Goal: Communication & Community: Connect with others

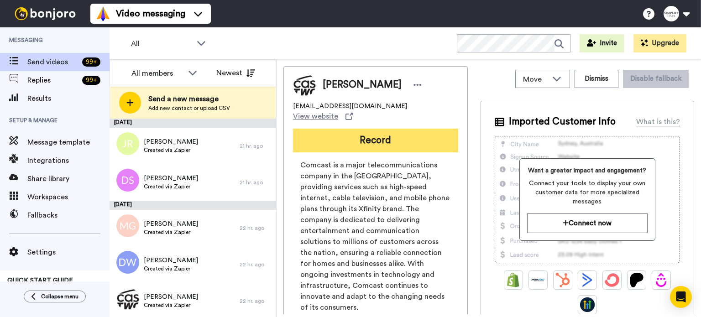
click at [392, 129] on button "Record" at bounding box center [375, 141] width 165 height 24
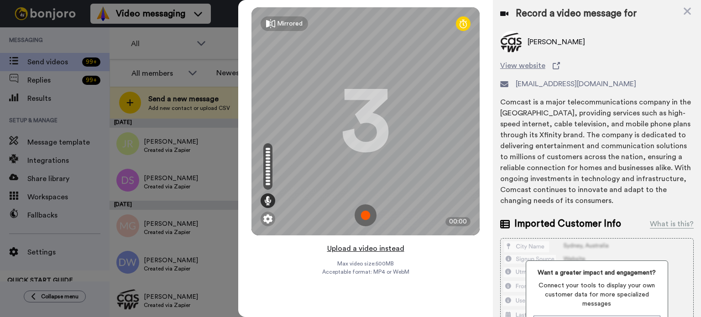
click at [356, 248] on button "Upload a video instead" at bounding box center [366, 249] width 83 height 12
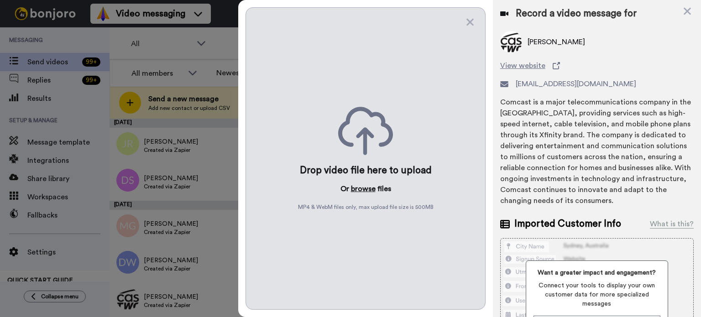
click at [362, 186] on button "browse" at bounding box center [363, 188] width 25 height 11
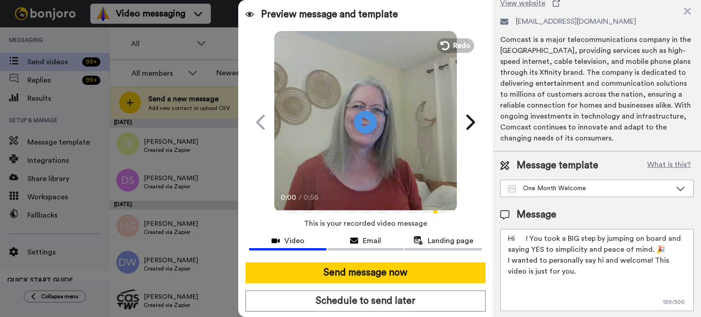
scroll to position [63, 0]
click at [526, 236] on textarea "Hi ! You took a BIG step by jumping on board and saying YES to simplicity and p…" at bounding box center [597, 269] width 194 height 82
click at [526, 233] on textarea "Hi ! You took a BIG step by jumping on board and saying YES to simplicity and p…" at bounding box center [597, 269] width 194 height 82
drag, startPoint x: 525, startPoint y: 235, endPoint x: 517, endPoint y: 237, distance: 8.1
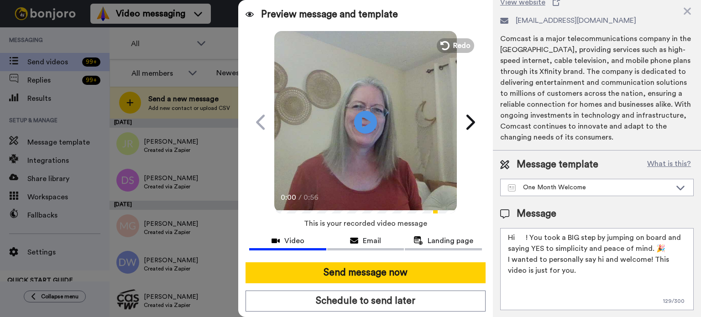
click at [517, 237] on textarea "Hi ! You took a BIG step by jumping on board and saying YES to simplicity and p…" at bounding box center [597, 269] width 194 height 82
paste textarea "Merle"
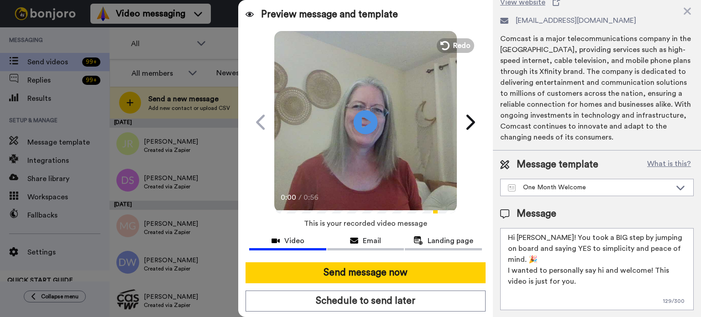
type textarea "Hi Merle! You took a BIG step by jumping on board and saying YES to simplicity …"
click at [369, 125] on icon at bounding box center [366, 122] width 24 height 24
click at [383, 129] on video at bounding box center [365, 121] width 183 height 183
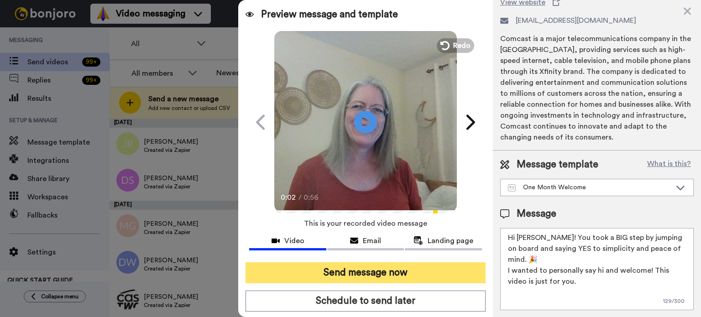
click at [403, 267] on button "Send message now" at bounding box center [366, 272] width 240 height 21
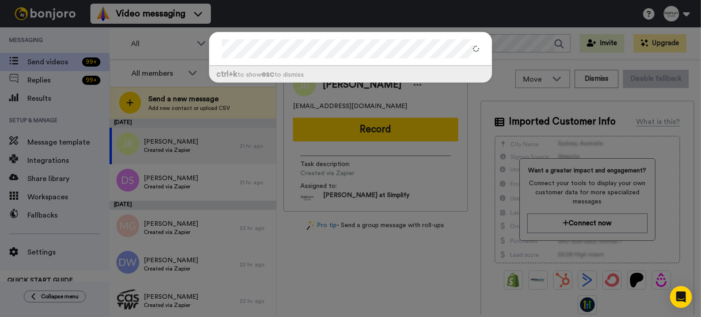
click at [216, 47] on div at bounding box center [351, 49] width 282 height 34
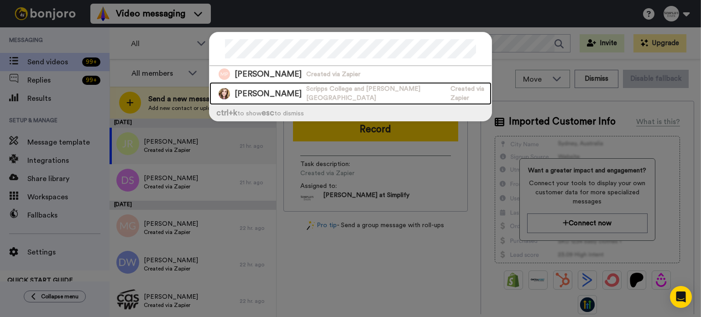
click at [283, 89] on div "Michaela Kelly Scripps College and Chapman University Created via Zapier" at bounding box center [351, 93] width 282 height 23
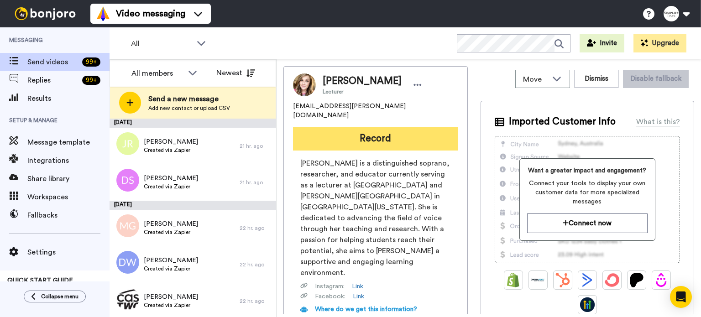
click at [371, 127] on button "Record" at bounding box center [375, 139] width 165 height 24
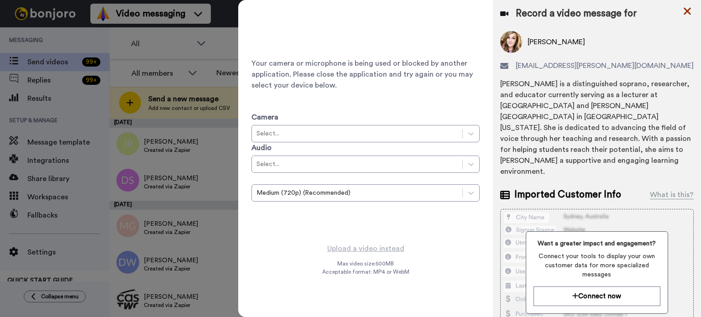
click at [687, 9] on icon at bounding box center [687, 10] width 9 height 11
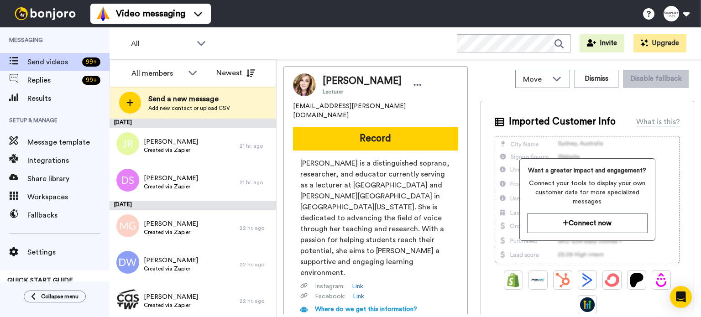
click at [424, 127] on button "Record" at bounding box center [375, 139] width 165 height 24
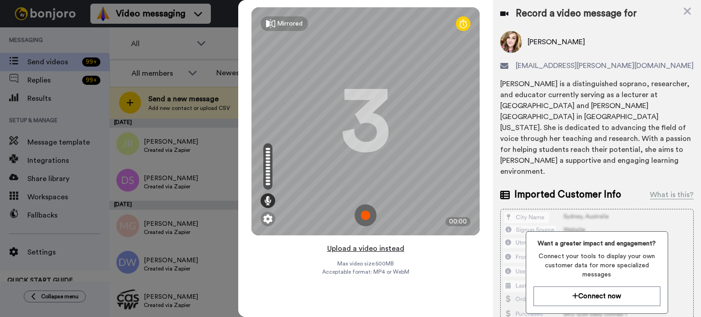
click at [369, 244] on button "Upload a video instead" at bounding box center [366, 249] width 83 height 12
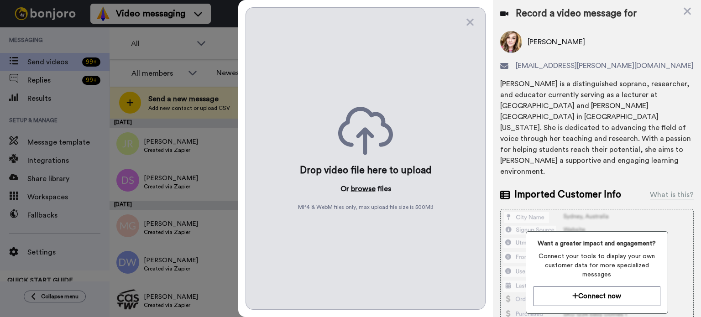
click at [361, 189] on button "browse" at bounding box center [363, 188] width 25 height 11
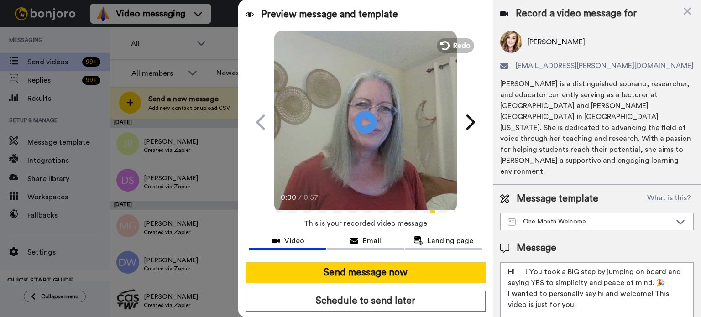
drag, startPoint x: 525, startPoint y: 249, endPoint x: 517, endPoint y: 251, distance: 8.1
click at [517, 262] on textarea "Hi ! You took a BIG step by jumping on board and saying YES to simplicity and p…" at bounding box center [597, 303] width 194 height 82
paste textarea "Michaela"
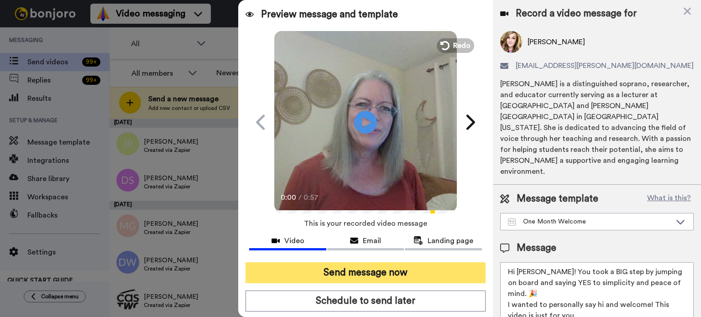
type textarea "Hi Michaela! You took a BIG step by jumping on board and saying YES to simplici…"
click at [442, 265] on button "Send message now" at bounding box center [366, 272] width 240 height 21
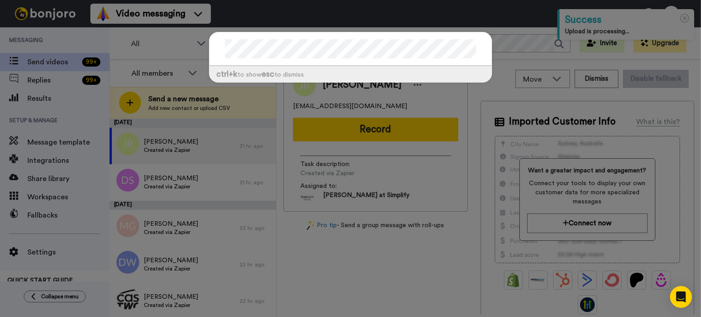
click at [215, 45] on div at bounding box center [351, 49] width 282 height 34
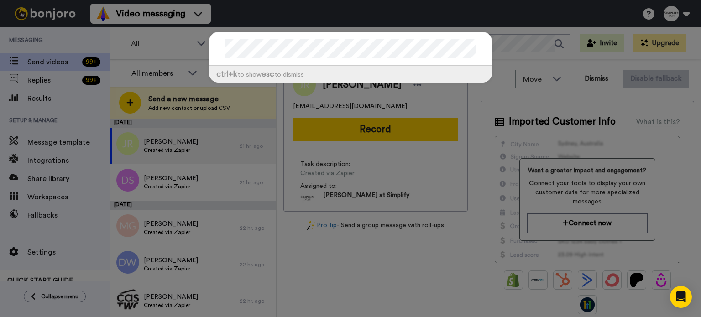
click at [188, 39] on div "ctrl +k to show esc to dismiss" at bounding box center [350, 158] width 701 height 317
click at [205, 44] on div "ctrl +k to show esc to dismiss" at bounding box center [350, 62] width 301 height 78
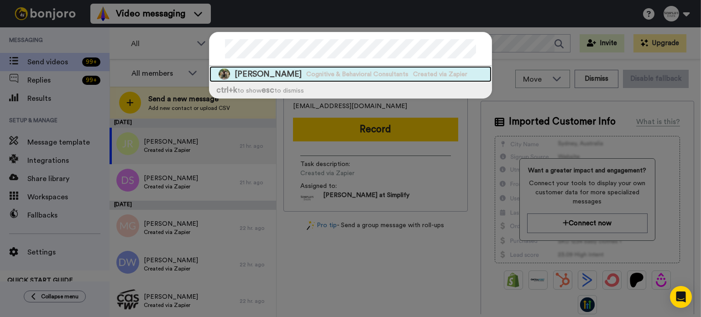
click at [306, 72] on span "Cognitive & Behavioral Consultants" at bounding box center [357, 74] width 102 height 9
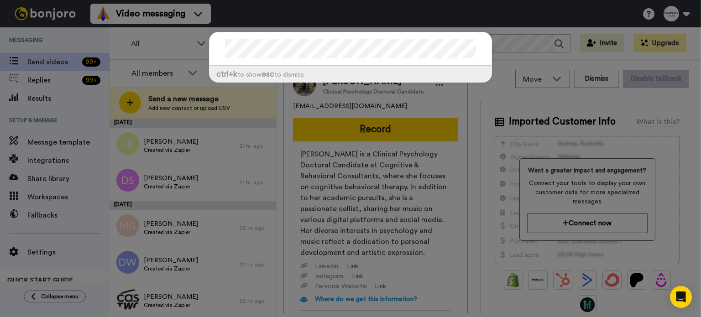
click at [192, 32] on div "ctrl +k to show esc to dismiss" at bounding box center [350, 158] width 701 height 317
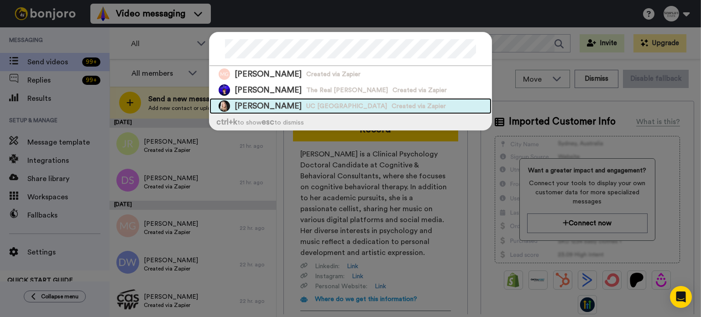
click at [293, 100] on div "Monica Allen UC San Diego Created via Zapier" at bounding box center [351, 106] width 282 height 16
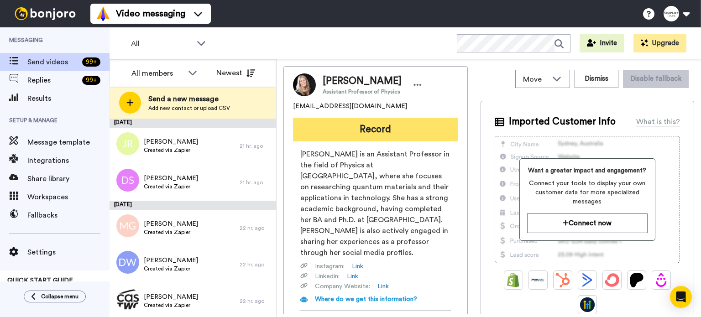
click at [379, 122] on button "Record" at bounding box center [375, 130] width 165 height 24
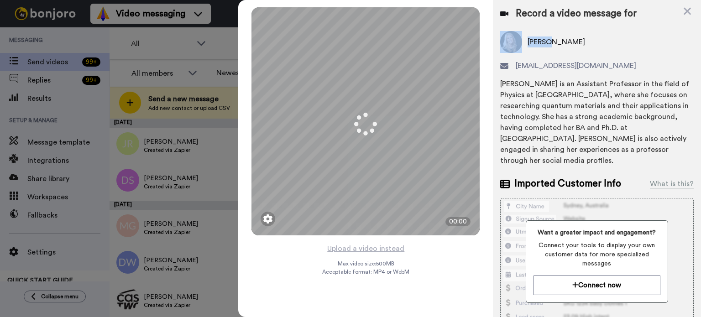
drag, startPoint x: 551, startPoint y: 43, endPoint x: 499, endPoint y: 43, distance: 52.0
click at [500, 43] on div "Monica Allen" at bounding box center [597, 42] width 194 height 22
click at [543, 47] on div "Monica Allen" at bounding box center [597, 42] width 194 height 22
drag, startPoint x: 551, startPoint y: 39, endPoint x: 523, endPoint y: 41, distance: 28.4
click at [523, 41] on div "Monica Allen" at bounding box center [597, 42] width 194 height 22
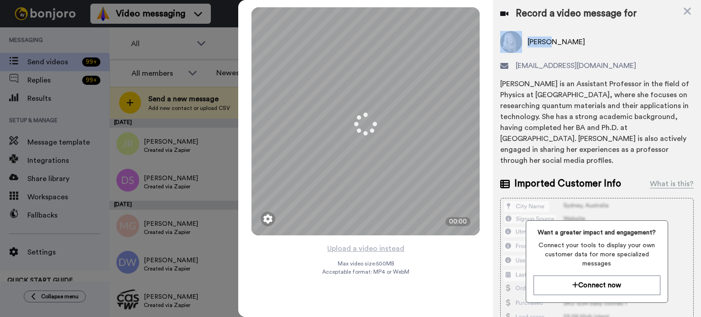
copy div "Monica"
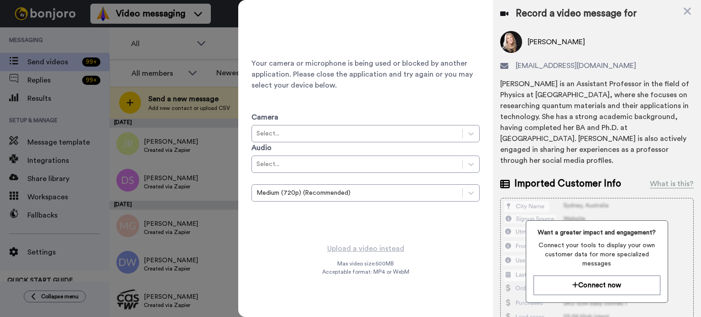
click at [635, 21] on div "Record a video message for Monica Allen mom25plus1@gmail.com Monica Allen is an…" at bounding box center [597, 86] width 194 height 159
click at [687, 9] on icon at bounding box center [687, 10] width 9 height 11
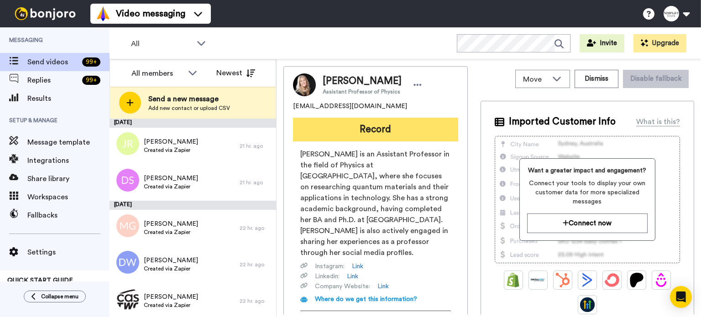
click at [374, 120] on button "Record" at bounding box center [375, 130] width 165 height 24
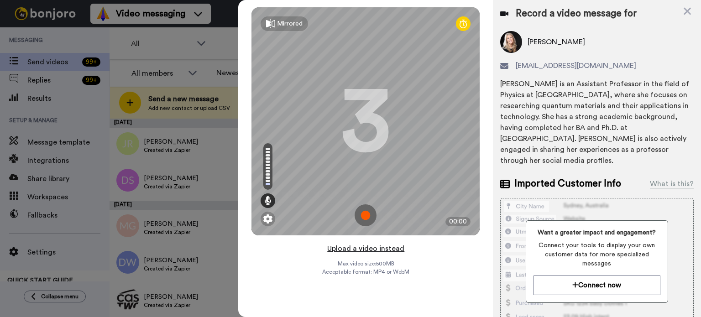
click at [370, 248] on button "Upload a video instead" at bounding box center [366, 249] width 83 height 12
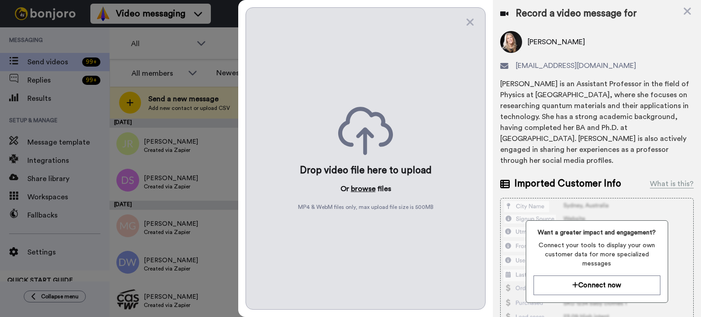
click at [357, 188] on button "browse" at bounding box center [363, 188] width 25 height 11
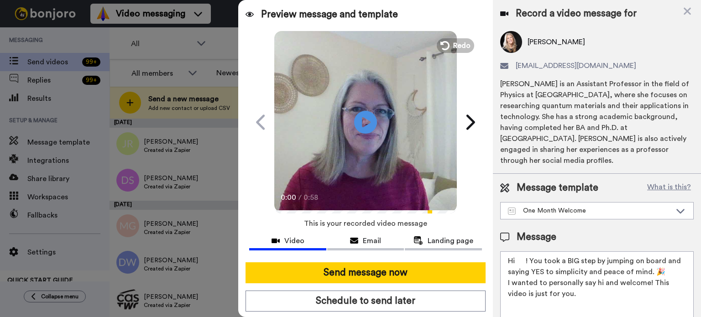
drag, startPoint x: 525, startPoint y: 259, endPoint x: 513, endPoint y: 262, distance: 12.3
click at [517, 262] on textarea "Hi ! You took a BIG step by jumping on board and saying YES to simplicity and p…" at bounding box center [597, 292] width 194 height 82
paste textarea "Monica"
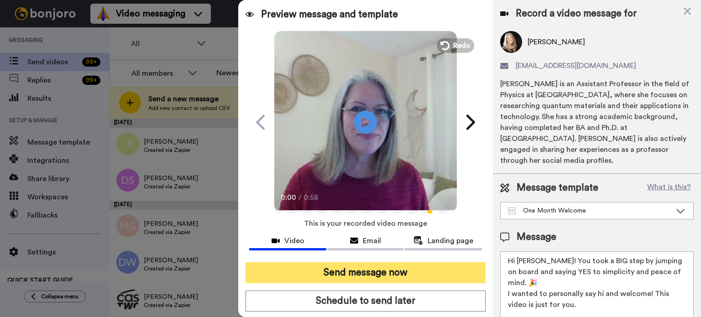
type textarea "Hi Monica! You took a BIG step by jumping on board and saying YES to simplicity…"
click at [418, 263] on button "Send message now" at bounding box center [366, 272] width 240 height 21
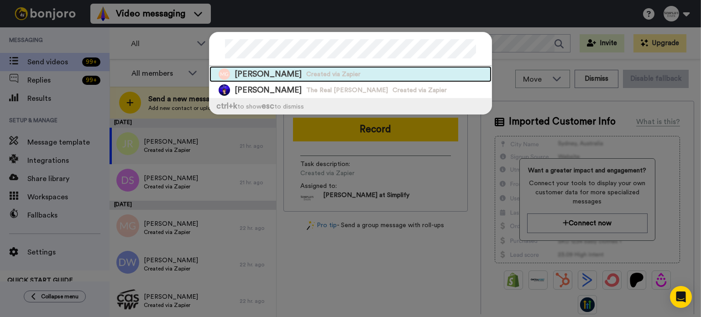
click at [285, 81] on div "Monica Gadsby Created via Zapier" at bounding box center [351, 74] width 282 height 16
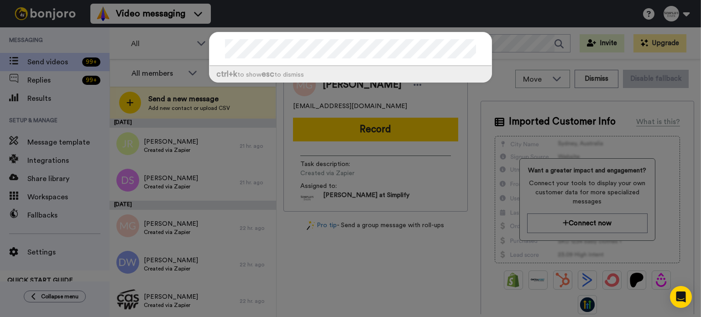
click at [514, 38] on div "ctrl +k to show esc to dismiss" at bounding box center [350, 158] width 701 height 317
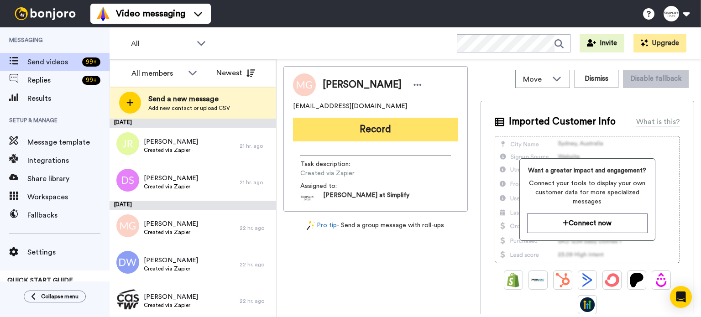
click at [411, 125] on button "Record" at bounding box center [375, 130] width 165 height 24
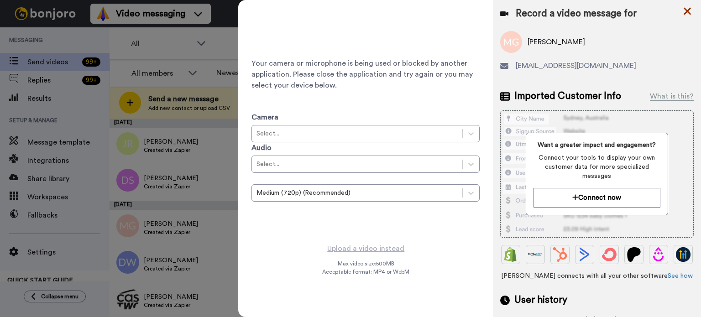
click at [686, 7] on icon at bounding box center [687, 10] width 9 height 11
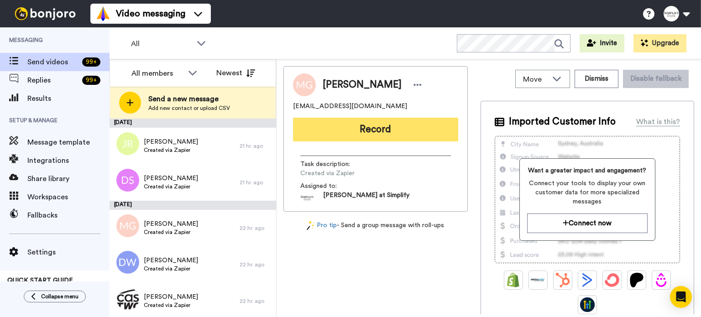
click at [401, 126] on button "Record" at bounding box center [375, 130] width 165 height 24
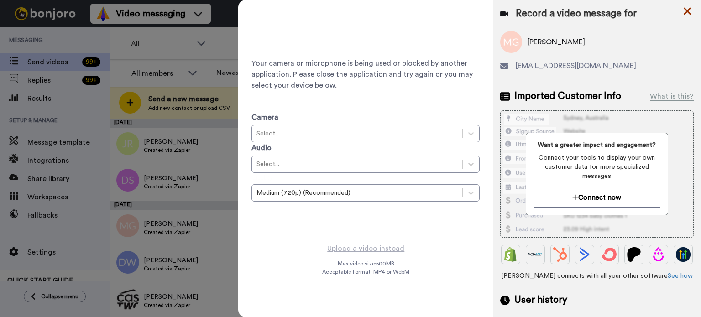
click at [684, 8] on icon at bounding box center [687, 11] width 7 height 7
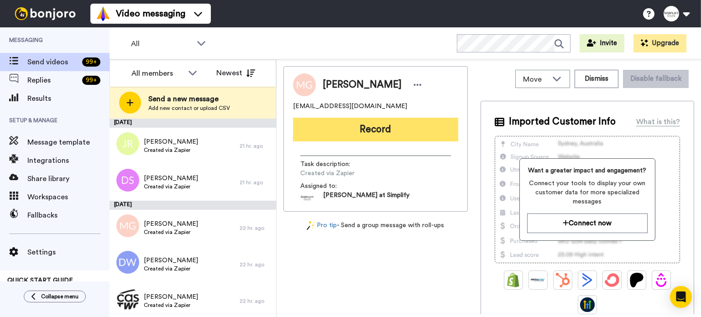
click at [383, 130] on button "Record" at bounding box center [375, 130] width 165 height 24
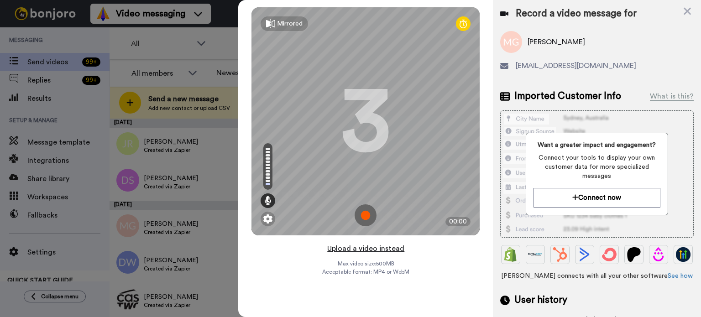
click at [383, 248] on button "Upload a video instead" at bounding box center [366, 249] width 83 height 12
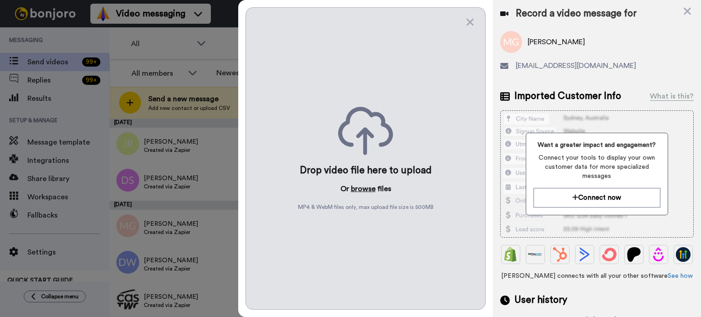
click at [367, 189] on button "browse" at bounding box center [363, 188] width 25 height 11
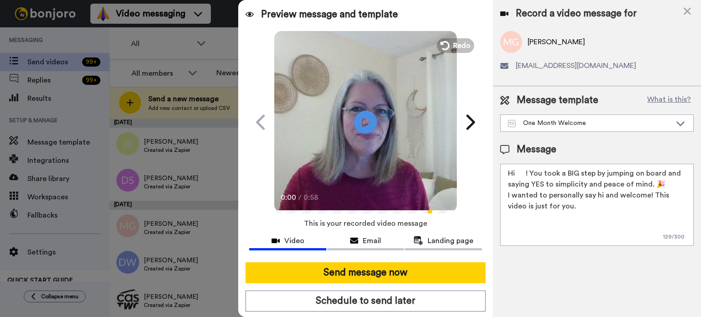
drag, startPoint x: 525, startPoint y: 175, endPoint x: 517, endPoint y: 175, distance: 8.7
click at [517, 175] on textarea "Hi ! You took a BIG step by jumping on board and saying YES to simplicity and p…" at bounding box center [597, 205] width 194 height 82
paste textarea "[PERSON_NAME]"
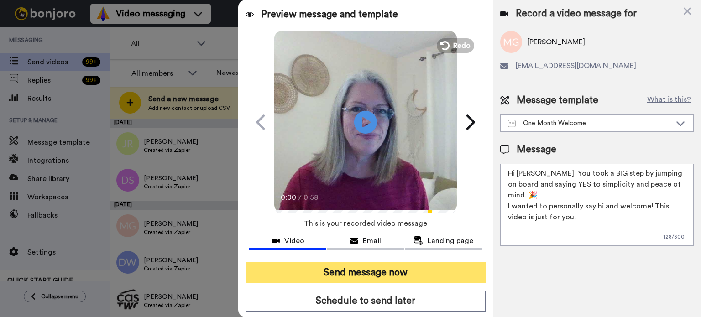
type textarea "Hi [PERSON_NAME]! You took a BIG step by jumping on board and saying YES to sim…"
click at [443, 265] on button "Send message now" at bounding box center [366, 272] width 240 height 21
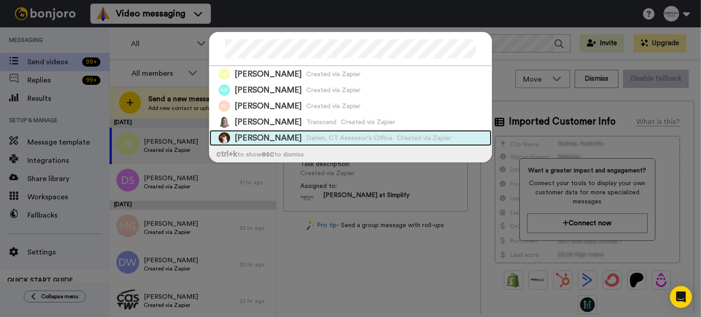
click at [424, 136] on div "[PERSON_NAME] Darien, [GEOGRAPHIC_DATA] Assessor's Office Created via Zapier" at bounding box center [351, 138] width 282 height 16
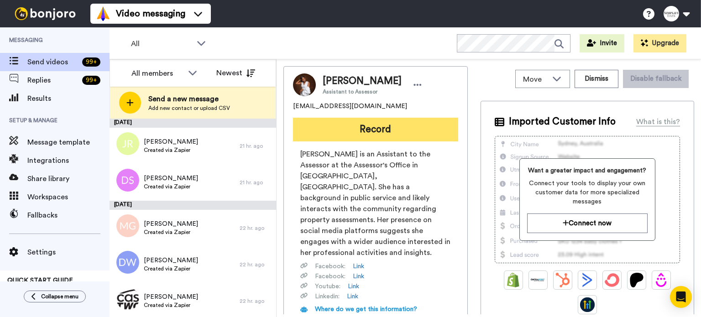
click at [417, 121] on button "Record" at bounding box center [375, 130] width 165 height 24
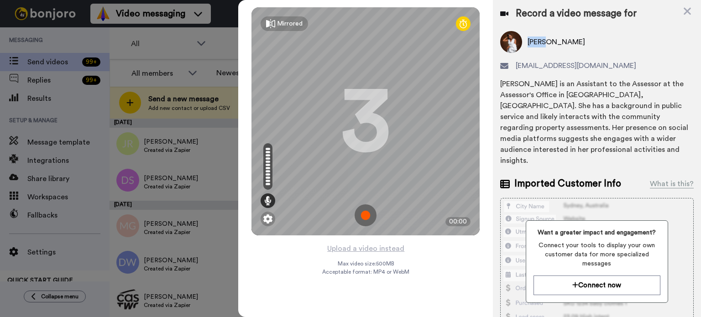
drag, startPoint x: 547, startPoint y: 43, endPoint x: 521, endPoint y: 57, distance: 29.6
click at [525, 47] on div "[PERSON_NAME]" at bounding box center [597, 42] width 194 height 22
copy span "[PERSON_NAME]"
click at [376, 246] on button "Upload a video instead" at bounding box center [366, 249] width 83 height 12
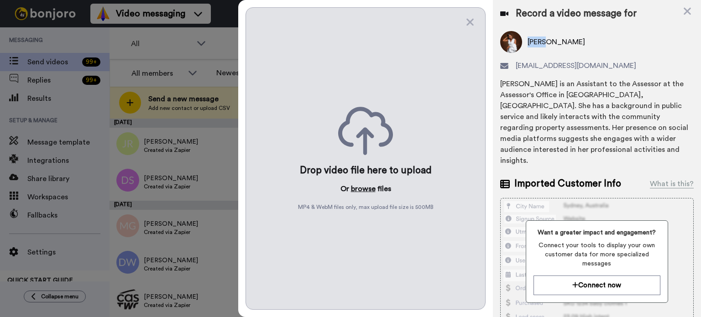
click at [365, 188] on button "browse" at bounding box center [363, 188] width 25 height 11
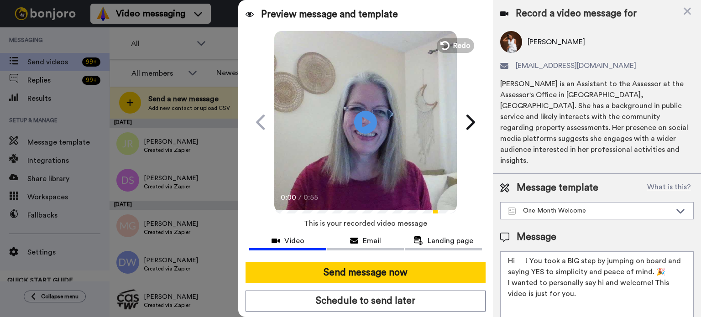
drag, startPoint x: 526, startPoint y: 245, endPoint x: 517, endPoint y: 250, distance: 9.8
click at [517, 251] on textarea "Hi ! You took a BIG step by jumping on board and saying YES to simplicity and p…" at bounding box center [597, 292] width 194 height 82
paste textarea "[PERSON_NAME]"
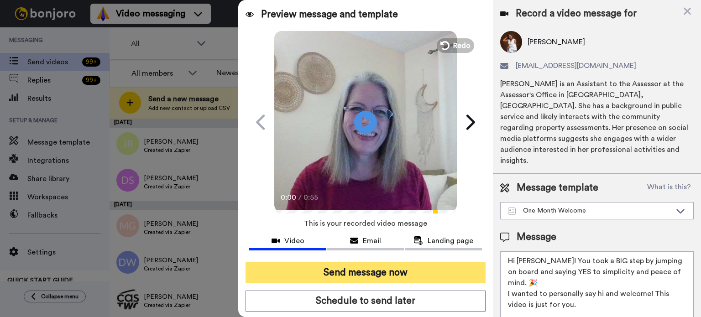
type textarea "Hi [PERSON_NAME]! You took a BIG step by jumping on board and saying YES to sim…"
click at [447, 271] on button "Send message now" at bounding box center [366, 272] width 240 height 21
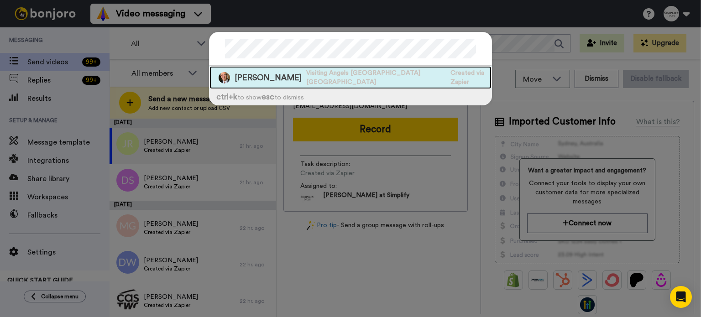
click at [371, 71] on span "Visiting Angels [GEOGRAPHIC_DATA] [GEOGRAPHIC_DATA]" at bounding box center [376, 77] width 140 height 18
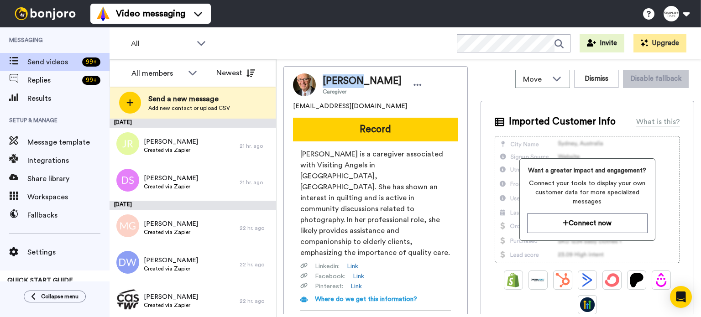
drag, startPoint x: 358, startPoint y: 80, endPoint x: 320, endPoint y: 78, distance: 38.4
click at [320, 78] on div "[PERSON_NAME] Caregiver" at bounding box center [370, 84] width 109 height 21
copy span "[PERSON_NAME]"
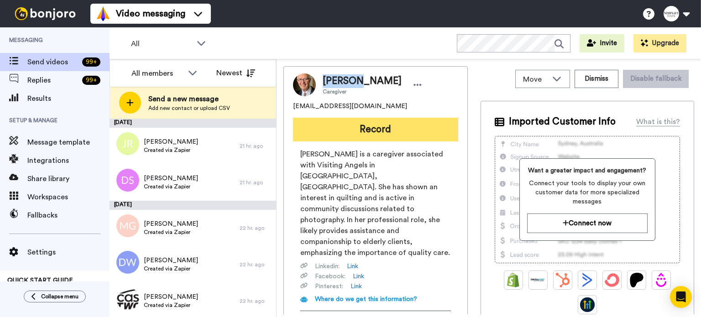
click at [372, 122] on button "Record" at bounding box center [375, 130] width 165 height 24
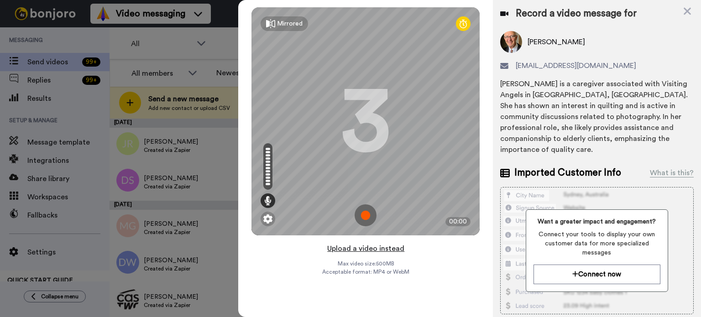
click at [377, 245] on button "Upload a video instead" at bounding box center [366, 249] width 83 height 12
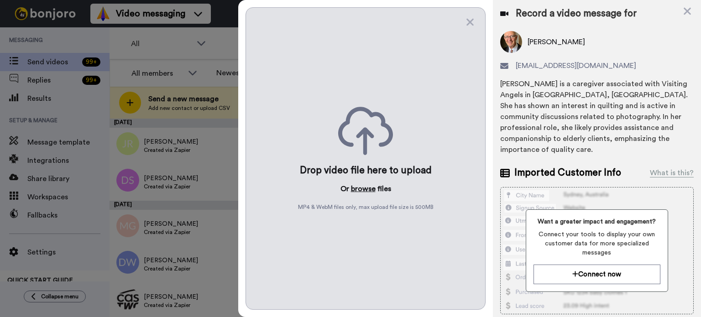
click at [361, 185] on button "browse" at bounding box center [363, 188] width 25 height 11
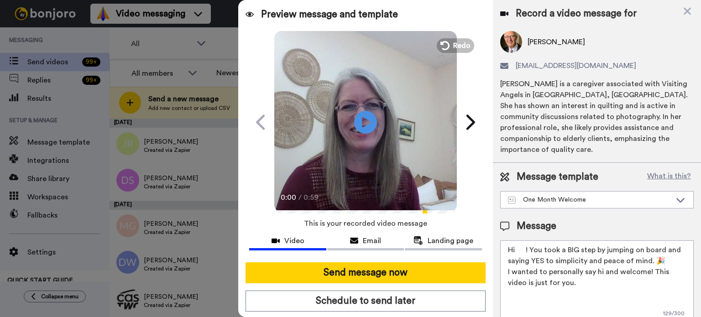
drag, startPoint x: 526, startPoint y: 239, endPoint x: 517, endPoint y: 240, distance: 9.2
click at [517, 241] on textarea "Hi ! You took a BIG step by jumping on board and saying YES to simplicity and p…" at bounding box center [597, 282] width 194 height 82
paste textarea "[PERSON_NAME]"
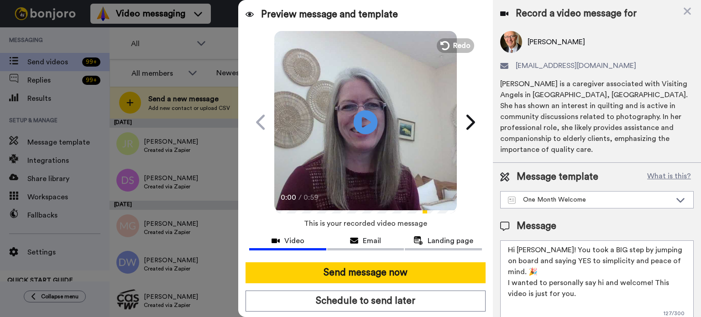
type textarea "Hi [PERSON_NAME]! You took a BIG step by jumping on board and saying YES to sim…"
click at [367, 130] on icon at bounding box center [366, 122] width 24 height 24
click at [370, 127] on icon at bounding box center [366, 122] width 24 height 24
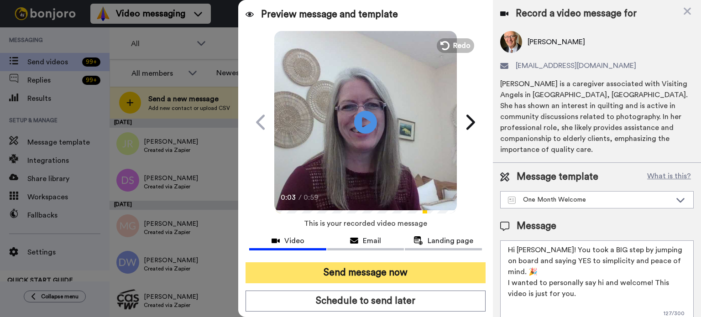
click at [405, 270] on button "Send message now" at bounding box center [366, 272] width 240 height 21
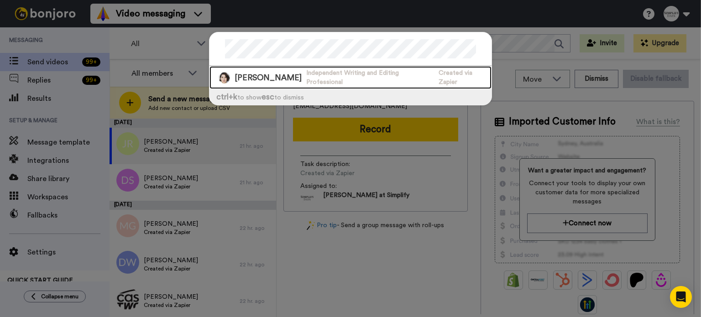
click at [394, 79] on span "Independent Writing and Editing Professional" at bounding box center [370, 77] width 128 height 18
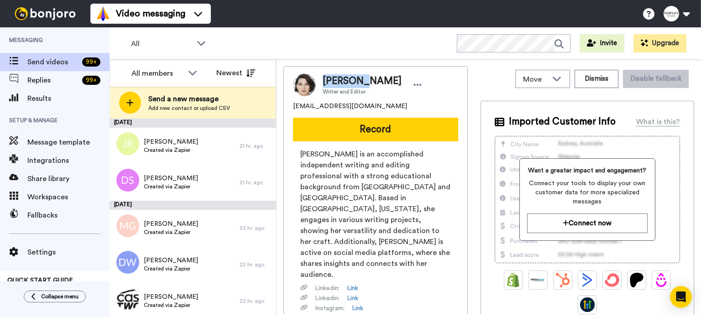
drag, startPoint x: 362, startPoint y: 80, endPoint x: 318, endPoint y: 80, distance: 43.8
click at [318, 80] on div "[PERSON_NAME] Writer and Editor" at bounding box center [370, 84] width 109 height 21
copy span "[PERSON_NAME]"
click at [395, 134] on button "Record" at bounding box center [375, 130] width 165 height 24
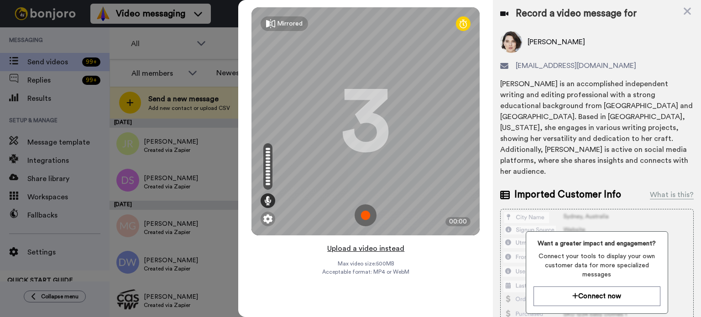
click at [379, 246] on button "Upload a video instead" at bounding box center [366, 249] width 83 height 12
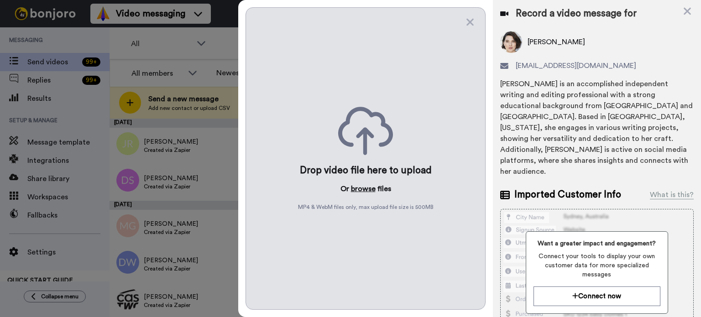
click at [367, 184] on button "browse" at bounding box center [363, 188] width 25 height 11
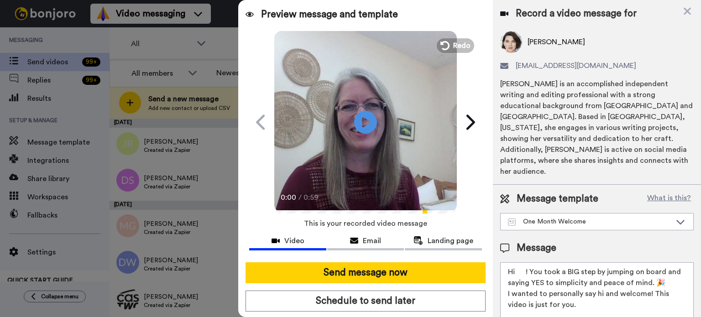
drag, startPoint x: 526, startPoint y: 258, endPoint x: 517, endPoint y: 259, distance: 8.7
click at [517, 262] on textarea "Hi ! You took a BIG step by jumping on board and saying YES to simplicity and p…" at bounding box center [597, 303] width 194 height 82
paste textarea "[PERSON_NAME]"
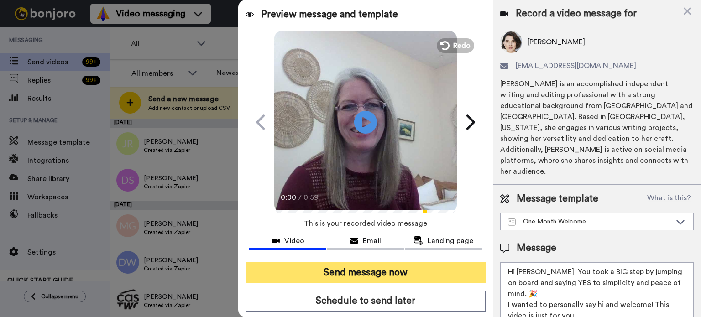
type textarea "Hi [PERSON_NAME]! You took a BIG step by jumping on board and saying YES to sim…"
click at [441, 265] on button "Send message now" at bounding box center [366, 272] width 240 height 21
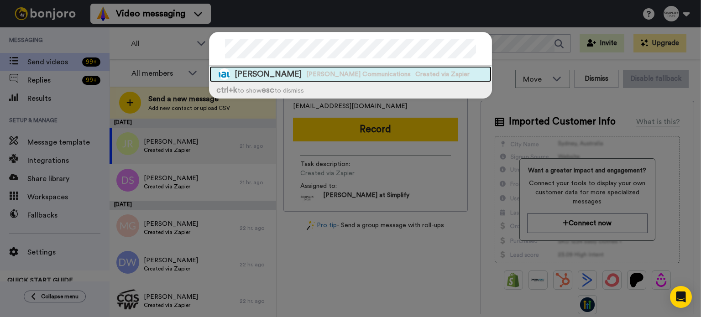
click at [410, 68] on div "[PERSON_NAME] [PERSON_NAME] Communications Created via Zapier" at bounding box center [351, 74] width 282 height 16
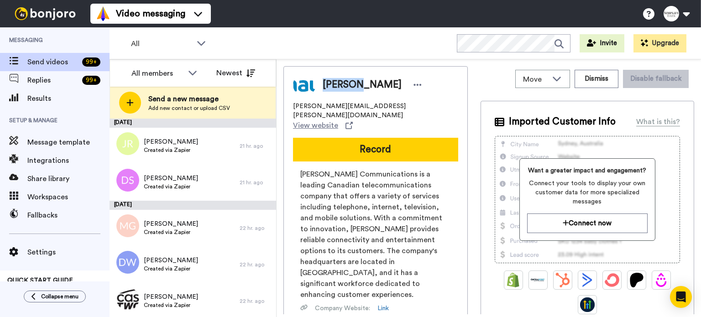
drag, startPoint x: 359, startPoint y: 82, endPoint x: 305, endPoint y: 88, distance: 54.6
click at [314, 84] on div "Pachena Egeland" at bounding box center [375, 84] width 165 height 23
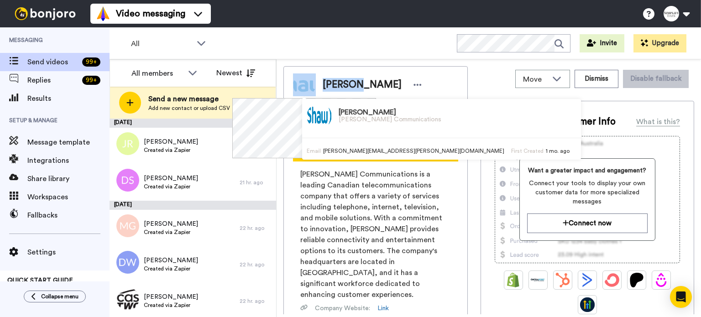
copy div "Pachena"
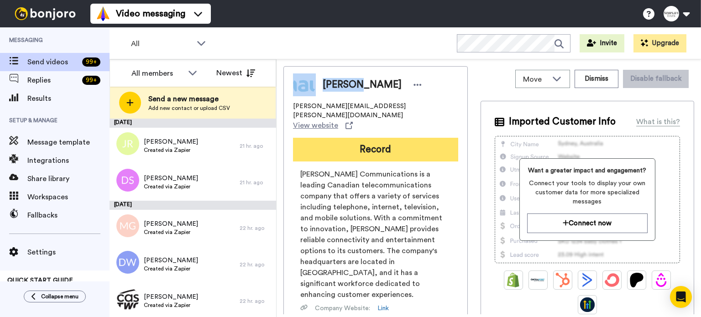
click at [389, 138] on button "Record" at bounding box center [375, 150] width 165 height 24
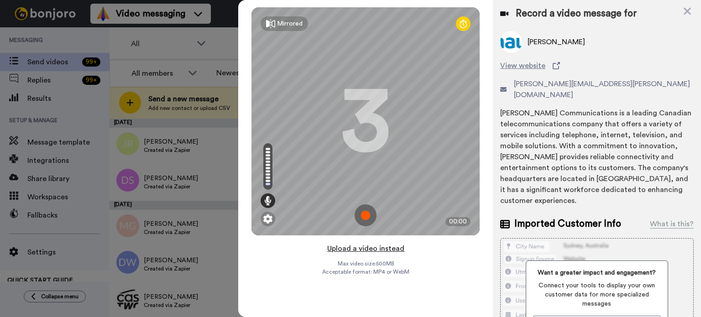
click at [362, 245] on button "Upload a video instead" at bounding box center [366, 249] width 83 height 12
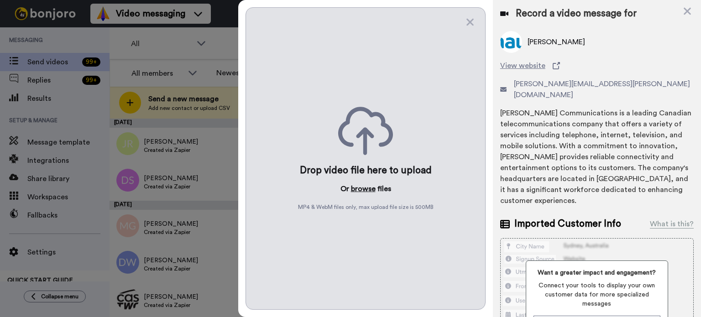
click at [365, 186] on button "browse" at bounding box center [363, 188] width 25 height 11
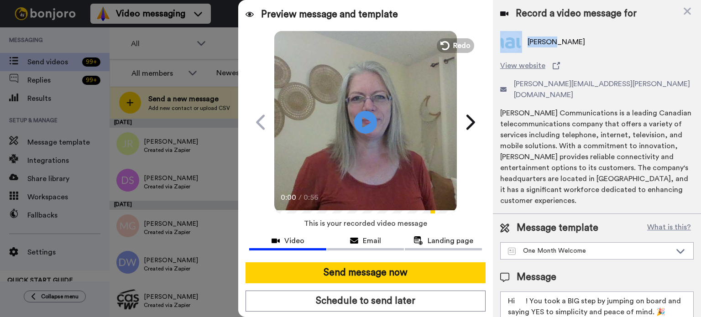
drag, startPoint x: 554, startPoint y: 40, endPoint x: 524, endPoint y: 46, distance: 30.7
click at [524, 46] on div "Pachena Egeland" at bounding box center [597, 42] width 194 height 22
copy div "Pachena"
paste textarea "Pachena"
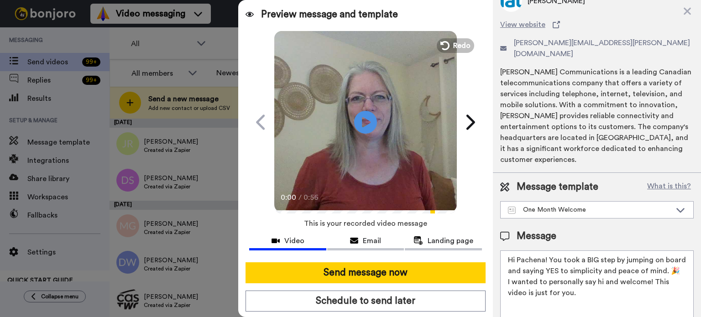
scroll to position [42, 0]
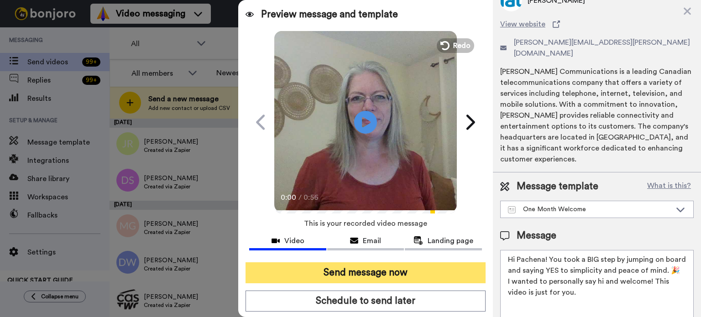
type textarea "Hi Pachena! You took a BIG step by jumping on board and saying YES to simplicit…"
click at [398, 267] on button "Send message now" at bounding box center [366, 272] width 240 height 21
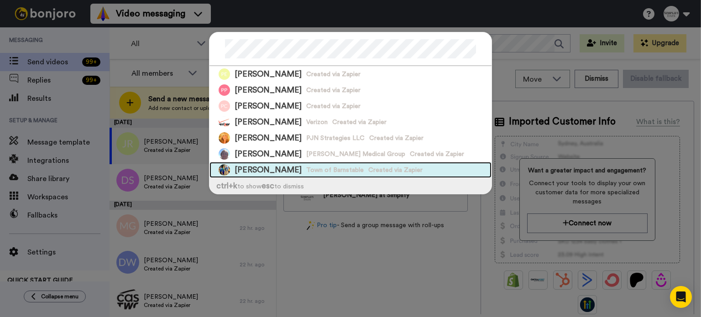
click at [373, 166] on div "Pamela Swider-Cohen Town of Barnstable Created via Zapier" at bounding box center [351, 170] width 282 height 16
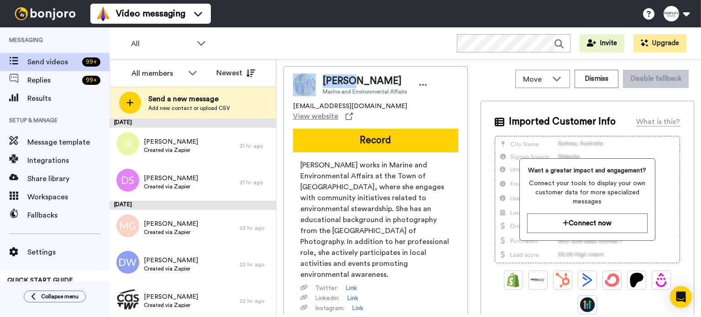
drag, startPoint x: 355, startPoint y: 81, endPoint x: 303, endPoint y: 81, distance: 51.6
click at [303, 81] on div "Pamela Swider-Cohen Marine and Environmental Affairs" at bounding box center [375, 84] width 165 height 23
click at [353, 74] on span "Pamela Swider-Cohen" at bounding box center [365, 81] width 84 height 14
click at [355, 78] on span "Pamela Swider-Cohen" at bounding box center [365, 81] width 84 height 14
drag, startPoint x: 353, startPoint y: 79, endPoint x: 325, endPoint y: 83, distance: 29.0
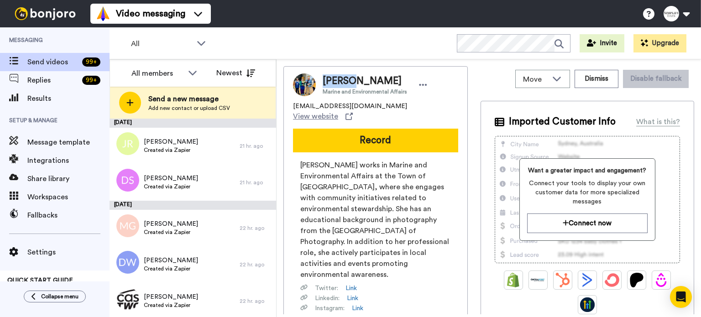
click at [325, 83] on span "Pamela Swider-Cohen" at bounding box center [365, 81] width 84 height 14
copy span "Pamela"
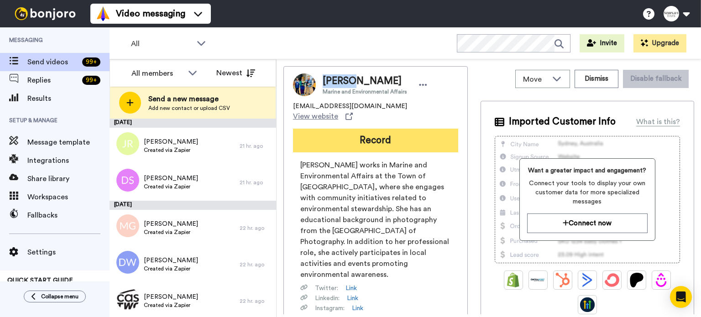
click at [372, 129] on button "Record" at bounding box center [375, 141] width 165 height 24
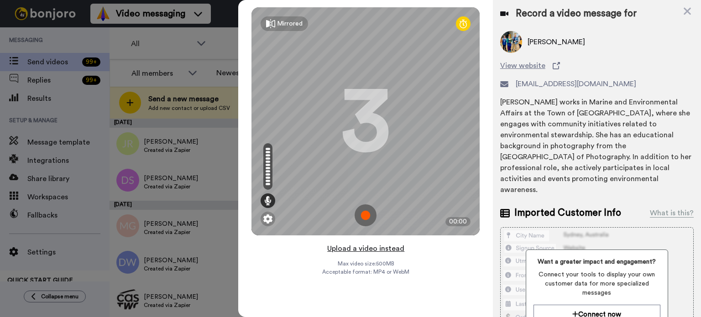
click at [358, 246] on button "Upload a video instead" at bounding box center [366, 249] width 83 height 12
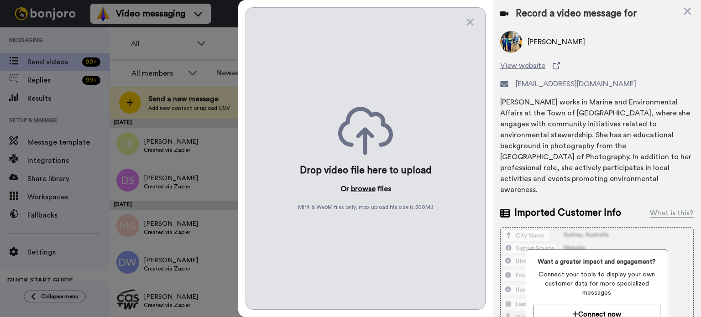
click at [365, 188] on button "browse" at bounding box center [363, 188] width 25 height 11
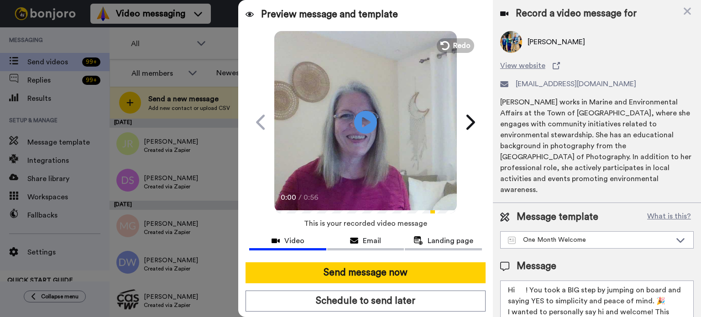
drag, startPoint x: 527, startPoint y: 279, endPoint x: 517, endPoint y: 279, distance: 9.6
click at [517, 281] on textarea "Hi ! You took a BIG step by jumping on board and saying YES to simplicity and p…" at bounding box center [597, 322] width 194 height 82
paste textarea "Pamela"
type textarea "Hi Pamela! You took a BIG step by jumping on board and saying YES to simplicity…"
click at [341, 117] on video at bounding box center [365, 121] width 183 height 183
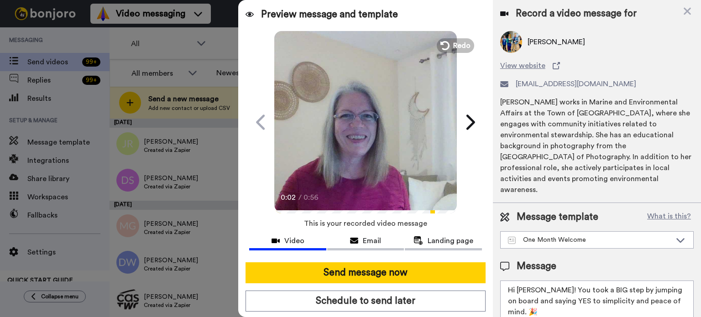
click at [383, 128] on video at bounding box center [365, 121] width 183 height 183
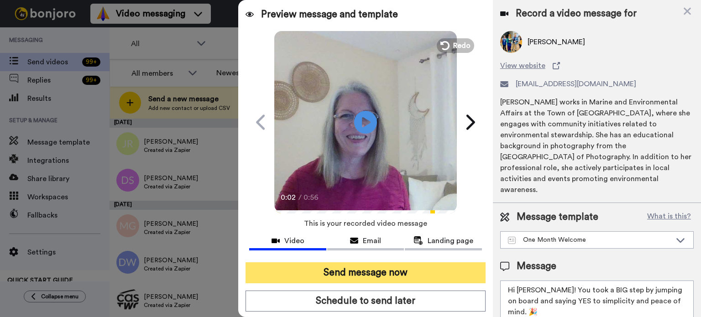
click at [397, 270] on button "Send message now" at bounding box center [366, 272] width 240 height 21
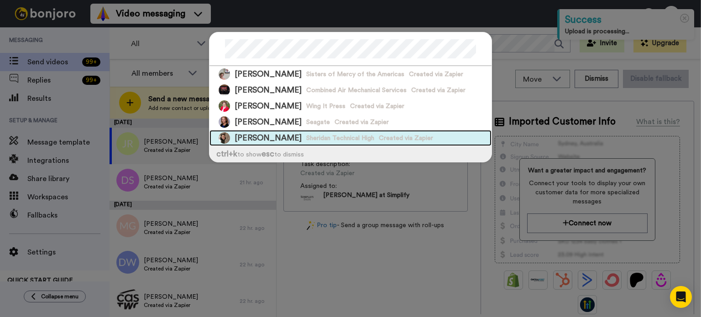
click at [384, 136] on span "Created via Zapier" at bounding box center [406, 138] width 54 height 9
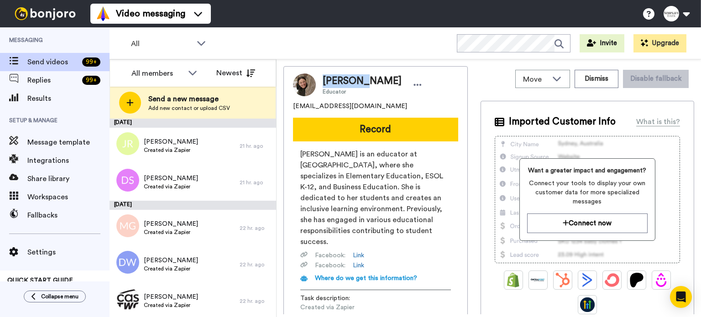
drag, startPoint x: 355, startPoint y: 82, endPoint x: 323, endPoint y: 84, distance: 32.1
click at [323, 84] on span "Patricia Michaud" at bounding box center [362, 81] width 79 height 14
copy span "[PERSON_NAME]"
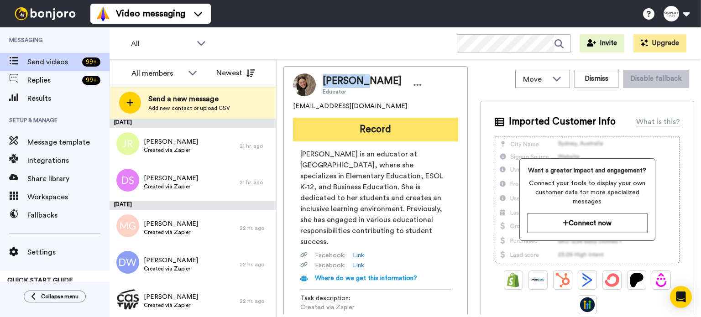
click at [407, 124] on button "Record" at bounding box center [375, 130] width 165 height 24
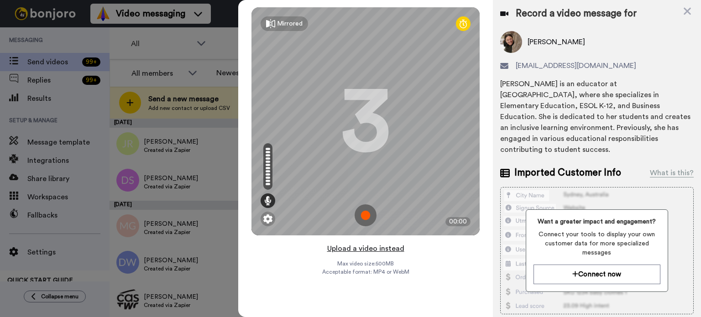
click at [370, 246] on button "Upload a video instead" at bounding box center [366, 249] width 83 height 12
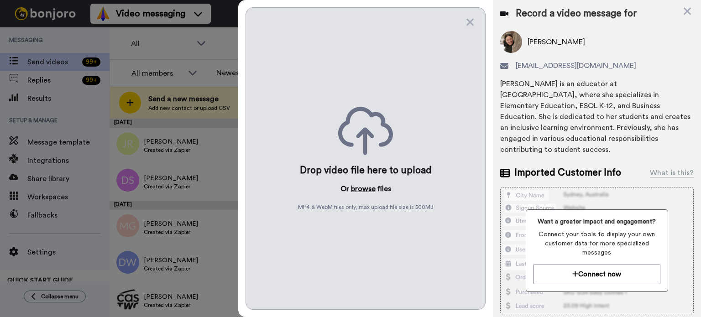
click at [367, 189] on button "browse" at bounding box center [363, 188] width 25 height 11
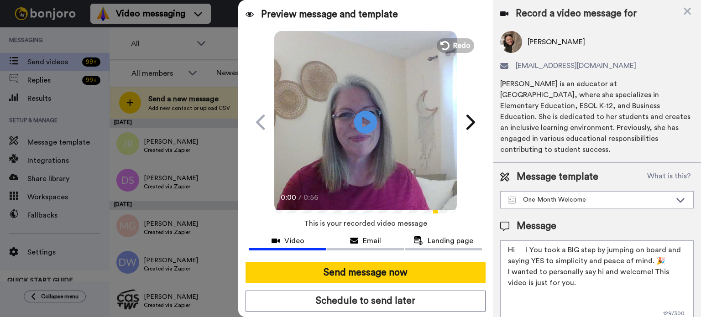
drag, startPoint x: 525, startPoint y: 251, endPoint x: 517, endPoint y: 250, distance: 8.2
click at [517, 250] on textarea "Hi ! You took a BIG step by jumping on board and saying YES to simplicity and p…" at bounding box center [597, 282] width 194 height 82
paste textarea "Patricia"
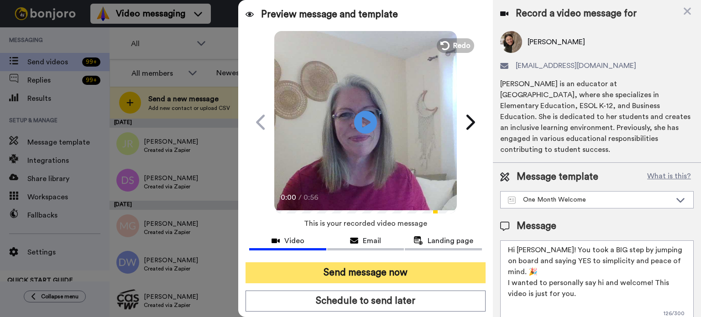
type textarea "Hi Patricia! You took a BIG step by jumping on board and saying YES to simplici…"
click at [453, 266] on button "Send message now" at bounding box center [366, 272] width 240 height 21
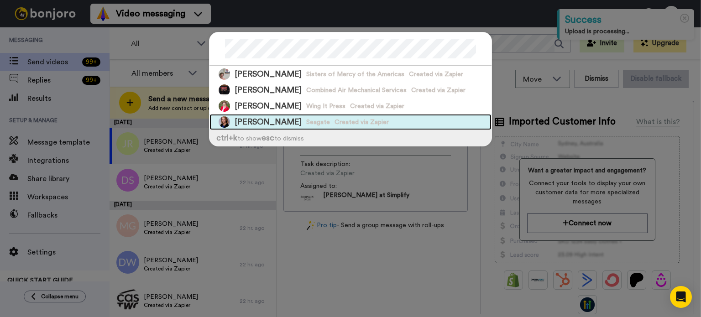
click at [351, 125] on span "Created via Zapier" at bounding box center [362, 122] width 54 height 9
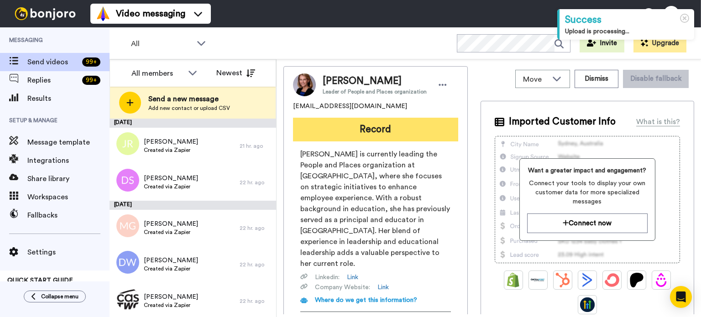
click at [411, 126] on button "Record" at bounding box center [375, 130] width 165 height 24
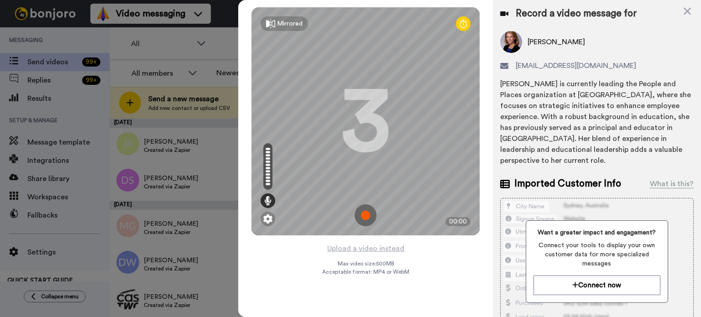
click at [369, 241] on div "Mirrored Redo 3 00:00" at bounding box center [365, 121] width 255 height 243
click at [371, 246] on button "Upload a video instead" at bounding box center [366, 249] width 83 height 12
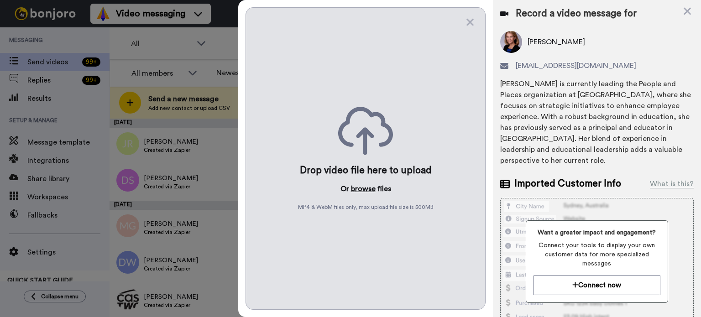
click at [362, 185] on button "browse" at bounding box center [363, 188] width 25 height 11
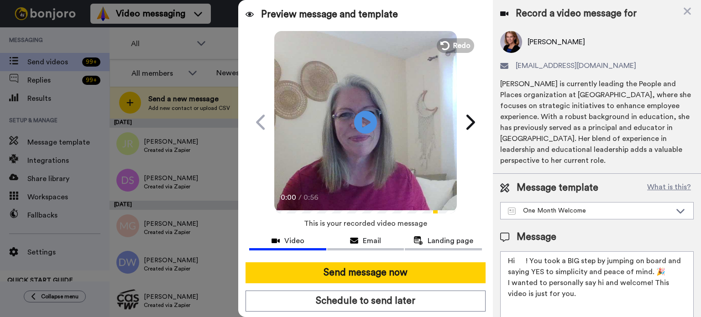
drag, startPoint x: 526, startPoint y: 261, endPoint x: 517, endPoint y: 262, distance: 8.8
click at [517, 262] on textarea "Hi ! You took a BIG step by jumping on board and saying YES to simplicity and p…" at bounding box center [597, 292] width 194 height 82
paste textarea "[PERSON_NAME]"
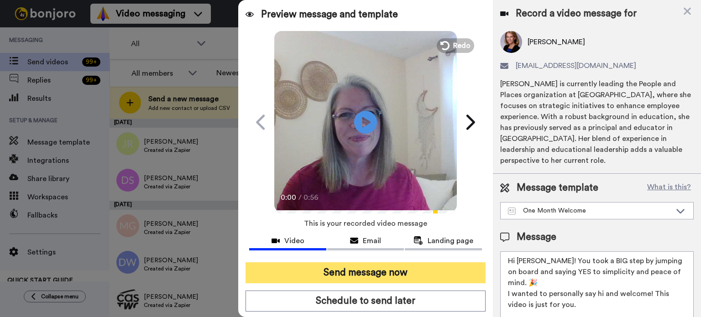
type textarea "Hi [PERSON_NAME]! You took a BIG step by jumping on board and saying YES to sim…"
click at [425, 271] on button "Send message now" at bounding box center [366, 272] width 240 height 21
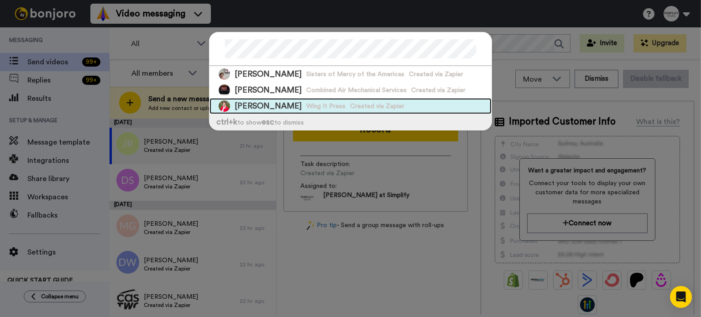
click at [424, 100] on div "[PERSON_NAME] Wing It Press Created via Zapier" at bounding box center [351, 106] width 282 height 16
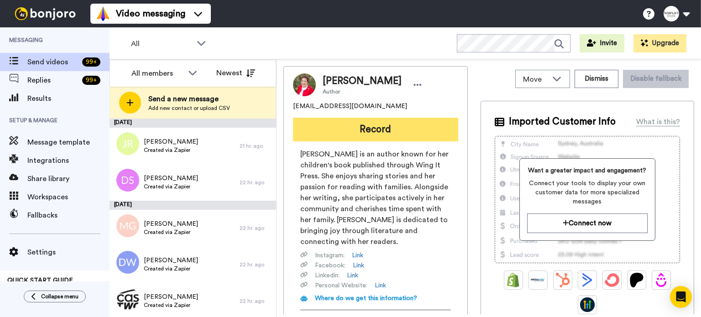
click at [402, 124] on button "Record" at bounding box center [375, 130] width 165 height 24
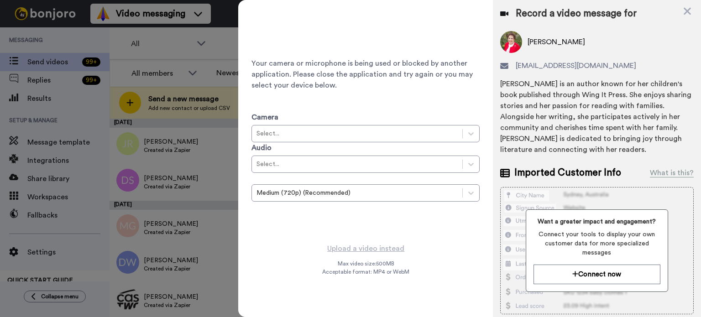
click at [686, 4] on div "Record a video message for [PERSON_NAME] [EMAIL_ADDRESS][DOMAIN_NAME] [PERSON_N…" at bounding box center [597, 204] width 208 height 409
click at [684, 7] on icon at bounding box center [687, 10] width 9 height 11
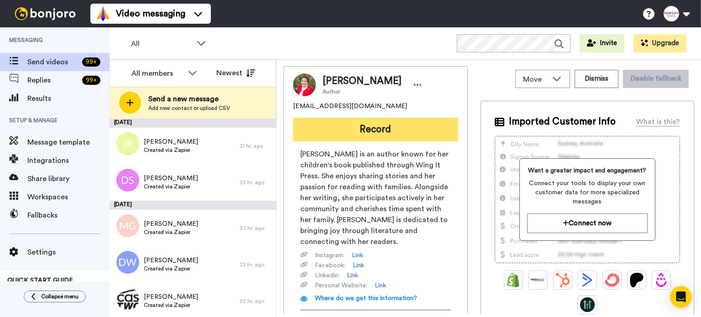
click at [385, 123] on button "Record" at bounding box center [375, 130] width 165 height 24
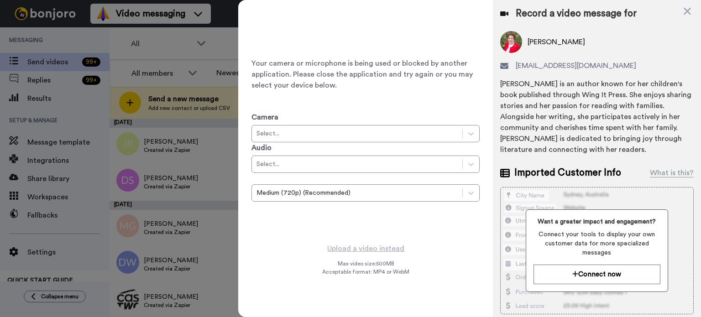
click at [685, 13] on icon at bounding box center [687, 10] width 9 height 11
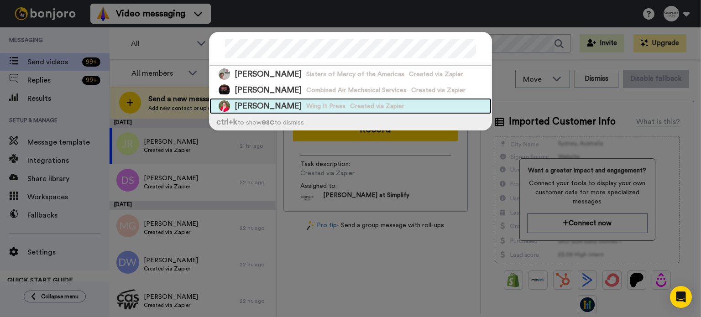
click at [396, 101] on div "Patricia Ensing Wing It Press Created via Zapier" at bounding box center [351, 106] width 282 height 16
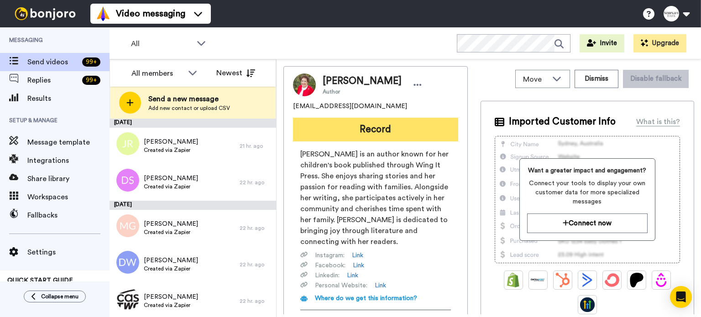
click at [402, 121] on button "Record" at bounding box center [375, 130] width 165 height 24
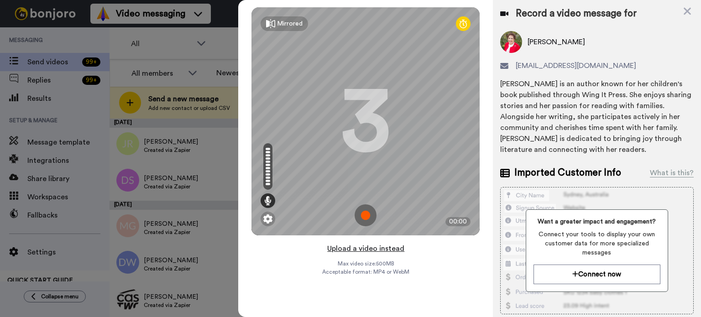
click at [370, 245] on button "Upload a video instead" at bounding box center [366, 249] width 83 height 12
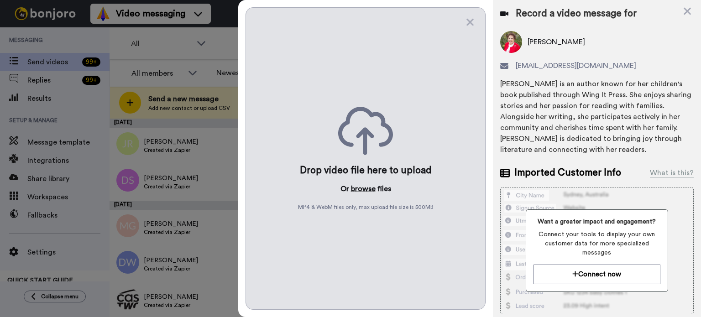
click at [364, 189] on button "browse" at bounding box center [363, 188] width 25 height 11
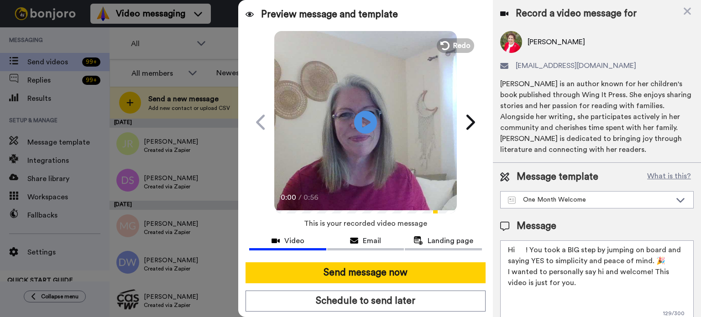
drag, startPoint x: 526, startPoint y: 244, endPoint x: 515, endPoint y: 244, distance: 11.0
click at [516, 243] on textarea "Hi ! You took a BIG step by jumping on board and saying YES to simplicity and p…" at bounding box center [597, 282] width 194 height 82
paste textarea "[PERSON_NAME]"
click at [515, 249] on textarea "HiPatricia! You took a BIG step by jumping on board and saying YES to simplicit…" at bounding box center [597, 282] width 194 height 82
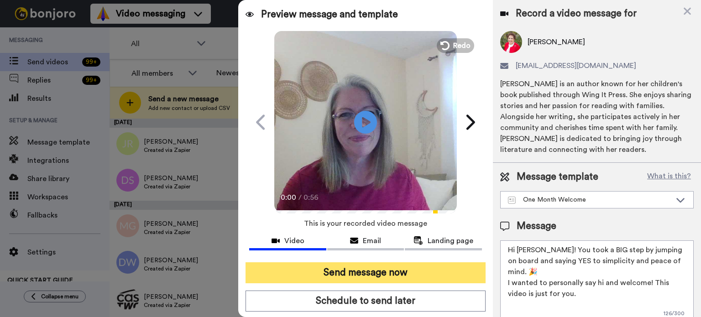
type textarea "Hi [PERSON_NAME]! You took a BIG step by jumping on board and saying YES to sim…"
click at [405, 262] on button "Send message now" at bounding box center [366, 272] width 240 height 21
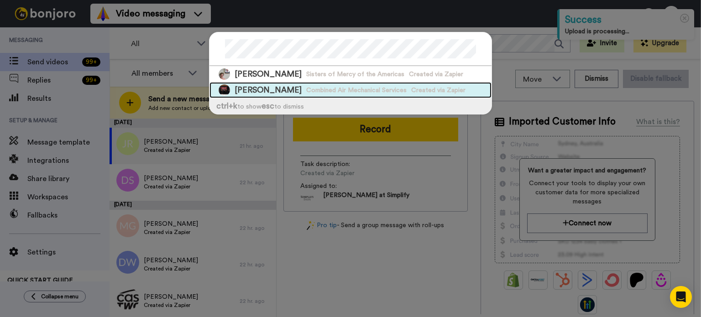
click at [430, 86] on span "Created via Zapier" at bounding box center [438, 90] width 54 height 9
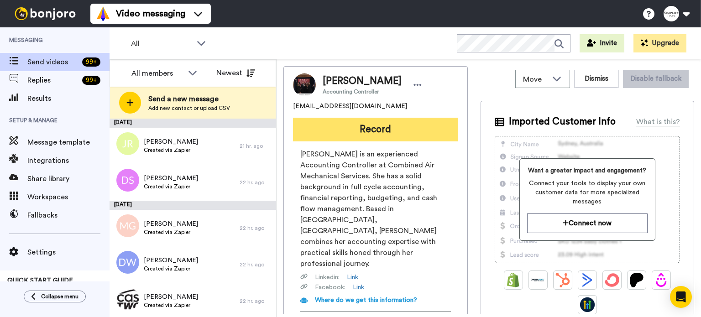
click at [429, 122] on button "Record" at bounding box center [375, 130] width 165 height 24
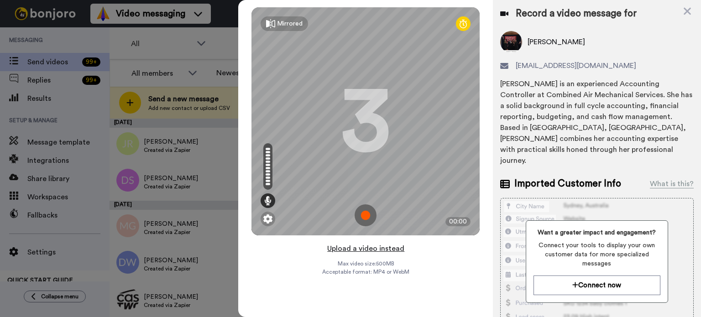
click at [380, 246] on button "Upload a video instead" at bounding box center [366, 249] width 83 height 12
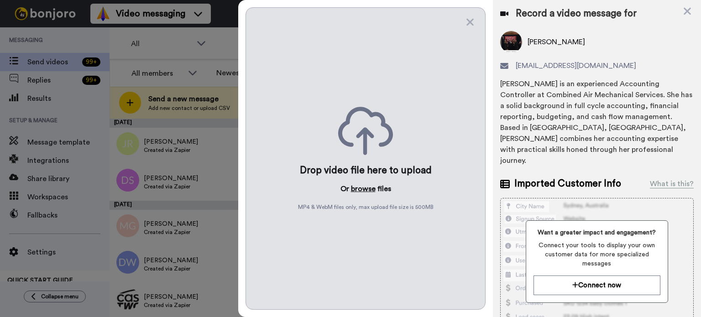
click at [368, 191] on button "browse" at bounding box center [363, 188] width 25 height 11
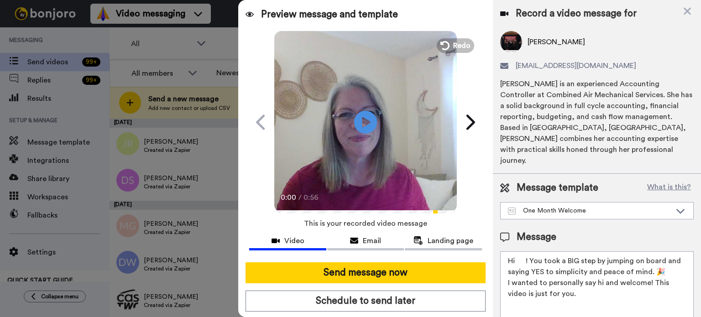
drag, startPoint x: 527, startPoint y: 252, endPoint x: 519, endPoint y: 251, distance: 8.2
click at [519, 251] on textarea "Hi ! You took a BIG step by jumping on board and saying YES to simplicity and p…" at bounding box center [597, 292] width 194 height 82
paste textarea "[PERSON_NAME]"
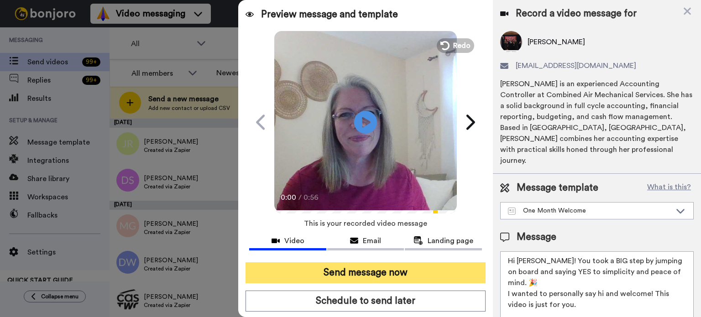
type textarea "Hi [PERSON_NAME]! You took a BIG step by jumping on board and saying YES to sim…"
click at [434, 270] on button "Send message now" at bounding box center [366, 272] width 240 height 21
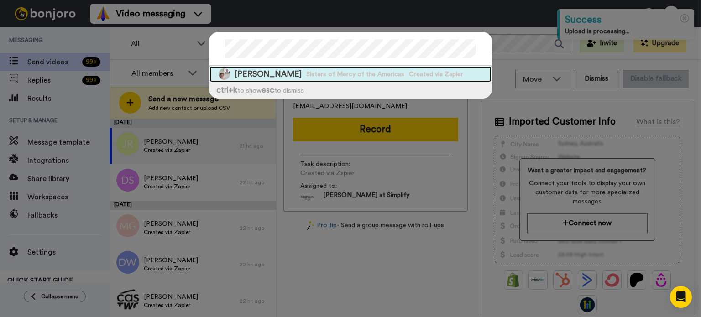
click at [382, 70] on span "Sisters of Mercy of the Americas" at bounding box center [355, 74] width 98 height 9
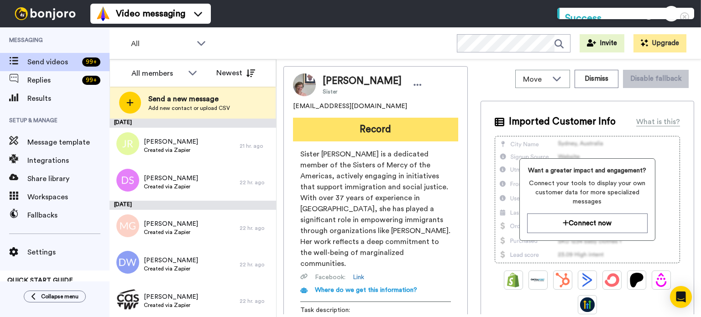
click at [411, 125] on button "Record" at bounding box center [375, 130] width 165 height 24
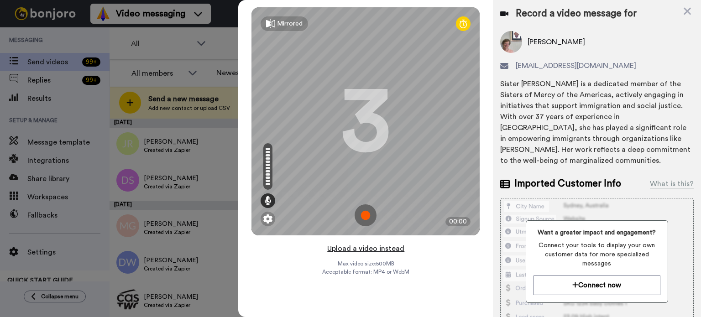
click at [373, 244] on button "Upload a video instead" at bounding box center [366, 249] width 83 height 12
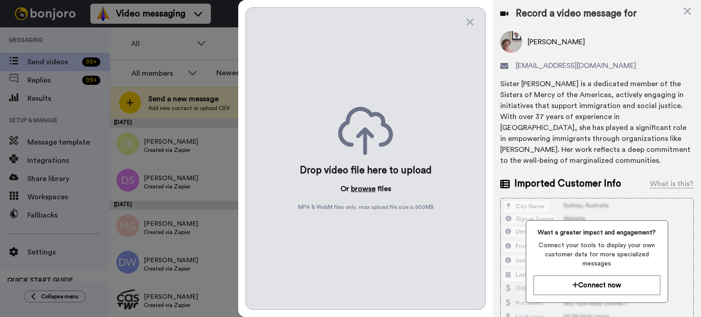
click at [368, 188] on button "browse" at bounding box center [363, 188] width 25 height 11
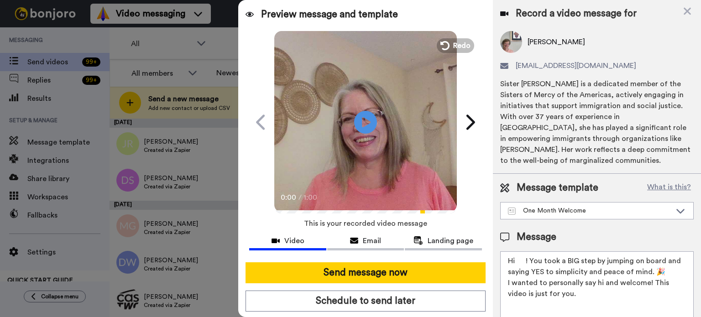
drag, startPoint x: 526, startPoint y: 257, endPoint x: 518, endPoint y: 262, distance: 9.6
click at [518, 262] on textarea "Hi ! You took a BIG step by jumping on board and saying YES to simplicity and p…" at bounding box center [597, 292] width 194 height 82
paste textarea "Patricia"
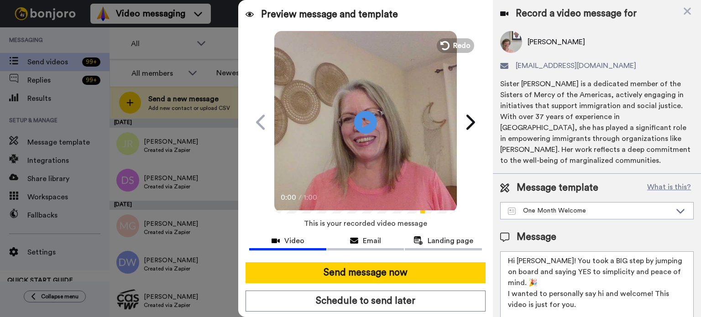
click at [646, 293] on textarea "Hi Patricia! You took a BIG step by jumping on board and saying YES to simplici…" at bounding box center [597, 292] width 194 height 82
type textarea "Hi Patricia! You took a BIG step by jumping on board and saying YES to simplici…"
click at [367, 119] on icon at bounding box center [366, 122] width 24 height 24
click at [390, 113] on video at bounding box center [365, 121] width 183 height 183
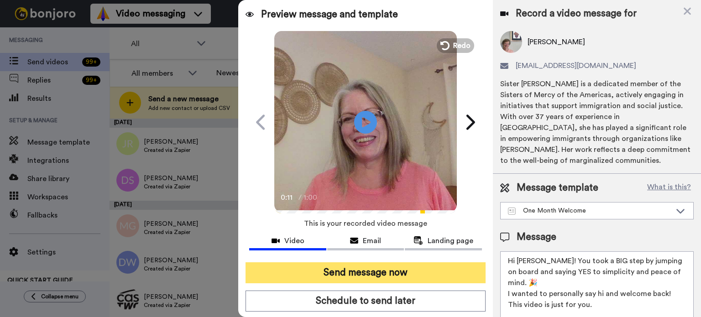
click at [386, 269] on button "Send message now" at bounding box center [366, 272] width 240 height 21
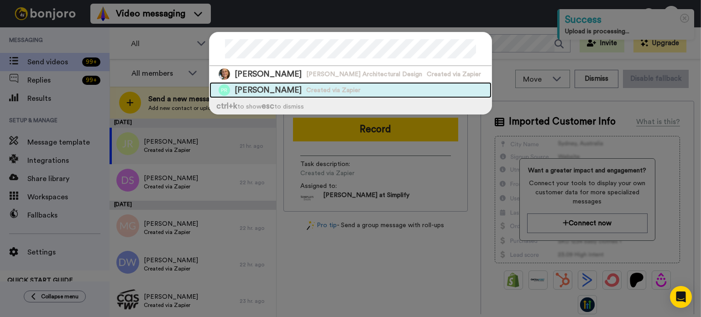
click at [440, 83] on div "Patty Reidenbach Created via Zapier" at bounding box center [351, 90] width 282 height 16
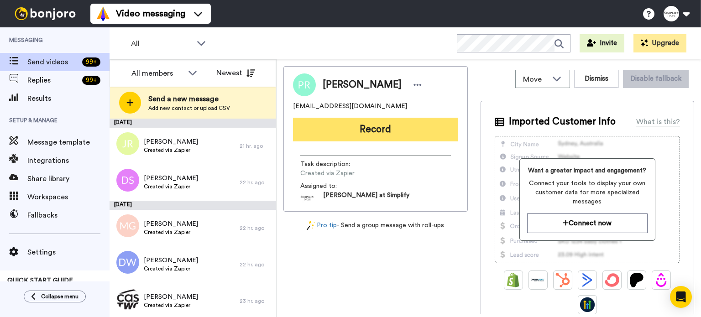
click at [428, 127] on button "Record" at bounding box center [375, 130] width 165 height 24
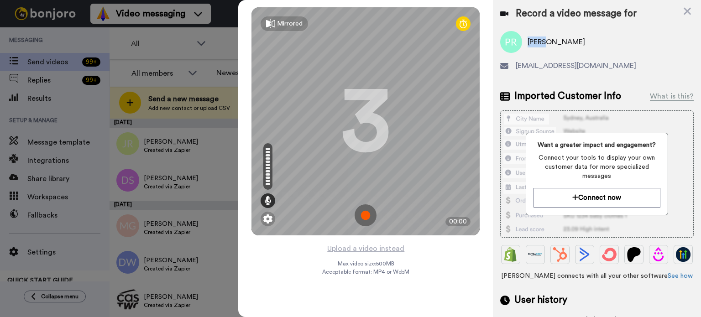
drag, startPoint x: 545, startPoint y: 38, endPoint x: 525, endPoint y: 40, distance: 19.7
click at [525, 40] on div "Patty Reidenbach" at bounding box center [597, 42] width 194 height 22
copy span "Patty"
click at [364, 243] on button "Upload a video instead" at bounding box center [366, 249] width 83 height 12
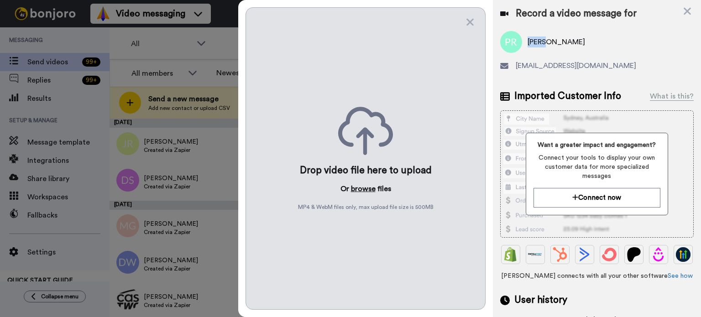
click at [368, 186] on button "browse" at bounding box center [363, 188] width 25 height 11
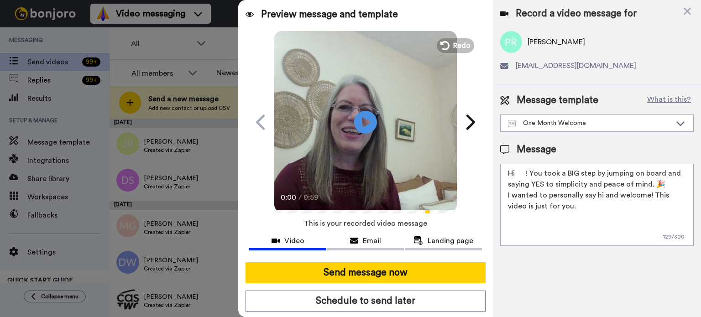
drag, startPoint x: 526, startPoint y: 173, endPoint x: 537, endPoint y: 186, distance: 16.8
click at [516, 175] on textarea "Hi ! You took a BIG step by jumping on board and saying YES to simplicity and p…" at bounding box center [597, 205] width 194 height 82
paste textarea "Patty"
click at [515, 173] on textarea "HiPatty! You took a BIG step by jumping on board and saying YES to simplicity a…" at bounding box center [597, 205] width 194 height 82
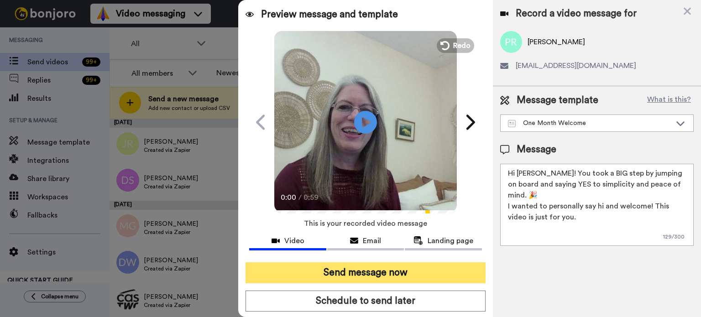
type textarea "Hi Patty! You took a BIG step by jumping on board and saying YES to simplicity …"
click at [441, 262] on button "Send message now" at bounding box center [366, 272] width 240 height 21
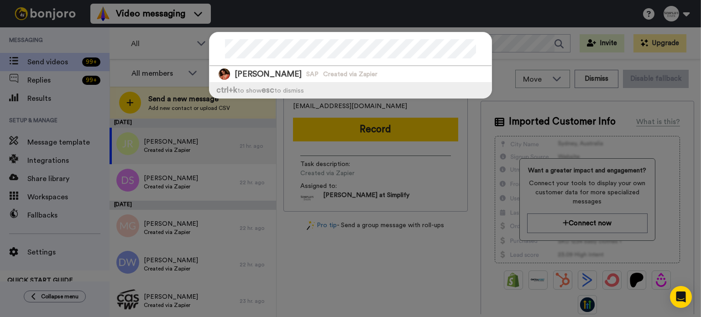
click at [201, 47] on div "[PERSON_NAME] SAP Created via Zapier ctrl +k to show esc to dismiss" at bounding box center [350, 70] width 301 height 94
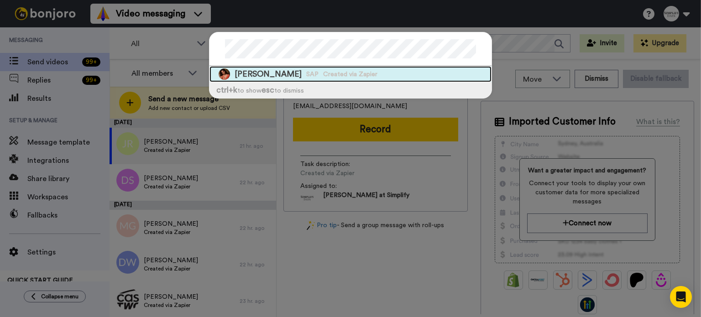
click at [263, 70] on span "[PERSON_NAME]" at bounding box center [268, 73] width 67 height 11
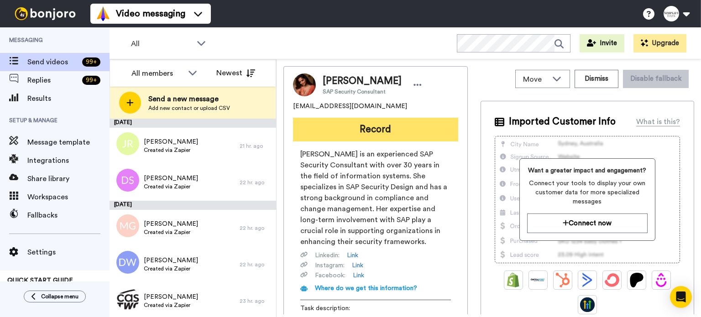
click at [372, 132] on button "Record" at bounding box center [375, 130] width 165 height 24
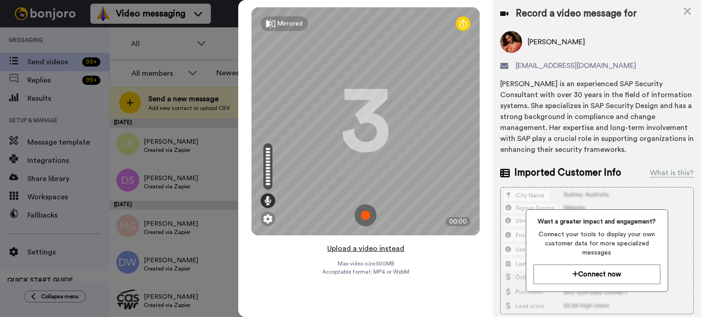
click at [352, 247] on button "Upload a video instead" at bounding box center [366, 249] width 83 height 12
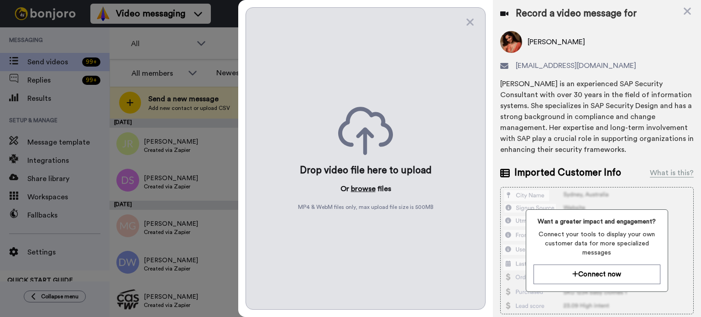
click at [360, 184] on button "browse" at bounding box center [363, 188] width 25 height 11
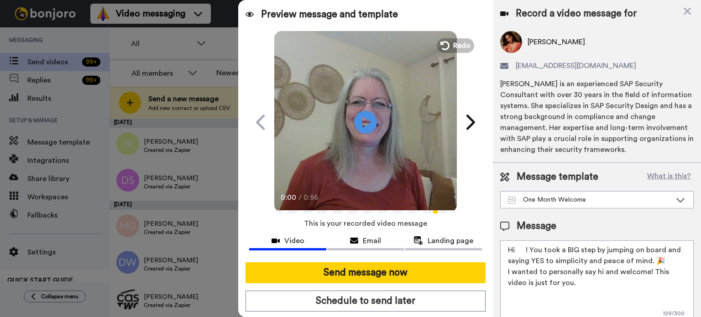
drag, startPoint x: 526, startPoint y: 247, endPoint x: 519, endPoint y: 249, distance: 7.4
click at [519, 249] on textarea "Hi ! You took a BIG step by jumping on board and saying YES to simplicity and p…" at bounding box center [597, 282] width 194 height 82
paste textarea "[PERSON_NAME]"
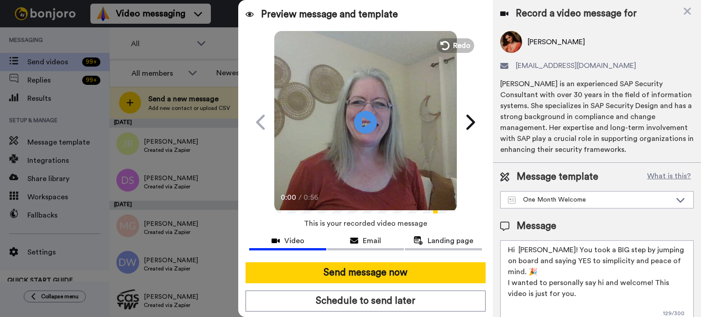
click at [520, 246] on textarea "Hi [PERSON_NAME]! You took a BIG step by jumping on board and saying YES to sim…" at bounding box center [597, 282] width 194 height 82
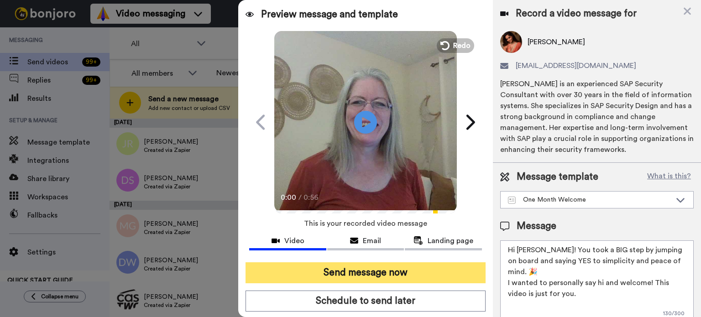
type textarea "Hi [PERSON_NAME]! You took a BIG step by jumping on board and saying YES to sim…"
click at [433, 266] on button "Send message now" at bounding box center [366, 272] width 240 height 21
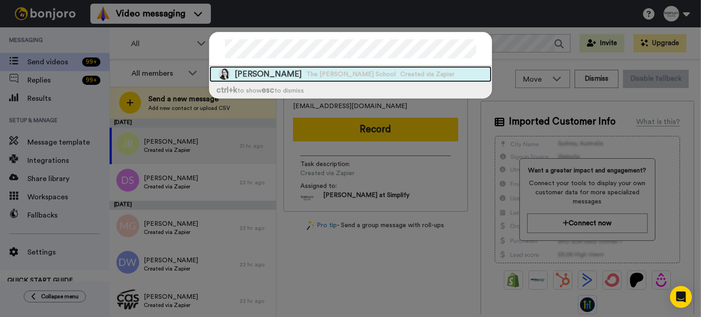
click at [390, 68] on div "[PERSON_NAME] The [PERSON_NAME] School Created via Zapier" at bounding box center [351, 74] width 282 height 16
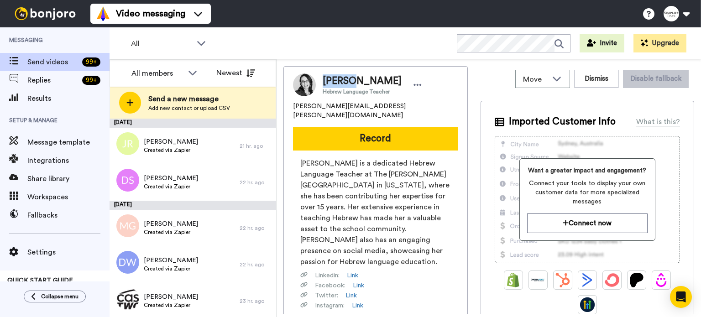
drag, startPoint x: 355, startPoint y: 79, endPoint x: 323, endPoint y: 76, distance: 32.1
click at [323, 76] on span "[PERSON_NAME]" at bounding box center [362, 81] width 79 height 14
copy span "[PERSON_NAME]"
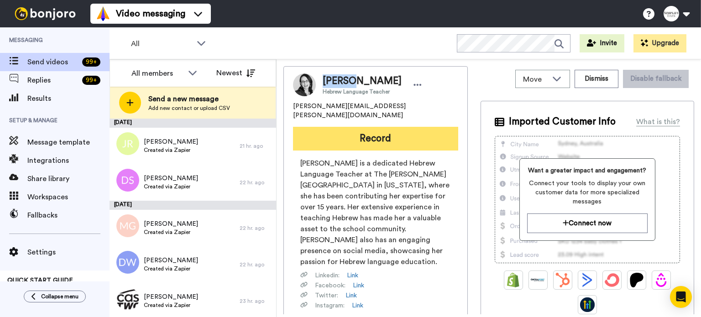
click at [388, 127] on button "Record" at bounding box center [375, 139] width 165 height 24
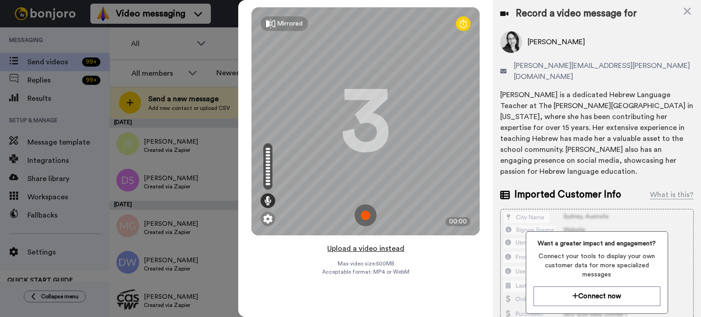
click at [385, 250] on button "Upload a video instead" at bounding box center [366, 249] width 83 height 12
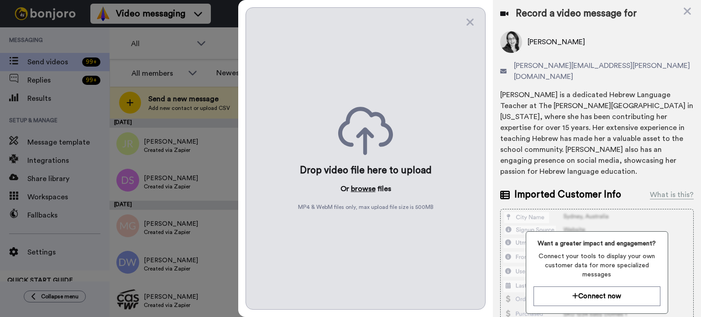
click at [363, 187] on button "browse" at bounding box center [363, 188] width 25 height 11
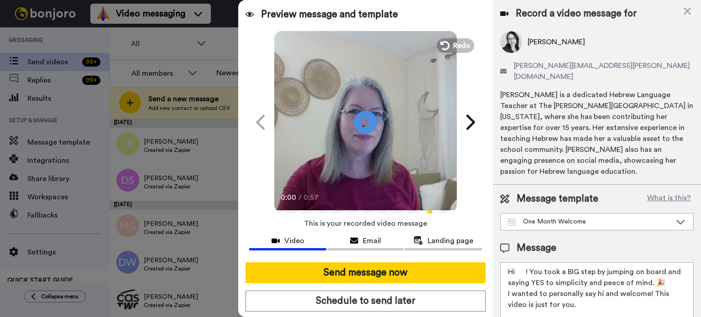
drag, startPoint x: 526, startPoint y: 249, endPoint x: 521, endPoint y: 251, distance: 5.2
click at [517, 262] on textarea "Hi ! You took a BIG step by jumping on board and saying YES to simplicity and p…" at bounding box center [597, 303] width 194 height 82
paste textarea "[PERSON_NAME]"
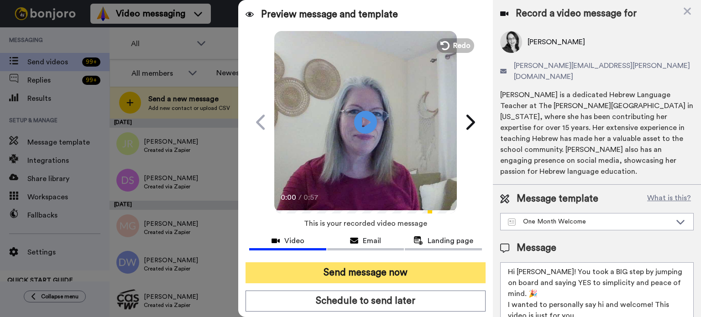
type textarea "Hi Rebeca! You took a BIG step by jumping on board and saying YES to simplicity…"
click at [452, 269] on button "Send message now" at bounding box center [366, 272] width 240 height 21
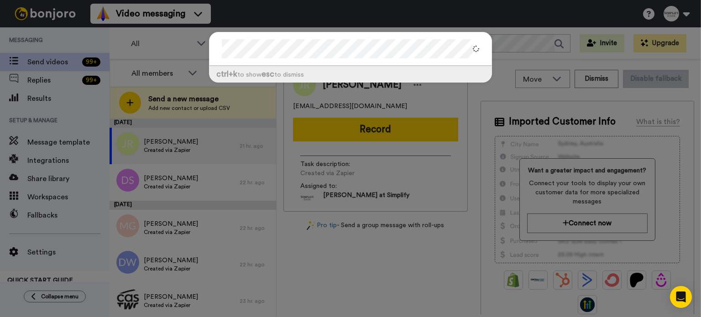
click at [184, 42] on div "ctrl +k to show esc to dismiss" at bounding box center [350, 158] width 701 height 317
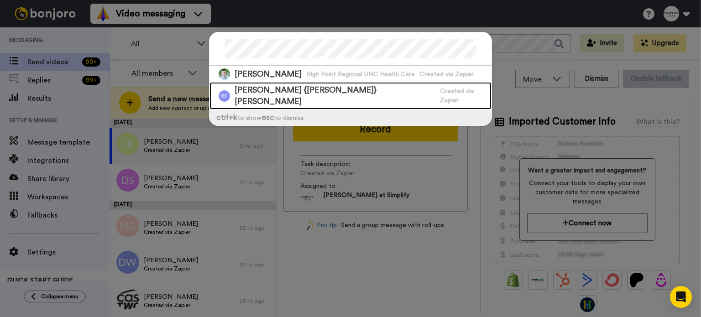
click at [315, 89] on span "Regina {Jean} FLETCHER" at bounding box center [335, 95] width 201 height 23
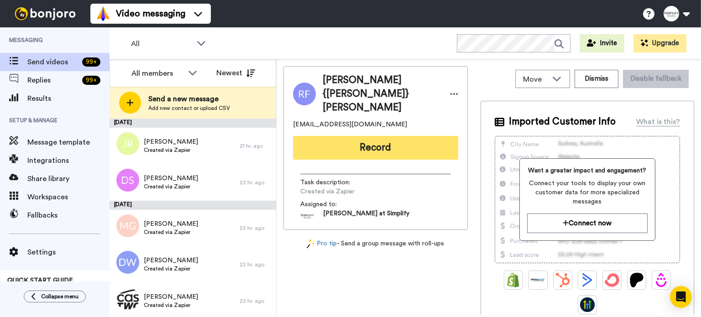
click at [396, 136] on button "Record" at bounding box center [375, 148] width 165 height 24
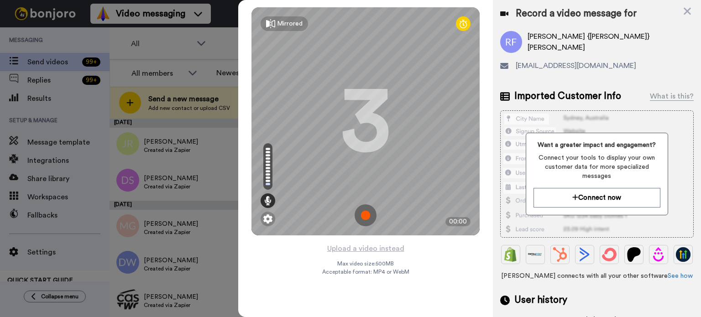
click at [571, 16] on span "Record a video message for" at bounding box center [576, 13] width 121 height 13
drag, startPoint x: 570, startPoint y: 42, endPoint x: 556, endPoint y: 43, distance: 14.3
click at [556, 42] on span "Regina {Jean} FLETCHER" at bounding box center [611, 42] width 166 height 22
copy span "Jean"
click at [378, 244] on button "Upload a video instead" at bounding box center [366, 249] width 83 height 12
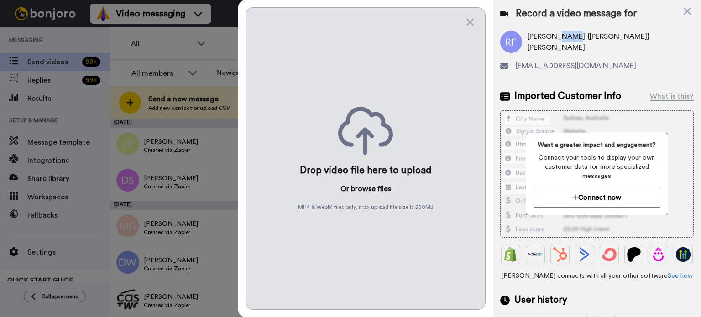
click at [360, 184] on button "browse" at bounding box center [363, 188] width 25 height 11
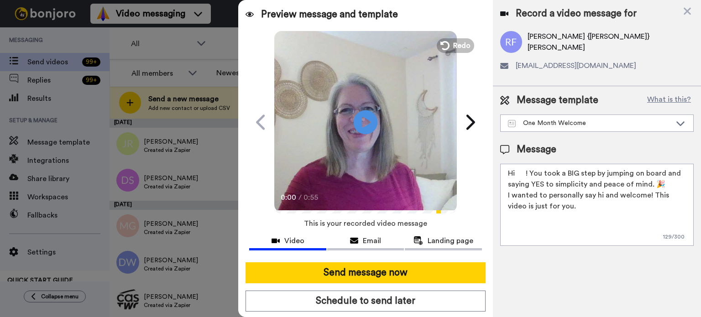
click at [359, 126] on icon "Play/Pause" at bounding box center [366, 121] width 24 height 43
drag, startPoint x: 526, startPoint y: 175, endPoint x: 517, endPoint y: 177, distance: 8.9
click at [517, 177] on textarea "Hi ! You took a BIG step by jumping on board and saying YES to simplicity and p…" at bounding box center [597, 205] width 194 height 82
paste textarea "Jean"
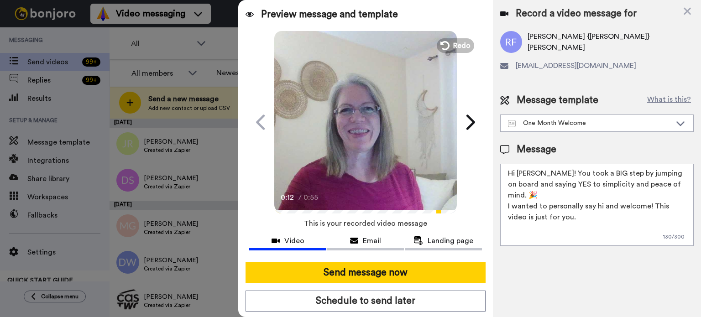
type textarea "Hi Jean! You took a BIG step by jumping on board and saying YES to simplicity a…"
click at [369, 95] on video at bounding box center [365, 121] width 183 height 183
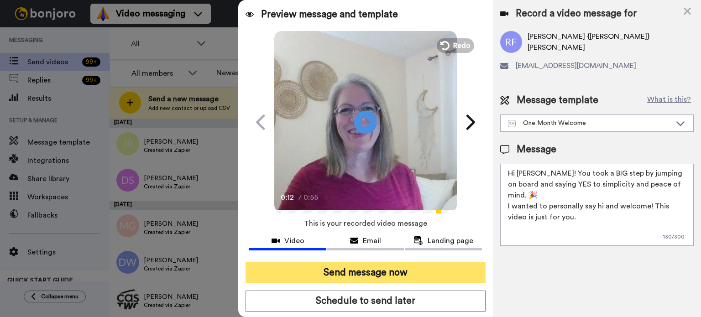
click at [403, 265] on button "Send message now" at bounding box center [366, 272] width 240 height 21
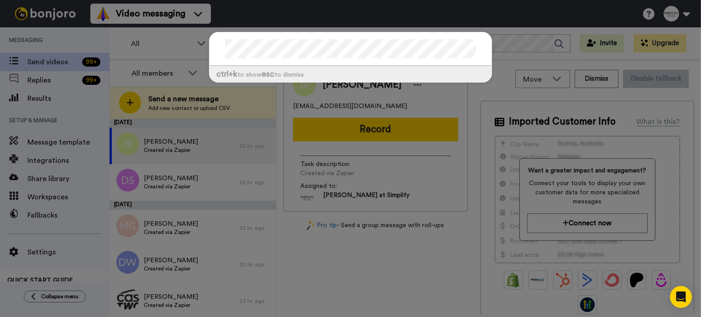
click at [39, 79] on div "ctrl +k to show esc to dismiss" at bounding box center [350, 158] width 701 height 317
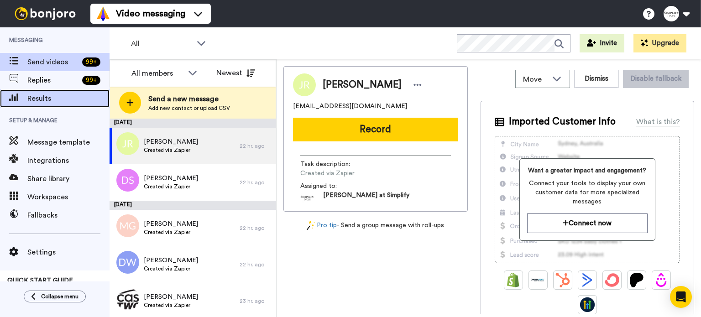
click at [45, 94] on span "Results" at bounding box center [68, 98] width 82 height 11
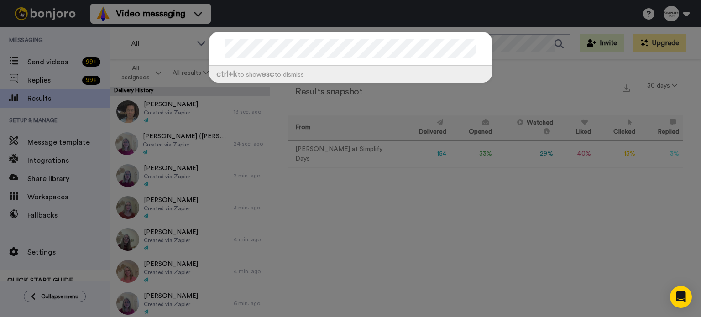
click at [165, 172] on div "ctrl +k to show esc to dismiss" at bounding box center [350, 158] width 701 height 317
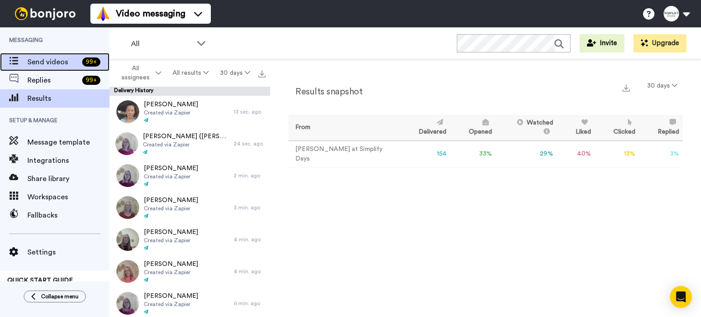
click at [56, 58] on span "Send videos" at bounding box center [52, 62] width 51 height 11
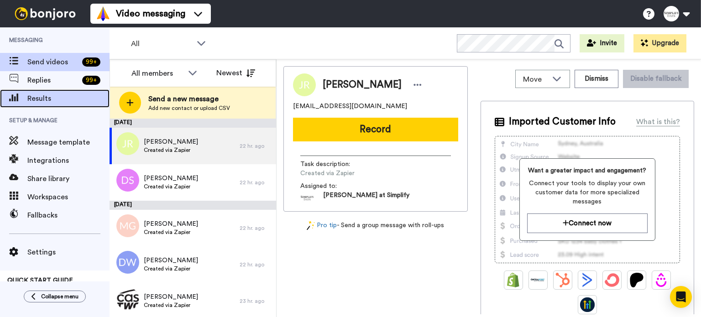
click at [51, 95] on span "Results" at bounding box center [68, 98] width 82 height 11
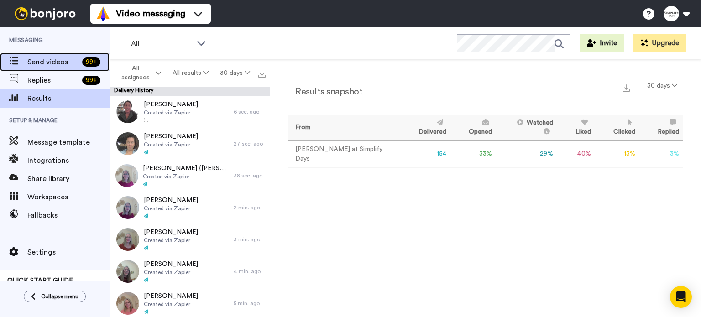
click at [59, 59] on span "Send videos" at bounding box center [52, 62] width 51 height 11
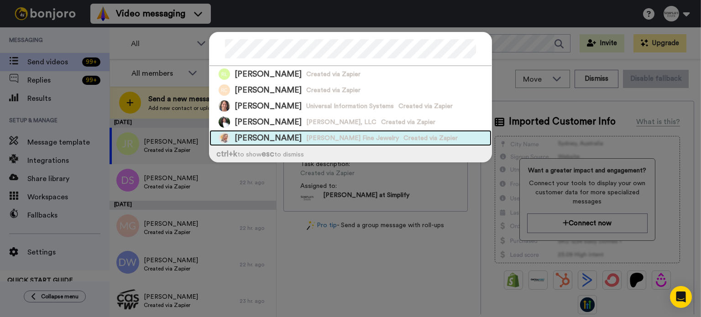
click at [321, 131] on div "[PERSON_NAME] [PERSON_NAME] Fine Jewelry Created via Zapier" at bounding box center [351, 138] width 282 height 16
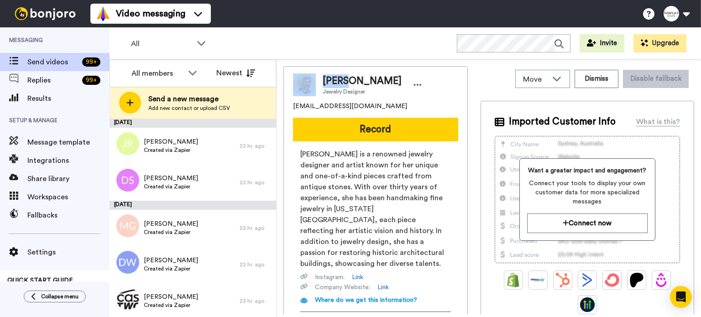
drag, startPoint x: 349, startPoint y: 78, endPoint x: 311, endPoint y: 77, distance: 37.5
click at [311, 77] on div "[PERSON_NAME] Jewelry Designer" at bounding box center [375, 84] width 165 height 23
copy div "[PERSON_NAME]"
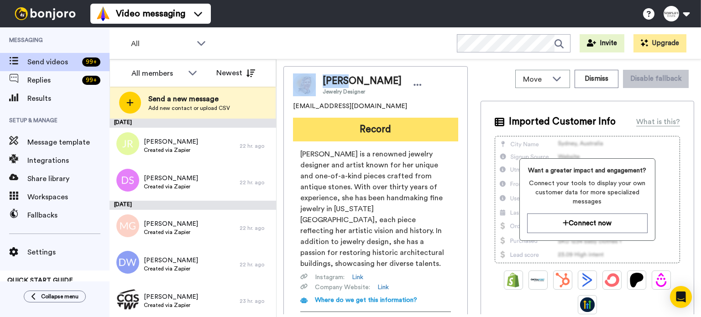
click at [392, 123] on button "Record" at bounding box center [375, 130] width 165 height 24
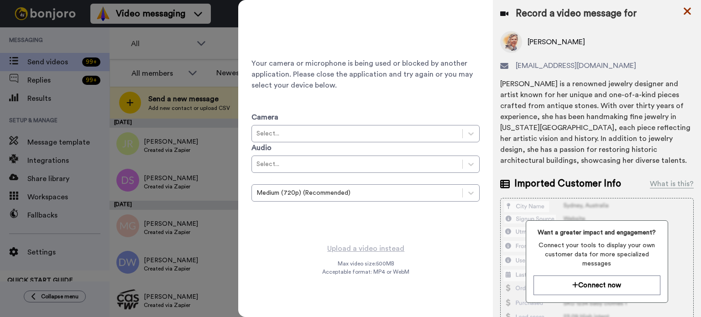
click at [686, 7] on icon at bounding box center [687, 10] width 9 height 11
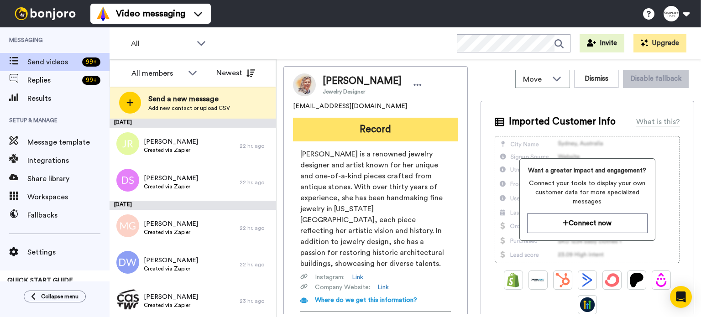
click at [372, 128] on button "Record" at bounding box center [375, 130] width 165 height 24
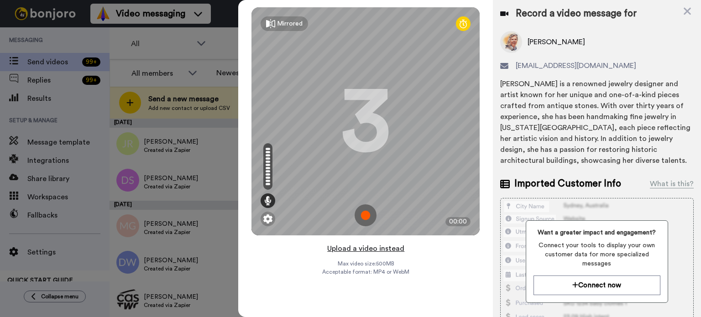
click at [371, 246] on button "Upload a video instead" at bounding box center [366, 249] width 83 height 12
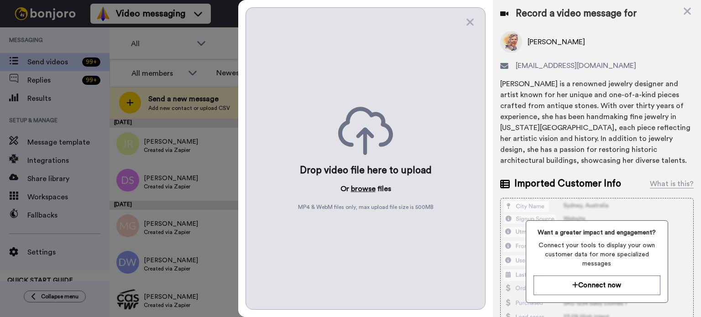
click at [367, 184] on button "browse" at bounding box center [363, 188] width 25 height 11
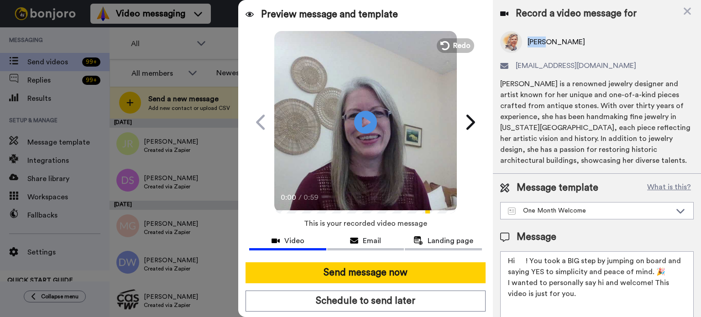
drag, startPoint x: 549, startPoint y: 39, endPoint x: 528, endPoint y: 43, distance: 21.4
click at [528, 43] on span "[PERSON_NAME]" at bounding box center [557, 42] width 58 height 11
copy span "[PERSON_NAME]"
drag, startPoint x: 527, startPoint y: 262, endPoint x: 517, endPoint y: 258, distance: 10.7
click at [517, 258] on textarea "Hi ! You took a BIG step by jumping on board and saying YES to simplicity and p…" at bounding box center [597, 292] width 194 height 82
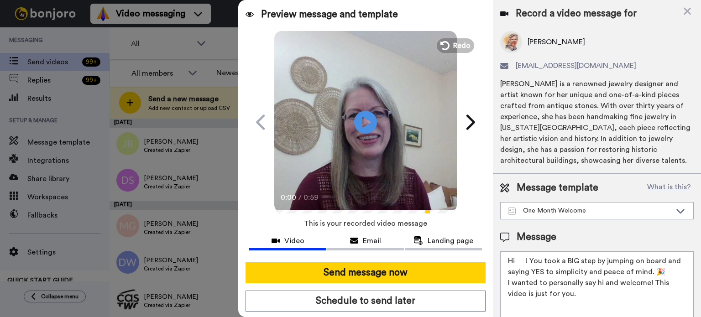
paste textarea "[PERSON_NAME]"
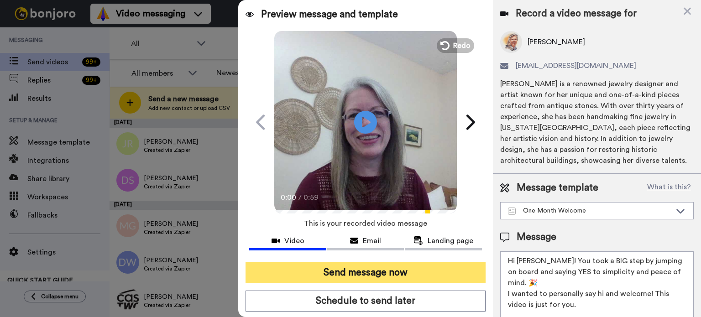
type textarea "Hi [PERSON_NAME]! You took a BIG step by jumping on board and saying YES to sim…"
click at [428, 269] on button "Send message now" at bounding box center [366, 272] width 240 height 21
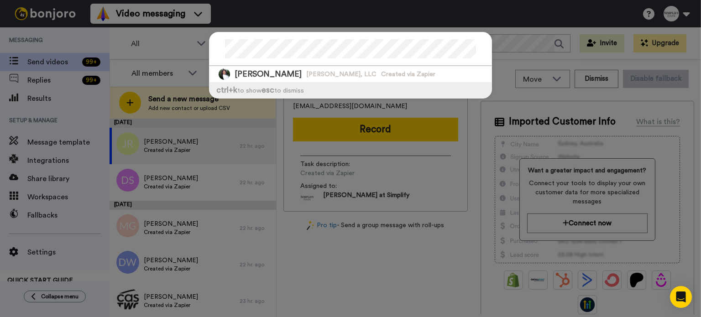
click at [357, 101] on div "[PERSON_NAME] [PERSON_NAME], LLC Created via Zapier ctrl +k to show esc to dism…" at bounding box center [350, 70] width 301 height 94
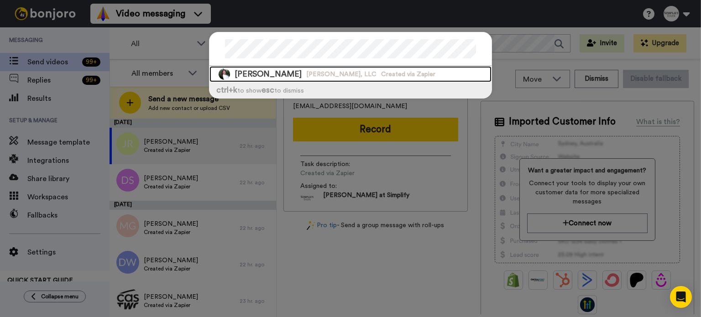
click at [381, 70] on span "Created via Zapier" at bounding box center [408, 74] width 54 height 9
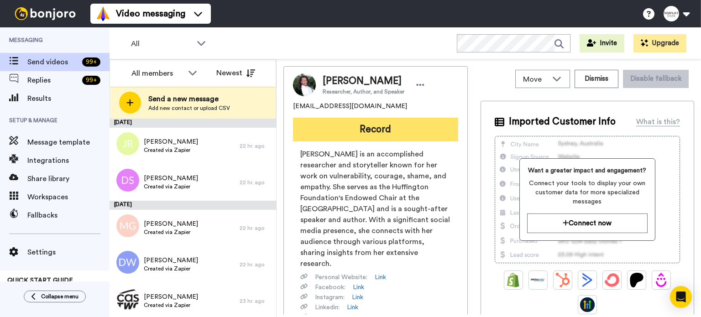
click at [419, 127] on button "Record" at bounding box center [375, 130] width 165 height 24
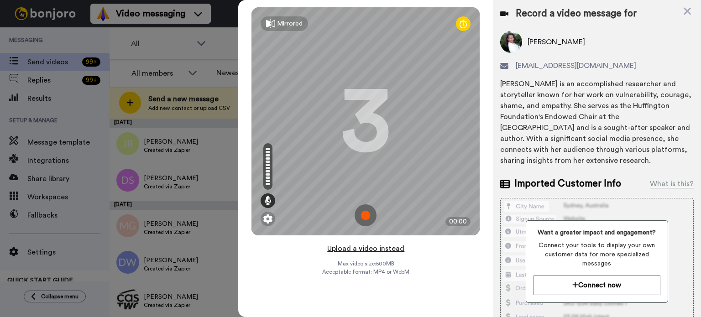
click at [379, 248] on button "Upload a video instead" at bounding box center [366, 249] width 83 height 12
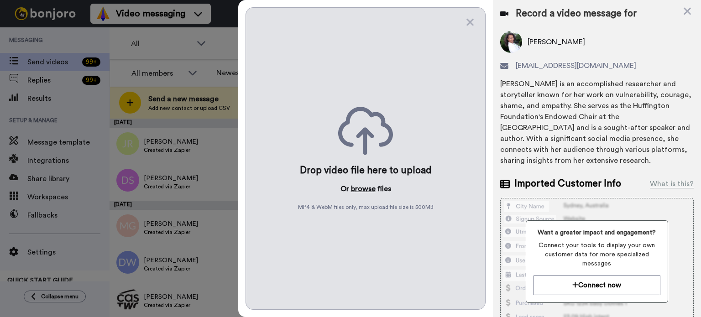
click at [364, 188] on button "browse" at bounding box center [363, 188] width 25 height 11
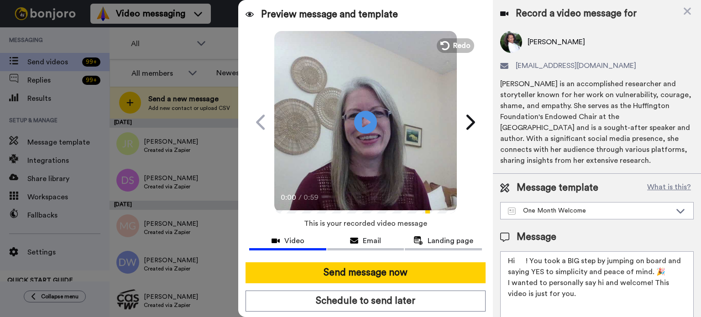
drag, startPoint x: 524, startPoint y: 261, endPoint x: 517, endPoint y: 262, distance: 7.8
click at [517, 262] on textarea "Hi ! You took a BIG step by jumping on board and saying YES to simplicity and p…" at bounding box center [597, 292] width 194 height 82
paste textarea "Renee"
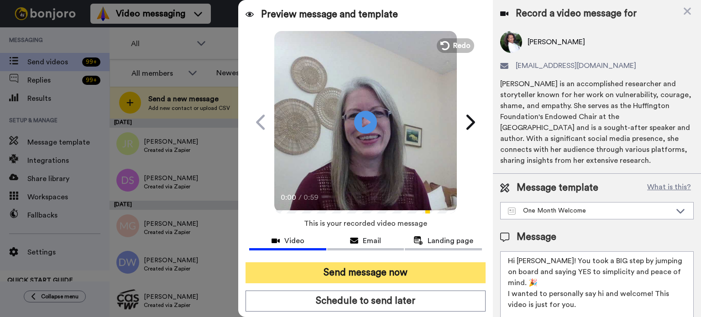
type textarea "Hi Renee! You took a BIG step by jumping on board and saying YES to simplicity …"
click at [426, 266] on button "Send message now" at bounding box center [366, 272] width 240 height 21
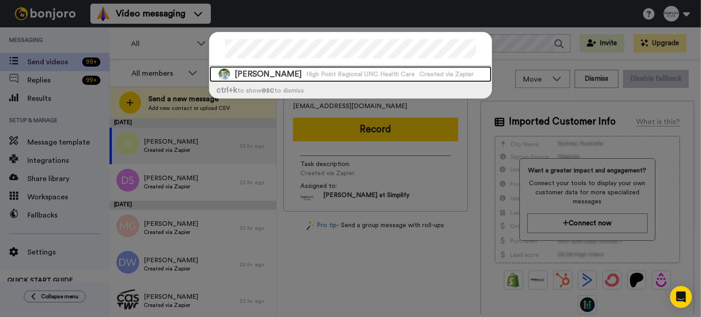
click at [323, 70] on span "High Point Regional UNC Health Care" at bounding box center [360, 74] width 109 height 9
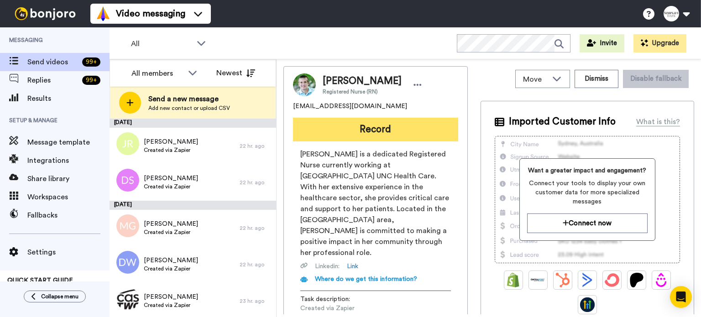
click at [374, 120] on button "Record" at bounding box center [375, 130] width 165 height 24
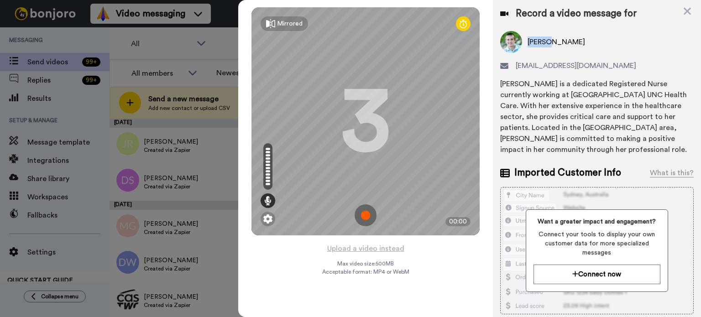
drag, startPoint x: 550, startPoint y: 44, endPoint x: 526, endPoint y: 46, distance: 23.8
click at [526, 45] on div "Regina Ziarnik" at bounding box center [597, 42] width 194 height 22
copy span "Regina"
click at [374, 246] on button "Upload a video instead" at bounding box center [366, 249] width 83 height 12
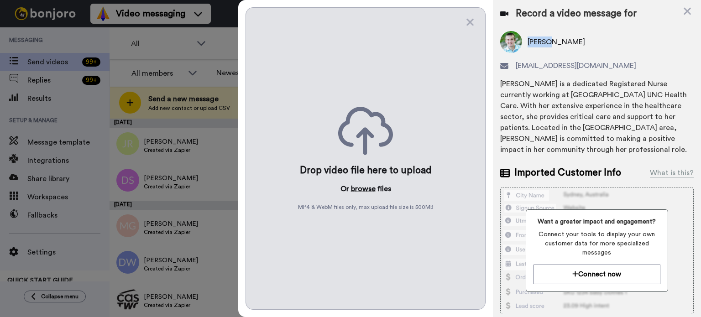
click at [364, 184] on button "browse" at bounding box center [363, 188] width 25 height 11
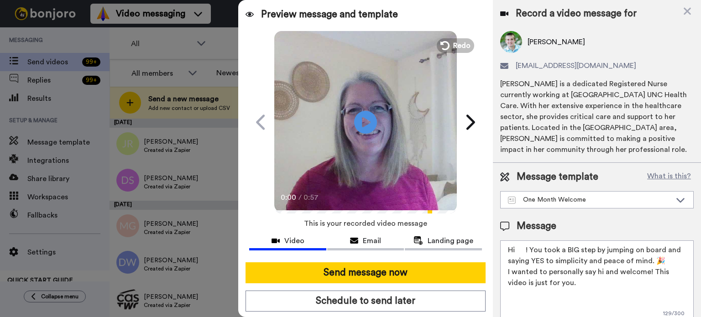
drag, startPoint x: 526, startPoint y: 254, endPoint x: 517, endPoint y: 254, distance: 8.7
click at [517, 254] on textarea "Hi ! You took a BIG step by jumping on board and saying YES to simplicity and p…" at bounding box center [597, 282] width 194 height 82
paste textarea "Regina"
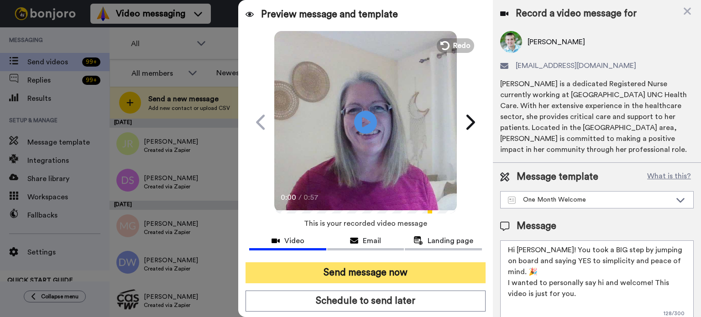
type textarea "Hi Regina! You took a BIG step by jumping on board and saying YES to simplicity…"
click at [450, 268] on button "Send message now" at bounding box center [366, 272] width 240 height 21
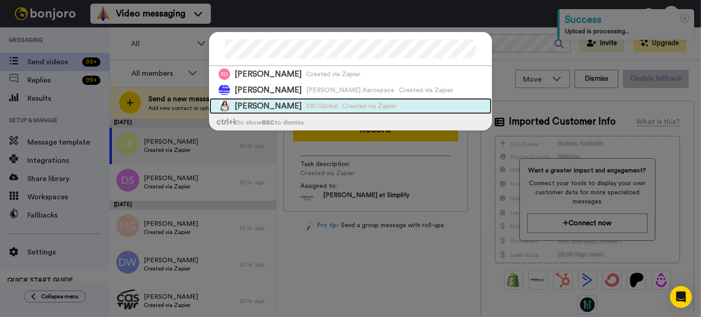
click at [342, 102] on span "Created via Zapier" at bounding box center [369, 106] width 54 height 9
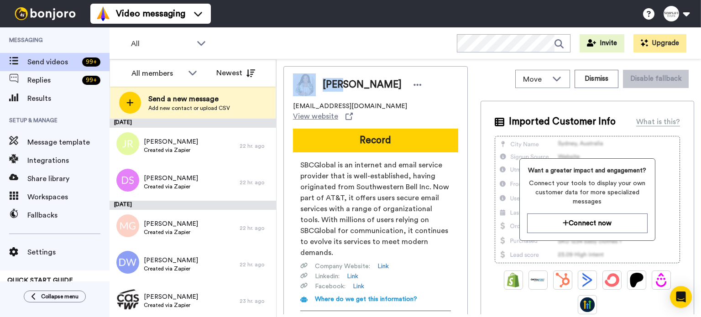
drag, startPoint x: 339, startPoint y: 84, endPoint x: 312, endPoint y: 82, distance: 27.0
click at [312, 82] on div "[PERSON_NAME]" at bounding box center [375, 84] width 165 height 23
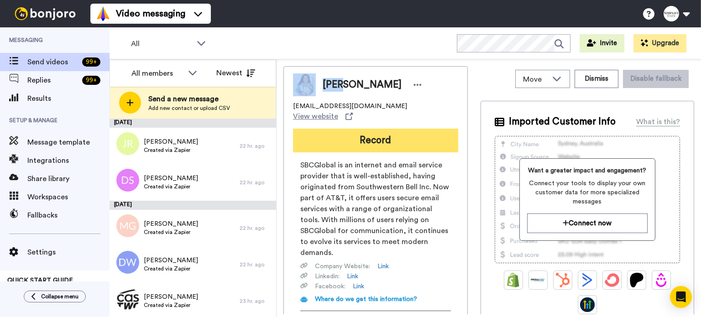
copy div "[PERSON_NAME]"
click at [387, 129] on button "Record" at bounding box center [375, 141] width 165 height 24
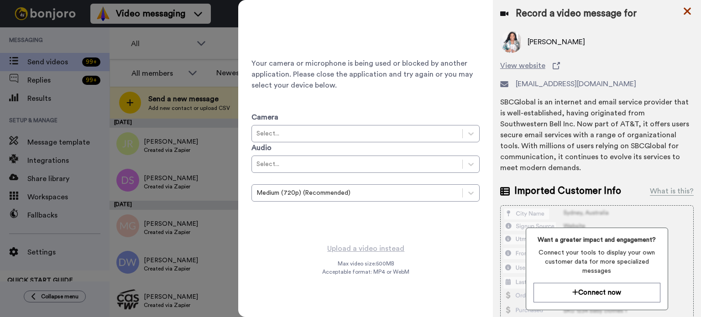
click at [686, 7] on icon at bounding box center [687, 10] width 9 height 11
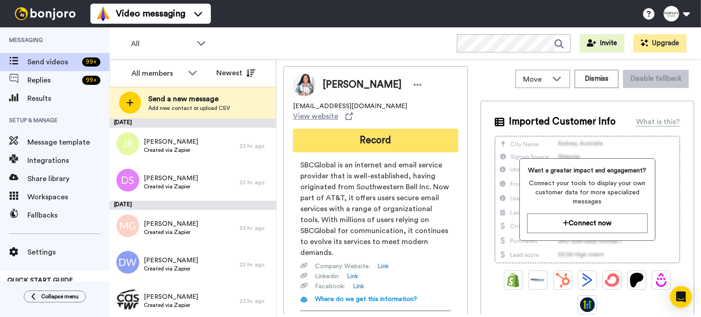
click at [409, 129] on button "Record" at bounding box center [375, 141] width 165 height 24
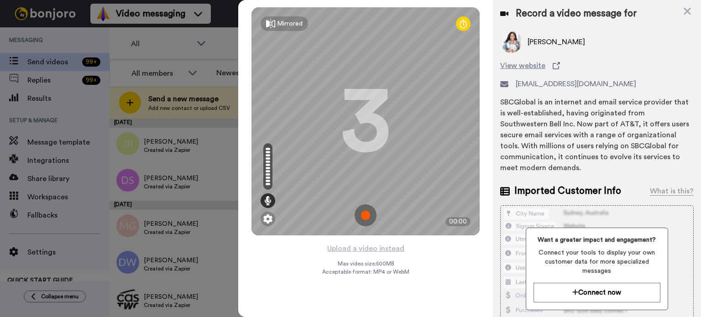
click at [385, 239] on div "Mirrored Redo 3 00:00" at bounding box center [365, 121] width 255 height 243
click at [384, 242] on div "Mirrored Redo 3 00:00" at bounding box center [365, 121] width 255 height 243
click at [384, 245] on button "Upload a video instead" at bounding box center [366, 249] width 83 height 12
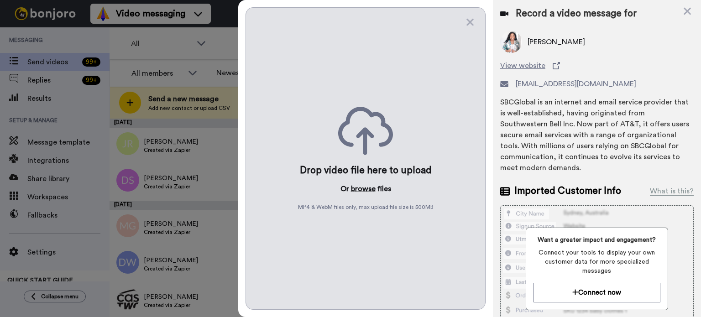
click at [372, 187] on button "browse" at bounding box center [363, 188] width 25 height 11
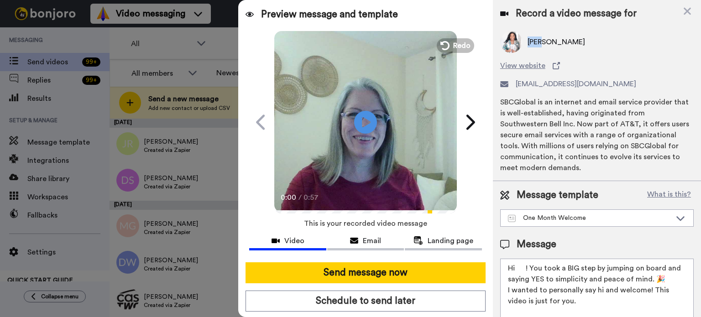
drag, startPoint x: 540, startPoint y: 42, endPoint x: 529, endPoint y: 42, distance: 11.4
click at [529, 42] on span "Rita Hurst" at bounding box center [557, 42] width 58 height 11
copy span "Rita"
drag, startPoint x: 526, startPoint y: 267, endPoint x: 517, endPoint y: 267, distance: 9.6
click at [517, 267] on textarea "Hi ! You took a BIG step by jumping on board and saying YES to simplicity and p…" at bounding box center [597, 300] width 194 height 82
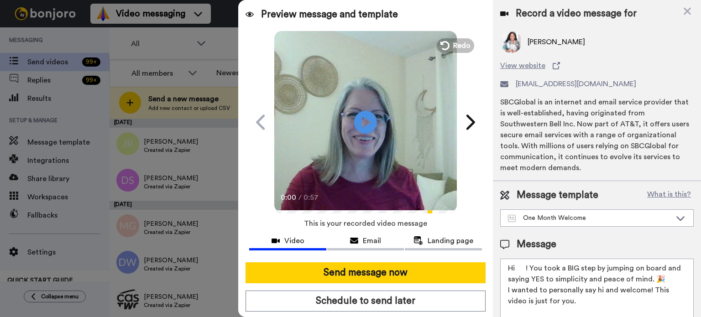
paste textarea "Rita"
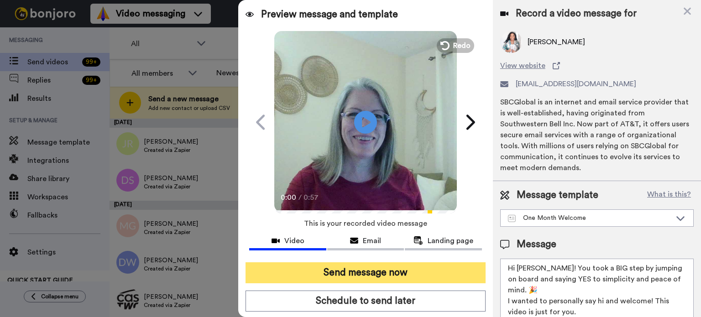
type textarea "Hi Rita! You took a BIG step by jumping on board and saying YES to simplicity a…"
click at [429, 268] on button "Send message now" at bounding box center [366, 272] width 240 height 21
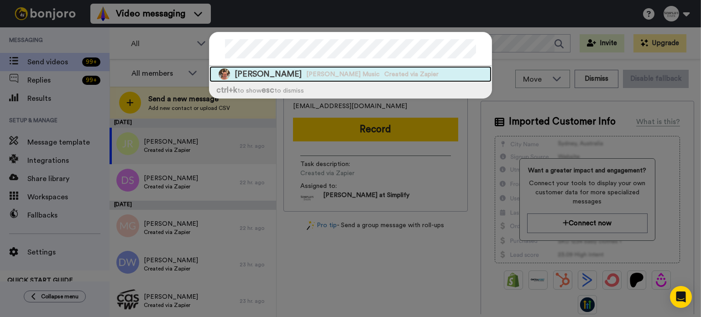
click at [402, 71] on div "[PERSON_NAME] [PERSON_NAME] Music Created via Zapier" at bounding box center [351, 74] width 282 height 16
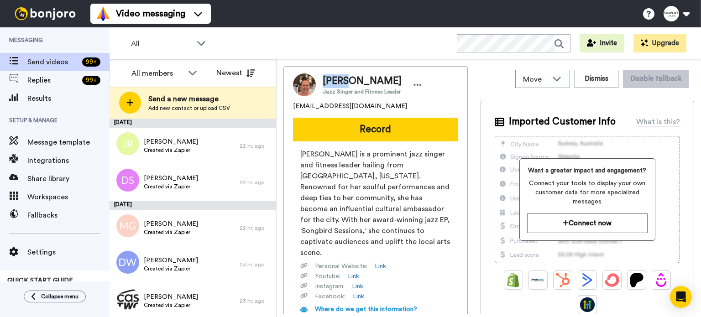
drag, startPoint x: 349, startPoint y: 80, endPoint x: 320, endPoint y: 79, distance: 28.8
click at [320, 79] on div "[PERSON_NAME] Jazz Singer and Fitness Leader" at bounding box center [370, 84] width 109 height 21
copy span "Robyn"
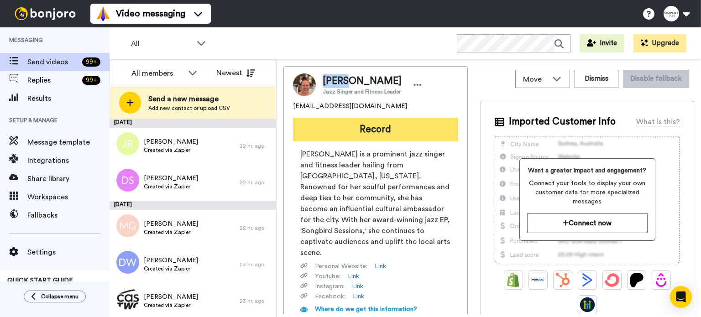
click at [376, 122] on button "Record" at bounding box center [375, 130] width 165 height 24
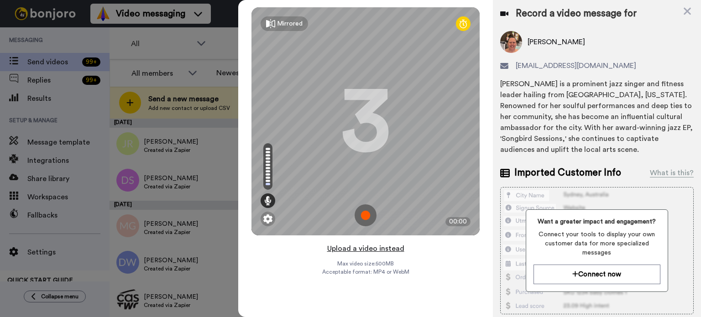
click at [366, 243] on button "Upload a video instead" at bounding box center [366, 249] width 83 height 12
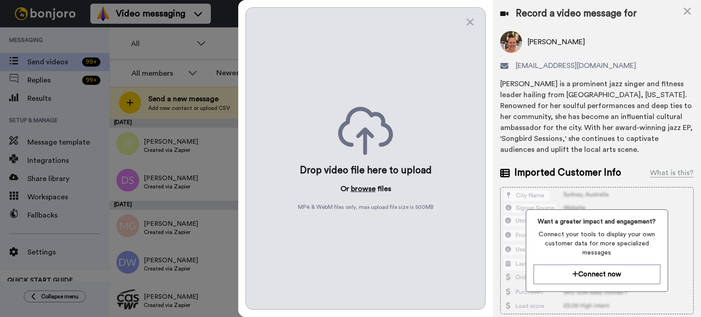
click at [364, 184] on button "browse" at bounding box center [363, 188] width 25 height 11
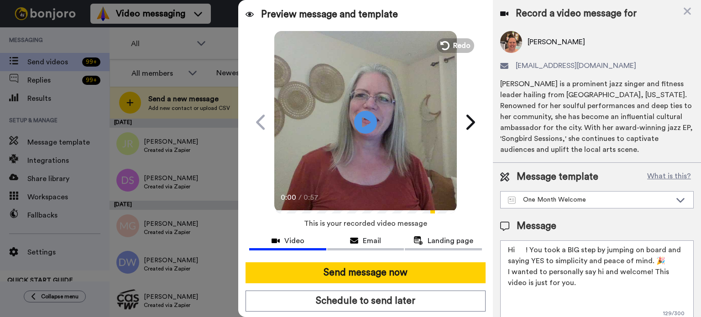
drag, startPoint x: 526, startPoint y: 251, endPoint x: 517, endPoint y: 252, distance: 9.2
click at [517, 252] on textarea "Hi ! You took a BIG step by jumping on board and saying YES to simplicity and p…" at bounding box center [597, 282] width 194 height 82
paste textarea "Robyn"
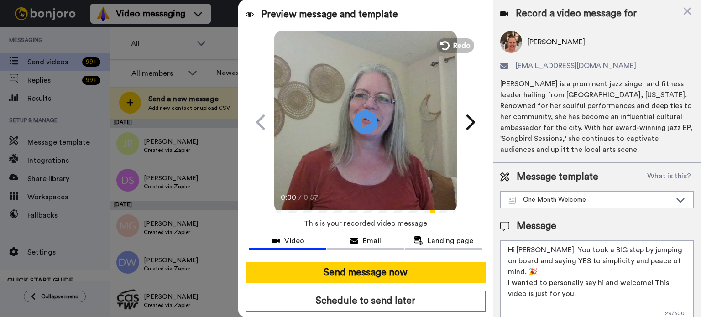
type textarea "Hi Robyn! You took a BIG step by jumping on board and saying YES to simplicity …"
click at [362, 109] on icon "Play/Pause" at bounding box center [366, 121] width 24 height 43
click at [376, 113] on video at bounding box center [365, 121] width 183 height 183
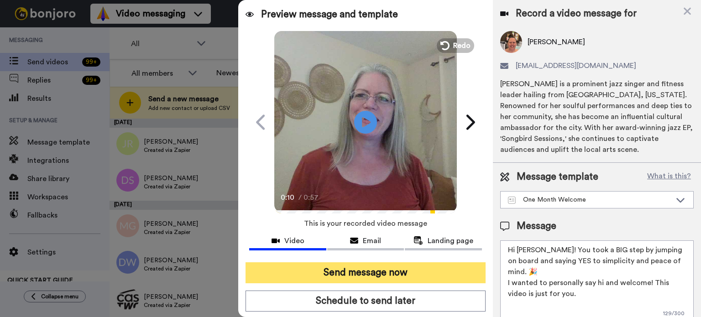
click at [416, 273] on button "Send message now" at bounding box center [366, 272] width 240 height 21
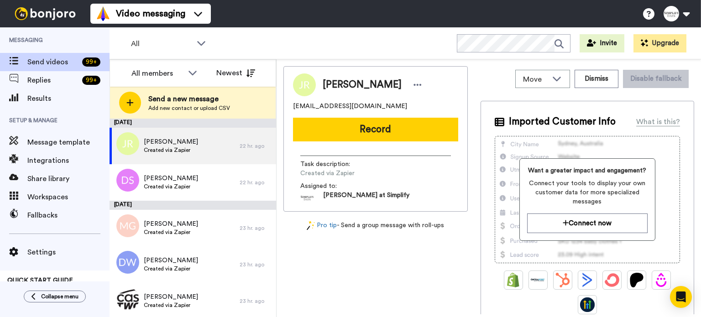
click at [701, 115] on div "Move WORKSPACES View all Default Tasks Onboarding Welcome Grads Other Grads Ann…" at bounding box center [489, 188] width 424 height 258
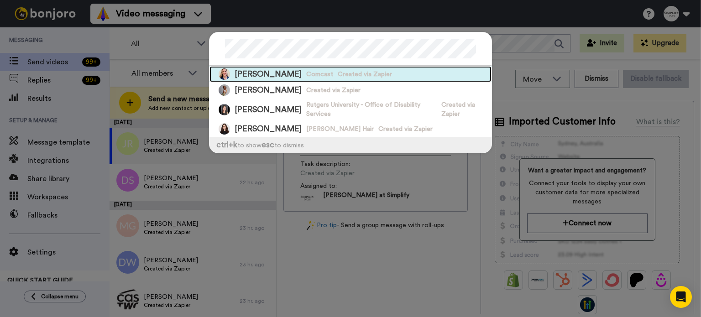
click at [342, 71] on span "Created via Zapier" at bounding box center [365, 74] width 54 height 9
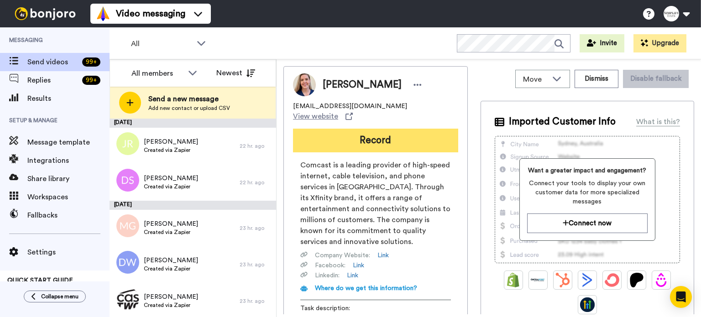
click at [395, 130] on button "Record" at bounding box center [375, 141] width 165 height 24
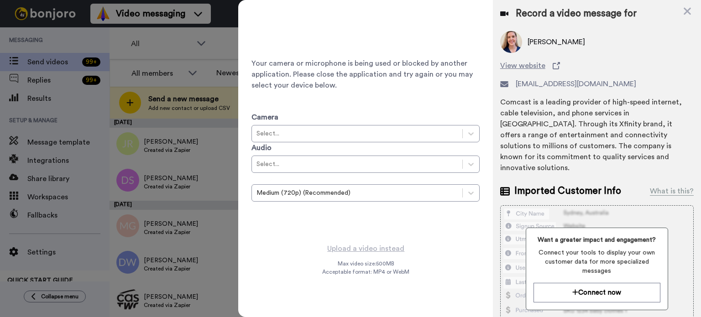
click at [685, 5] on div "Record a video message for [PERSON_NAME] View website [EMAIL_ADDRESS][DOMAIN_NA…" at bounding box center [597, 214] width 208 height 428
click at [685, 8] on icon at bounding box center [687, 11] width 7 height 7
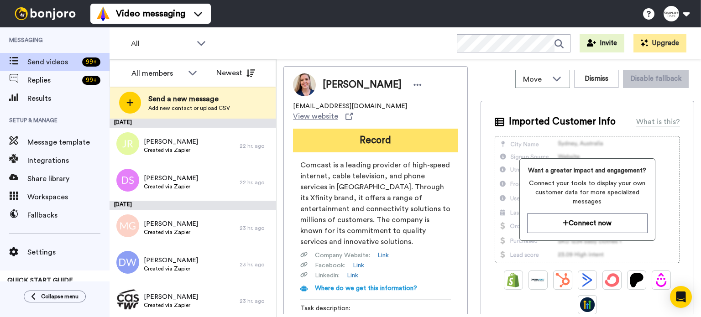
click at [365, 129] on button "Record" at bounding box center [375, 141] width 165 height 24
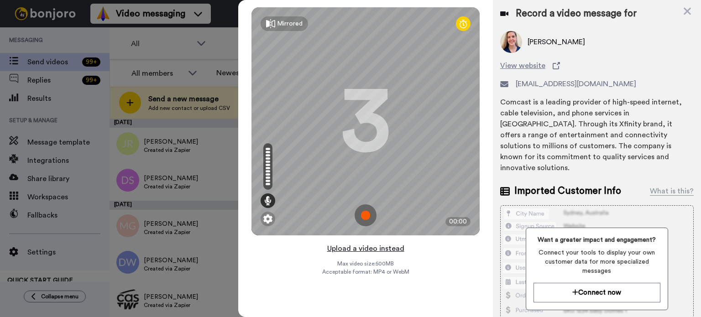
click at [382, 245] on button "Upload a video instead" at bounding box center [366, 249] width 83 height 12
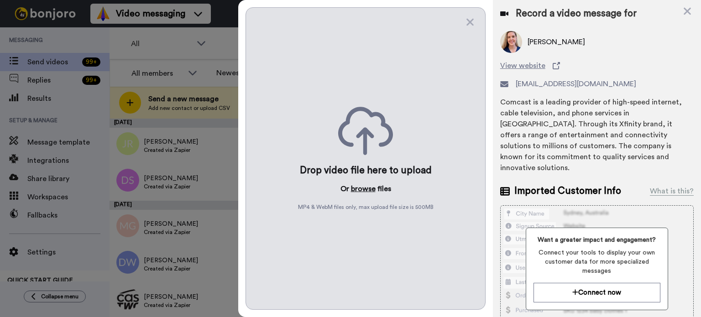
click at [363, 190] on button "browse" at bounding box center [363, 188] width 25 height 11
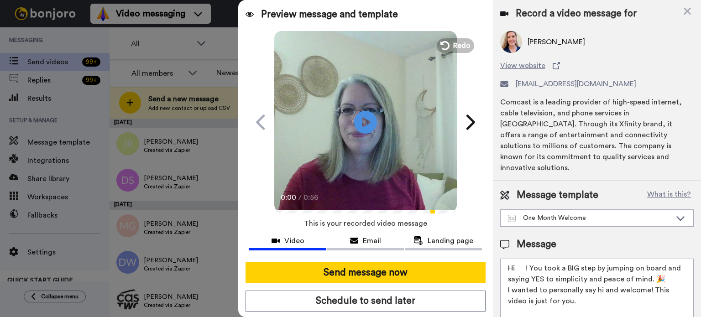
drag, startPoint x: 525, startPoint y: 256, endPoint x: 517, endPoint y: 258, distance: 9.0
click at [517, 259] on textarea "Hi ! You took a BIG step by jumping on board and saying YES to simplicity and p…" at bounding box center [597, 300] width 194 height 82
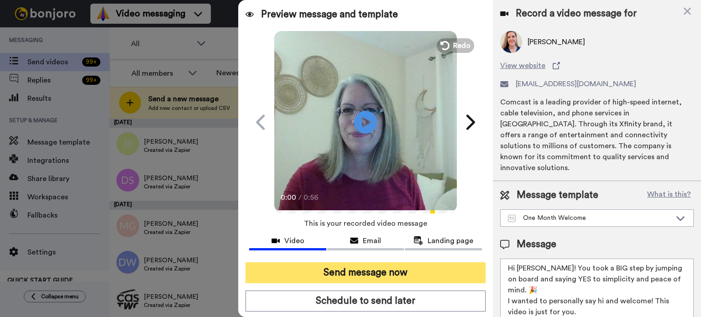
type textarea "Hi [PERSON_NAME]! You took a BIG step by jumping on board and saying YES to sim…"
click at [440, 271] on button "Send message now" at bounding box center [366, 272] width 240 height 21
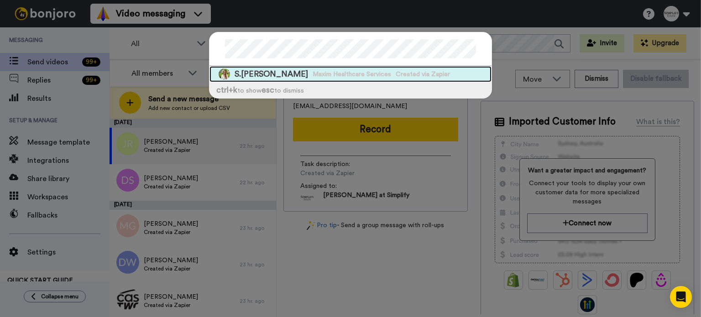
click at [388, 66] on div "S.[PERSON_NAME] Maxim Healthcare Services Created via Zapier" at bounding box center [351, 74] width 282 height 16
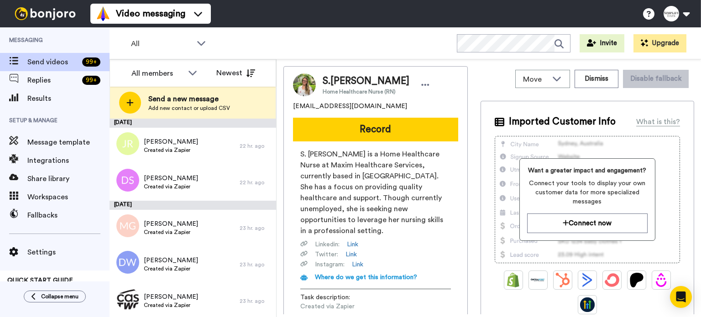
click at [380, 118] on button "Record" at bounding box center [375, 130] width 165 height 24
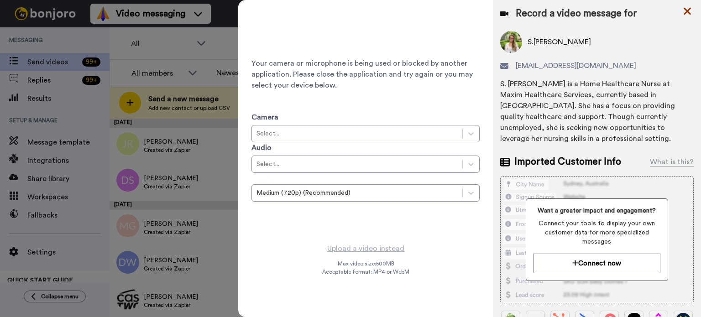
click at [691, 10] on icon at bounding box center [687, 10] width 9 height 11
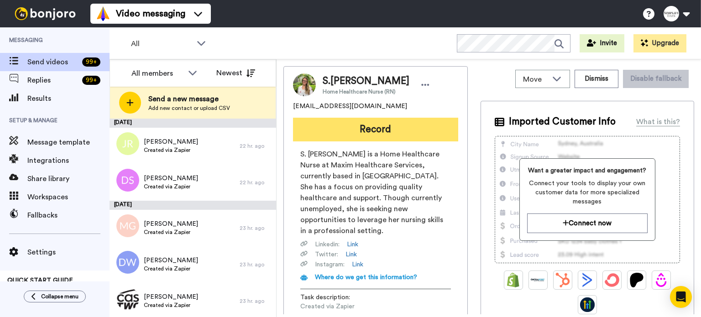
click at [371, 125] on button "Record" at bounding box center [375, 130] width 165 height 24
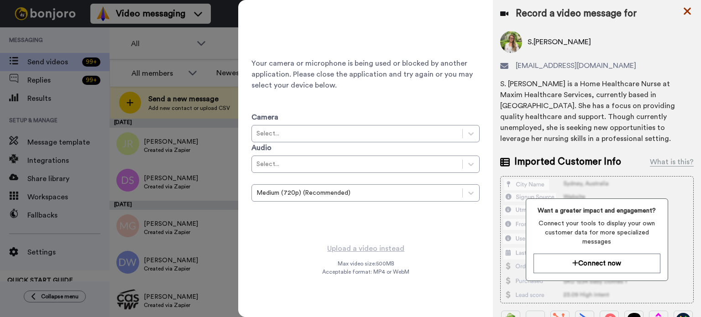
click at [685, 7] on icon at bounding box center [687, 10] width 9 height 11
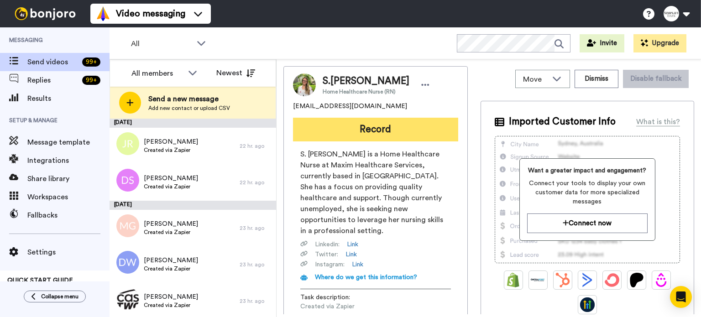
click at [394, 122] on button "Record" at bounding box center [375, 130] width 165 height 24
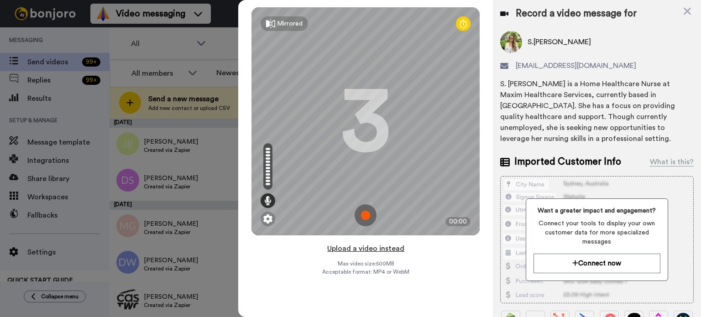
click at [365, 245] on button "Upload a video instead" at bounding box center [366, 249] width 83 height 12
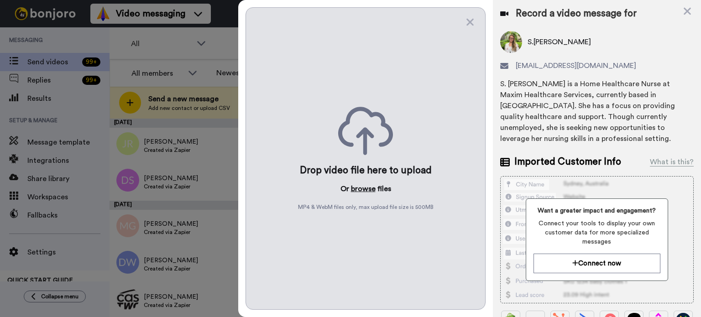
click at [367, 185] on button "browse" at bounding box center [363, 188] width 25 height 11
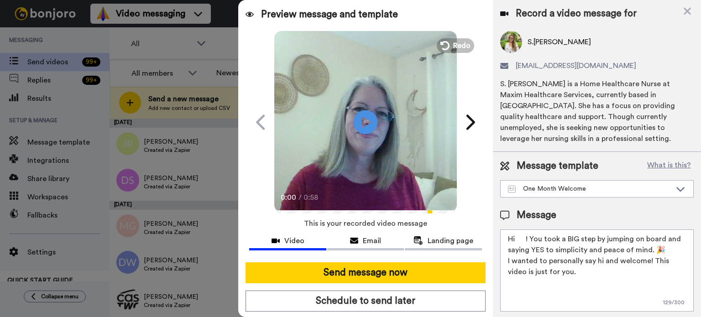
click at [365, 105] on icon "Play/Pause" at bounding box center [366, 121] width 24 height 43
click at [380, 127] on video at bounding box center [365, 121] width 183 height 183
drag, startPoint x: 526, startPoint y: 233, endPoint x: 517, endPoint y: 239, distance: 10.3
click at [517, 239] on textarea "Hi ! You took a BIG step by jumping on board and saying YES to simplicity and p…" at bounding box center [597, 271] width 194 height 82
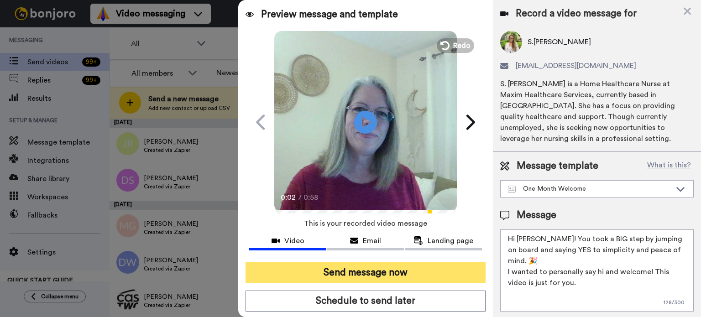
type textarea "Hi Denise! You took a BIG step by jumping on board and saying YES to simplicity…"
click at [407, 268] on button "Send message now" at bounding box center [366, 272] width 240 height 21
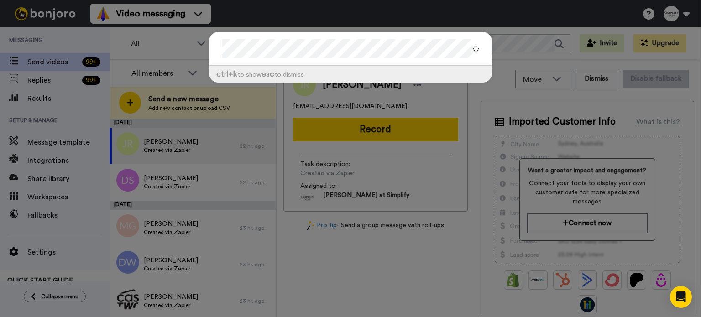
click at [203, 52] on div "ctrl +k to show esc to dismiss" at bounding box center [350, 62] width 301 height 78
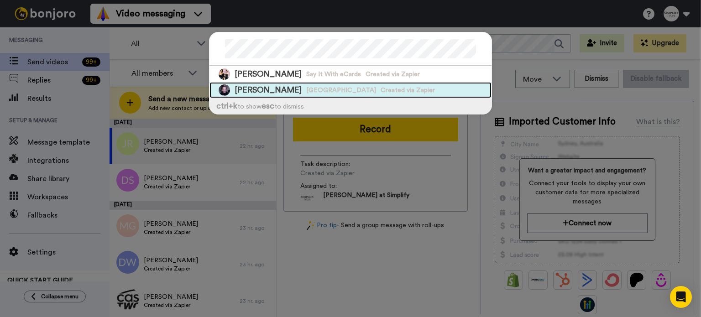
click at [263, 84] on span "Rosalind Jakob" at bounding box center [268, 89] width 67 height 11
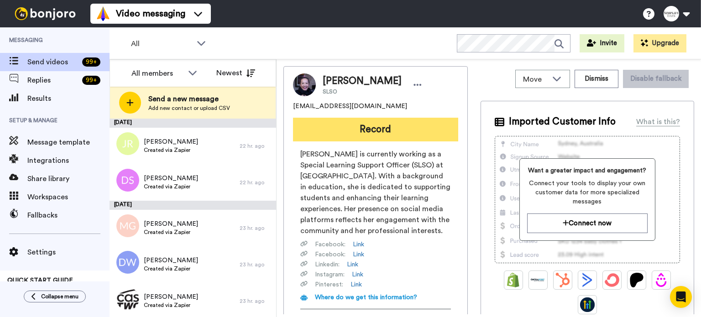
click at [373, 126] on button "Record" at bounding box center [375, 130] width 165 height 24
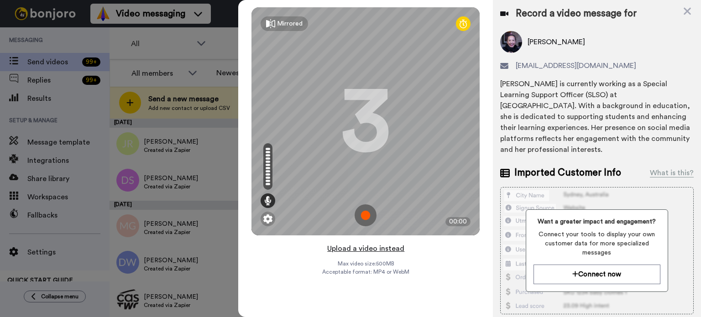
click at [371, 247] on button "Upload a video instead" at bounding box center [366, 249] width 83 height 12
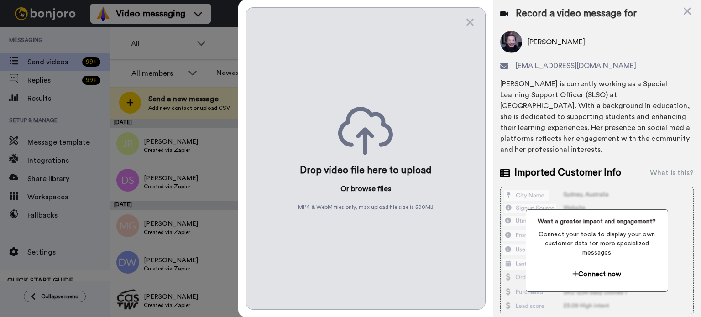
click at [358, 186] on button "browse" at bounding box center [363, 188] width 25 height 11
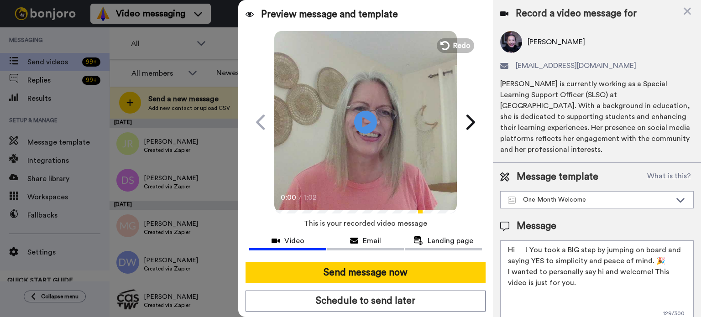
drag, startPoint x: 526, startPoint y: 246, endPoint x: 517, endPoint y: 251, distance: 10.6
click at [517, 251] on textarea "Hi ! You took a BIG step by jumping on board and saying YES to simplicity and p…" at bounding box center [597, 282] width 194 height 82
paste textarea "Rosalind"
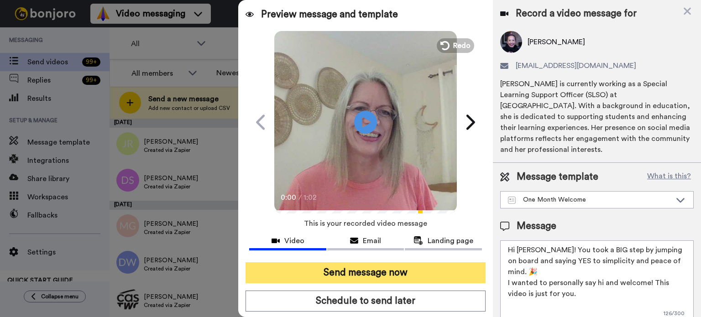
type textarea "Hi Rosalind! You took a BIG step by jumping on board and saying YES to simplici…"
click at [433, 266] on button "Send message now" at bounding box center [366, 272] width 240 height 21
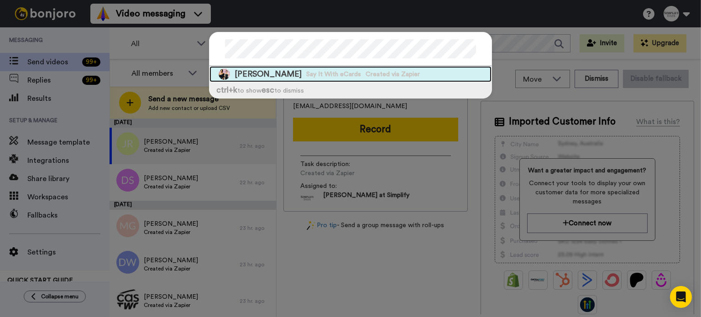
click at [407, 70] on span "Created via Zapier" at bounding box center [393, 74] width 54 height 9
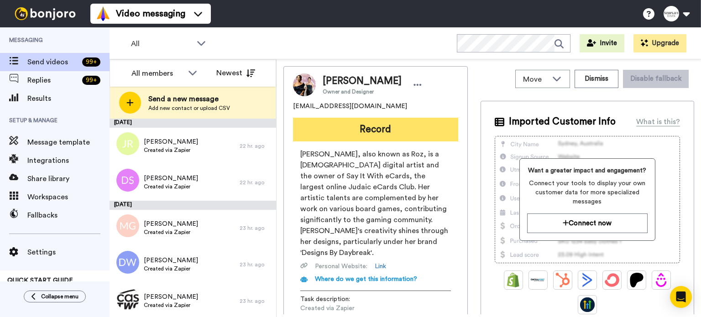
click at [400, 127] on button "Record" at bounding box center [375, 130] width 165 height 24
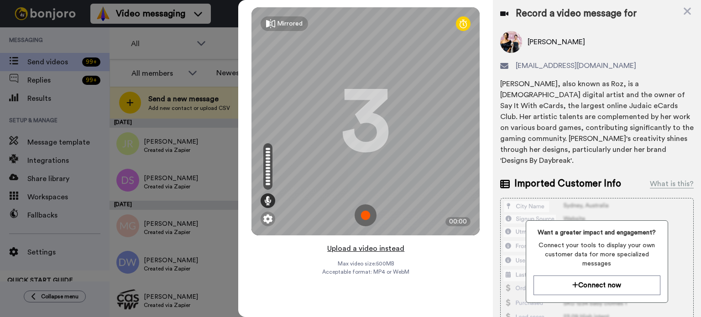
click at [367, 246] on button "Upload a video instead" at bounding box center [366, 249] width 83 height 12
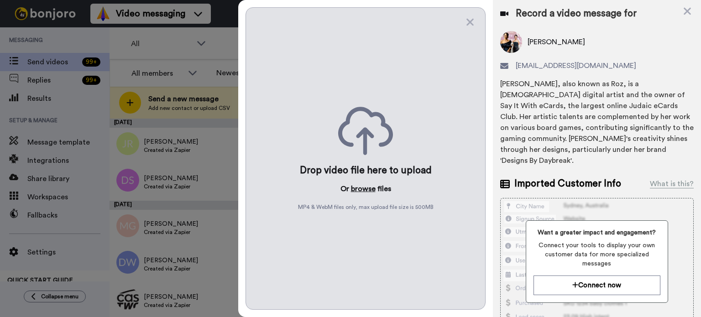
click at [368, 188] on button "browse" at bounding box center [363, 188] width 25 height 11
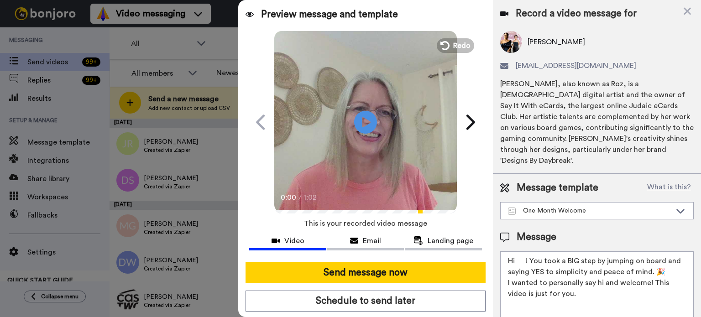
drag, startPoint x: 525, startPoint y: 252, endPoint x: 517, endPoint y: 255, distance: 9.1
click at [517, 255] on textarea "Hi ! You took a BIG step by jumping on board and saying YES to simplicity and p…" at bounding box center [597, 292] width 194 height 82
paste textarea "[PERSON_NAME]"
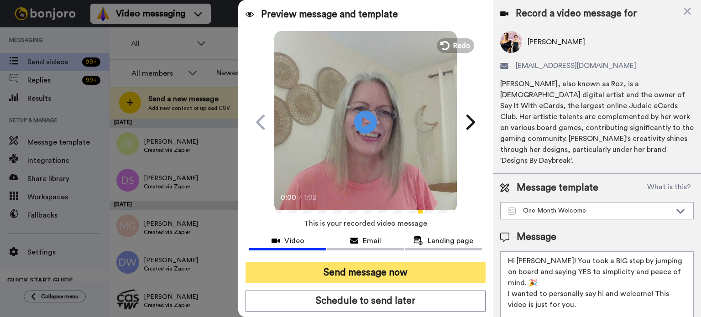
type textarea "Hi [PERSON_NAME]! You took a BIG step by jumping on board and saying YES to sim…"
click at [444, 268] on button "Send message now" at bounding box center [366, 272] width 240 height 21
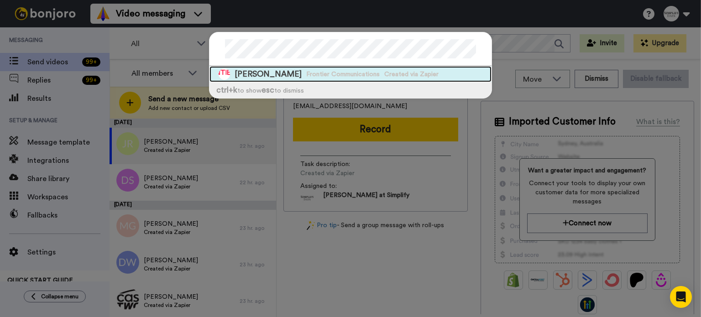
click at [288, 71] on span "ROSEANNE CABRERA" at bounding box center [268, 73] width 67 height 11
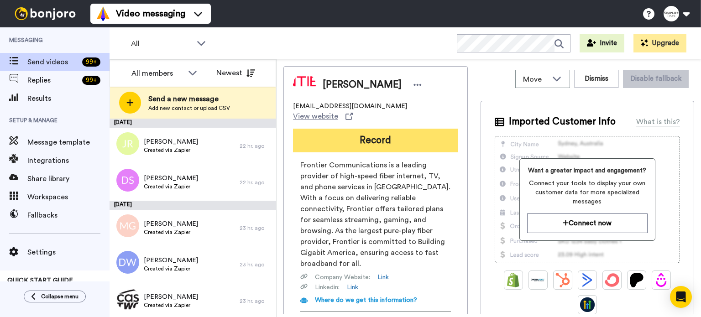
click at [368, 129] on button "Record" at bounding box center [375, 141] width 165 height 24
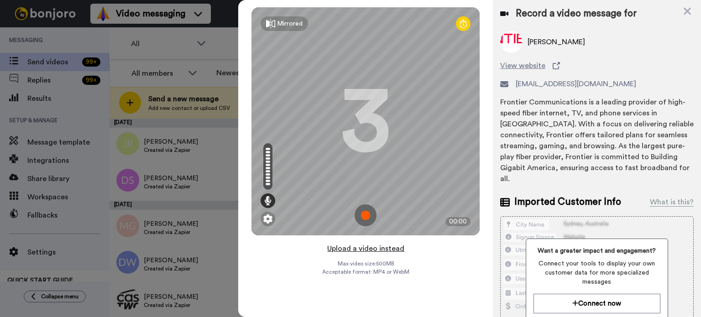
click at [365, 245] on button "Upload a video instead" at bounding box center [366, 249] width 83 height 12
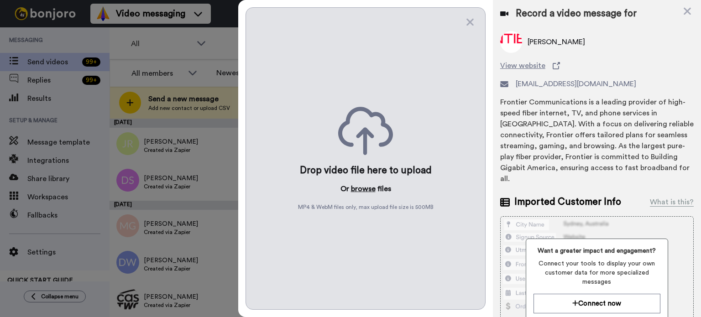
click at [356, 186] on button "browse" at bounding box center [363, 188] width 25 height 11
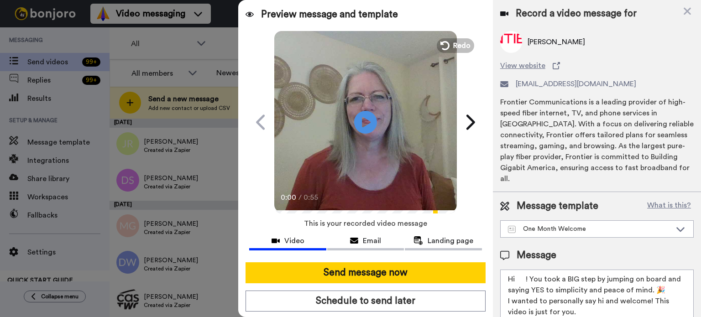
drag, startPoint x: 525, startPoint y: 277, endPoint x: 516, endPoint y: 281, distance: 10.3
click at [516, 281] on textarea "Hi ! You took a BIG step by jumping on board and saying YES to simplicity and p…" at bounding box center [597, 311] width 194 height 82
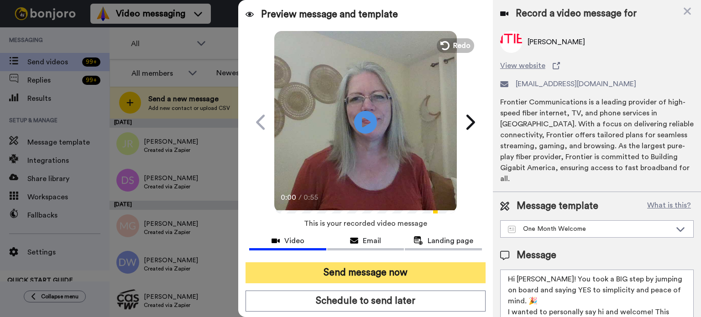
type textarea "Hi Roseanne! You took a BIG step by jumping on board and saying YES to simplici…"
click at [425, 265] on button "Send message now" at bounding box center [366, 272] width 240 height 21
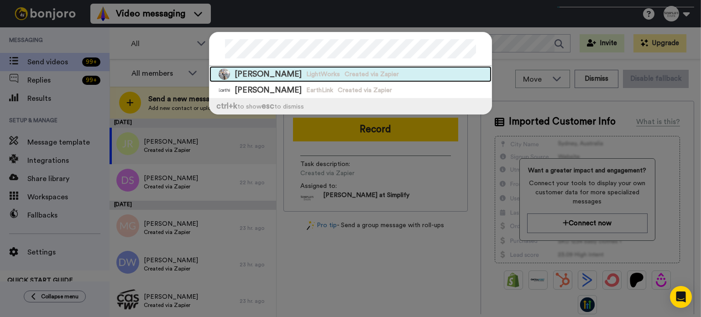
click at [345, 73] on span "Created via Zapier" at bounding box center [372, 74] width 54 height 9
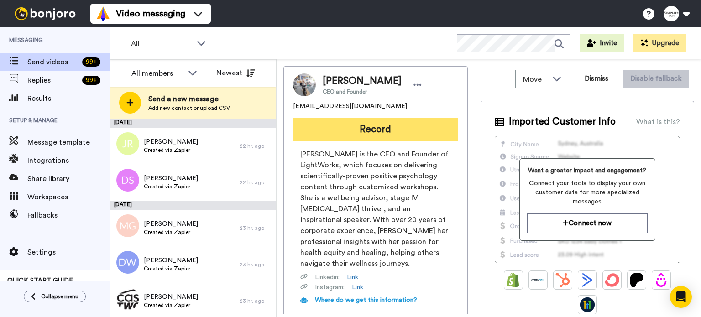
click at [374, 129] on button "Record" at bounding box center [375, 130] width 165 height 24
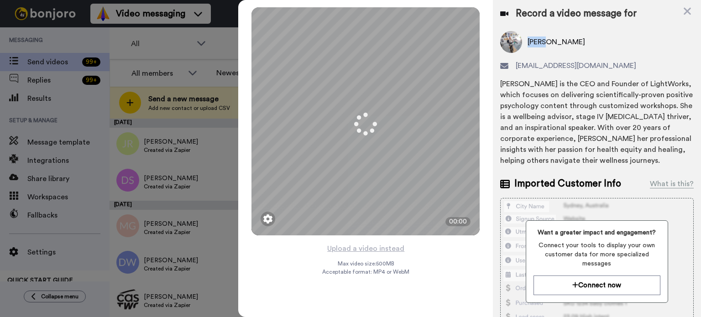
drag, startPoint x: 544, startPoint y: 40, endPoint x: 529, endPoint y: 41, distance: 14.6
click at [529, 41] on span "[PERSON_NAME]" at bounding box center [557, 42] width 58 height 11
copy span "[PERSON_NAME]"
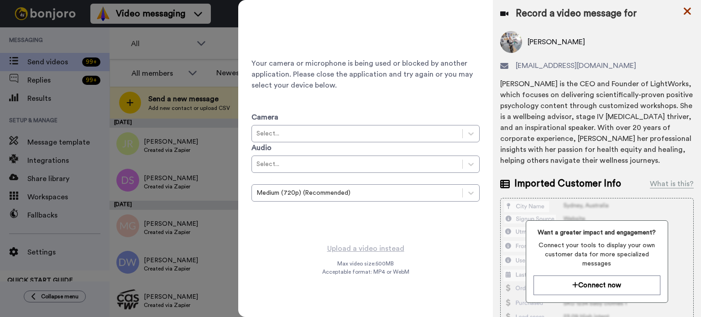
click at [686, 10] on icon at bounding box center [687, 11] width 7 height 7
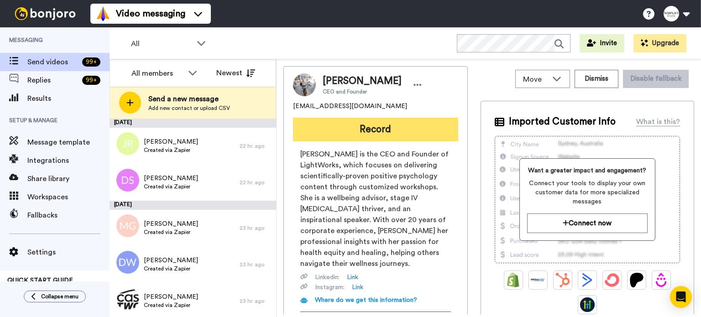
click at [411, 129] on button "Record" at bounding box center [375, 130] width 165 height 24
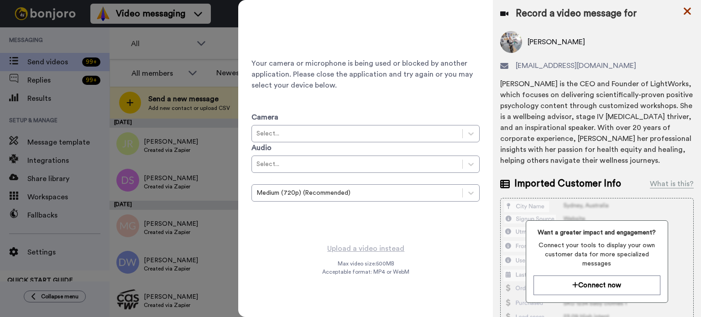
click at [687, 10] on icon at bounding box center [687, 11] width 7 height 7
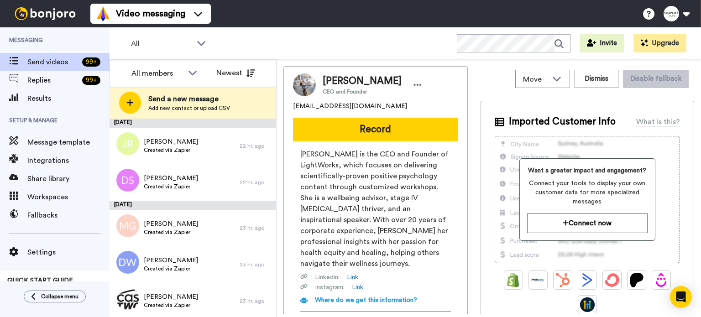
click at [430, 79] on div "Sally Wolf CEO and Founder" at bounding box center [375, 84] width 165 height 23
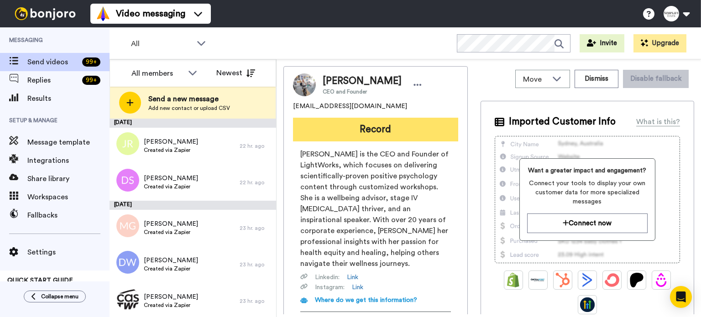
click at [414, 130] on button "Record" at bounding box center [375, 130] width 165 height 24
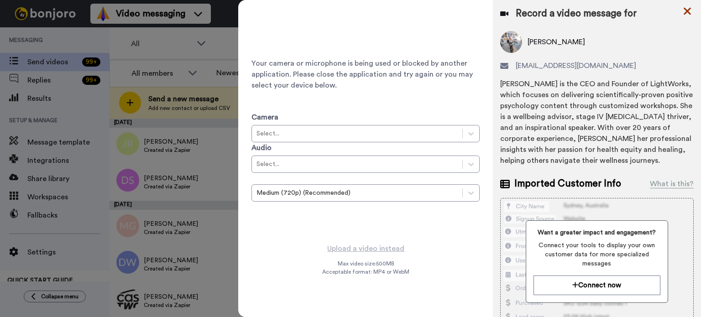
click at [686, 12] on icon at bounding box center [687, 11] width 7 height 7
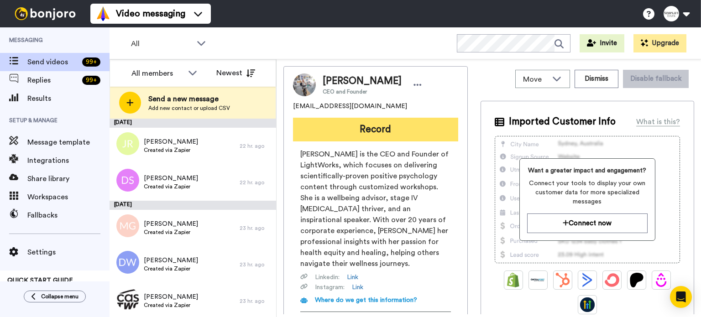
click at [407, 124] on button "Record" at bounding box center [375, 130] width 165 height 24
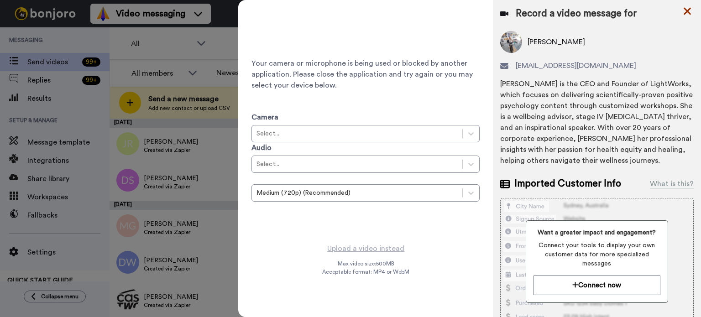
click at [691, 15] on icon at bounding box center [687, 10] width 9 height 11
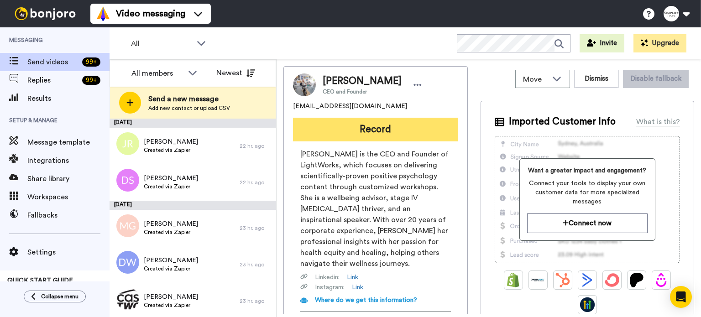
click at [406, 129] on button "Record" at bounding box center [375, 130] width 165 height 24
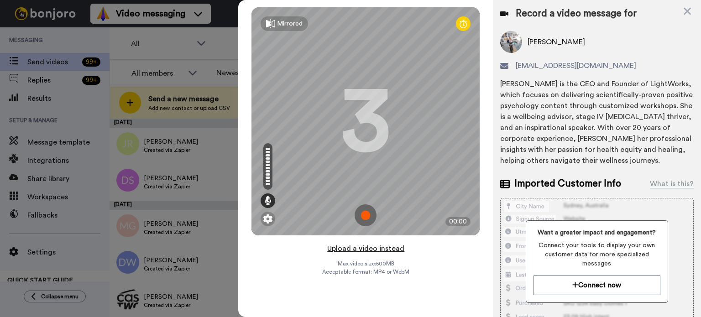
click at [372, 246] on button "Upload a video instead" at bounding box center [366, 249] width 83 height 12
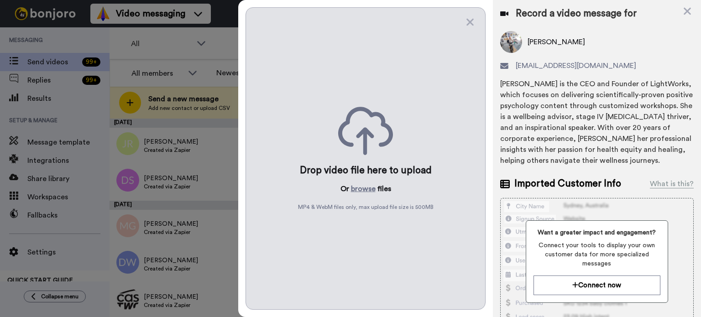
click at [367, 182] on div "Drop video file here to upload Or browse files MP4 & WebM files only, max uploa…" at bounding box center [366, 158] width 240 height 303
click at [366, 183] on button "browse" at bounding box center [363, 188] width 25 height 11
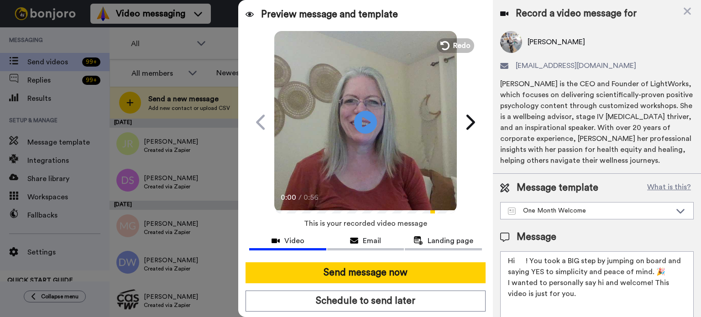
click at [527, 258] on textarea "Hi ! You took a BIG step by jumping on board and saying YES to simplicity and p…" at bounding box center [597, 292] width 194 height 82
drag, startPoint x: 525, startPoint y: 259, endPoint x: 519, endPoint y: 262, distance: 7.0
click at [519, 262] on textarea "Hi ! You took a BIG step by jumping on board and saying YES to simplicity and p…" at bounding box center [597, 292] width 194 height 82
paste textarea "Sally"
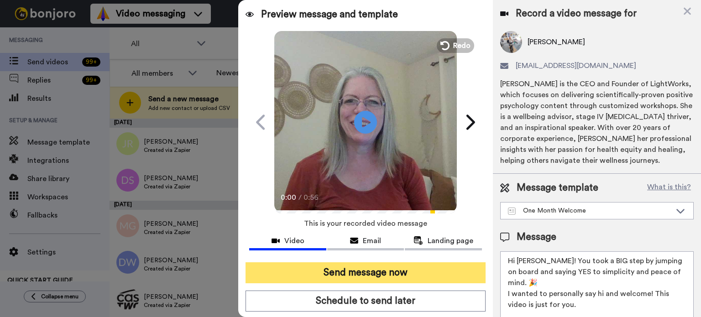
type textarea "Hi Sally! You took a BIG step by jumping on board and saying YES to simplicity …"
click at [405, 270] on button "Send message now" at bounding box center [366, 272] width 240 height 21
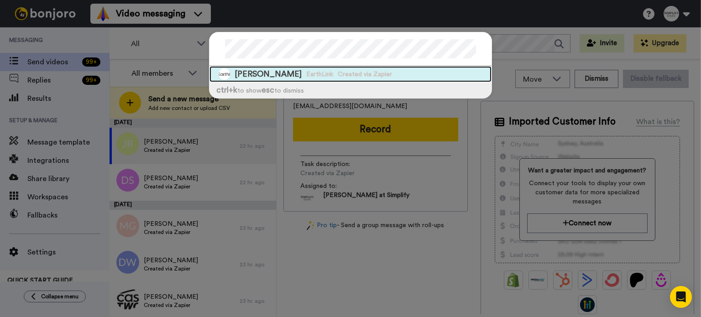
click at [411, 71] on div "Sally Benjamin indy EarthLink Created via Zapier" at bounding box center [351, 74] width 282 height 16
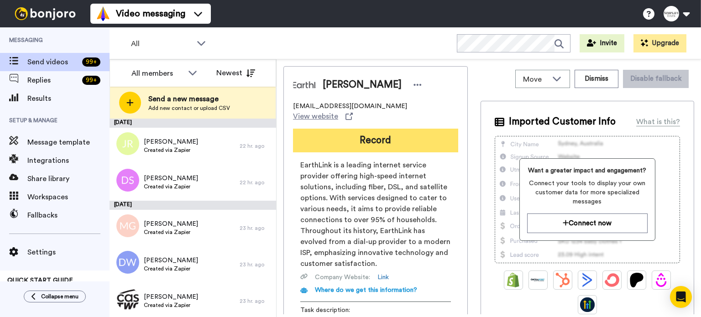
click at [384, 129] on button "Record" at bounding box center [375, 141] width 165 height 24
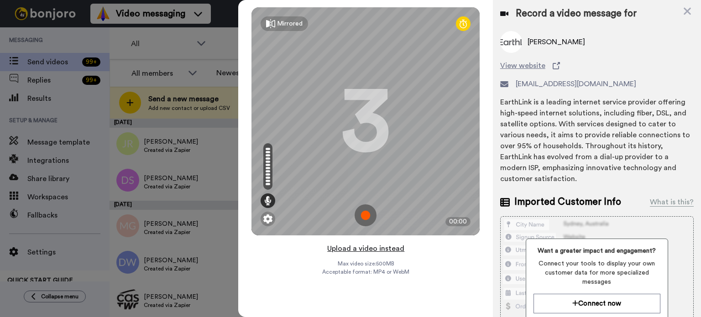
click at [384, 245] on button "Upload a video instead" at bounding box center [366, 249] width 83 height 12
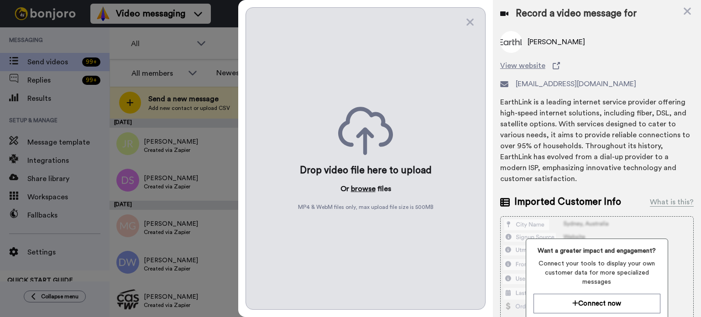
click at [368, 187] on button "browse" at bounding box center [363, 188] width 25 height 11
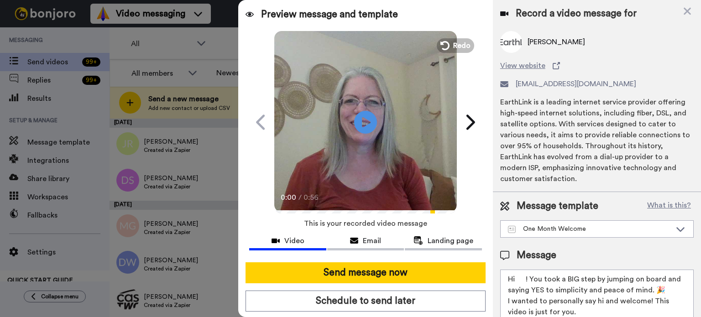
drag, startPoint x: 526, startPoint y: 275, endPoint x: 509, endPoint y: 280, distance: 17.2
click at [517, 277] on textarea "Hi ! You took a BIG step by jumping on board and saying YES to simplicity and p…" at bounding box center [597, 311] width 194 height 82
click at [509, 280] on textarea "Hi ! You took a BIG step by jumping on board and saying YES to simplicity and p…" at bounding box center [597, 311] width 194 height 82
paste textarea "[PERSON_NAME]"
click at [525, 280] on textarea "Hi ! You took a BIG step by jumping on board and saying YES to simplicity and p…" at bounding box center [597, 311] width 194 height 82
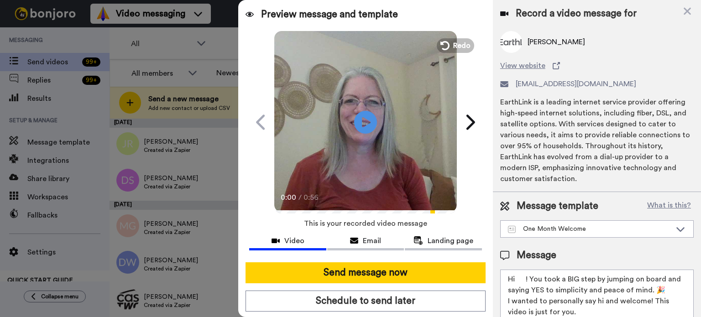
click at [525, 280] on textarea "Hi ! You took a BIG step by jumping on board and saying YES to simplicity and p…" at bounding box center [597, 311] width 194 height 82
paste textarea "[PERSON_NAME]"
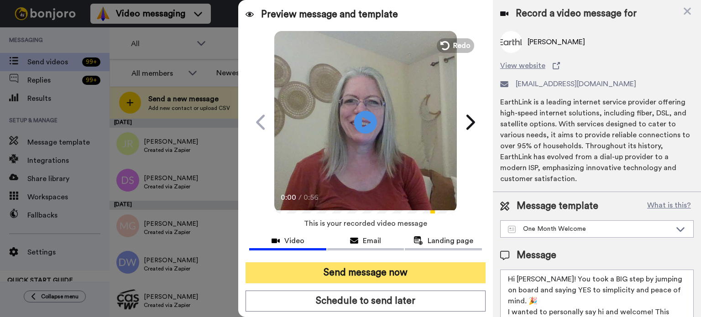
type textarea "Hi [PERSON_NAME]! You took a BIG step by jumping on board and saying YES to sim…"
click at [435, 272] on button "Send message now" at bounding box center [366, 272] width 240 height 21
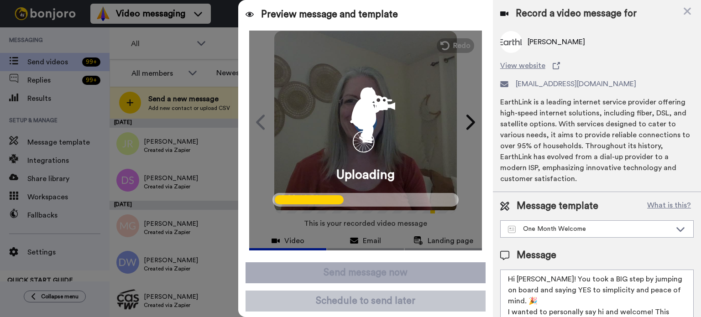
scroll to position [22, 0]
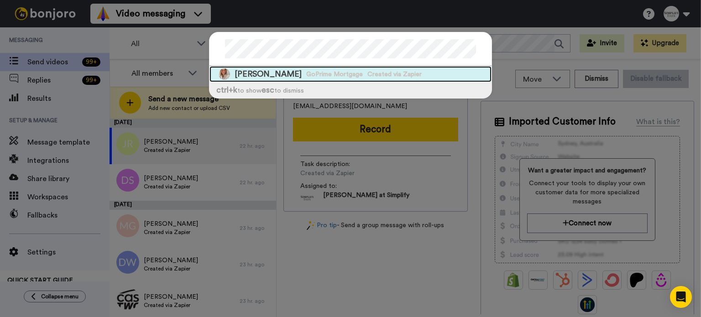
click at [290, 68] on div "Saynora Hopson GoPrime Mortgage Created via Zapier" at bounding box center [351, 74] width 282 height 16
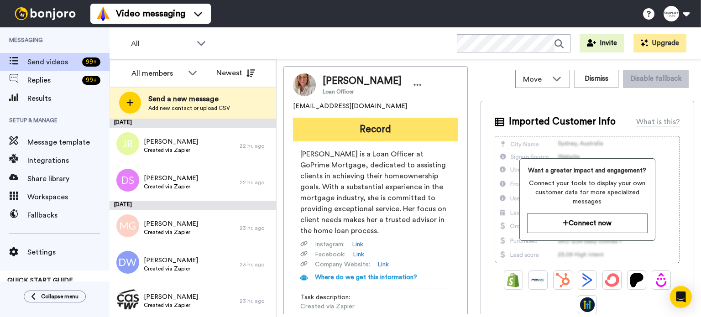
click at [405, 121] on button "Record" at bounding box center [375, 130] width 165 height 24
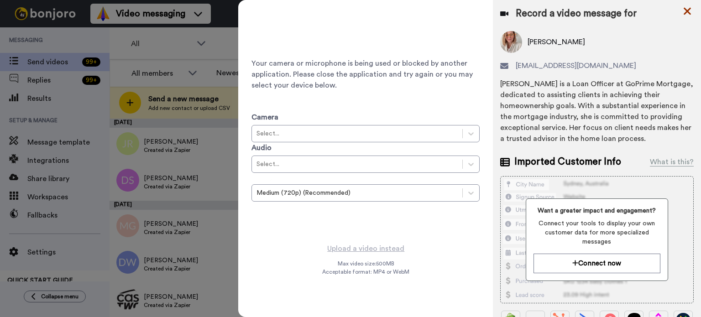
click at [689, 8] on icon at bounding box center [687, 10] width 9 height 11
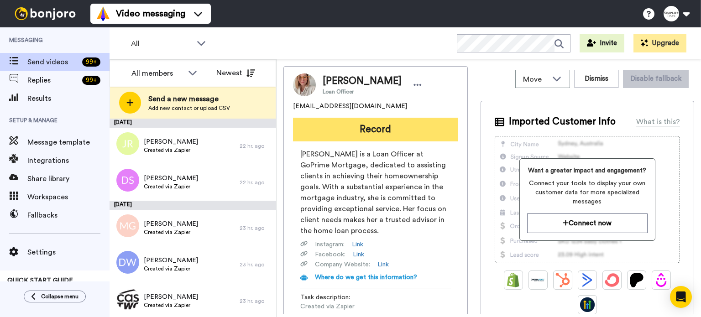
click at [394, 128] on button "Record" at bounding box center [375, 130] width 165 height 24
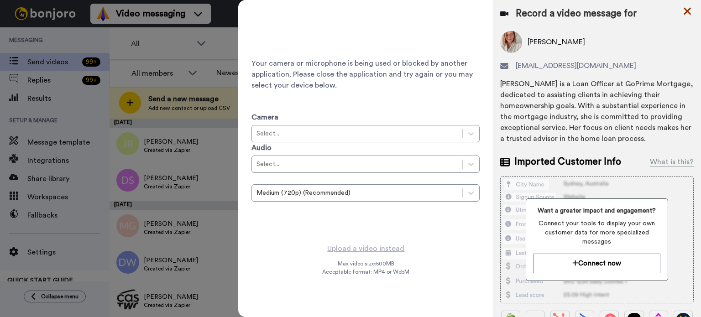
click at [684, 8] on icon at bounding box center [687, 11] width 7 height 7
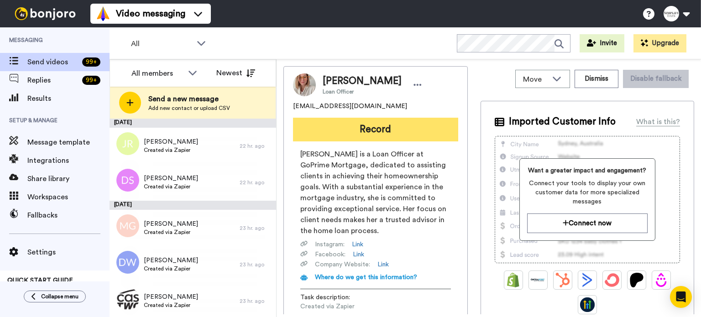
click at [413, 124] on button "Record" at bounding box center [375, 130] width 165 height 24
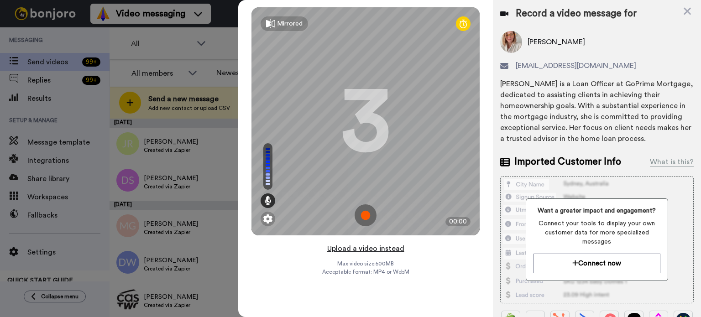
click at [374, 246] on button "Upload a video instead" at bounding box center [366, 249] width 83 height 12
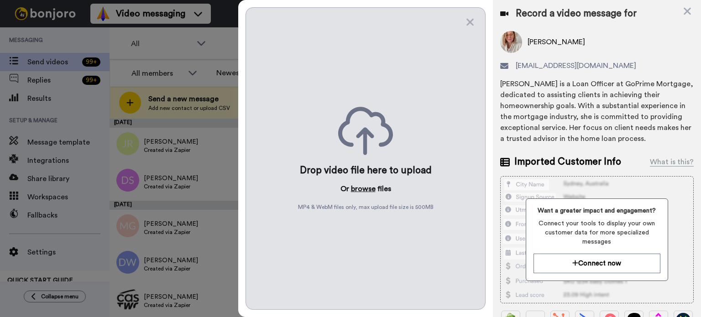
click at [365, 189] on button "browse" at bounding box center [363, 188] width 25 height 11
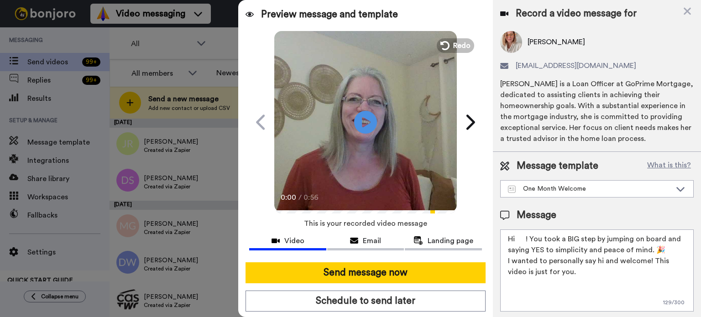
drag, startPoint x: 525, startPoint y: 234, endPoint x: 517, endPoint y: 238, distance: 9.6
click at [517, 238] on textarea "Hi ! You took a BIG step by jumping on board and saying YES to simplicity and p…" at bounding box center [597, 271] width 194 height 82
paste textarea "Saynora"
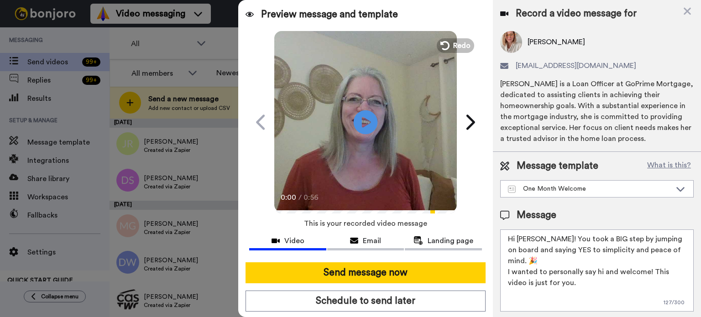
type textarea "Hi Saynora! You took a BIG step by jumping on board and saying YES to simplicit…"
click at [366, 113] on icon at bounding box center [366, 122] width 24 height 24
click at [375, 115] on video at bounding box center [365, 121] width 183 height 183
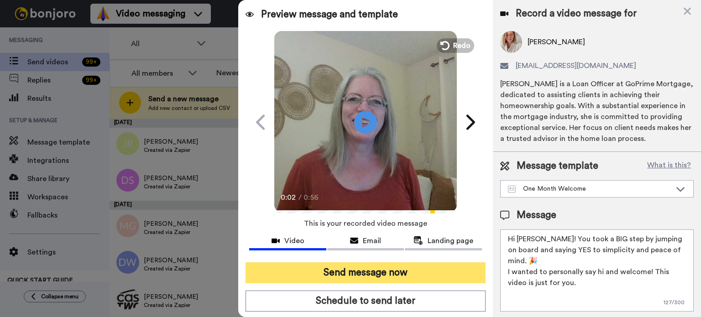
click at [420, 265] on button "Send message now" at bounding box center [366, 272] width 240 height 21
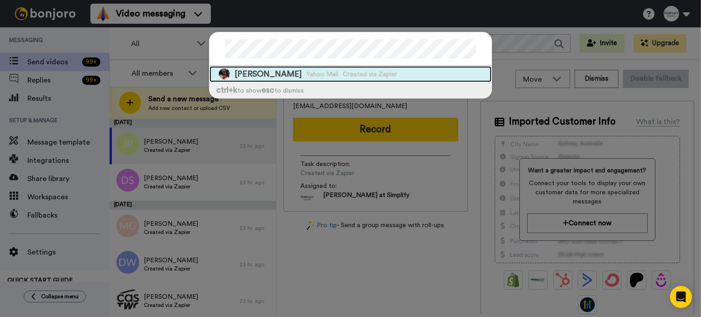
click at [350, 73] on span "Created via Zapier" at bounding box center [370, 74] width 54 height 9
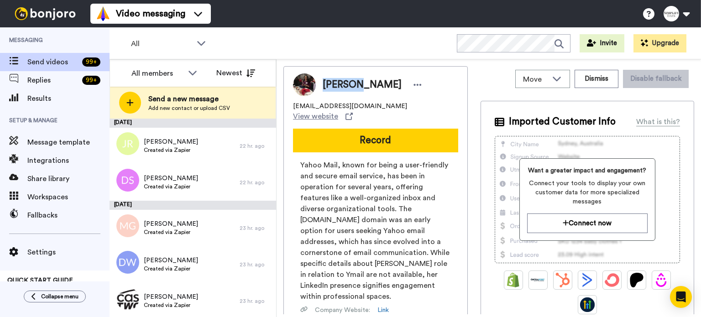
drag, startPoint x: 359, startPoint y: 80, endPoint x: 320, endPoint y: 85, distance: 39.6
click at [320, 84] on div "Shaunna King" at bounding box center [370, 85] width 109 height 14
copy span "Shaunna"
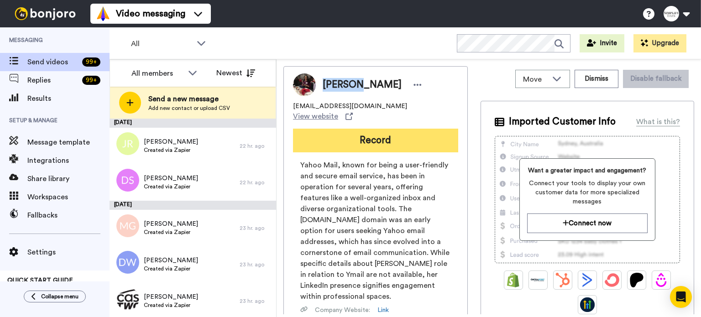
click at [405, 129] on button "Record" at bounding box center [375, 141] width 165 height 24
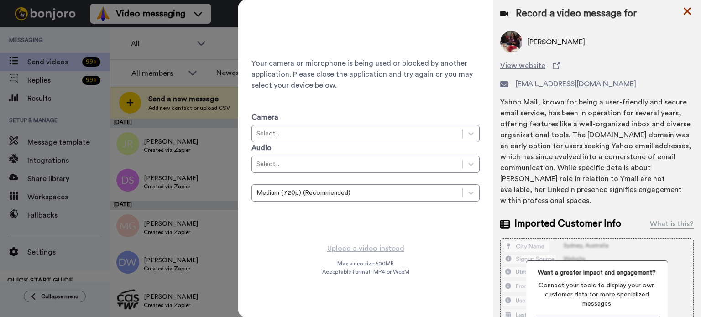
click at [683, 9] on icon at bounding box center [687, 10] width 9 height 11
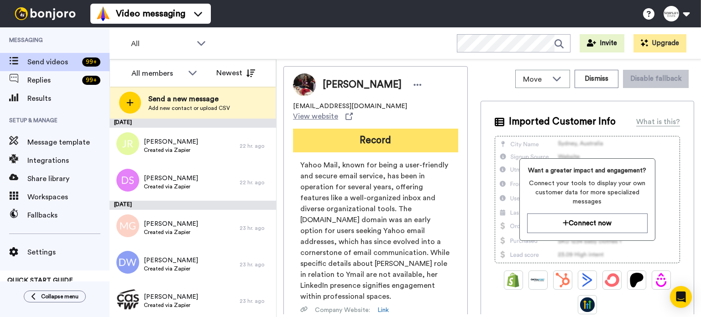
click at [365, 131] on button "Record" at bounding box center [375, 141] width 165 height 24
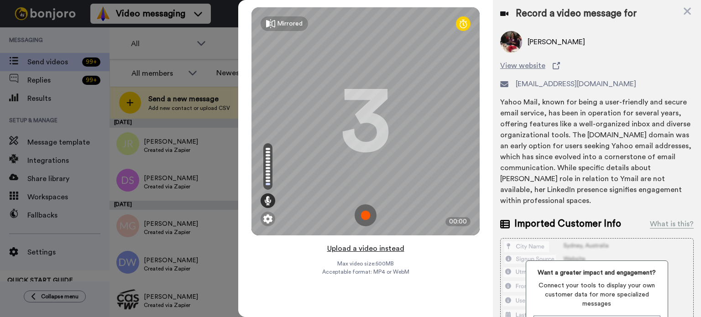
click at [396, 248] on button "Upload a video instead" at bounding box center [366, 249] width 83 height 12
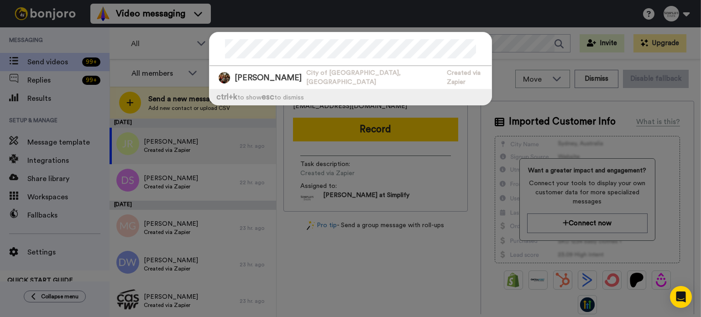
click at [204, 51] on div "[PERSON_NAME][GEOGRAPHIC_DATA], [GEOGRAPHIC_DATA] Created via Zapier ctrl +k to…" at bounding box center [350, 73] width 301 height 101
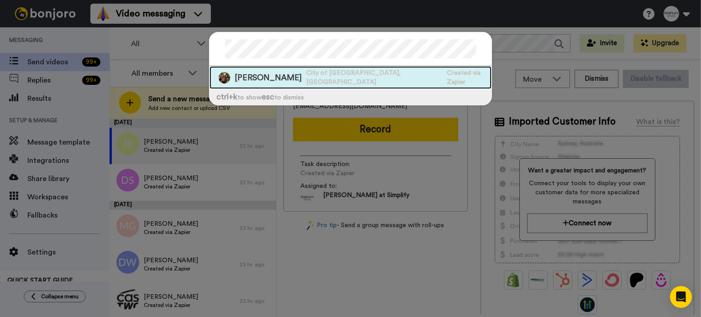
click at [276, 72] on span "[PERSON_NAME]" at bounding box center [268, 77] width 67 height 11
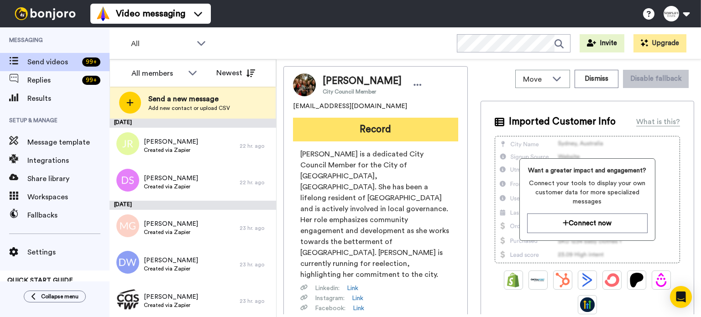
click at [392, 126] on button "Record" at bounding box center [375, 130] width 165 height 24
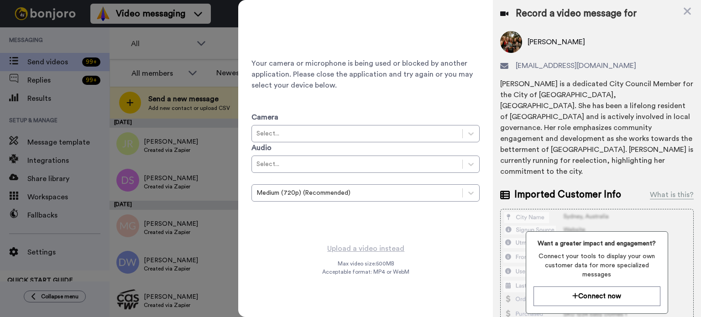
click at [687, 5] on icon at bounding box center [687, 10] width 9 height 11
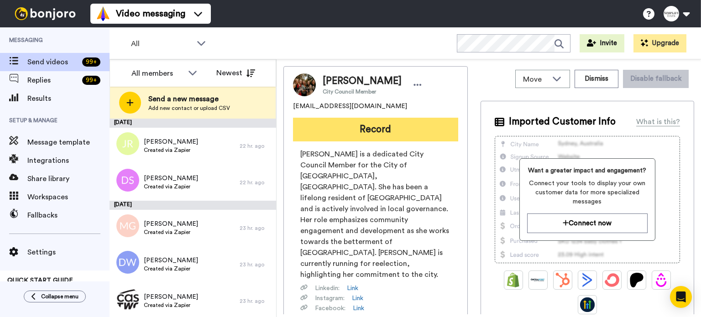
click at [401, 122] on button "Record" at bounding box center [375, 130] width 165 height 24
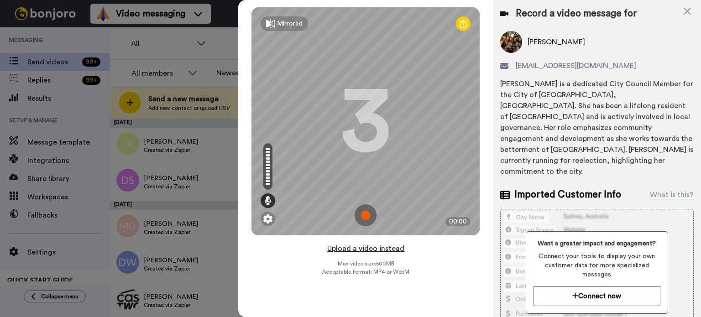
click at [387, 245] on button "Upload a video instead" at bounding box center [366, 249] width 83 height 12
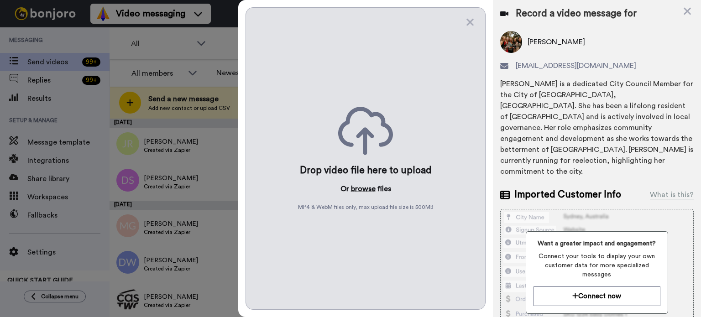
click at [371, 188] on button "browse" at bounding box center [363, 188] width 25 height 11
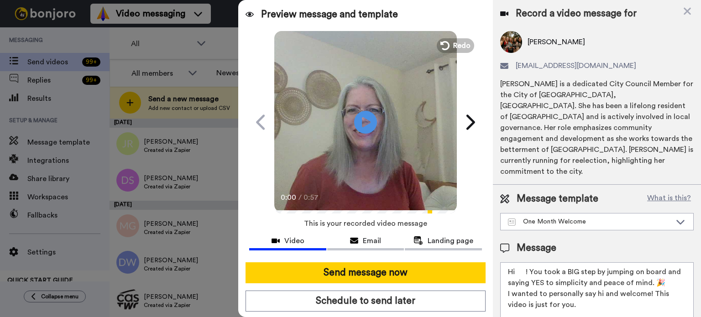
drag, startPoint x: 526, startPoint y: 246, endPoint x: 517, endPoint y: 249, distance: 10.0
click at [517, 262] on textarea "Hi ! You took a BIG step by jumping on board and saying YES to simplicity and p…" at bounding box center [597, 303] width 194 height 82
paste textarea "[PERSON_NAME]"
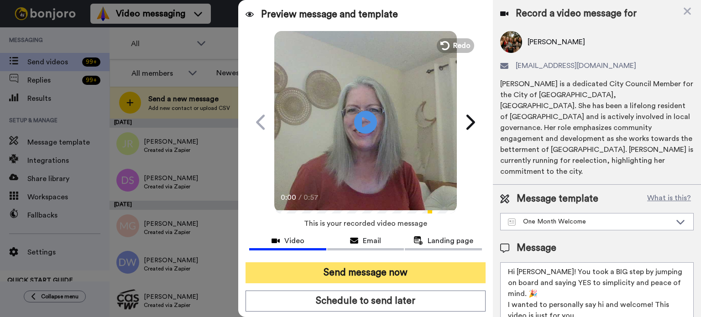
type textarea "Hi [PERSON_NAME]! You took a BIG step by jumping on board and saying YES to sim…"
click at [460, 266] on button "Send message now" at bounding box center [366, 272] width 240 height 21
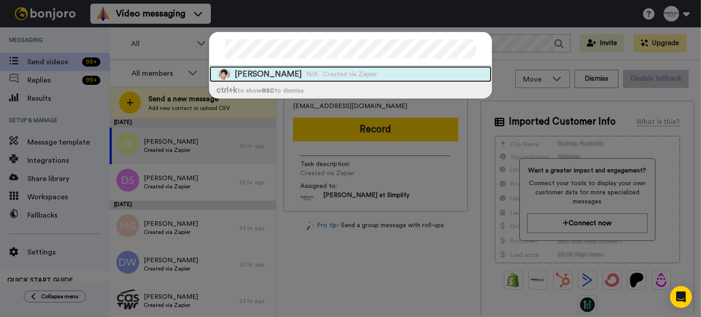
click at [316, 69] on div "Sue Rogers N/A Created via Zapier" at bounding box center [351, 74] width 282 height 16
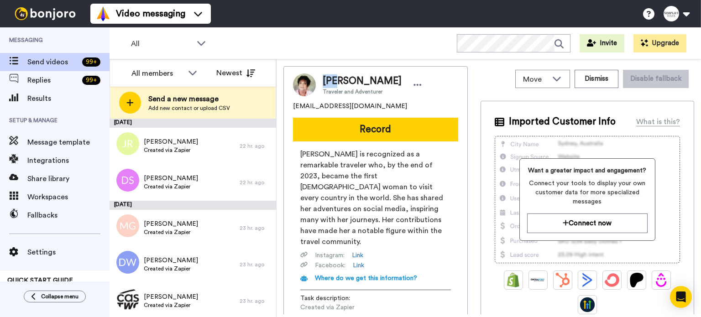
drag, startPoint x: 339, startPoint y: 78, endPoint x: 323, endPoint y: 82, distance: 16.1
click at [323, 82] on span "Sue Rogers" at bounding box center [362, 81] width 79 height 14
copy span "Sue"
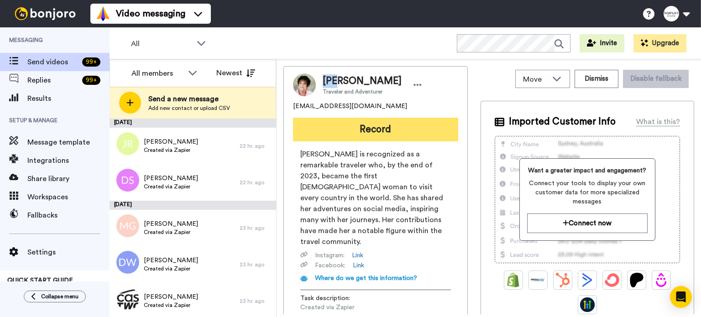
click at [362, 119] on button "Record" at bounding box center [375, 130] width 165 height 24
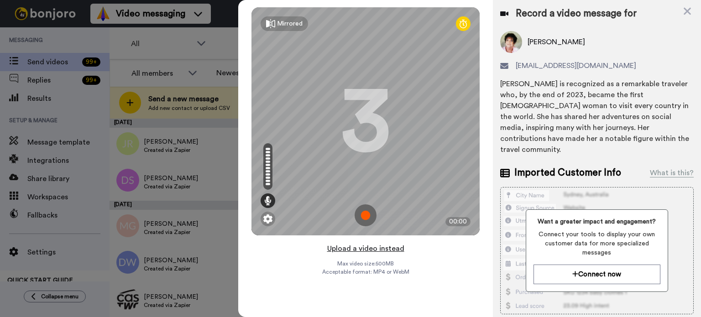
click at [391, 252] on button "Upload a video instead" at bounding box center [366, 249] width 83 height 12
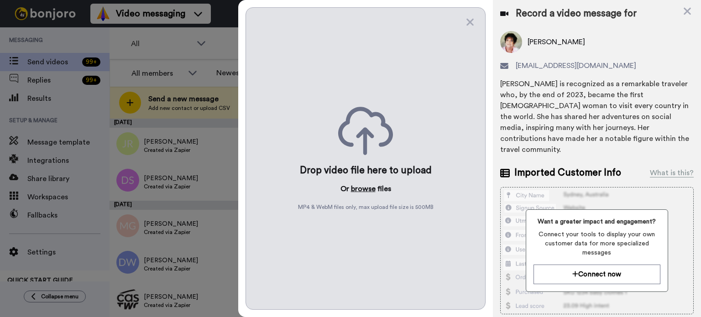
click at [364, 187] on button "browse" at bounding box center [363, 188] width 25 height 11
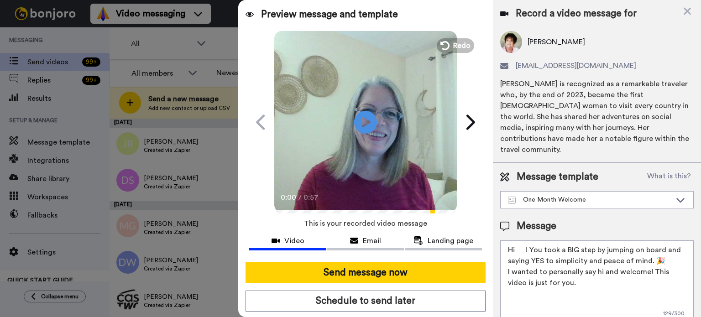
drag, startPoint x: 525, startPoint y: 237, endPoint x: 518, endPoint y: 241, distance: 8.2
click at [518, 241] on textarea "Hi ! You took a BIG step by jumping on board and saying YES to simplicity and p…" at bounding box center [597, 282] width 194 height 82
paste textarea "Sue"
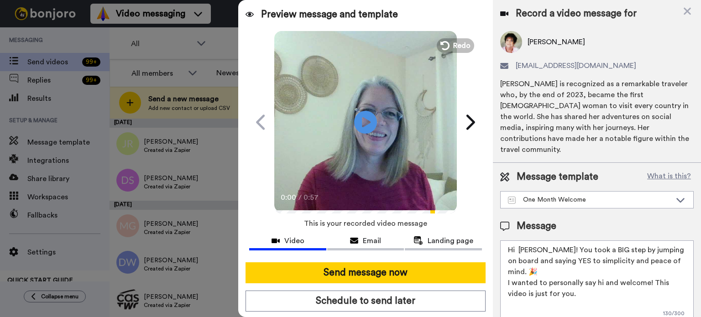
click at [520, 241] on textarea "Hi Sue! You took a BIG step by jumping on board and saying YES to simplicity an…" at bounding box center [597, 282] width 194 height 82
type textarea "Hi Sue! You took a BIG step by jumping on board and saying YES to simplicity an…"
click at [408, 257] on div at bounding box center [365, 258] width 233 height 7
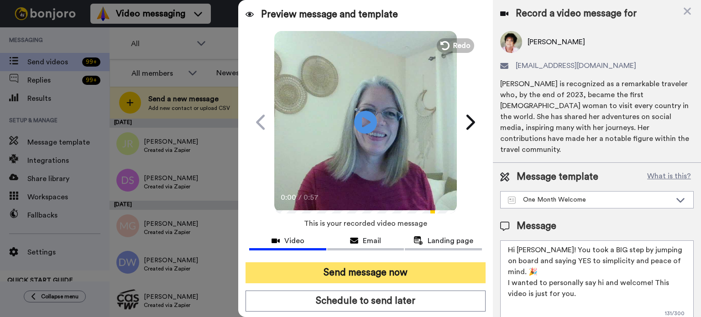
click at [403, 267] on button "Send message now" at bounding box center [366, 272] width 240 height 21
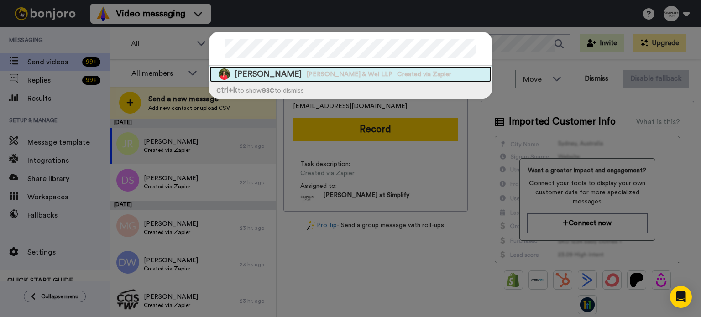
click at [306, 71] on span "[PERSON_NAME] & Wei LLP" at bounding box center [349, 74] width 86 height 9
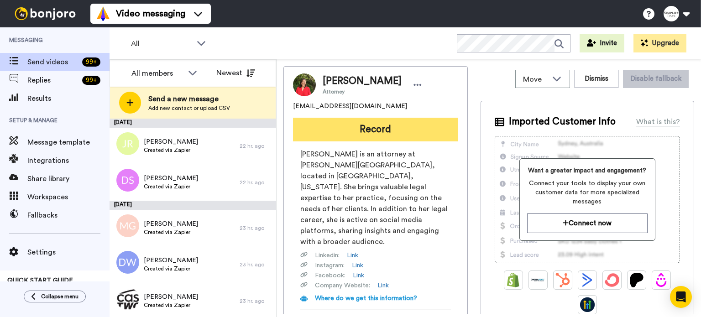
click at [389, 125] on button "Record" at bounding box center [375, 130] width 165 height 24
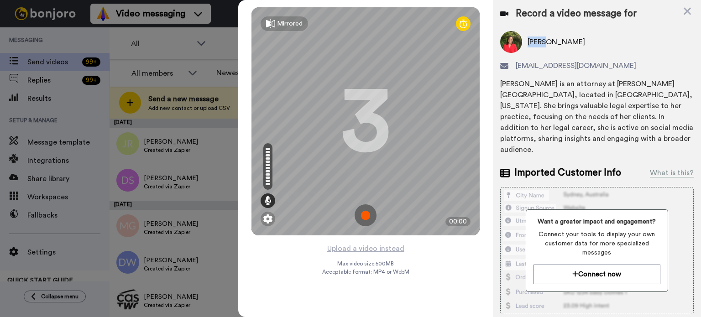
drag, startPoint x: 547, startPoint y: 43, endPoint x: 528, endPoint y: 45, distance: 19.3
click at [528, 44] on span "[PERSON_NAME]" at bounding box center [557, 42] width 58 height 11
copy span "[PERSON_NAME]"
click at [349, 241] on div "Mirrored Redo 3 00:00" at bounding box center [365, 121] width 255 height 243
click at [348, 243] on button "Upload a video instead" at bounding box center [366, 249] width 83 height 12
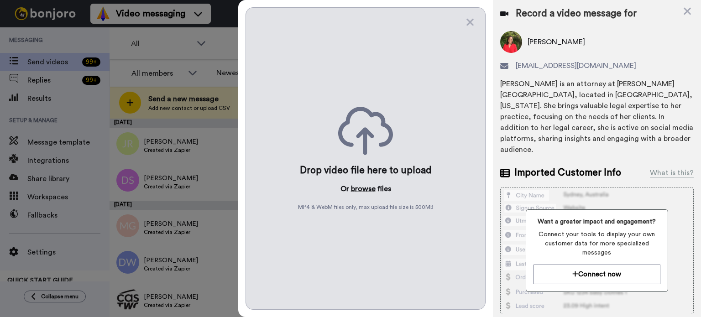
click at [365, 186] on button "browse" at bounding box center [363, 188] width 25 height 11
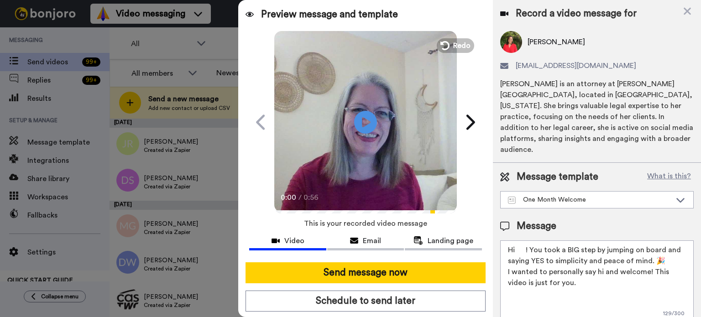
click at [382, 135] on video at bounding box center [365, 121] width 183 height 183
click at [377, 133] on video at bounding box center [365, 121] width 183 height 183
drag, startPoint x: 527, startPoint y: 241, endPoint x: 516, endPoint y: 239, distance: 10.6
click at [516, 241] on textarea "Hi ! You took a BIG step by jumping on board and saying YES to simplicity and p…" at bounding box center [597, 282] width 194 height 82
paste textarea "[PERSON_NAME]"
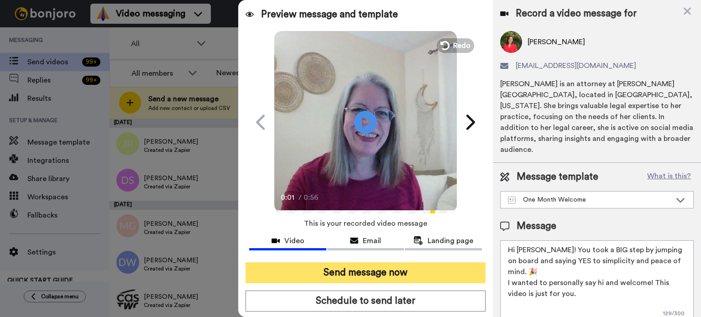
type textarea "Hi [PERSON_NAME]! You took a BIG step by jumping on board and saying YES to sim…"
click at [421, 267] on button "Send message now" at bounding box center [366, 272] width 240 height 21
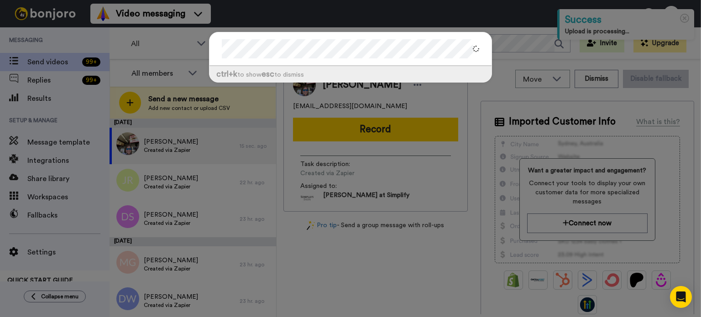
click at [505, 46] on div "ctrl +k to show esc to dismiss" at bounding box center [350, 158] width 701 height 317
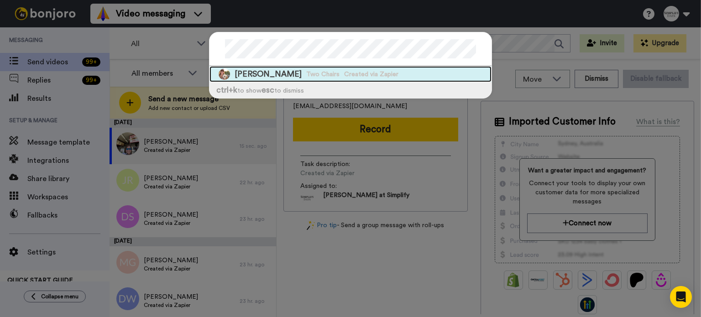
click at [392, 71] on div "Susan Doyle Two Chairs Created via Zapier" at bounding box center [351, 74] width 282 height 16
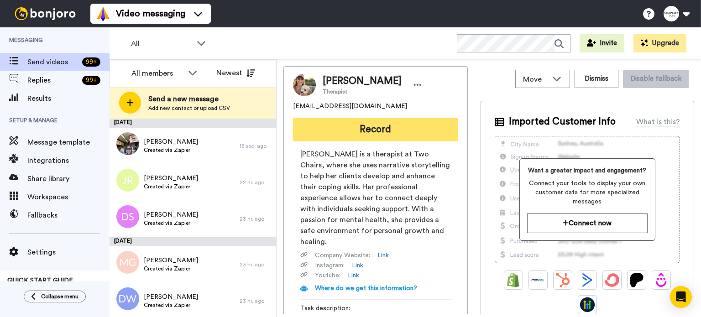
click at [428, 121] on button "Record" at bounding box center [375, 130] width 165 height 24
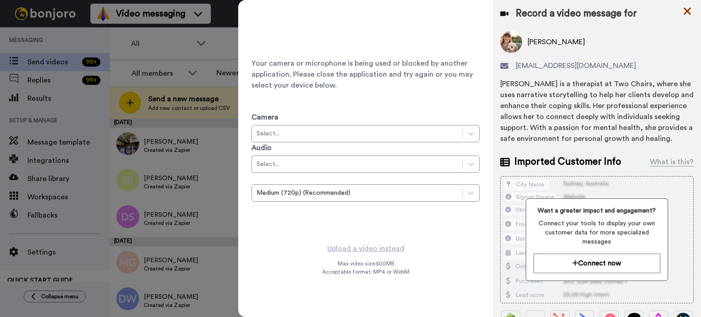
click at [688, 13] on icon at bounding box center [687, 11] width 7 height 7
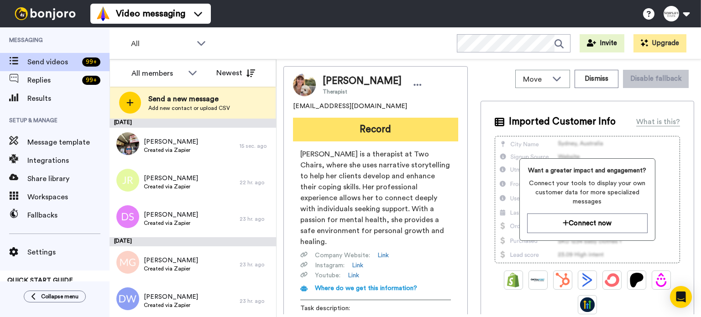
click at [401, 124] on button "Record" at bounding box center [375, 130] width 165 height 24
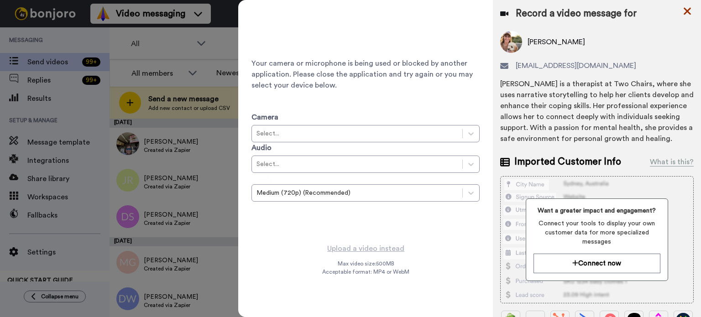
click at [685, 8] on icon at bounding box center [687, 11] width 7 height 7
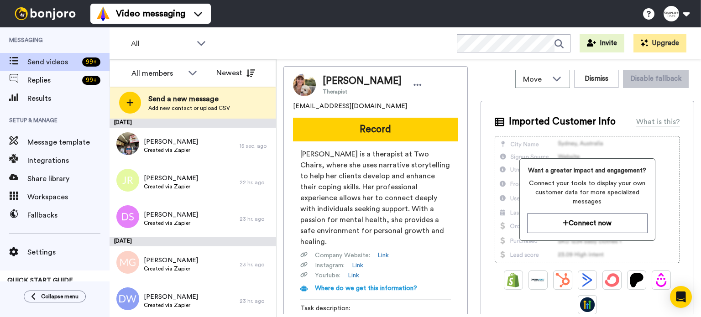
click at [393, 130] on button "Record" at bounding box center [375, 130] width 165 height 24
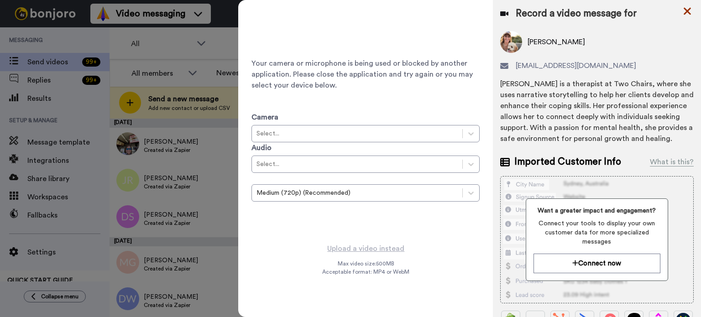
click at [685, 9] on icon at bounding box center [687, 11] width 7 height 7
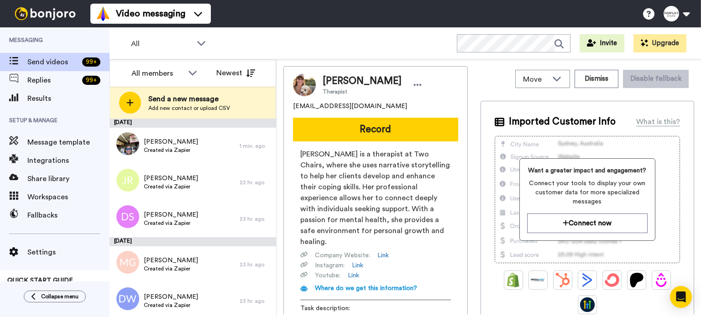
click at [401, 128] on button "Record" at bounding box center [375, 130] width 165 height 24
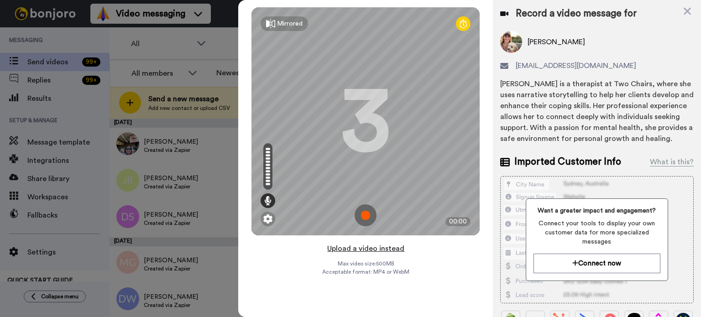
click at [382, 244] on button "Upload a video instead" at bounding box center [366, 249] width 83 height 12
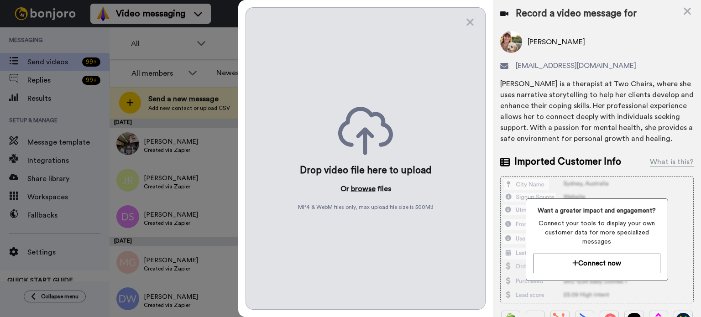
click at [361, 187] on button "browse" at bounding box center [363, 188] width 25 height 11
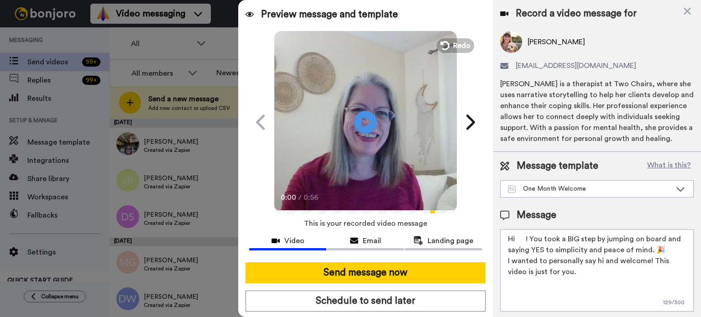
drag, startPoint x: 526, startPoint y: 240, endPoint x: 513, endPoint y: 246, distance: 14.3
click at [517, 242] on textarea "Hi ! You took a BIG step by jumping on board and saying YES to simplicity and p…" at bounding box center [597, 271] width 194 height 82
click at [513, 245] on textarea "Hi ! You took a BIG step by jumping on board and saying YES to simplicity and p…" at bounding box center [597, 271] width 194 height 82
paste textarea "[PERSON_NAME]"
click at [527, 242] on textarea "Hi ! You took a BIG step by jumping on board and saying YES to simplicity and p…" at bounding box center [597, 271] width 194 height 82
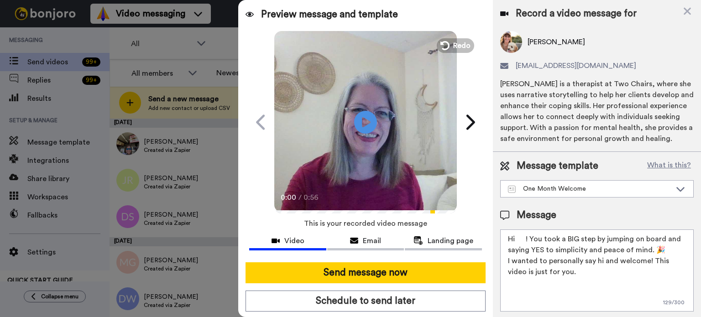
paste textarea "[PERSON_NAME]"
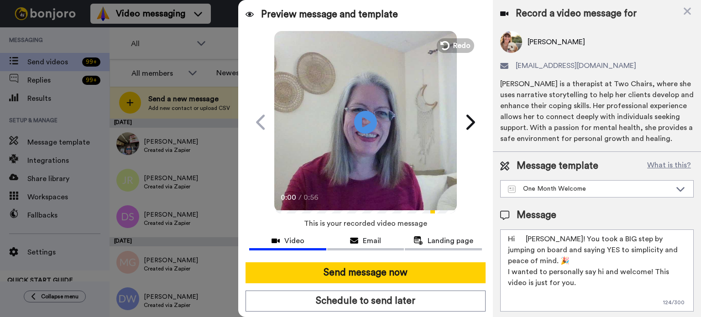
click at [528, 239] on textarea "Hi [PERSON_NAME]! You took a BIG step by jumping on board and saying YES to sim…" at bounding box center [597, 271] width 194 height 82
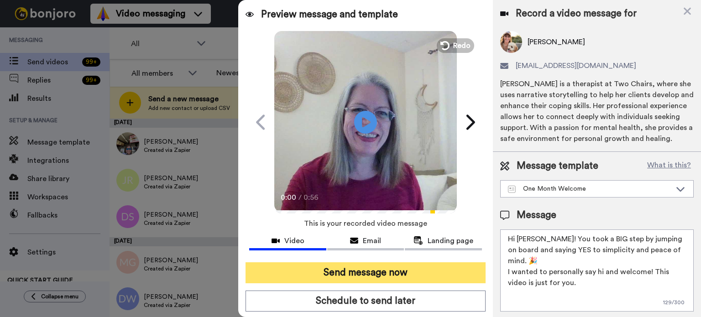
type textarea "Hi [PERSON_NAME]! You took a BIG step by jumping on board and saying YES to sim…"
click at [425, 270] on button "Send message now" at bounding box center [366, 272] width 240 height 21
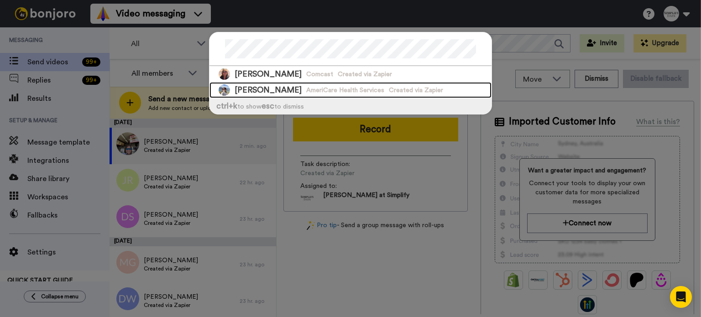
click at [398, 84] on div "[PERSON_NAME] AmeriCare Health Services Created via Zapier" at bounding box center [351, 90] width 282 height 16
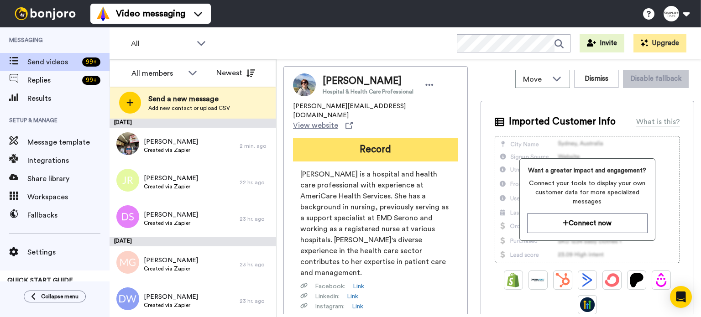
click at [411, 138] on button "Record" at bounding box center [375, 150] width 165 height 24
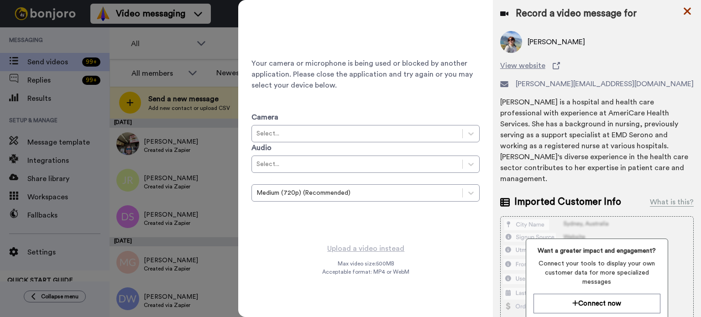
click at [688, 7] on icon at bounding box center [687, 10] width 9 height 11
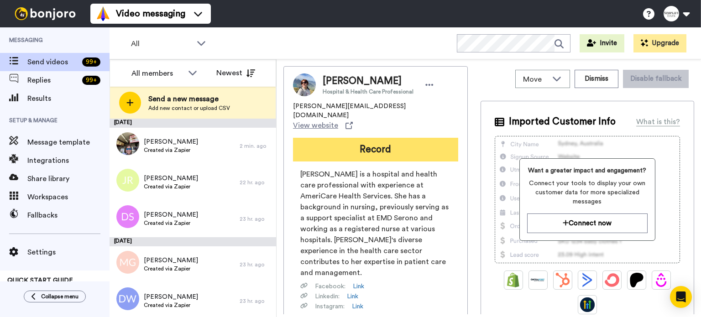
click at [346, 138] on button "Record" at bounding box center [375, 150] width 165 height 24
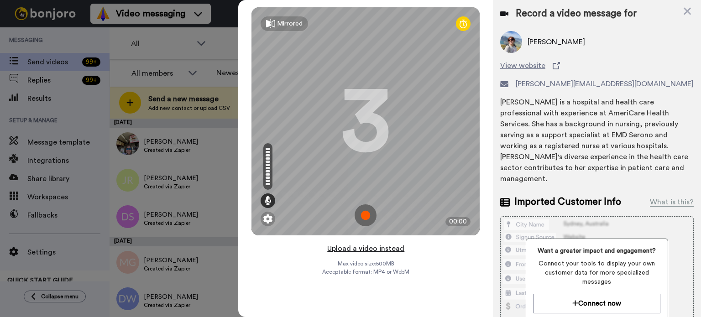
click at [358, 246] on button "Upload a video instead" at bounding box center [366, 249] width 83 height 12
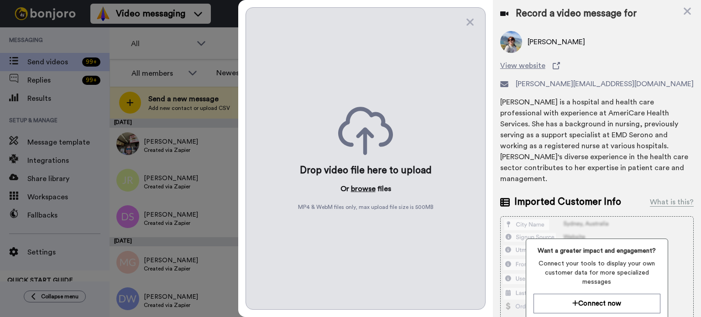
click at [367, 190] on button "browse" at bounding box center [363, 188] width 25 height 11
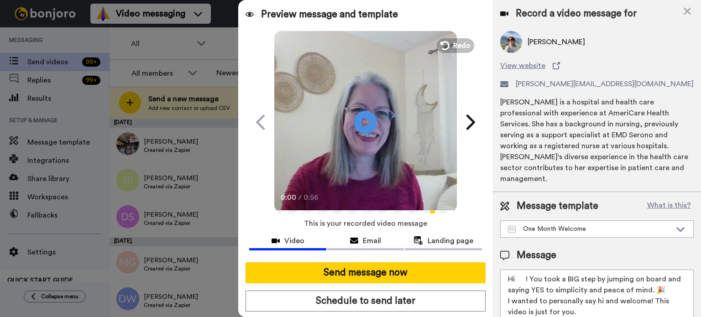
drag, startPoint x: 525, startPoint y: 283, endPoint x: 518, endPoint y: 281, distance: 7.7
click at [516, 283] on textarea "Hi ! You took a BIG step by jumping on board and saying YES to simplicity and p…" at bounding box center [597, 311] width 194 height 82
paste textarea "[PERSON_NAME]"
click at [515, 281] on textarea "HiSusan! You took a BIG step by jumping on board and saying YES to simplicity a…" at bounding box center [597, 311] width 194 height 82
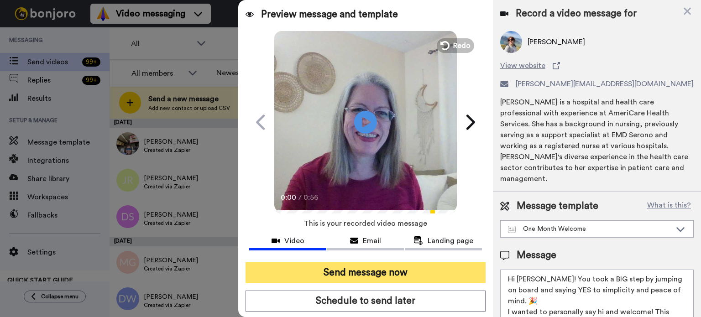
type textarea "Hi Susan! You took a BIG step by jumping on board and saying YES to simplicity …"
click at [430, 271] on button "Send message now" at bounding box center [366, 272] width 240 height 21
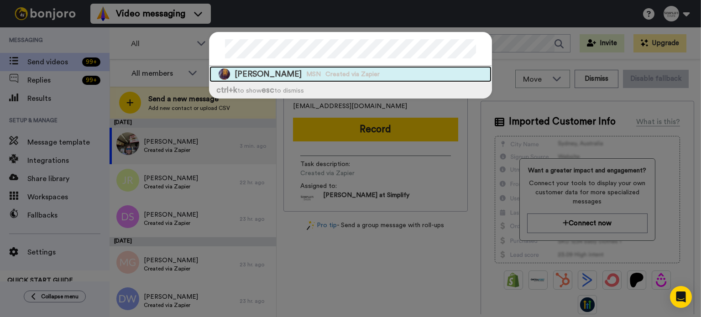
click at [329, 71] on span "Created via Zapier" at bounding box center [352, 74] width 54 height 9
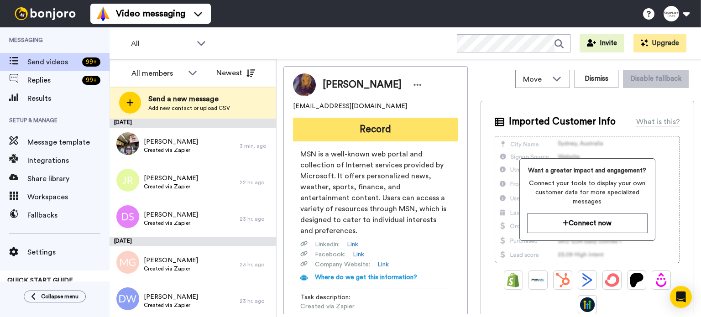
click at [403, 118] on button "Record" at bounding box center [375, 130] width 165 height 24
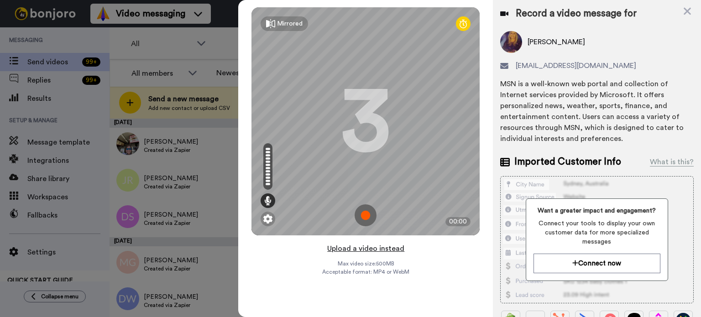
click at [363, 248] on button "Upload a video instead" at bounding box center [366, 249] width 83 height 12
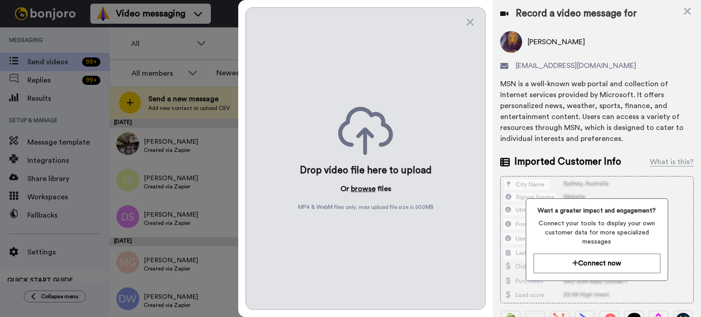
click at [368, 191] on button "browse" at bounding box center [363, 188] width 25 height 11
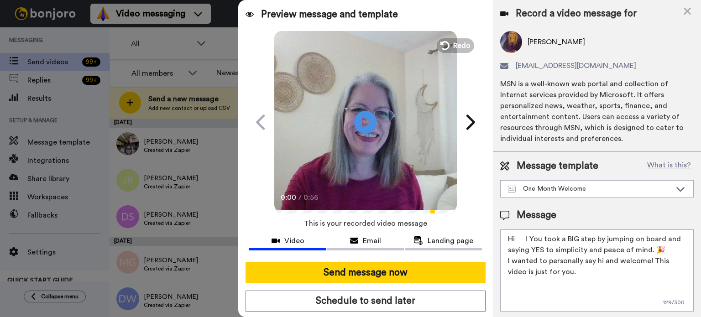
drag, startPoint x: 526, startPoint y: 237, endPoint x: 516, endPoint y: 239, distance: 9.9
click at [517, 238] on textarea "Hi ! You took a BIG step by jumping on board and saying YES to simplicity and p…" at bounding box center [597, 271] width 194 height 82
click at [516, 239] on textarea "Hi ! You took a BIG step by jumping on board and saying YES to simplicity and p…" at bounding box center [597, 271] width 194 height 82
paste textarea "Susan"
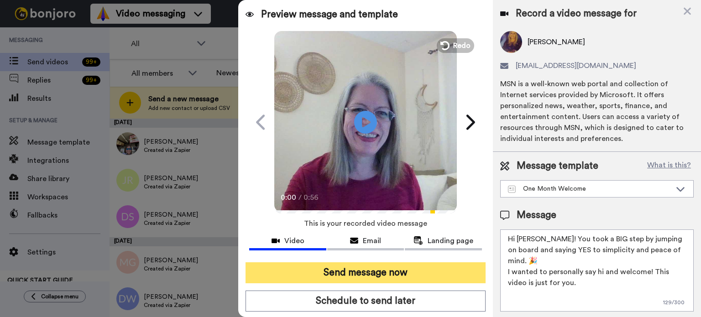
type textarea "Hi Susan! You took a BIG step by jumping on board and saying YES to simplicity …"
click at [406, 272] on button "Send message now" at bounding box center [366, 272] width 240 height 21
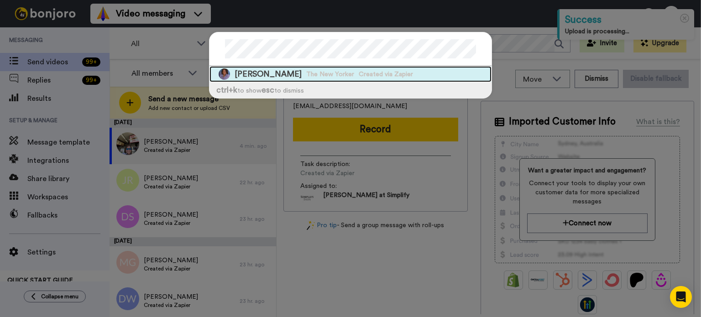
click at [391, 67] on div "[PERSON_NAME] The New Yorker Created via Zapier" at bounding box center [351, 74] width 282 height 16
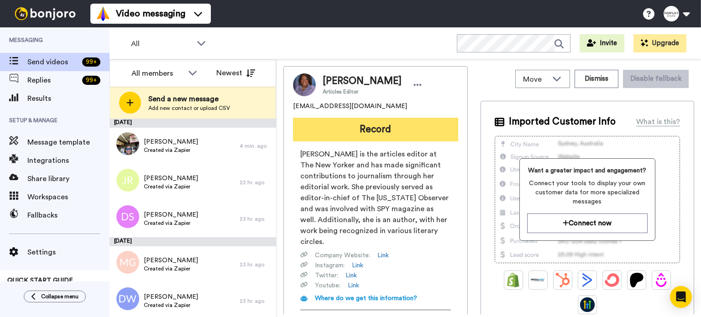
click at [403, 133] on button "Record" at bounding box center [375, 130] width 165 height 24
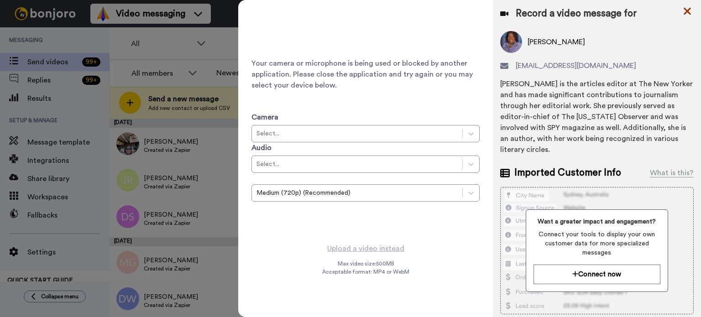
click at [685, 5] on div "Record a video message for [PERSON_NAME] [EMAIL_ADDRESS][DOMAIN_NAME] [PERSON_N…" at bounding box center [597, 204] width 208 height 409
click at [685, 10] on icon at bounding box center [687, 10] width 9 height 11
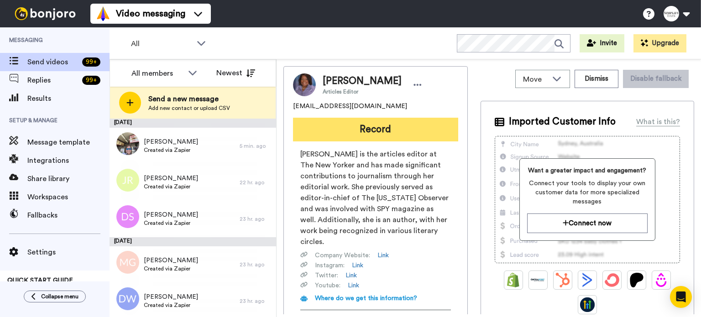
click at [392, 125] on button "Record" at bounding box center [375, 130] width 165 height 24
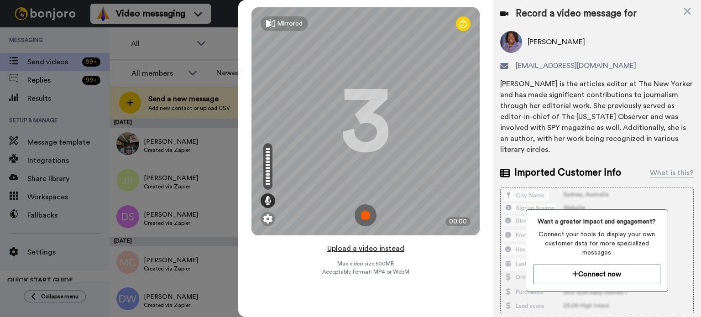
click at [389, 244] on button "Upload a video instead" at bounding box center [366, 249] width 83 height 12
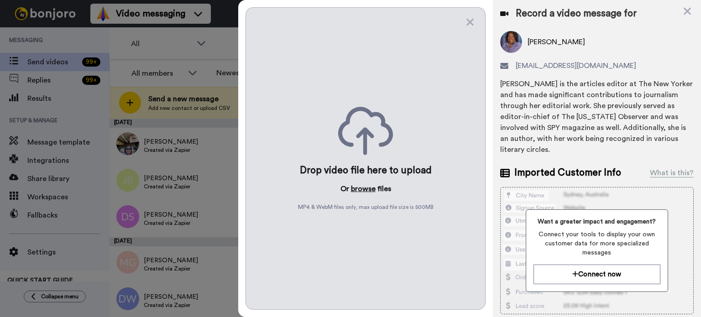
click at [358, 185] on button "browse" at bounding box center [363, 188] width 25 height 11
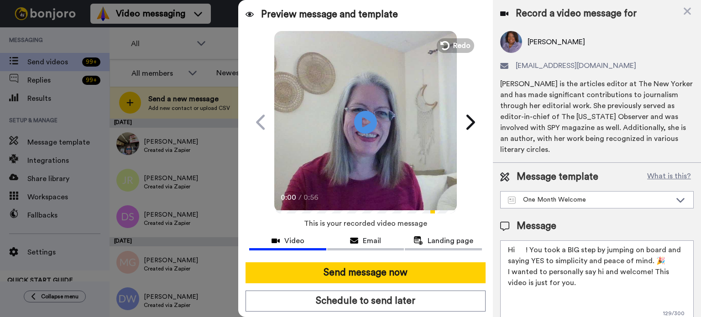
drag, startPoint x: 526, startPoint y: 250, endPoint x: 520, endPoint y: 250, distance: 6.4
click at [520, 250] on textarea "Hi ! You took a BIG step by jumping on board and saying YES to simplicity and p…" at bounding box center [597, 282] width 194 height 82
paste textarea "Susan"
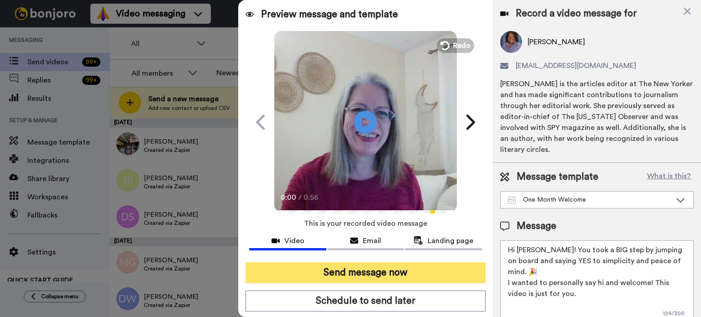
type textarea "Hi Susan! You took a BIG step by jumping on board and saying YES to simplicity …"
click at [431, 263] on button "Send message now" at bounding box center [366, 272] width 240 height 21
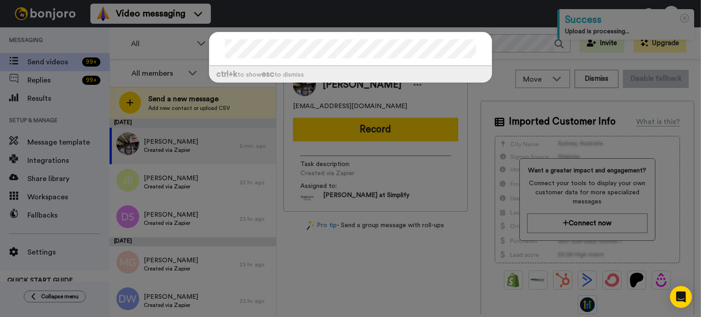
click at [515, 43] on div "ctrl +k to show esc to dismiss" at bounding box center [350, 158] width 701 height 317
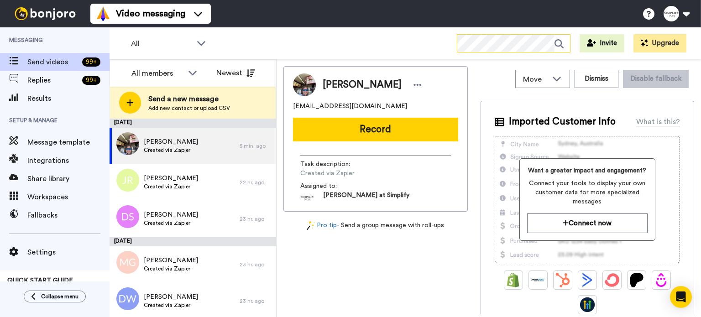
click at [563, 40] on icon at bounding box center [563, 44] width 16 height 18
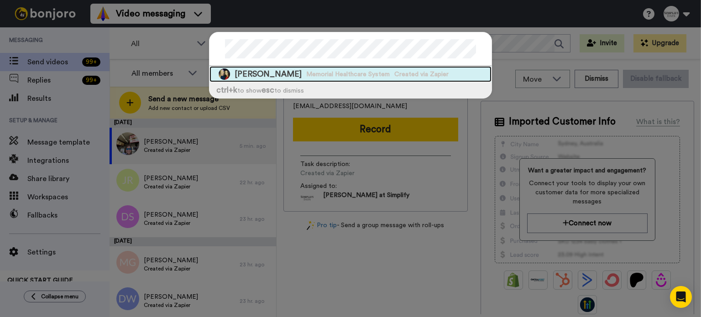
click at [352, 73] on span "Memorial Healthcare System" at bounding box center [348, 74] width 84 height 9
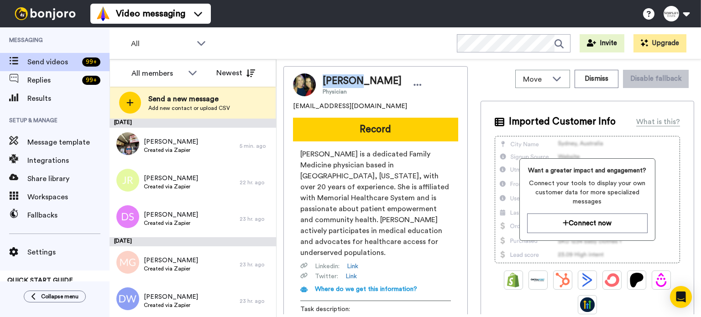
drag, startPoint x: 359, startPoint y: 80, endPoint x: 325, endPoint y: 90, distance: 35.2
click at [323, 80] on span "Suzanne Minor" at bounding box center [362, 81] width 79 height 14
copy span "Suzanne"
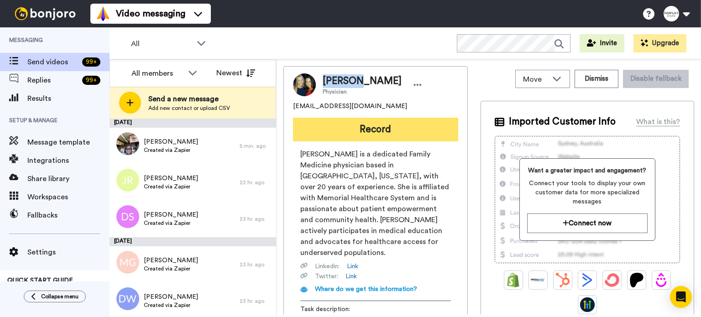
click at [349, 122] on button "Record" at bounding box center [375, 130] width 165 height 24
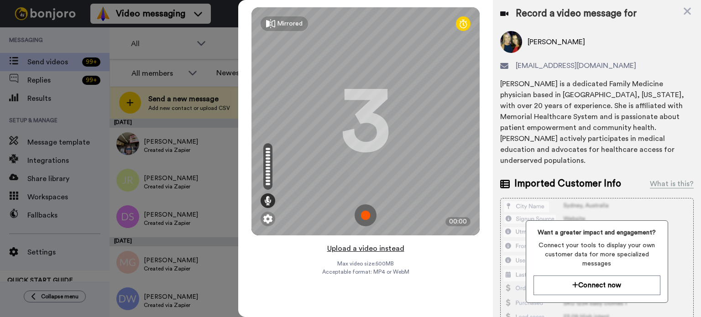
click at [355, 245] on button "Upload a video instead" at bounding box center [366, 249] width 83 height 12
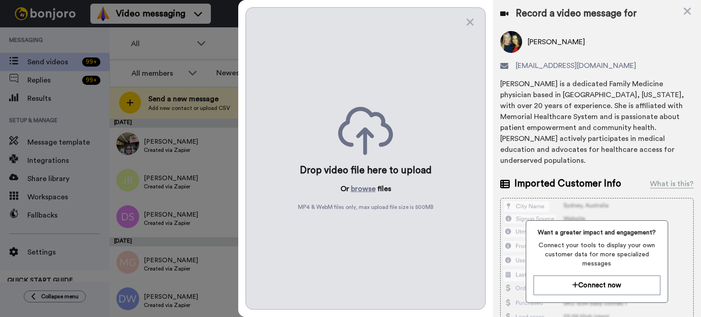
click at [365, 182] on div "Drop video file here to upload Or browse files MP4 & WebM files only, max uploa…" at bounding box center [366, 158] width 240 height 303
click at [362, 188] on button "browse" at bounding box center [363, 188] width 25 height 11
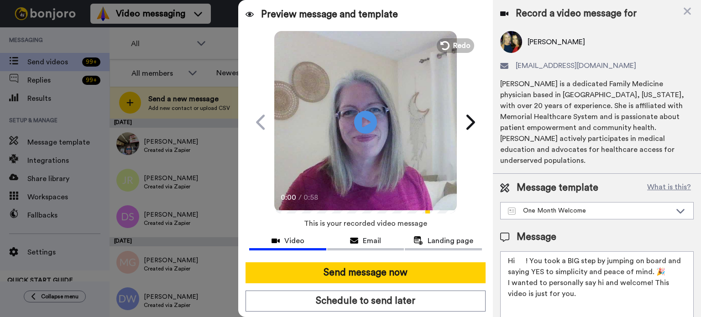
drag, startPoint x: 526, startPoint y: 248, endPoint x: 518, endPoint y: 248, distance: 8.2
click at [518, 251] on textarea "Hi ! You took a BIG step by jumping on board and saying YES to simplicity and p…" at bounding box center [597, 292] width 194 height 82
paste textarea "Suzanne"
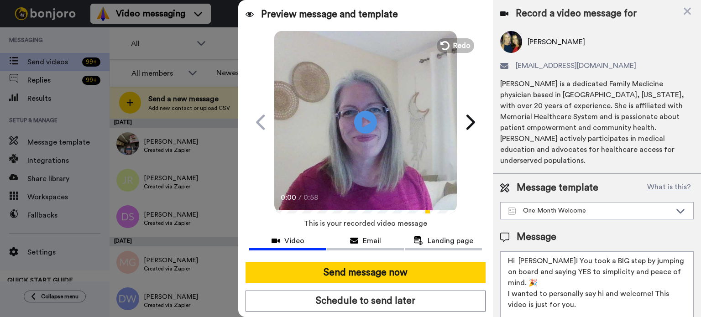
click at [517, 251] on textarea "Hi Suzanne! You took a BIG step by jumping on board and saying YES to simplicit…" at bounding box center [597, 292] width 194 height 82
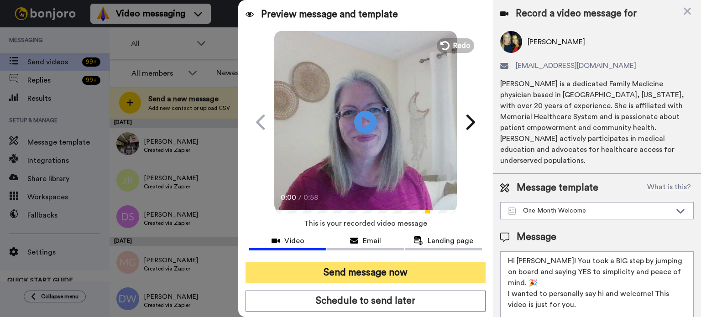
type textarea "Hi Suzanne! You took a BIG step by jumping on board and saying YES to simplicit…"
click at [396, 267] on button "Send message now" at bounding box center [366, 272] width 240 height 21
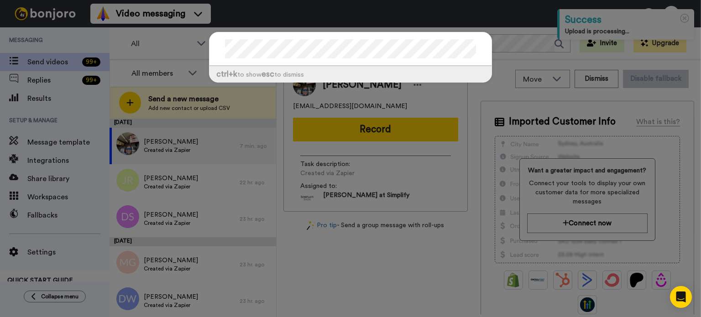
click at [532, 41] on div "ctrl +k to show esc to dismiss" at bounding box center [350, 158] width 701 height 317
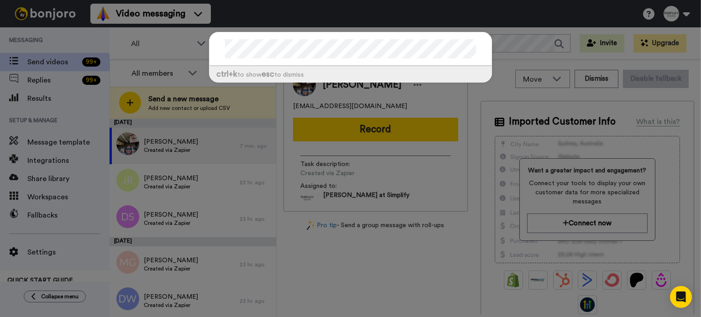
click at [203, 42] on div "ctrl +k to show esc to dismiss" at bounding box center [350, 62] width 301 height 78
click at [360, 253] on div "ctrl +k to show esc to dismiss" at bounding box center [350, 158] width 701 height 317
click at [175, 49] on div "ctrl +k to show esc to dismiss" at bounding box center [350, 158] width 701 height 317
click at [66, 97] on div "ctrl +k to show esc to dismiss" at bounding box center [350, 158] width 701 height 317
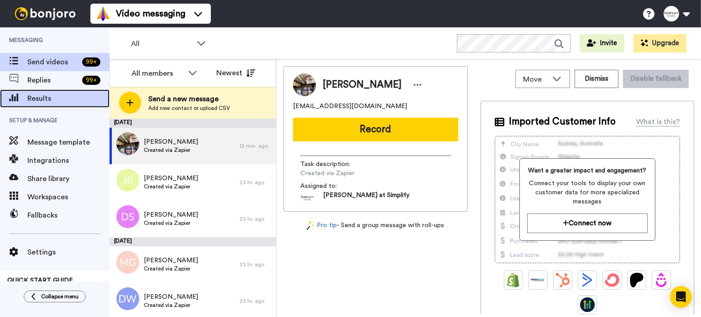
click at [66, 96] on span "Results" at bounding box center [68, 98] width 82 height 11
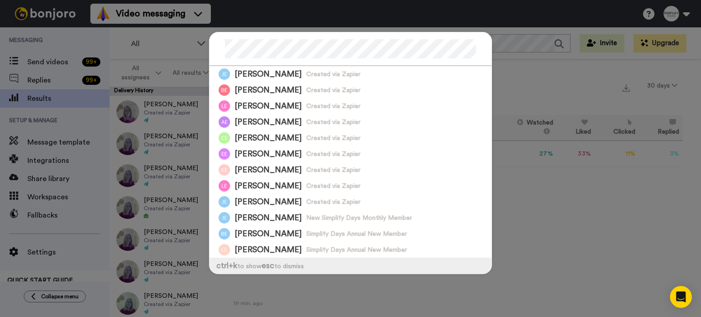
click at [221, 47] on div at bounding box center [351, 49] width 282 height 34
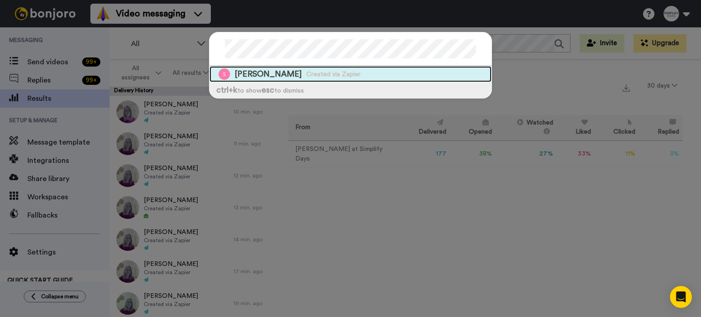
click at [323, 73] on span "Created via Zapier" at bounding box center [333, 74] width 54 height 9
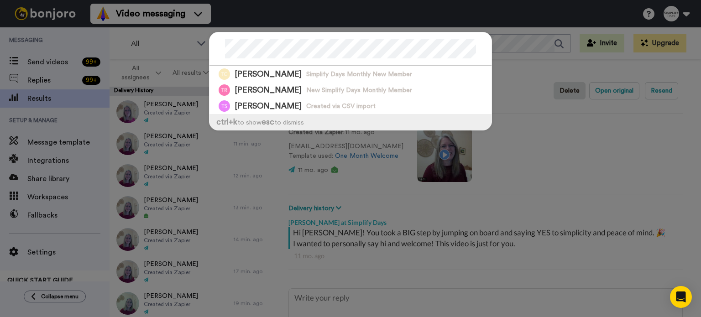
click at [47, 53] on div "Tania Coronado Simplify Days Monthly New Member Tania Ryan New Simplify Days Mo…" at bounding box center [350, 158] width 701 height 317
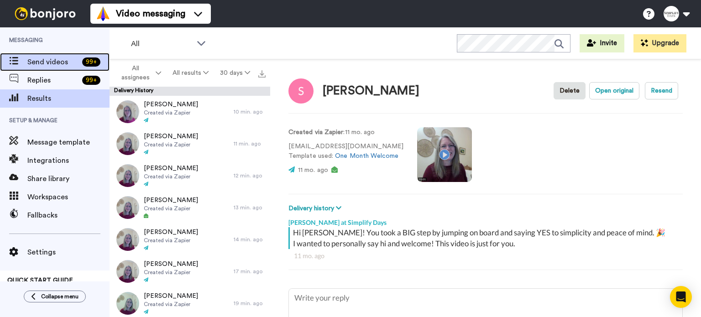
click at [47, 54] on div "Send videos 99 +" at bounding box center [55, 62] width 110 height 18
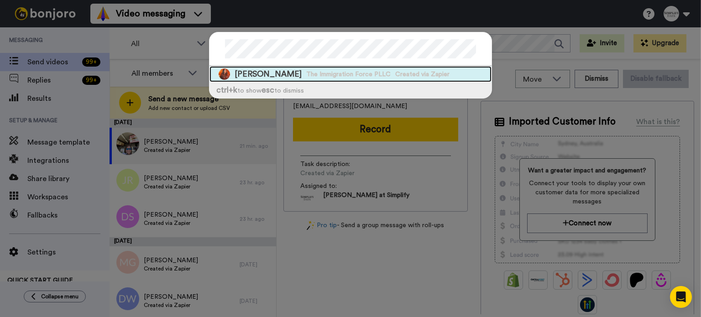
click at [356, 71] on div "[PERSON_NAME] The Immigration Force PLLC Created via Zapier" at bounding box center [351, 74] width 282 height 16
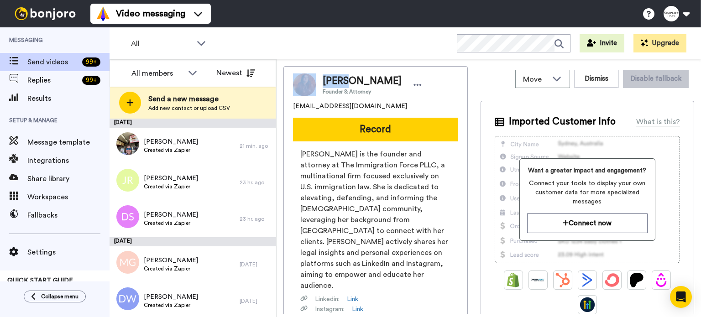
drag, startPoint x: 346, startPoint y: 80, endPoint x: 315, endPoint y: 78, distance: 31.1
click at [315, 78] on div "[PERSON_NAME] Founder & Attorney" at bounding box center [375, 84] width 165 height 23
copy div "[PERSON_NAME]"
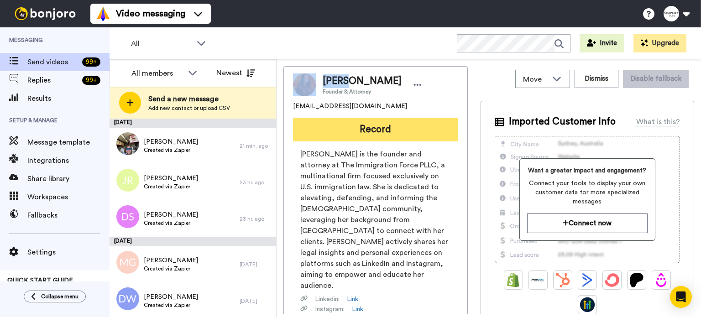
click at [403, 124] on button "Record" at bounding box center [375, 130] width 165 height 24
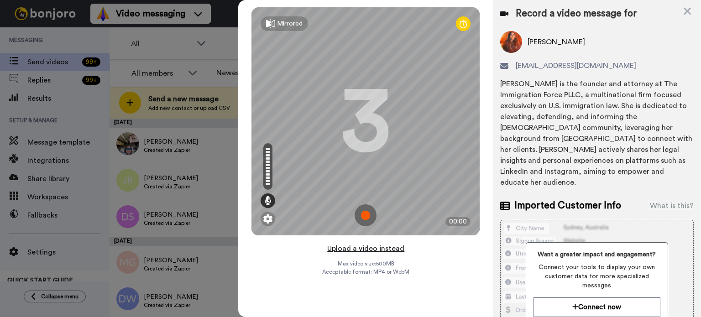
click at [372, 246] on button "Upload a video instead" at bounding box center [366, 249] width 83 height 12
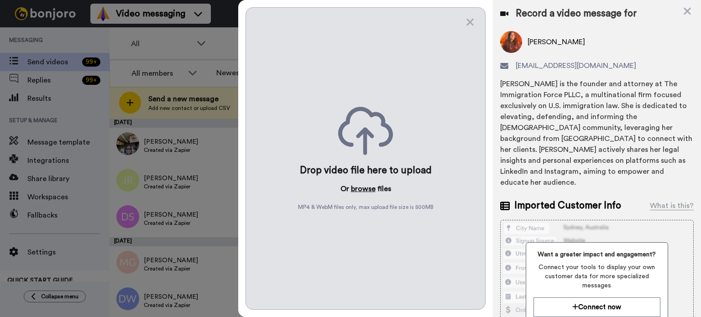
click at [363, 189] on button "browse" at bounding box center [363, 188] width 25 height 11
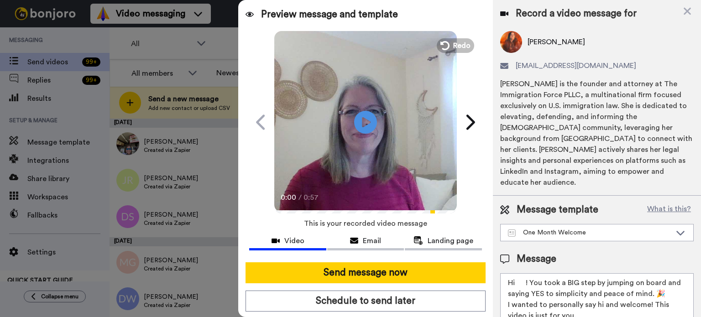
drag, startPoint x: 526, startPoint y: 266, endPoint x: 517, endPoint y: 268, distance: 9.3
click at [517, 273] on textarea "Hi ! You took a BIG step by jumping on board and saying YES to simplicity and p…" at bounding box center [597, 314] width 194 height 82
paste textarea "[PERSON_NAME]"
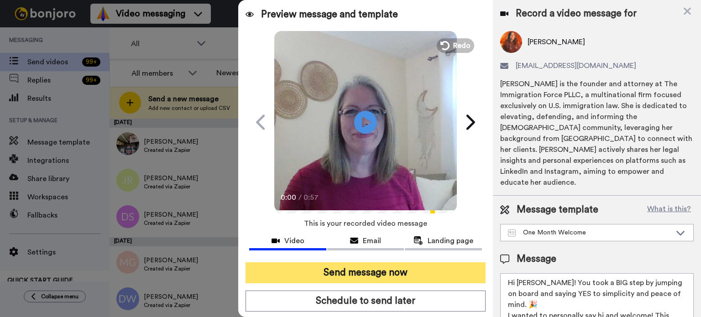
type textarea "Hi [PERSON_NAME]! You took a BIG step by jumping on board and saying YES to sim…"
click at [400, 264] on button "Send message now" at bounding box center [366, 272] width 240 height 21
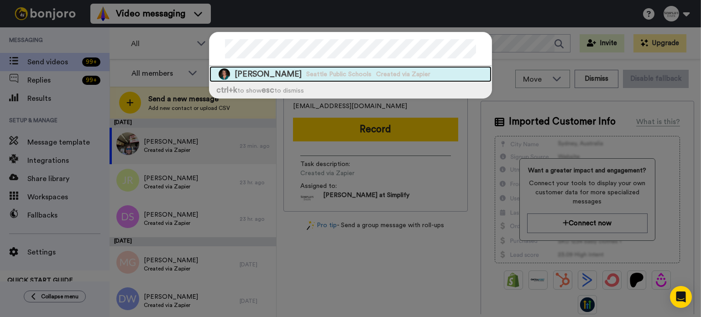
click at [421, 74] on div "Tania Westby Seattle Public Schools Created via Zapier" at bounding box center [351, 74] width 282 height 16
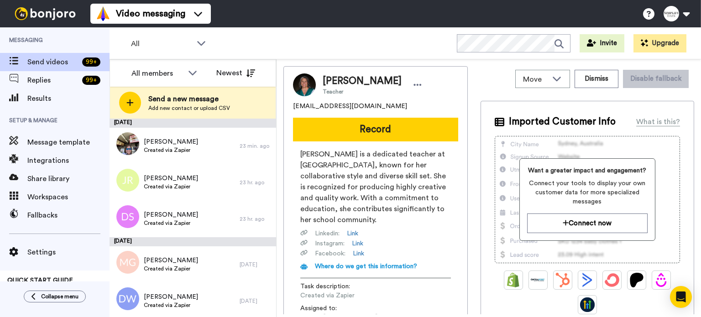
click at [366, 124] on button "Record" at bounding box center [375, 130] width 165 height 24
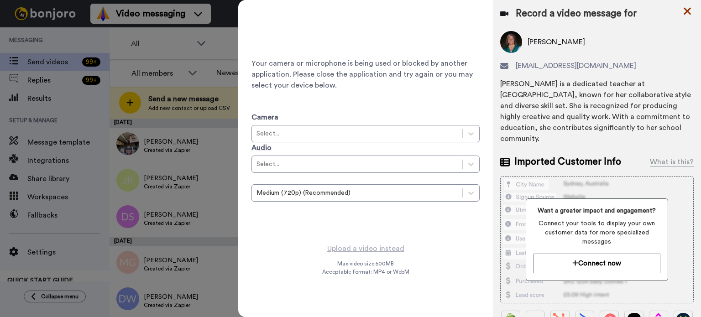
click at [686, 10] on icon at bounding box center [687, 11] width 7 height 7
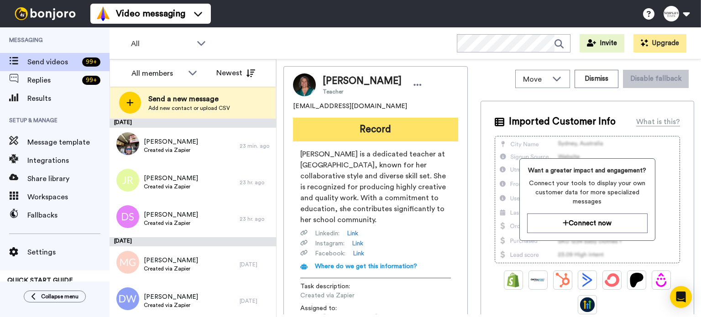
click at [373, 128] on button "Record" at bounding box center [375, 130] width 165 height 24
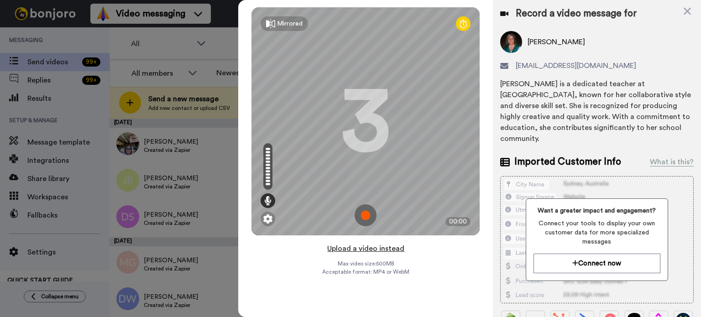
click at [378, 246] on button "Upload a video instead" at bounding box center [366, 249] width 83 height 12
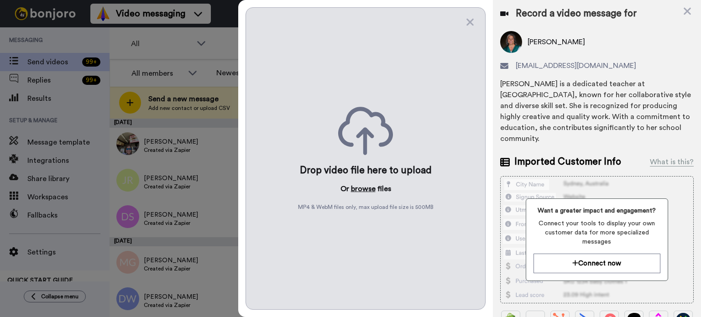
click at [362, 187] on button "browse" at bounding box center [363, 188] width 25 height 11
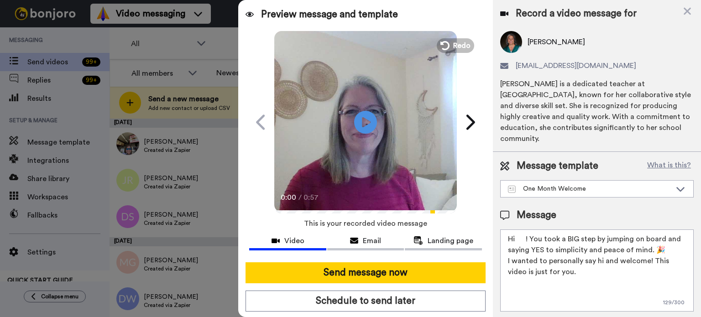
click at [526, 230] on textarea "Hi ! You took a BIG step by jumping on board and saying YES to simplicity and p…" at bounding box center [597, 271] width 194 height 82
drag, startPoint x: 524, startPoint y: 229, endPoint x: 515, endPoint y: 228, distance: 9.2
click at [515, 230] on textarea "Hi ! You took a BIG step by jumping on board and saying YES to simplicity and p…" at bounding box center [597, 271] width 194 height 82
paste textarea "Tania"
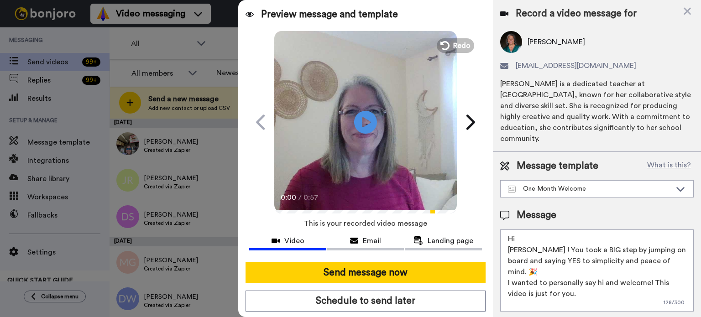
click at [509, 240] on textarea "Hi Tania ! You took a BIG step by jumping on board and saying YES to simplicity…" at bounding box center [597, 271] width 194 height 82
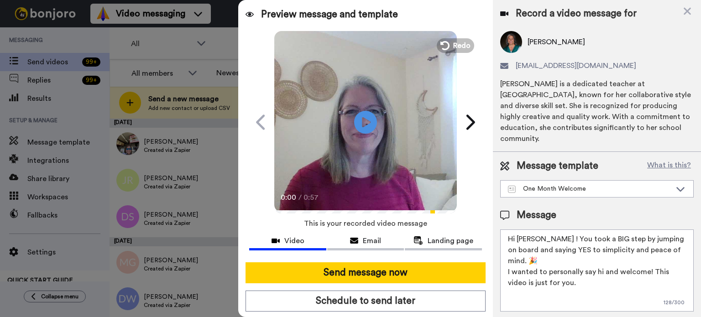
click at [537, 230] on textarea "Hi Tania ! You took a BIG step by jumping on board and saying YES to simplicity…" at bounding box center [597, 271] width 194 height 82
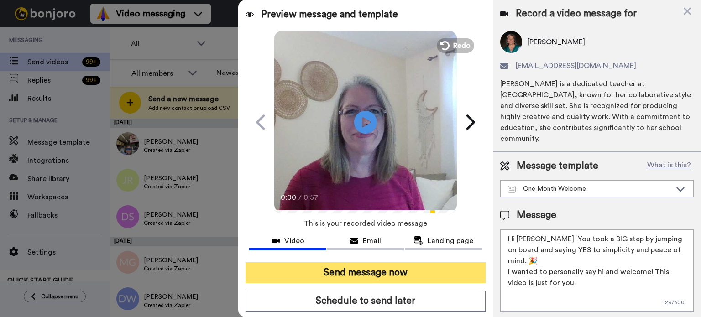
type textarea "Hi Tania! You took a BIG step by jumping on board and saying YES to simplicity …"
click at [456, 263] on button "Send message now" at bounding box center [366, 272] width 240 height 21
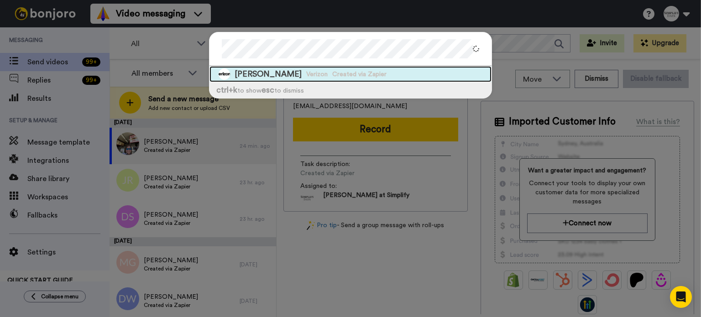
click at [299, 67] on div "[PERSON_NAME] Verizon Created via Zapier" at bounding box center [351, 74] width 282 height 16
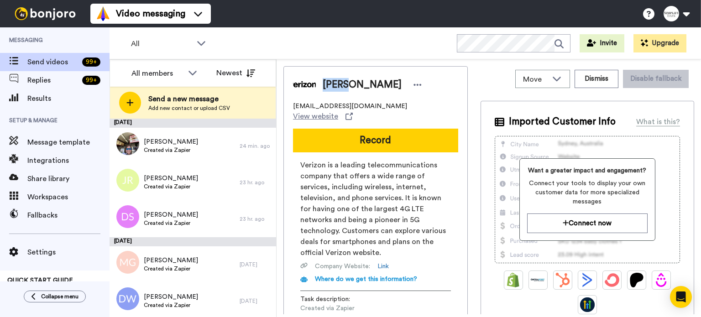
drag, startPoint x: 344, startPoint y: 84, endPoint x: 339, endPoint y: 96, distance: 13.9
click at [323, 85] on span "[PERSON_NAME]" at bounding box center [362, 85] width 79 height 14
copy span "Tarie"
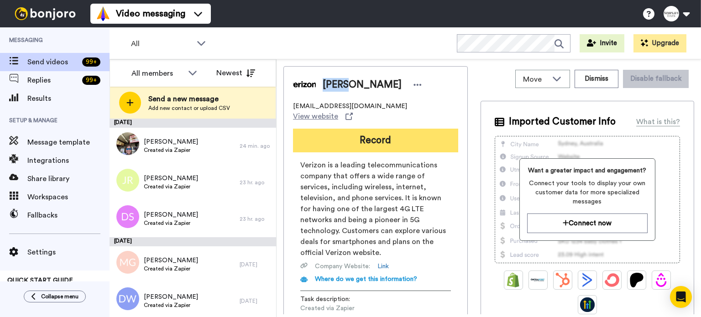
click at [378, 129] on button "Record" at bounding box center [375, 141] width 165 height 24
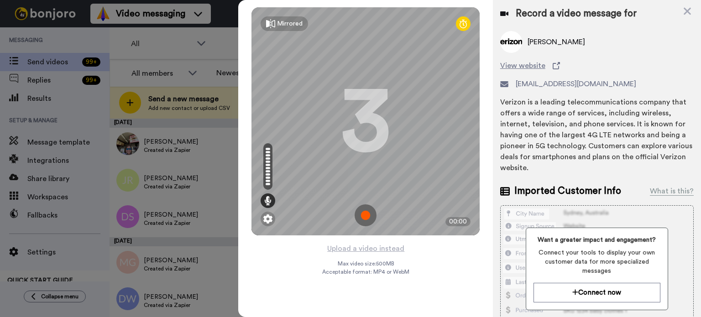
click at [380, 242] on div "Mirrored Redo 3 00:00" at bounding box center [365, 121] width 255 height 243
click at [378, 247] on button "Upload a video instead" at bounding box center [366, 249] width 83 height 12
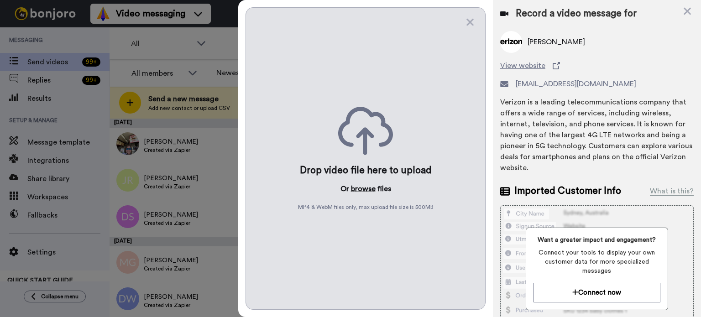
click at [362, 184] on button "browse" at bounding box center [363, 188] width 25 height 11
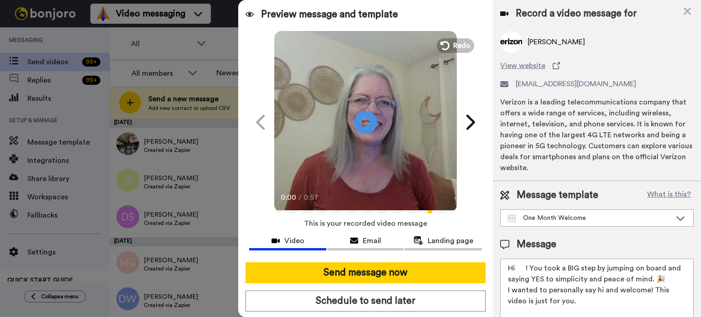
drag, startPoint x: 526, startPoint y: 266, endPoint x: 518, endPoint y: 267, distance: 8.3
click at [518, 267] on textarea "Hi ! You took a BIG step by jumping on board and saying YES to simplicity and p…" at bounding box center [597, 300] width 194 height 82
paste textarea "Tarie"
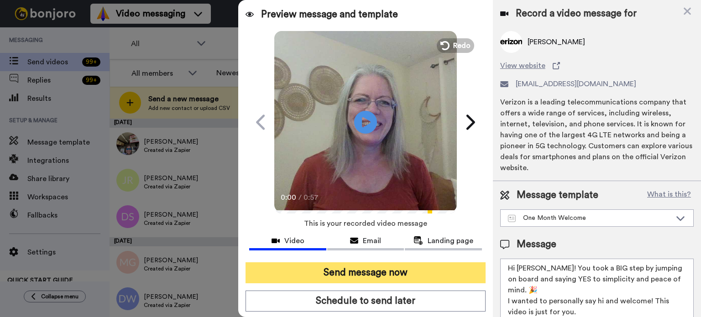
type textarea "Hi Tarie! You took a BIG step by jumping on board and saying YES to simplicity …"
click at [414, 269] on button "Send message now" at bounding box center [366, 272] width 240 height 21
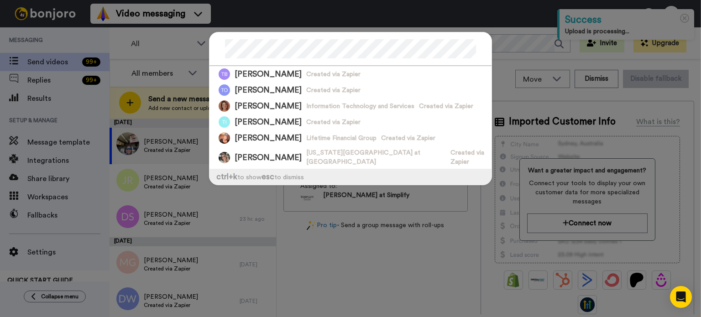
click at [212, 47] on div at bounding box center [351, 49] width 282 height 34
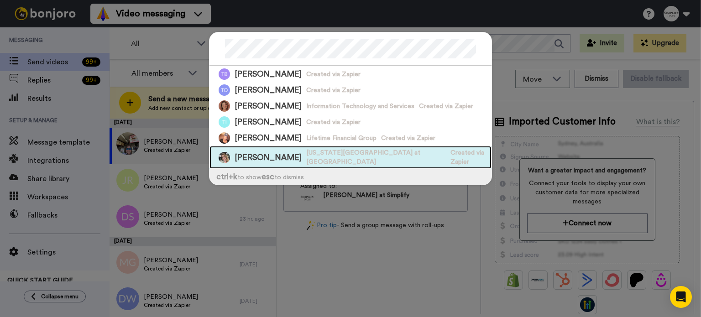
click at [291, 147] on div "Teresa Wenzel Texas A&M University at College Station Created via Zapier" at bounding box center [351, 157] width 282 height 23
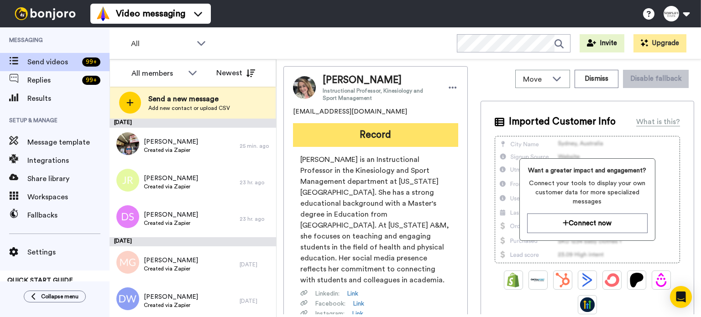
click at [376, 135] on button "Record" at bounding box center [375, 135] width 165 height 24
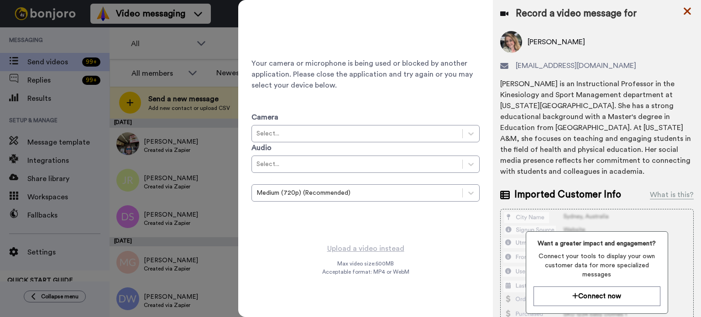
click at [689, 11] on icon at bounding box center [687, 10] width 9 height 11
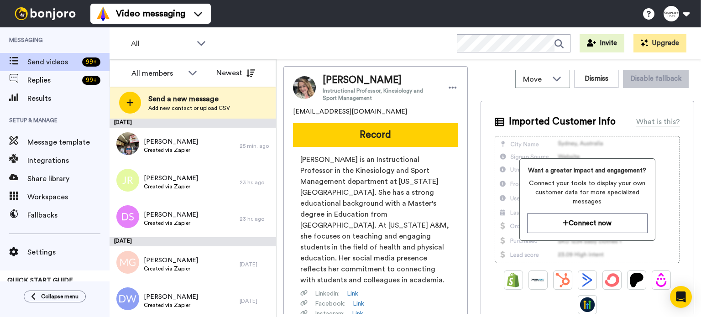
click at [409, 131] on button "Record" at bounding box center [375, 135] width 165 height 24
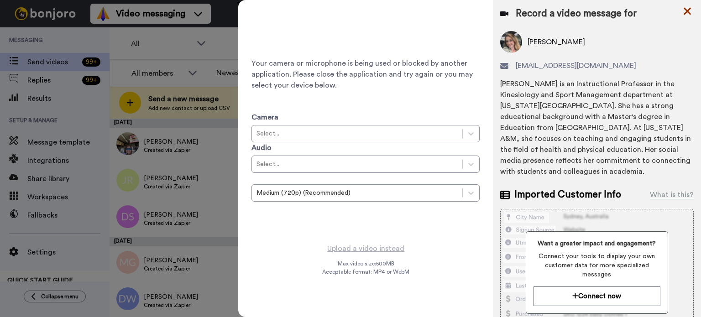
click at [686, 14] on icon at bounding box center [687, 10] width 9 height 11
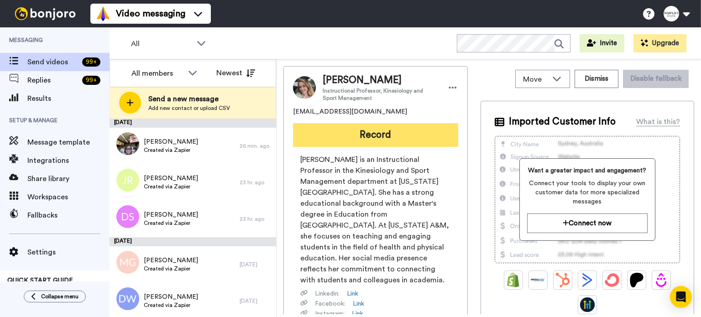
click at [374, 135] on button "Record" at bounding box center [375, 135] width 165 height 24
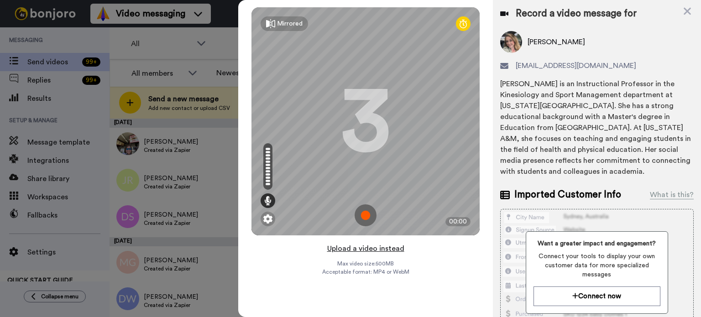
click at [383, 246] on button "Upload a video instead" at bounding box center [366, 249] width 83 height 12
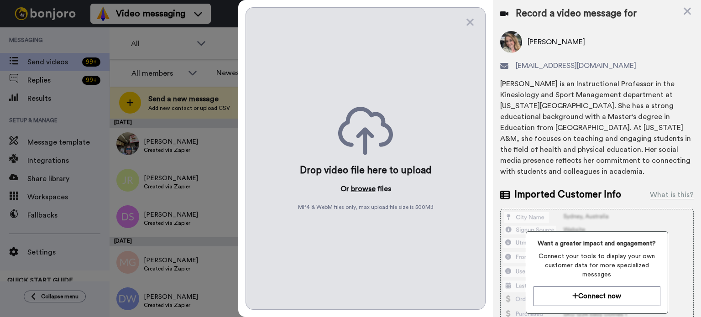
click at [363, 188] on button "browse" at bounding box center [363, 188] width 25 height 11
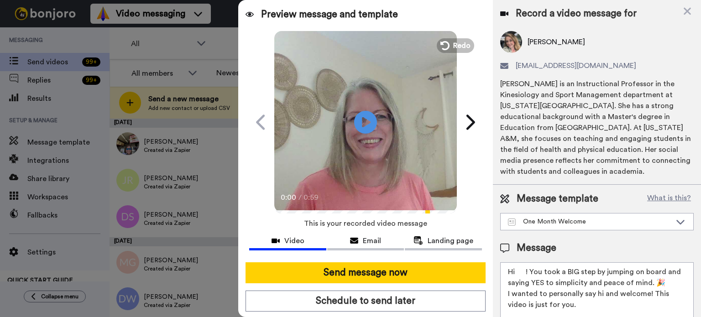
drag, startPoint x: 525, startPoint y: 268, endPoint x: 515, endPoint y: 268, distance: 10.0
click at [515, 268] on textarea "Hi ! You took a BIG step by jumping on board and saying YES to simplicity and p…" at bounding box center [597, 303] width 194 height 82
paste textarea "[PERSON_NAME]"
click at [515, 272] on textarea "HiTeresa! You took a BIG step by jumping on board and saying YES to simplicity …" at bounding box center [597, 303] width 194 height 82
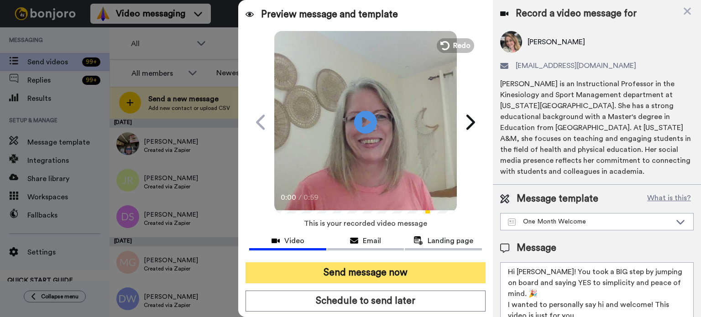
type textarea "Hi [PERSON_NAME]! You took a BIG step by jumping on board and saying YES to sim…"
click at [439, 271] on button "Send message now" at bounding box center [366, 272] width 240 height 21
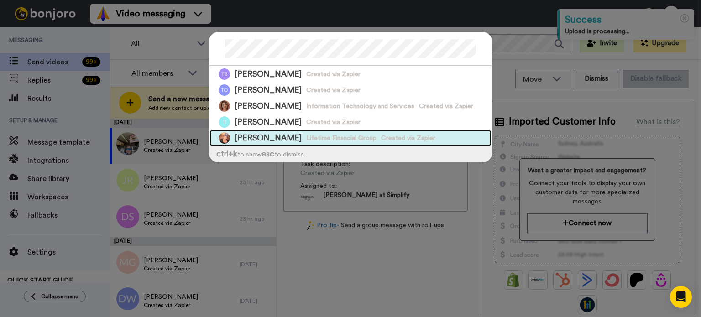
click at [378, 130] on div "[PERSON_NAME] Lifetime Financial Group Created via Zapier" at bounding box center [351, 138] width 282 height 16
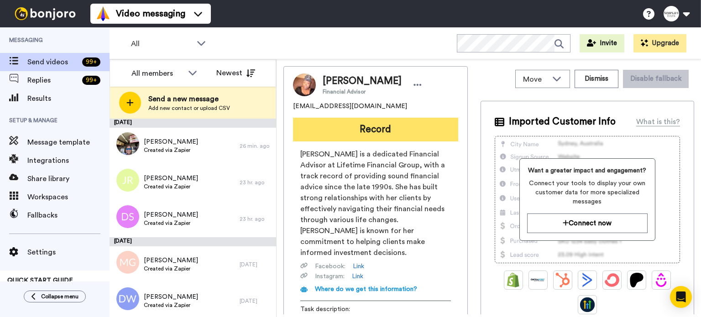
click at [411, 128] on button "Record" at bounding box center [375, 130] width 165 height 24
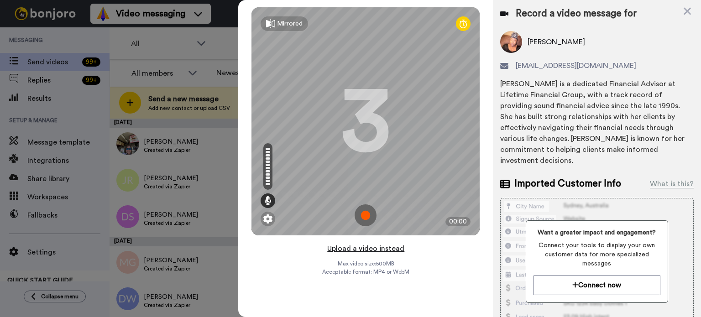
click at [366, 248] on button "Upload a video instead" at bounding box center [366, 249] width 83 height 12
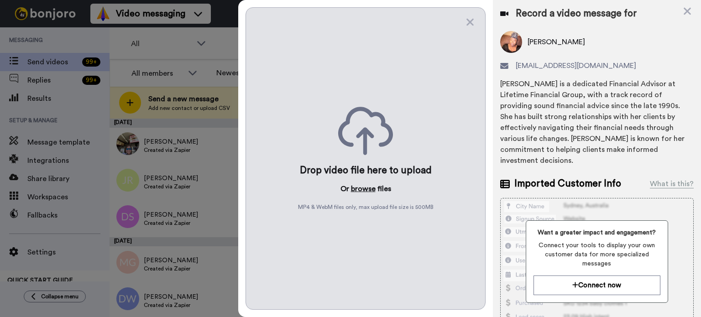
click at [360, 187] on button "browse" at bounding box center [363, 188] width 25 height 11
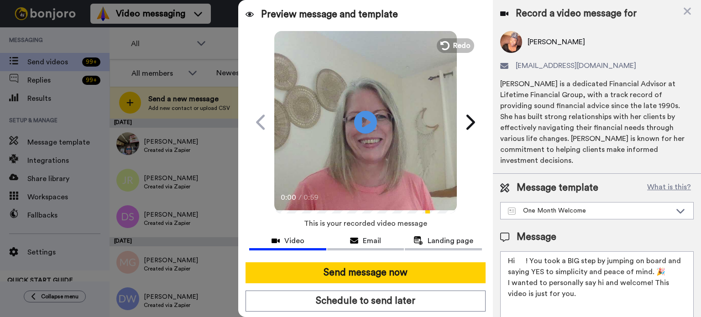
drag, startPoint x: 526, startPoint y: 257, endPoint x: 516, endPoint y: 262, distance: 10.6
click at [516, 262] on textarea "Hi ! You took a BIG step by jumping on board and saying YES to simplicity and p…" at bounding box center [597, 292] width 194 height 82
paste textarea "[PERSON_NAME]"
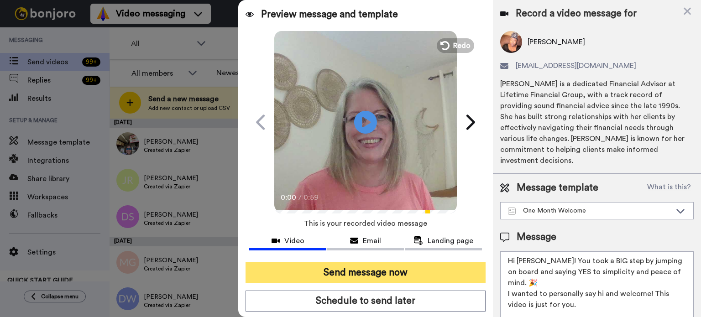
type textarea "Hi [PERSON_NAME]! You took a BIG step by jumping on board and saying YES to sim…"
click at [401, 262] on button "Send message now" at bounding box center [366, 272] width 240 height 21
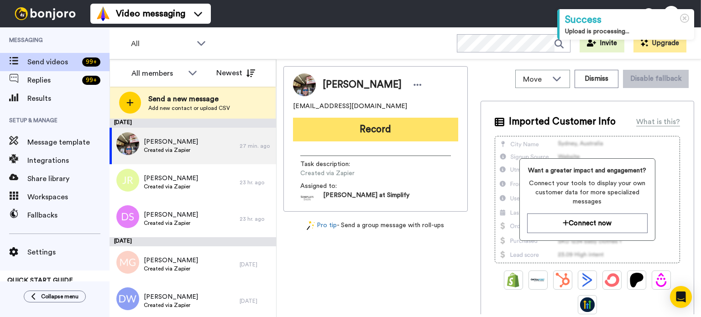
click at [418, 123] on button "Record" at bounding box center [375, 130] width 165 height 24
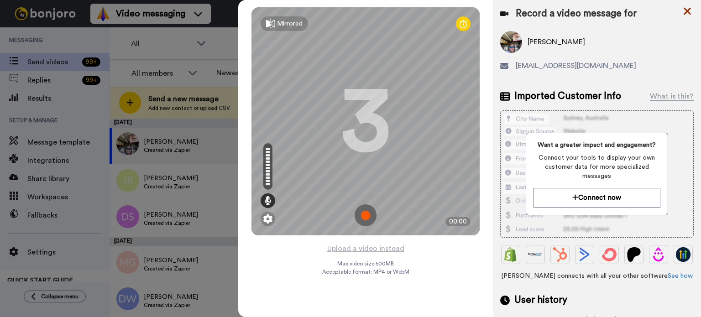
click at [685, 10] on icon at bounding box center [687, 10] width 9 height 11
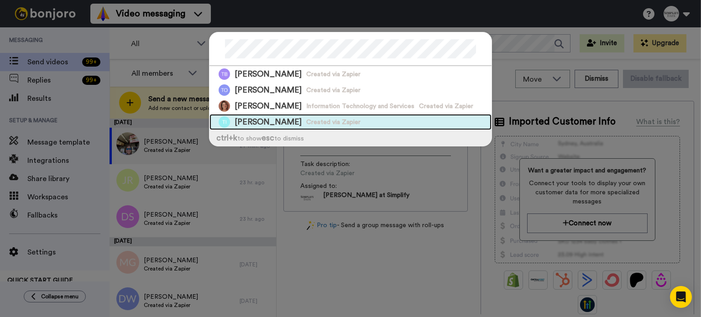
click at [365, 115] on div "Teresa Ingalsbe Created via Zapier" at bounding box center [351, 122] width 282 height 16
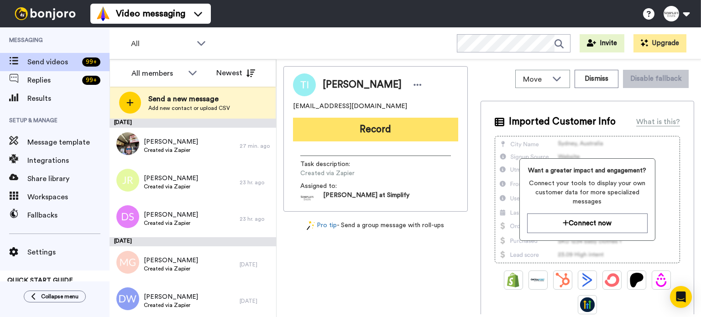
click at [370, 127] on button "Record" at bounding box center [375, 130] width 165 height 24
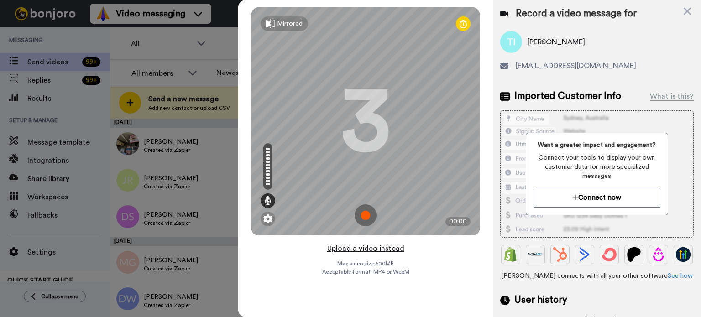
click at [371, 247] on button "Upload a video instead" at bounding box center [366, 249] width 83 height 12
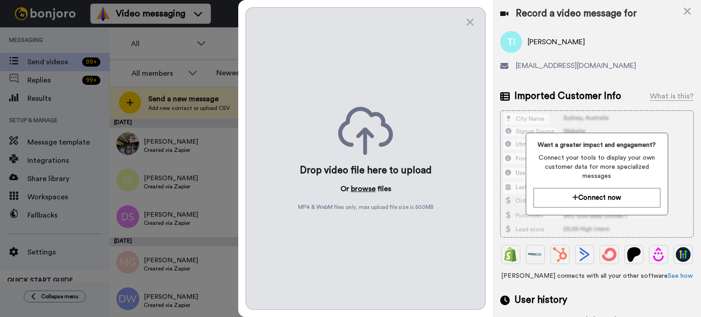
click at [362, 186] on button "browse" at bounding box center [363, 188] width 25 height 11
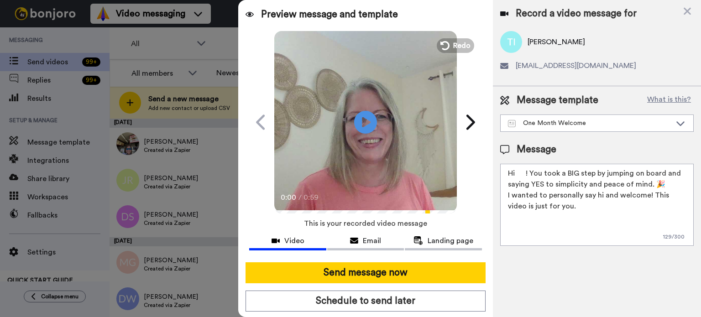
drag, startPoint x: 527, startPoint y: 173, endPoint x: 518, endPoint y: 173, distance: 8.7
click at [518, 173] on textarea "Hi ! You took a BIG step by jumping on board and saying YES to simplicity and p…" at bounding box center [597, 205] width 194 height 82
paste textarea "[PERSON_NAME]"
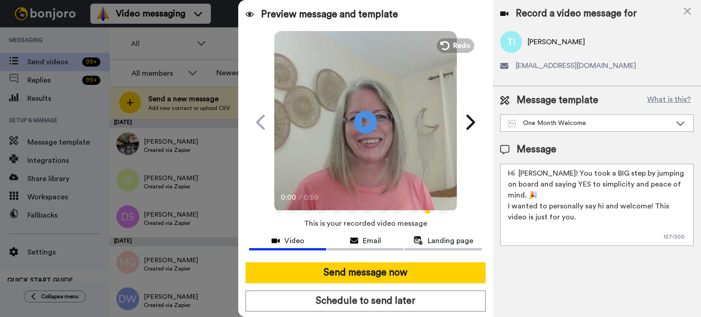
click at [519, 170] on textarea "Hi Teresa! You took a BIG step by jumping on board and saying YES to simplicity…" at bounding box center [597, 205] width 194 height 82
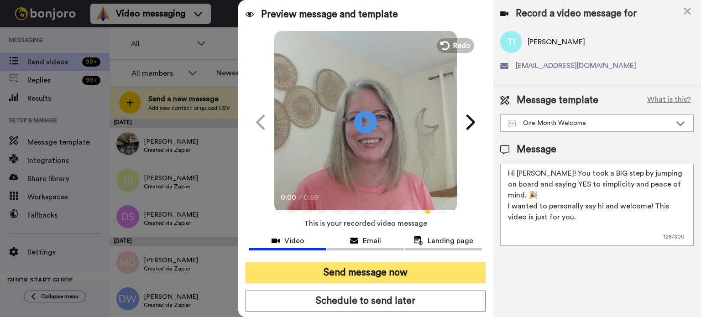
type textarea "Hi Teresa! You took a BIG step by jumping on board and saying YES to simplicity…"
click at [438, 266] on button "Send message now" at bounding box center [366, 272] width 240 height 21
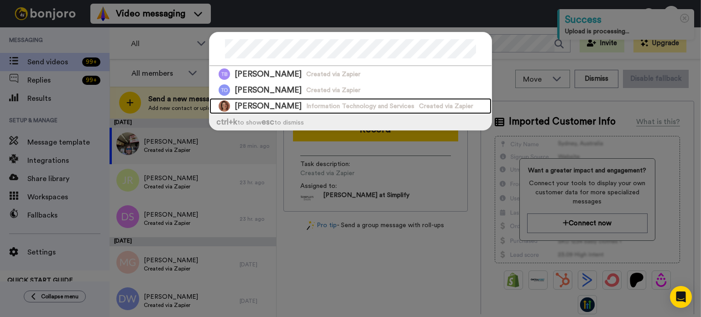
click at [329, 98] on div "Teresa Blackmon Information Technology and Services Created via Zapier" at bounding box center [351, 106] width 282 height 16
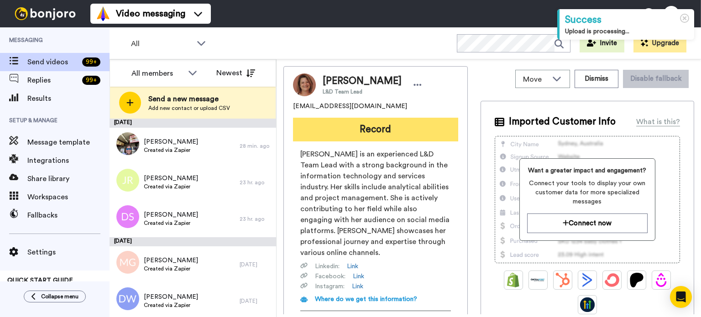
click at [380, 125] on button "Record" at bounding box center [375, 130] width 165 height 24
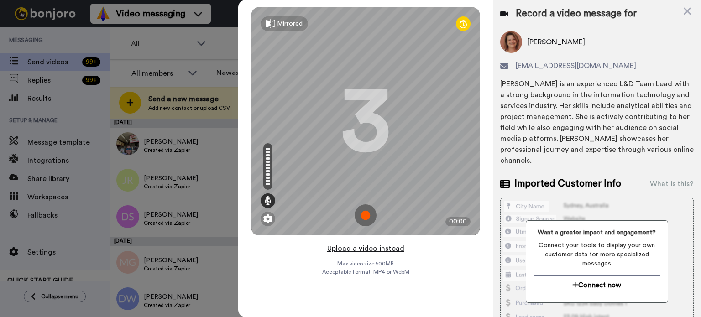
click at [365, 244] on button "Upload a video instead" at bounding box center [366, 249] width 83 height 12
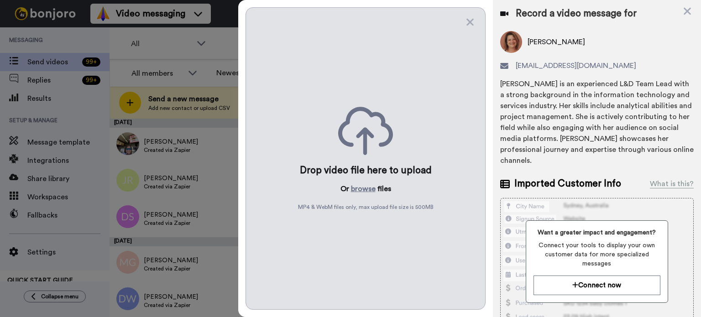
click at [367, 181] on div "Drop video file here to upload Or browse files MP4 & WebM files only, max uploa…" at bounding box center [366, 158] width 240 height 303
click at [367, 182] on div "Drop video file here to upload Or browse files MP4 & WebM files only, max uploa…" at bounding box center [366, 158] width 240 height 303
click at [365, 185] on button "browse" at bounding box center [363, 188] width 25 height 11
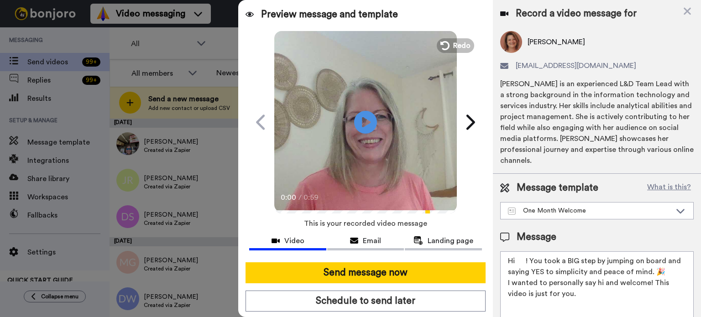
drag, startPoint x: 525, startPoint y: 246, endPoint x: 517, endPoint y: 250, distance: 9.2
click at [517, 251] on textarea "Hi ! You took a BIG step by jumping on board and saying YES to simplicity and p…" at bounding box center [597, 292] width 194 height 82
paste textarea "Teresa"
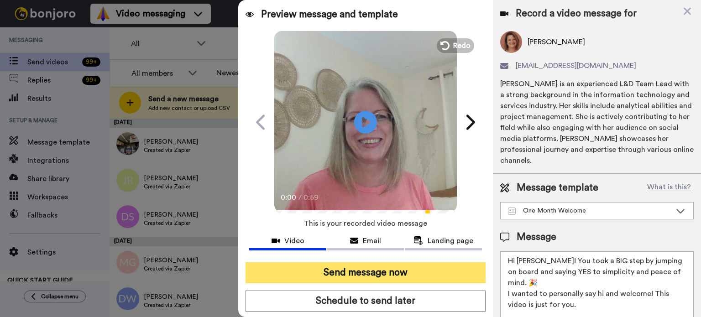
type textarea "Hi Teresa! You took a BIG step by jumping on board and saying YES to simplicity…"
click at [352, 272] on button "Send message now" at bounding box center [366, 272] width 240 height 21
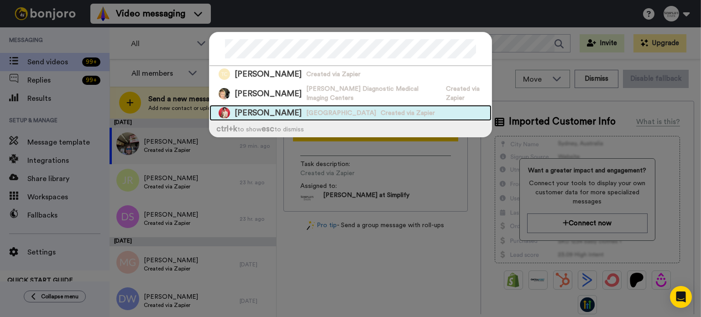
click at [323, 105] on div "[PERSON_NAME] [GEOGRAPHIC_DATA] Created via Zapier" at bounding box center [351, 113] width 282 height 16
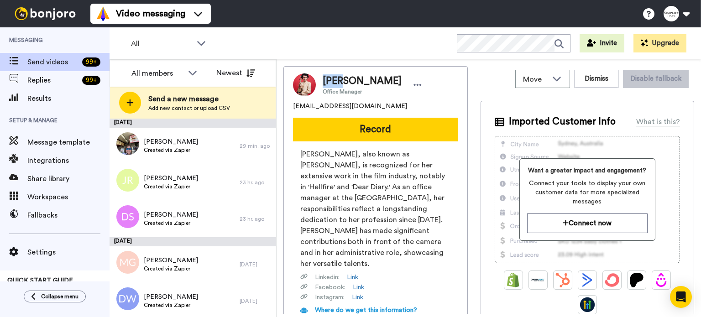
drag, startPoint x: 341, startPoint y: 79, endPoint x: 322, endPoint y: 81, distance: 18.9
click at [323, 80] on span "Tina Loy" at bounding box center [362, 81] width 79 height 14
copy span "Tina"
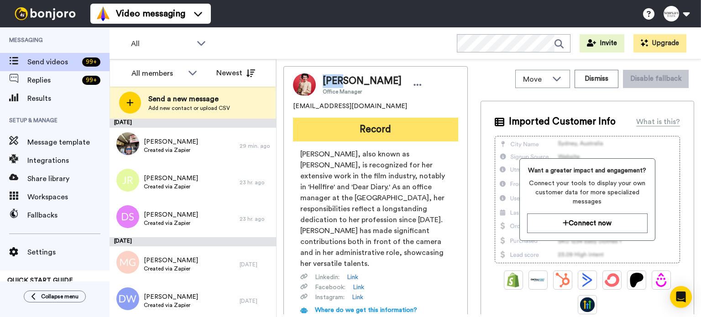
click at [339, 130] on button "Record" at bounding box center [375, 130] width 165 height 24
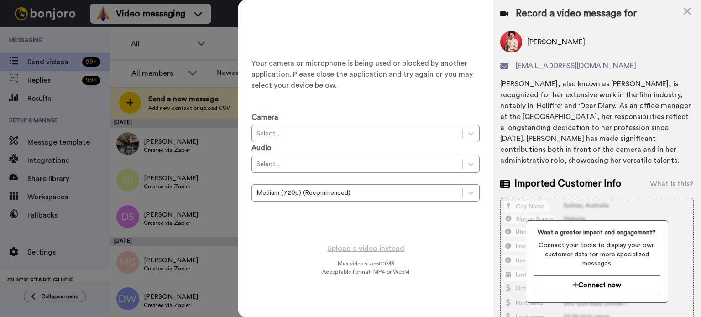
click at [681, 6] on div "Record a video message for Tina Loy tloy61@gmail.com Tina Loy, also known as Cr…" at bounding box center [597, 210] width 208 height 420
click at [685, 10] on icon at bounding box center [687, 11] width 7 height 7
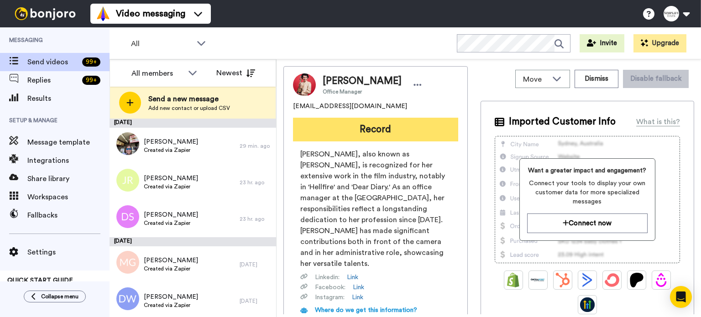
click at [415, 121] on button "Record" at bounding box center [375, 130] width 165 height 24
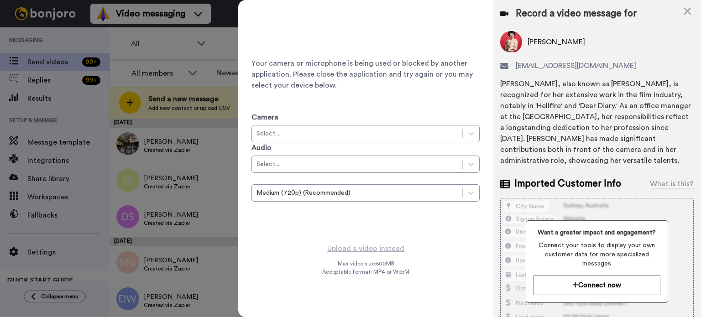
click at [688, 11] on icon at bounding box center [687, 11] width 7 height 7
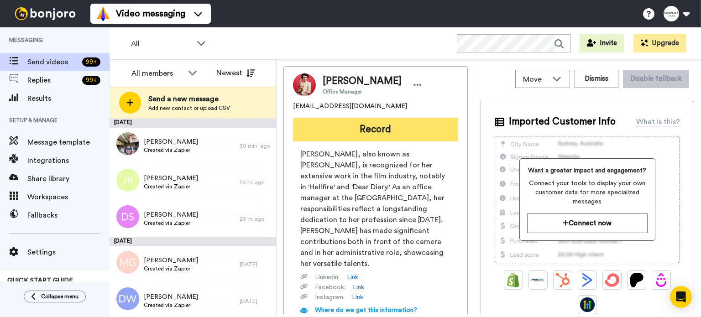
click at [395, 124] on button "Record" at bounding box center [375, 130] width 165 height 24
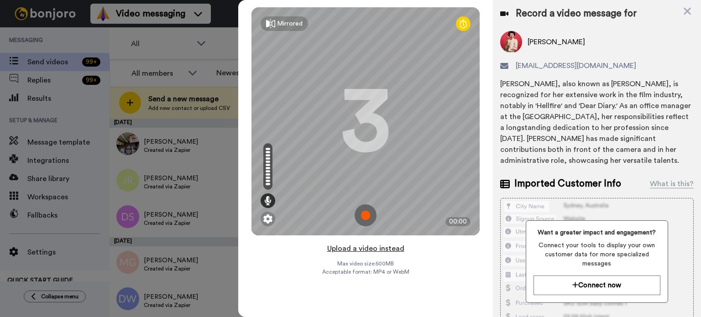
click at [373, 245] on button "Upload a video instead" at bounding box center [366, 249] width 83 height 12
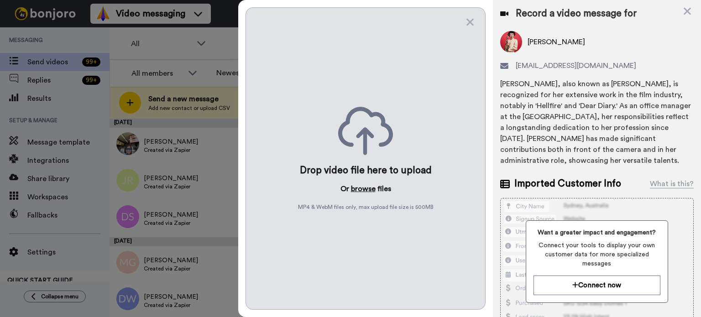
click at [354, 185] on button "browse" at bounding box center [363, 188] width 25 height 11
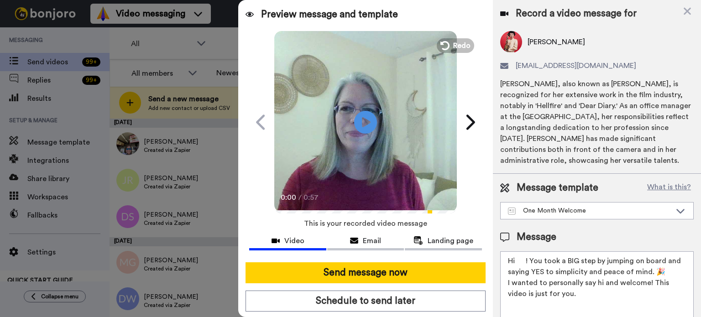
drag, startPoint x: 526, startPoint y: 257, endPoint x: 518, endPoint y: 258, distance: 7.8
click at [518, 258] on textarea "Hi ! You took a BIG step by jumping on board and saying YES to simplicity and p…" at bounding box center [597, 292] width 194 height 82
paste textarea "[PERSON_NAME]"
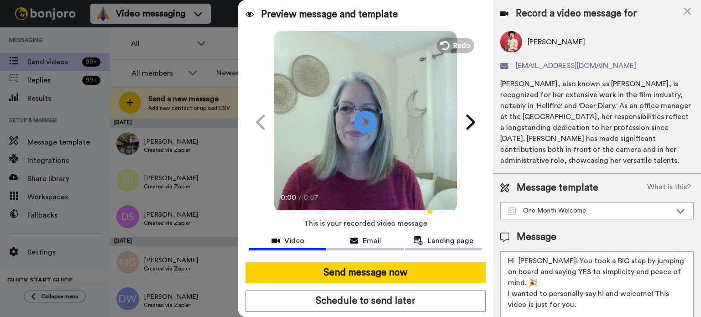
click at [519, 261] on textarea "Hi [PERSON_NAME]! You took a BIG step by jumping on board and saying YES to sim…" at bounding box center [597, 292] width 194 height 82
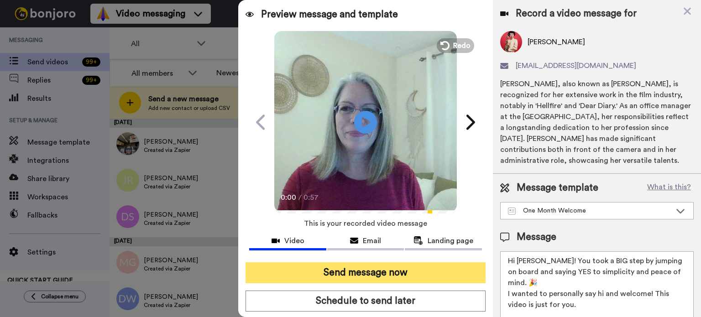
type textarea "Hi [PERSON_NAME]! You took a BIG step by jumping on board and saying YES to sim…"
click at [427, 269] on button "Send message now" at bounding box center [366, 272] width 240 height 21
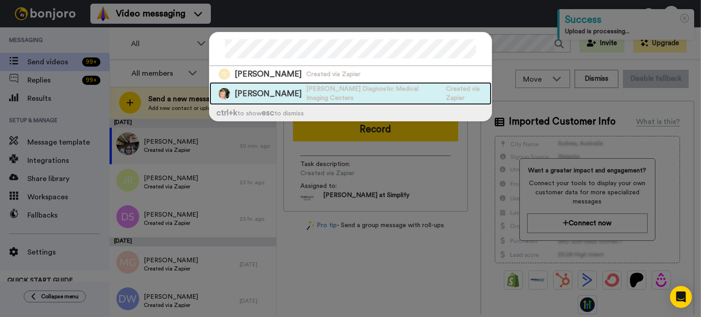
click at [446, 87] on span "Created via Zapier" at bounding box center [469, 93] width 46 height 18
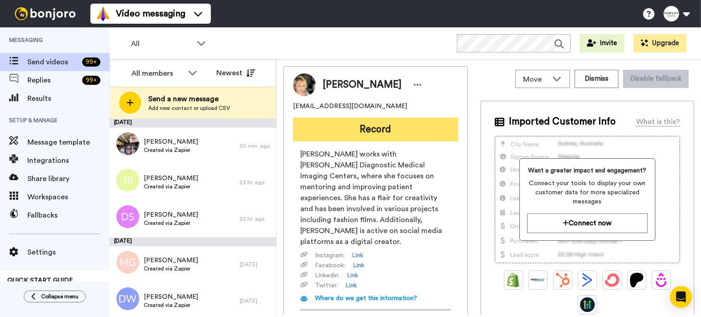
click at [385, 123] on button "Record" at bounding box center [375, 130] width 165 height 24
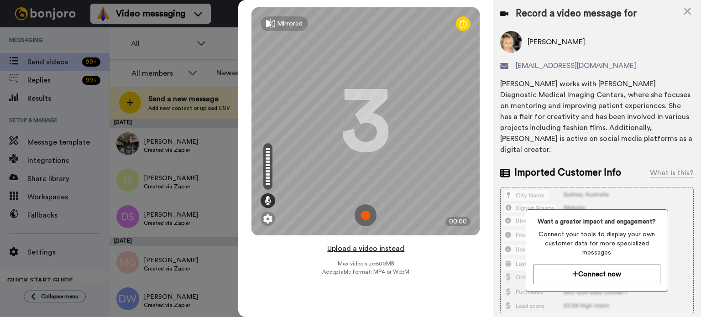
click at [377, 248] on button "Upload a video instead" at bounding box center [366, 249] width 83 height 12
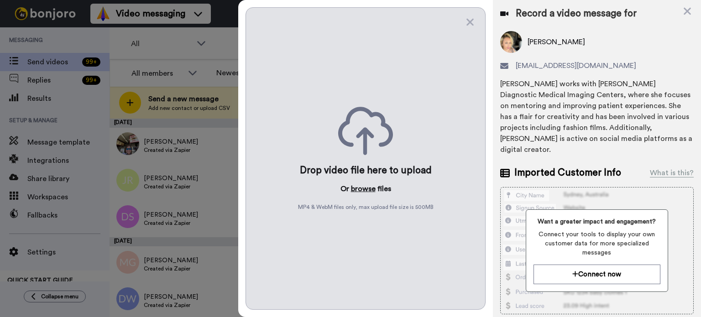
click at [369, 186] on button "browse" at bounding box center [363, 188] width 25 height 11
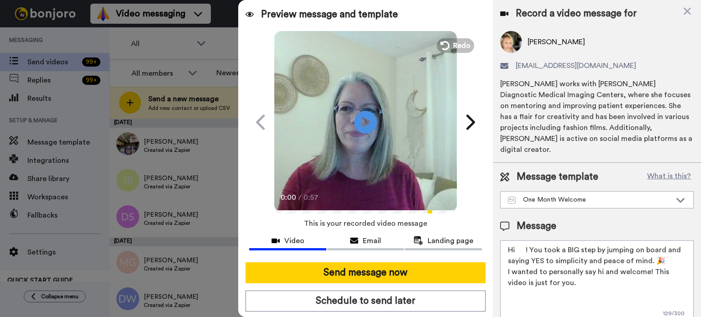
drag, startPoint x: 525, startPoint y: 236, endPoint x: 519, endPoint y: 239, distance: 7.1
click at [519, 241] on textarea "Hi ! You took a BIG step by jumping on board and saying YES to simplicity and p…" at bounding box center [597, 282] width 194 height 82
paste textarea "Tina"
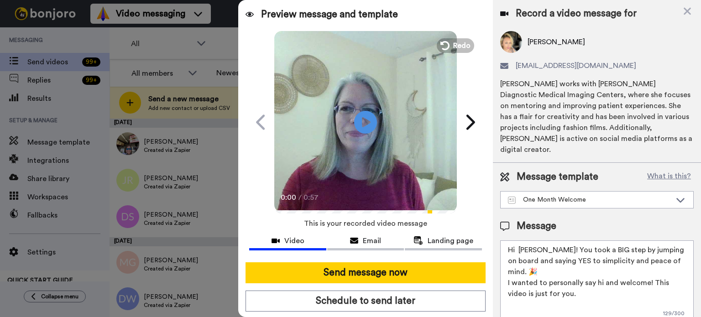
click at [518, 241] on textarea "Hi Tina! You took a BIG step by jumping on board and saying YES to simplicity a…" at bounding box center [597, 282] width 194 height 82
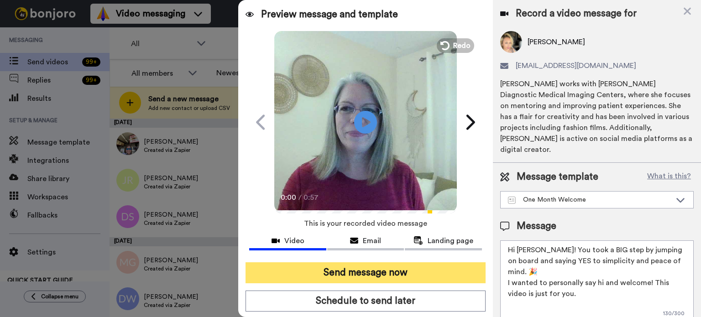
type textarea "Hi Tina! You took a BIG step by jumping on board and saying YES to simplicity a…"
click at [440, 265] on button "Send message now" at bounding box center [366, 272] width 240 height 21
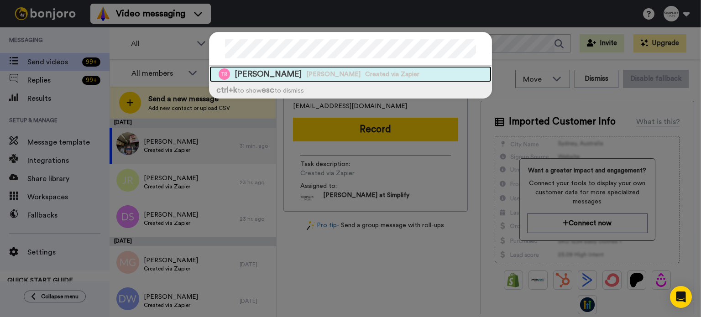
click at [262, 74] on span "[PERSON_NAME]" at bounding box center [268, 73] width 67 height 11
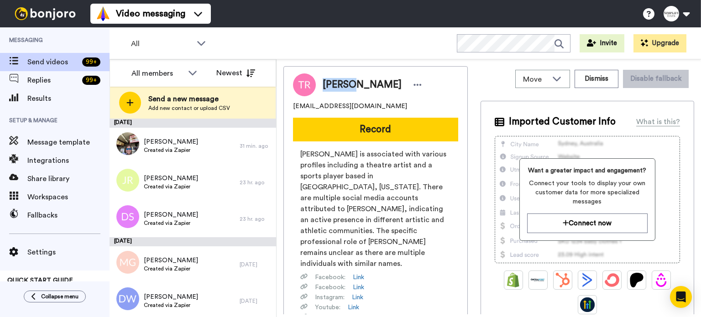
drag, startPoint x: 351, startPoint y: 83, endPoint x: 322, endPoint y: 82, distance: 28.8
click at [322, 82] on div "[PERSON_NAME]" at bounding box center [370, 85] width 109 height 14
copy span "[PERSON_NAME]"
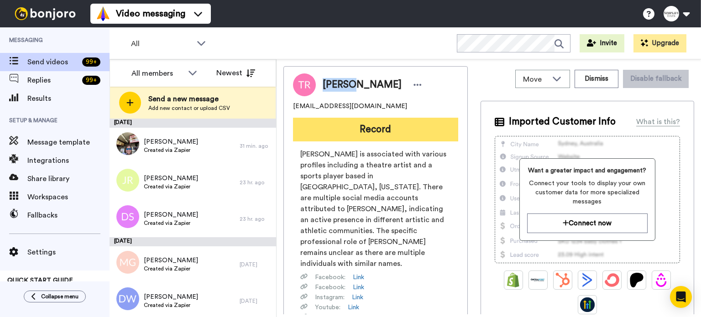
click at [350, 122] on button "Record" at bounding box center [375, 130] width 165 height 24
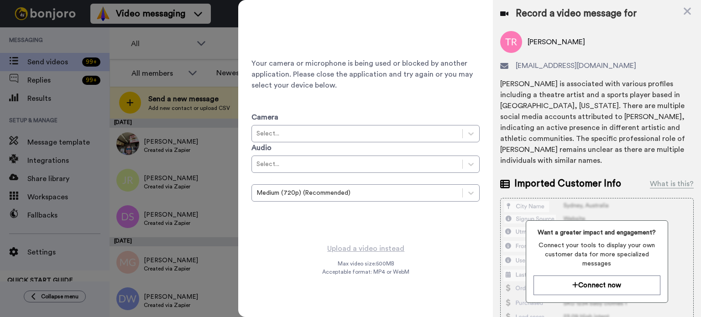
click at [684, 8] on icon at bounding box center [687, 10] width 9 height 11
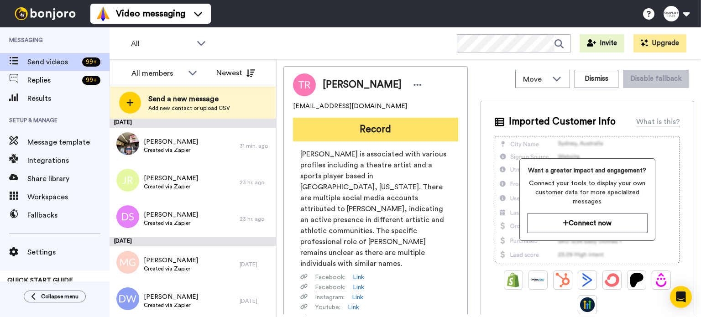
click at [412, 124] on button "Record" at bounding box center [375, 130] width 165 height 24
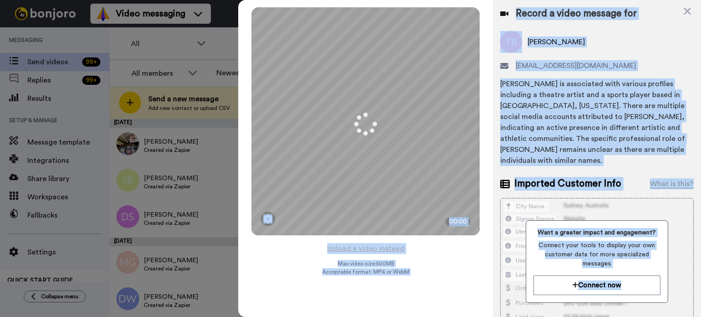
click at [613, 54] on div "[PERSON_NAME] [EMAIL_ADDRESS][DOMAIN_NAME] [PERSON_NAME] is associated with var…" at bounding box center [597, 98] width 194 height 135
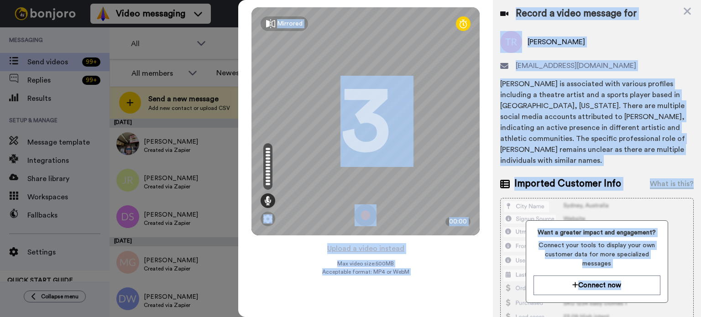
click at [671, 50] on div "[PERSON_NAME]" at bounding box center [597, 42] width 194 height 22
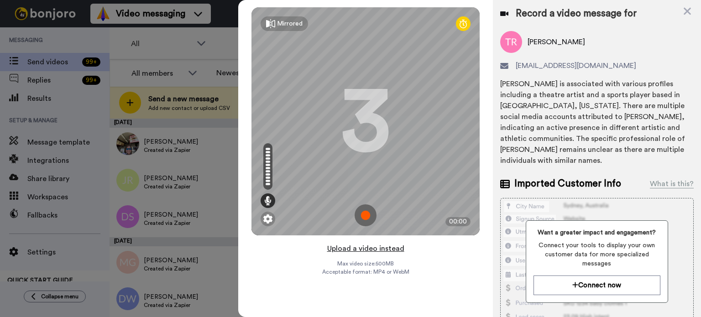
click at [357, 244] on button "Upload a video instead" at bounding box center [366, 249] width 83 height 12
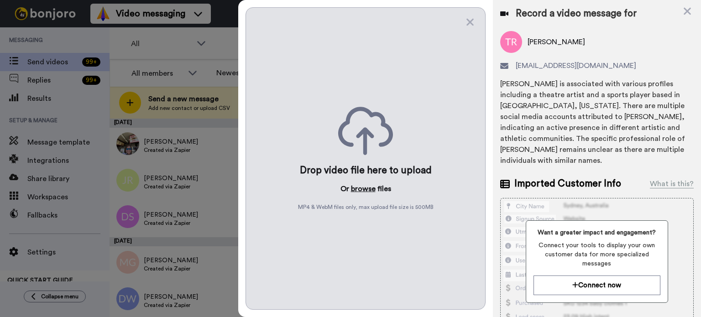
click at [362, 185] on button "browse" at bounding box center [363, 188] width 25 height 11
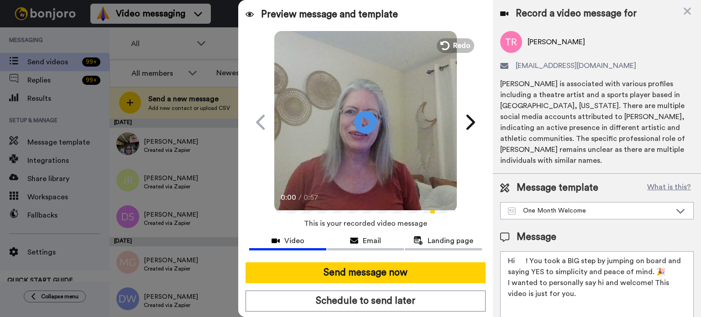
drag, startPoint x: 526, startPoint y: 254, endPoint x: 517, endPoint y: 257, distance: 10.0
click at [518, 257] on textarea "Hi ! You took a BIG step by jumping on board and saying YES to simplicity and p…" at bounding box center [597, 292] width 194 height 82
paste textarea "Tressa"
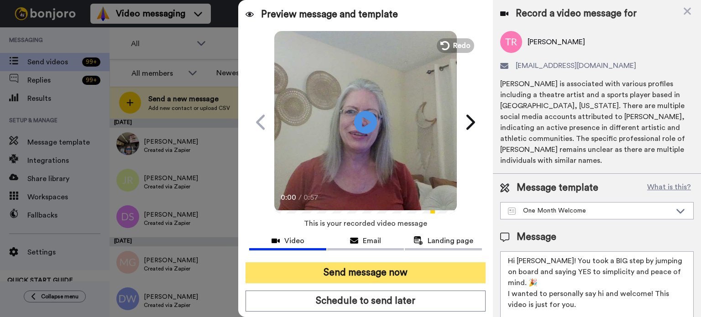
type textarea "Hi Tressa! You took a BIG step by jumping on board and saying YES to simplicity…"
click at [439, 271] on button "Send message now" at bounding box center [366, 272] width 240 height 21
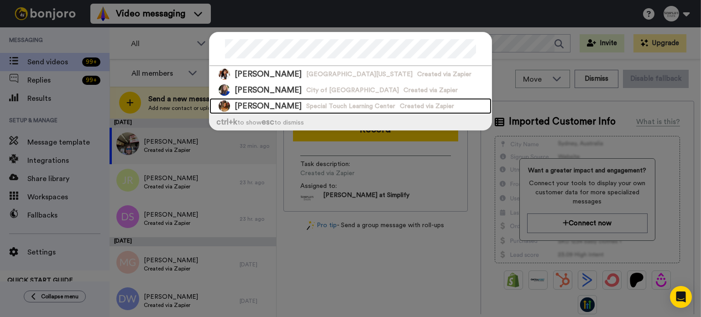
click at [374, 98] on div "[PERSON_NAME] Special Touch Learning Center Created via Zapier" at bounding box center [351, 106] width 282 height 16
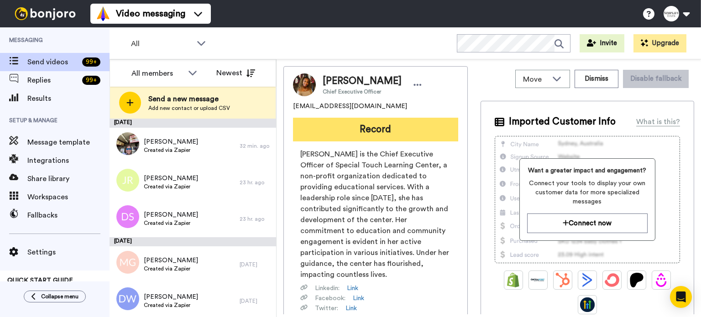
click at [403, 126] on button "Record" at bounding box center [375, 130] width 165 height 24
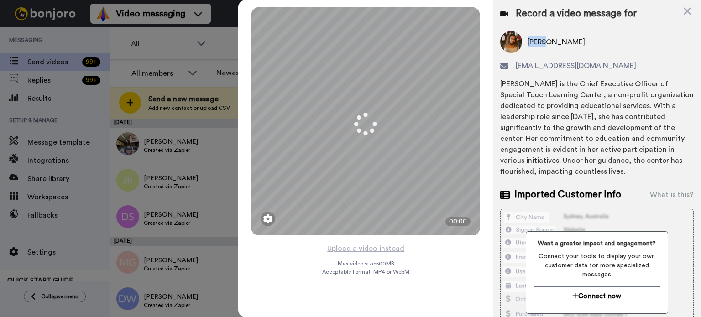
drag, startPoint x: 551, startPoint y: 41, endPoint x: 528, endPoint y: 43, distance: 23.4
click at [528, 43] on span "[PERSON_NAME]" at bounding box center [557, 42] width 58 height 11
copy span "[PERSON_NAME]"
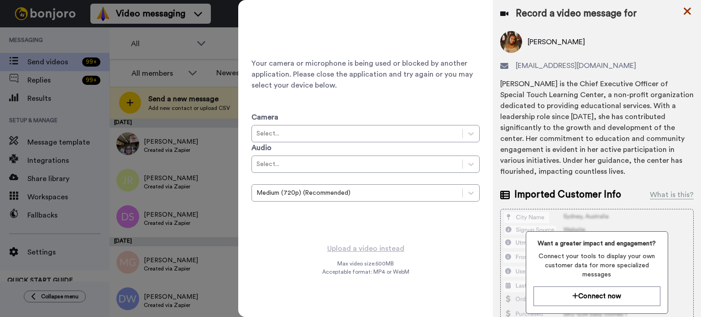
click at [683, 10] on icon at bounding box center [687, 10] width 9 height 11
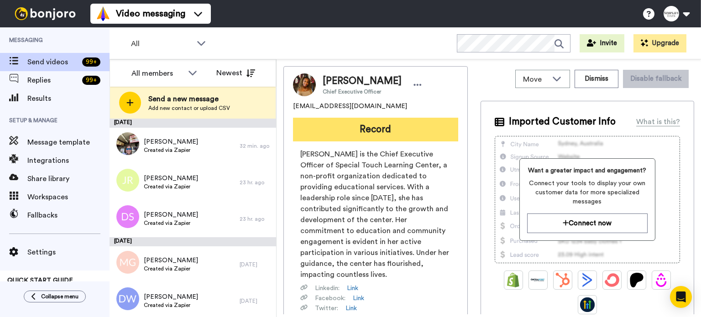
click at [366, 122] on button "Record" at bounding box center [375, 130] width 165 height 24
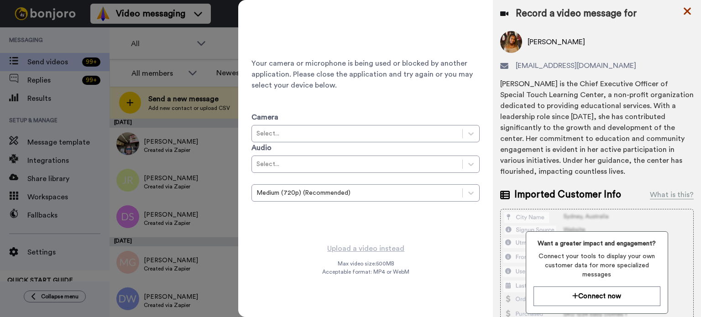
click at [686, 9] on icon at bounding box center [687, 10] width 9 height 11
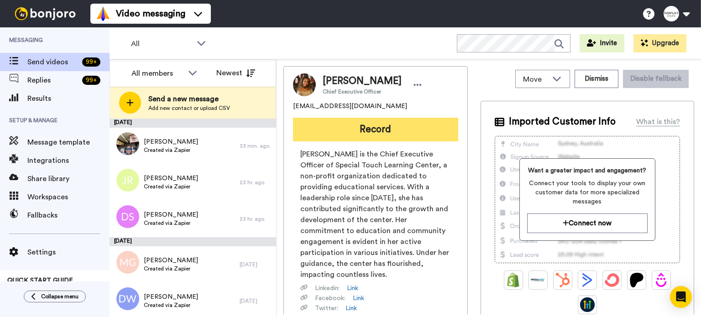
click at [368, 132] on button "Record" at bounding box center [375, 130] width 165 height 24
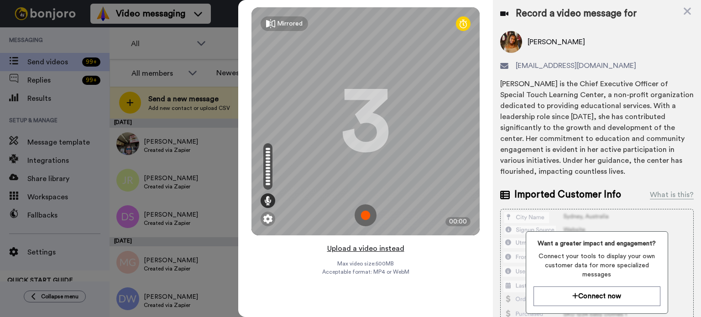
click at [367, 245] on button "Upload a video instead" at bounding box center [366, 249] width 83 height 12
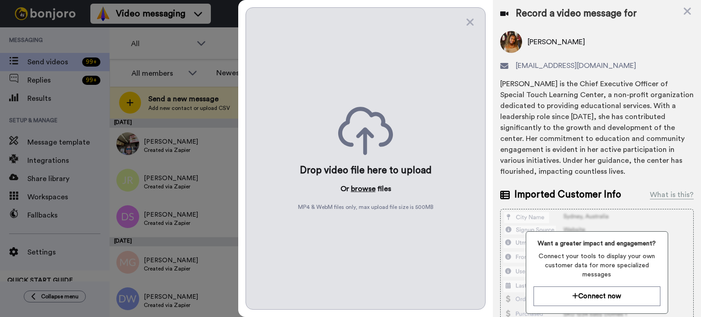
click at [365, 190] on button "browse" at bounding box center [363, 188] width 25 height 11
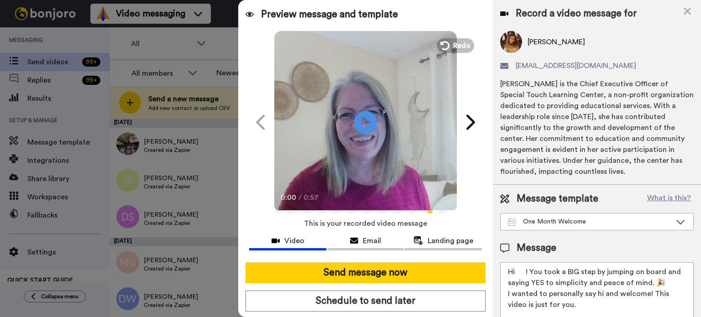
drag, startPoint x: 525, startPoint y: 266, endPoint x: 511, endPoint y: 269, distance: 15.1
click at [515, 268] on textarea "Hi ! You took a BIG step by jumping on board and saying YES to simplicity and p…" at bounding box center [597, 303] width 194 height 82
paste textarea "[PERSON_NAME]"
click at [518, 269] on textarea "HiWanda! You took a BIG step by jumping on board and saying YES to simplicity a…" at bounding box center [597, 303] width 194 height 82
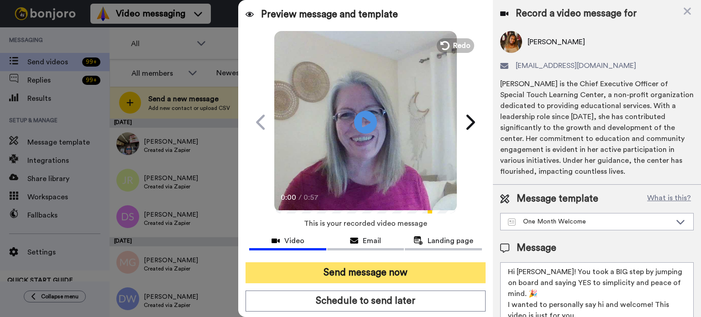
type textarea "Hi [PERSON_NAME]! You took a BIG step by jumping on board and saying YES to sim…"
click at [436, 263] on button "Send message now" at bounding box center [366, 272] width 240 height 21
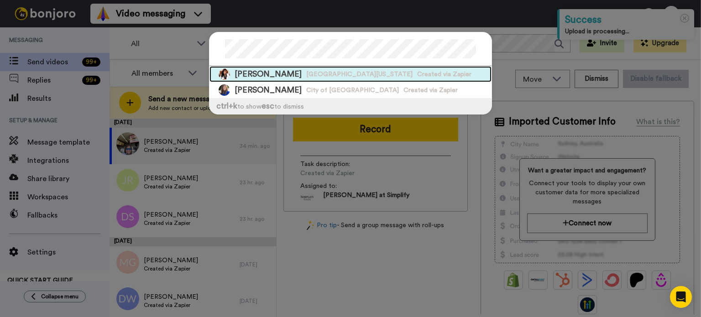
click at [372, 74] on span "University of Wisconsin-Whitewater" at bounding box center [359, 74] width 106 height 9
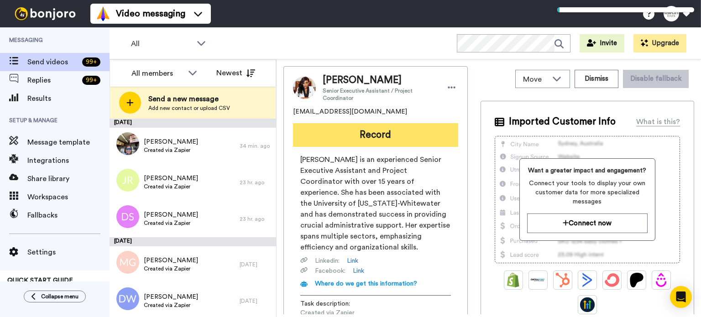
click at [372, 131] on button "Record" at bounding box center [375, 135] width 165 height 24
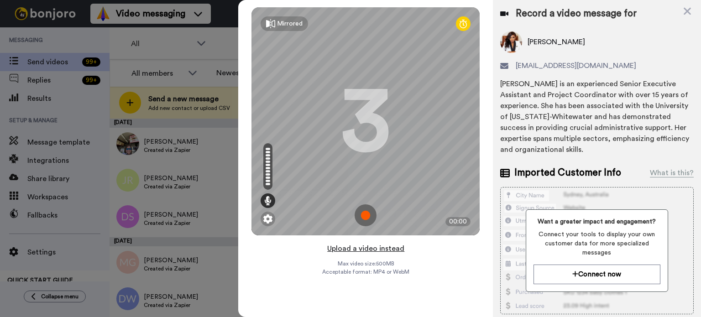
click at [393, 244] on button "Upload a video instead" at bounding box center [366, 249] width 83 height 12
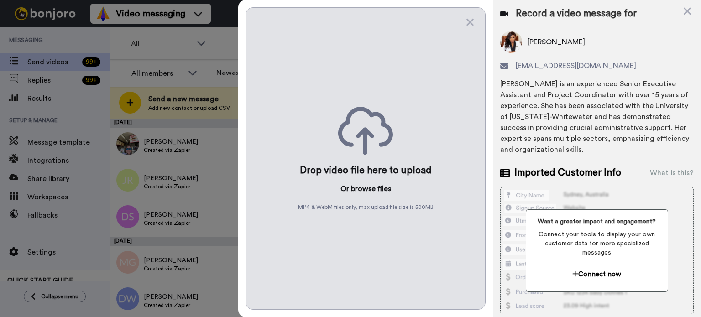
click at [366, 184] on button "browse" at bounding box center [363, 188] width 25 height 11
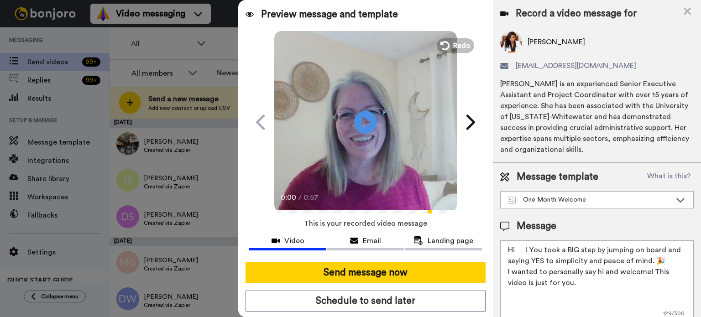
drag, startPoint x: 525, startPoint y: 245, endPoint x: 508, endPoint y: 247, distance: 17.5
click at [518, 248] on textarea "Hi ! You took a BIG step by jumping on board and saying YES to simplicity and p…" at bounding box center [597, 282] width 194 height 82
paste textarea "Wanda"
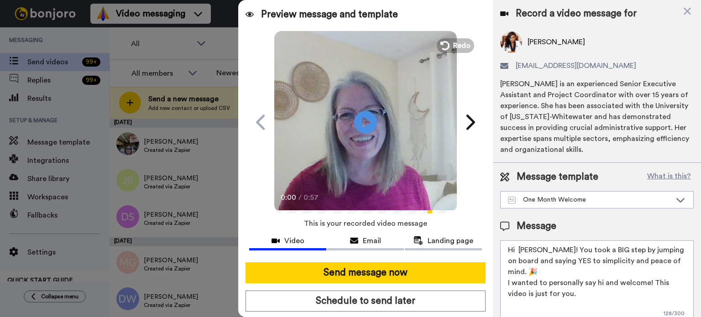
click at [520, 250] on textarea "Hi Wanda! You took a BIG step by jumping on board and saying YES to simplicity …" at bounding box center [597, 282] width 194 height 82
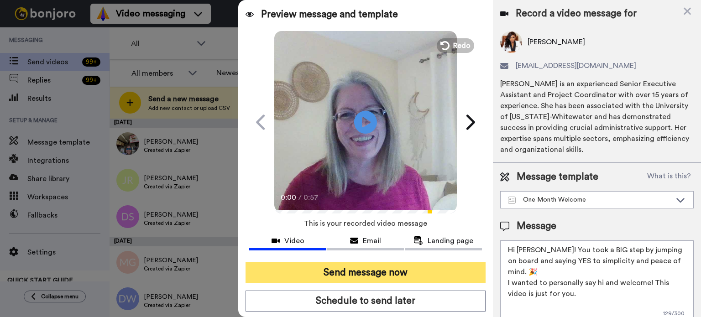
type textarea "Hi Wanda! You took a BIG step by jumping on board and saying YES to simplicity …"
click at [463, 264] on button "Send message now" at bounding box center [366, 272] width 240 height 21
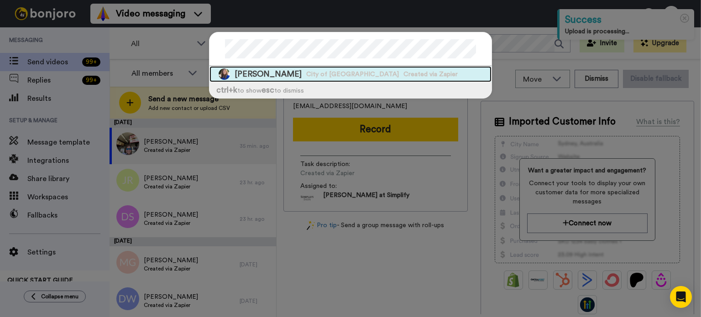
click at [430, 73] on div "[PERSON_NAME] City of [PERSON_NAME] Created via Zapier" at bounding box center [351, 74] width 282 height 16
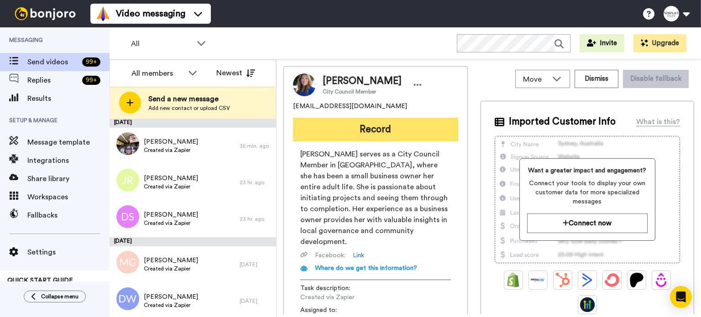
click at [371, 120] on button "Record" at bounding box center [375, 130] width 165 height 24
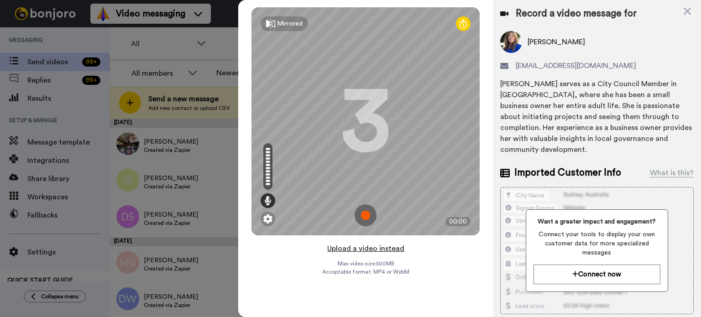
click at [351, 246] on button "Upload a video instead" at bounding box center [366, 249] width 83 height 12
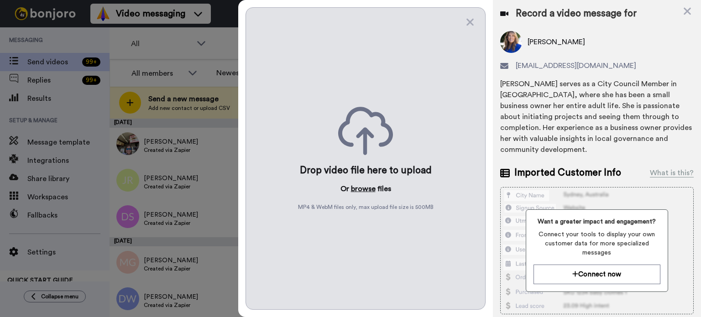
click at [363, 186] on button "browse" at bounding box center [363, 188] width 25 height 11
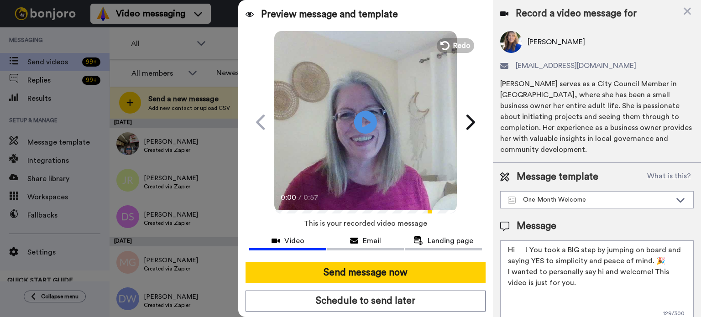
drag, startPoint x: 526, startPoint y: 247, endPoint x: 518, endPoint y: 251, distance: 8.6
click at [518, 251] on textarea "Hi ! You took a BIG step by jumping on board and saying YES to simplicity and p…" at bounding box center [597, 282] width 194 height 82
paste textarea "Wanda"
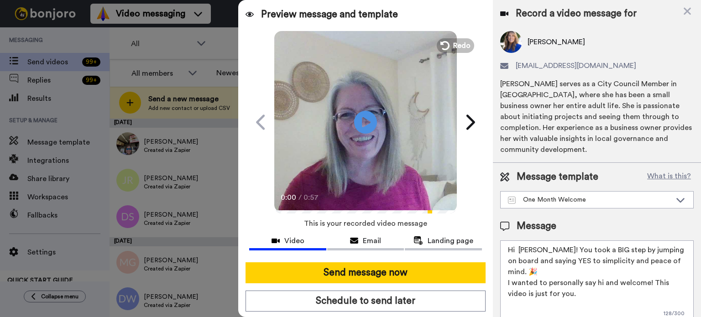
click at [522, 251] on textarea "Hi Wanda! You took a BIG step by jumping on board and saying YES to simplicity …" at bounding box center [597, 282] width 194 height 82
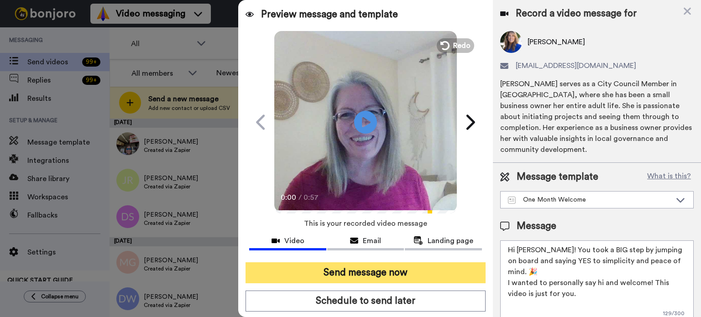
type textarea "Hi Wanda! You took a BIG step by jumping on board and saying YES to simplicity …"
click at [434, 268] on button "Send message now" at bounding box center [366, 272] width 240 height 21
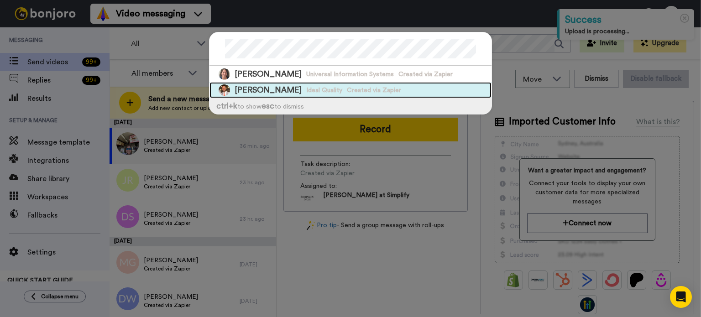
click at [414, 85] on div "[PERSON_NAME] Ideal Quality Created via Zapier" at bounding box center [351, 90] width 282 height 16
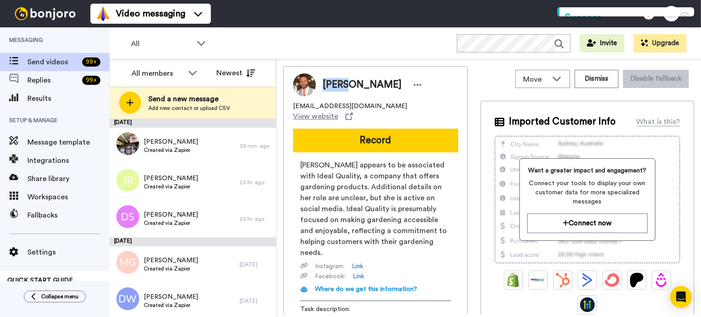
drag, startPoint x: 353, startPoint y: 85, endPoint x: 316, endPoint y: 85, distance: 37.0
click at [317, 85] on div "[PERSON_NAME]" at bounding box center [370, 85] width 109 height 14
copy span "[PERSON_NAME]"
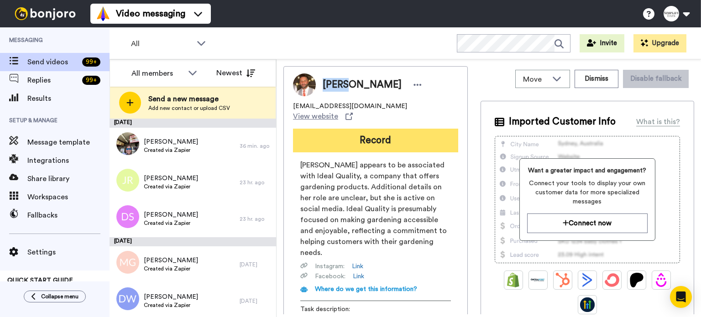
click at [364, 129] on button "Record" at bounding box center [375, 141] width 165 height 24
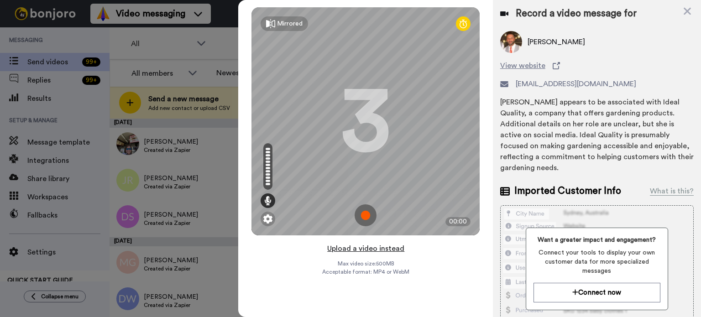
click at [383, 245] on button "Upload a video instead" at bounding box center [366, 249] width 83 height 12
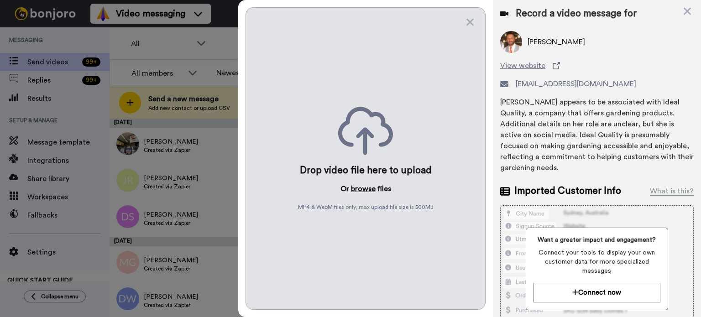
click at [360, 185] on button "browse" at bounding box center [363, 188] width 25 height 11
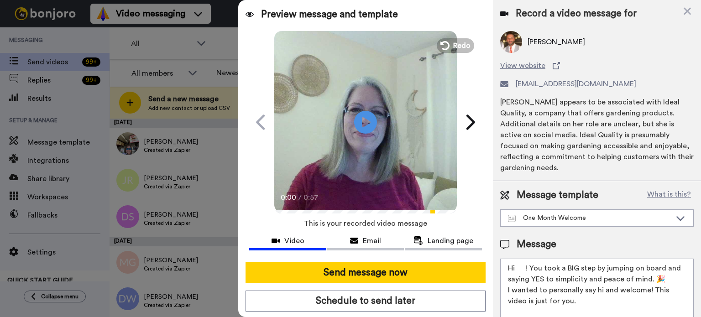
drag, startPoint x: 525, startPoint y: 266, endPoint x: 512, endPoint y: 271, distance: 14.2
click at [515, 268] on textarea "Hi ! You took a BIG step by jumping on board and saying YES to simplicity and p…" at bounding box center [597, 300] width 194 height 82
paste textarea "Wendy"
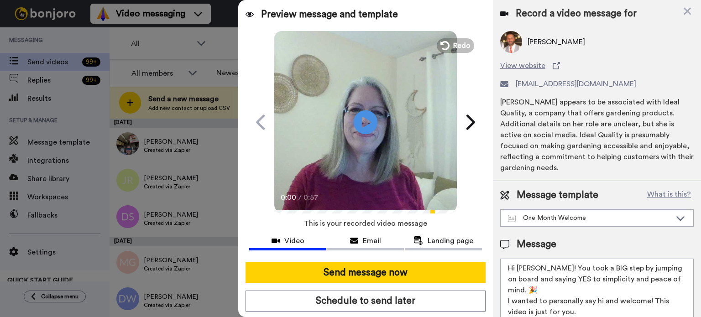
type textarea "Hi Wendy! You took a BIG step by jumping on board and saying YES to simplicity …"
click at [371, 107] on icon "Play/Pause" at bounding box center [366, 121] width 24 height 43
click at [396, 115] on video at bounding box center [365, 121] width 183 height 183
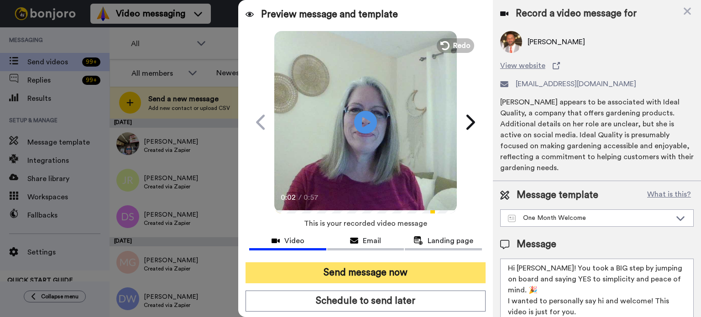
click at [413, 270] on button "Send message now" at bounding box center [366, 272] width 240 height 21
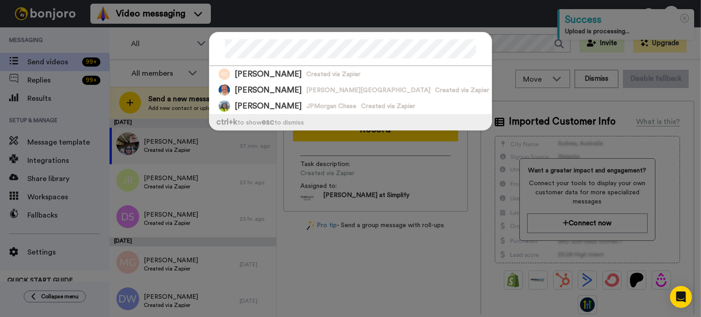
click at [219, 49] on div at bounding box center [351, 49] width 282 height 34
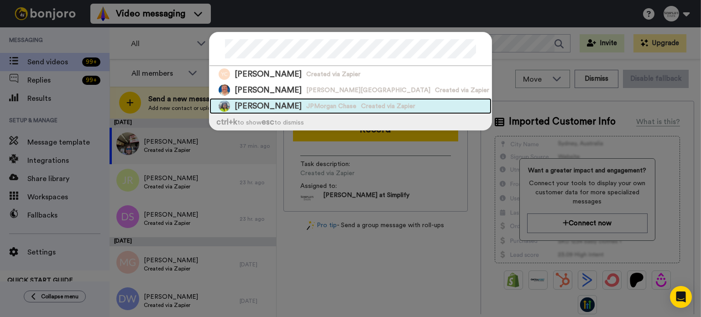
click at [279, 105] on span "[PERSON_NAME]" at bounding box center [268, 105] width 67 height 11
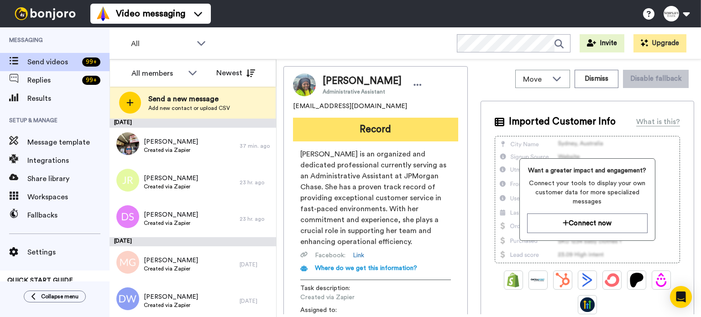
click at [351, 128] on button "Record" at bounding box center [375, 130] width 165 height 24
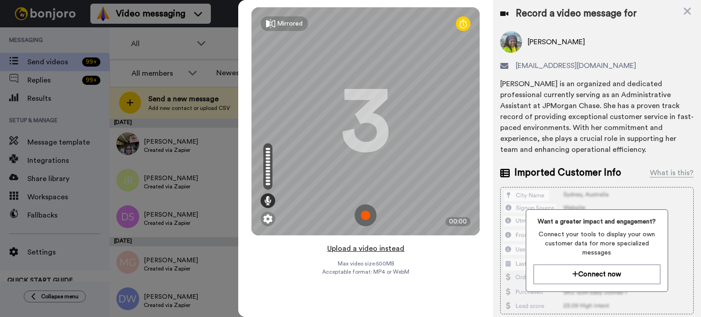
click at [384, 246] on button "Upload a video instead" at bounding box center [366, 249] width 83 height 12
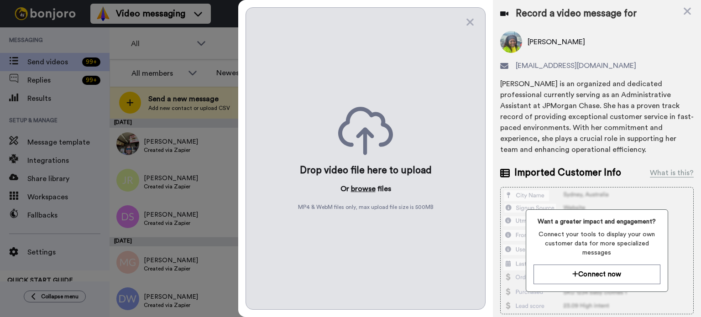
click at [369, 188] on button "browse" at bounding box center [363, 188] width 25 height 11
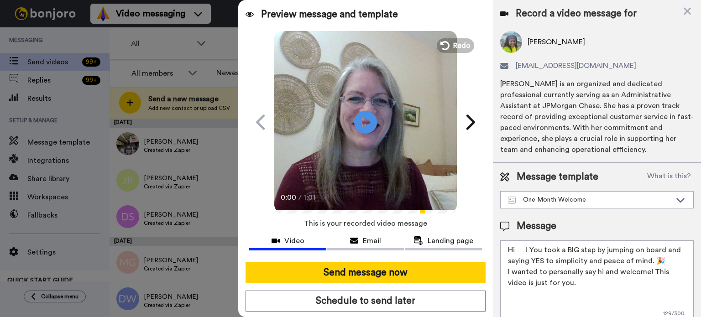
drag, startPoint x: 526, startPoint y: 249, endPoint x: 518, endPoint y: 249, distance: 7.8
click at [518, 249] on textarea "Hi ! You took a BIG step by jumping on board and saying YES to simplicity and p…" at bounding box center [597, 282] width 194 height 82
paste textarea "[PERSON_NAME]"
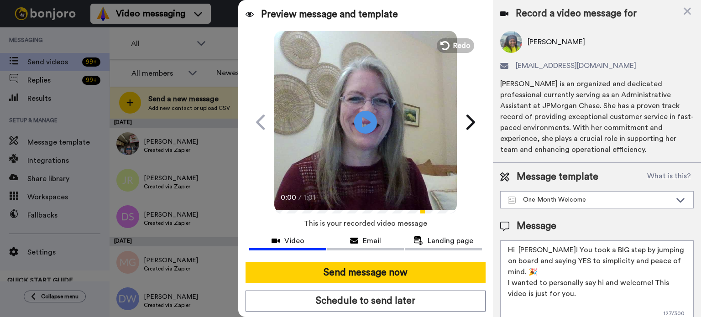
click at [519, 252] on textarea "Hi Yvonne! You took a BIG step by jumping on board and saying YES to simplicity…" at bounding box center [597, 282] width 194 height 82
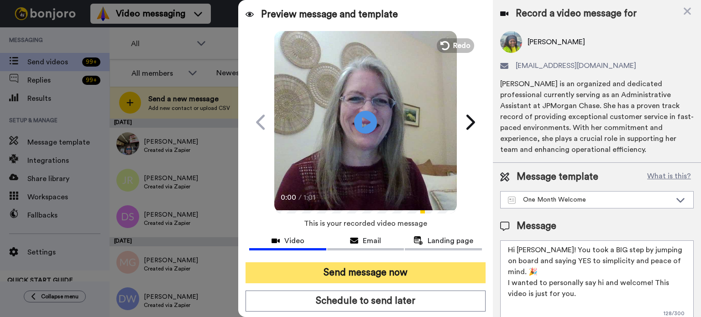
type textarea "Hi [PERSON_NAME]! You took a BIG step by jumping on board and saying YES to sim…"
click at [444, 270] on button "Send message now" at bounding box center [366, 272] width 240 height 21
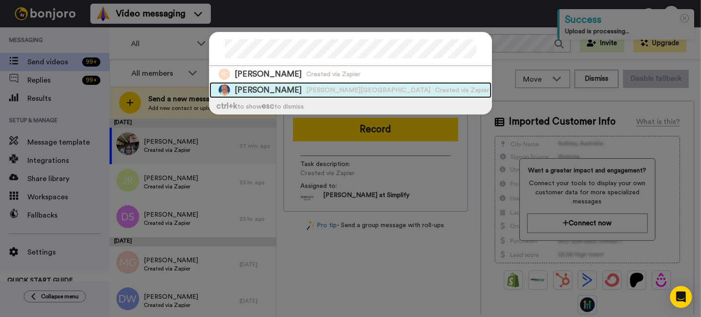
click at [293, 84] on div "[PERSON_NAME] [PERSON_NAME][GEOGRAPHIC_DATA] Created via Zapier" at bounding box center [351, 90] width 282 height 16
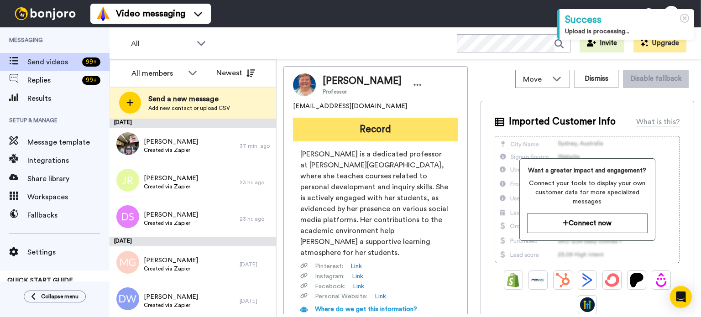
click at [406, 121] on button "Record" at bounding box center [375, 130] width 165 height 24
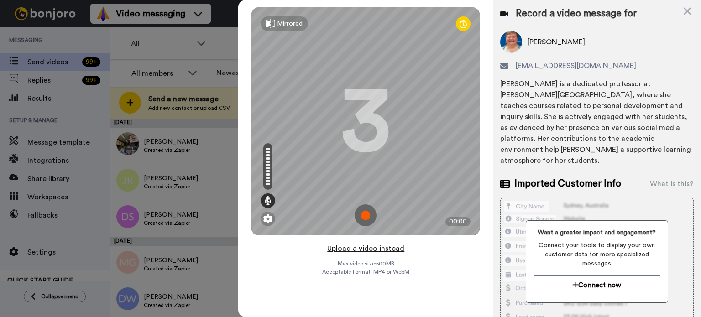
click at [389, 244] on button "Upload a video instead" at bounding box center [366, 249] width 83 height 12
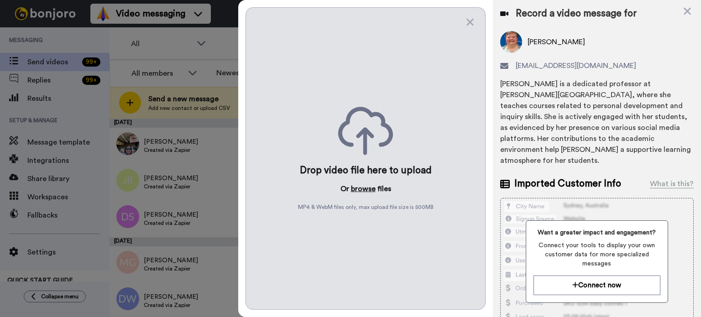
click at [368, 189] on button "browse" at bounding box center [363, 188] width 25 height 11
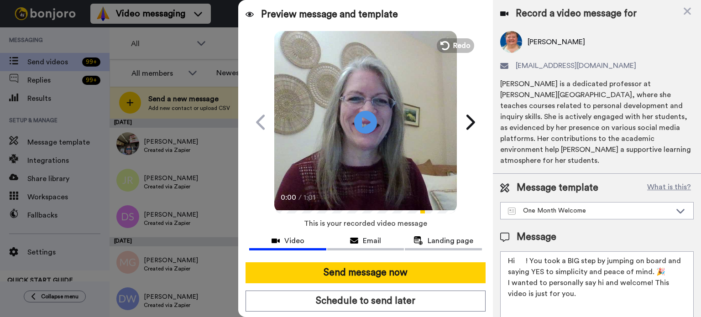
drag, startPoint x: 525, startPoint y: 248, endPoint x: 517, endPoint y: 252, distance: 8.8
click at [517, 251] on textarea "Hi ! You took a BIG step by jumping on board and saying YES to simplicity and p…" at bounding box center [597, 292] width 194 height 82
paste textarea "Yvonne"
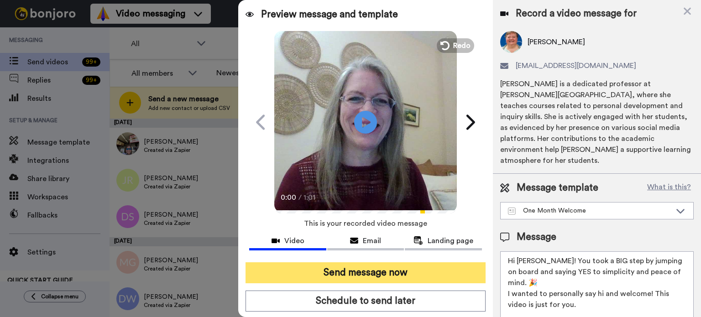
type textarea "Hi Yvonne! You took a BIG step by jumping on board and saying YES to simplicity…"
click at [408, 270] on button "Send message now" at bounding box center [366, 272] width 240 height 21
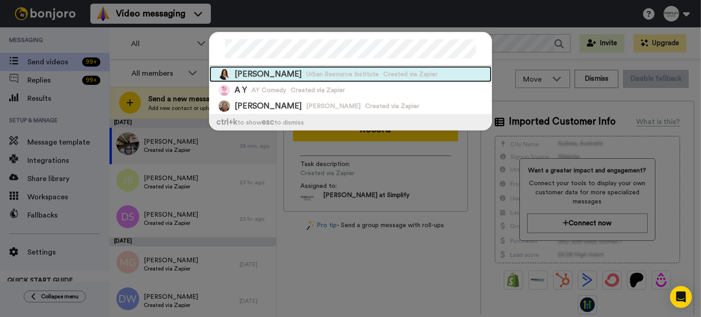
click at [400, 72] on span "Created via Zapier" at bounding box center [410, 74] width 54 height 9
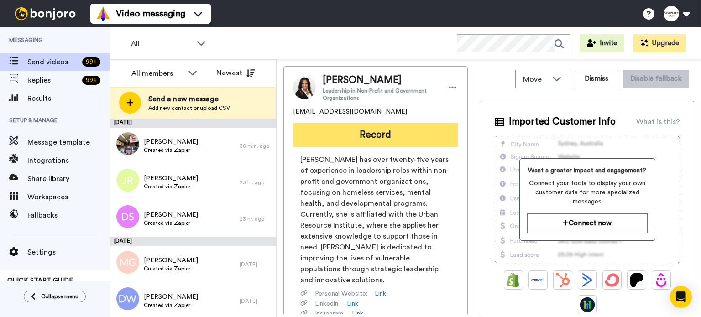
click at [400, 131] on button "Record" at bounding box center [375, 135] width 165 height 24
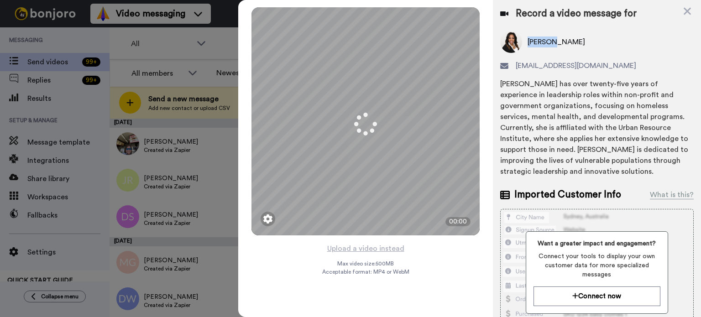
drag, startPoint x: 551, startPoint y: 41, endPoint x: 527, endPoint y: 43, distance: 24.3
click at [528, 43] on span "[PERSON_NAME]" at bounding box center [557, 42] width 58 height 11
copy span "[PERSON_NAME]"
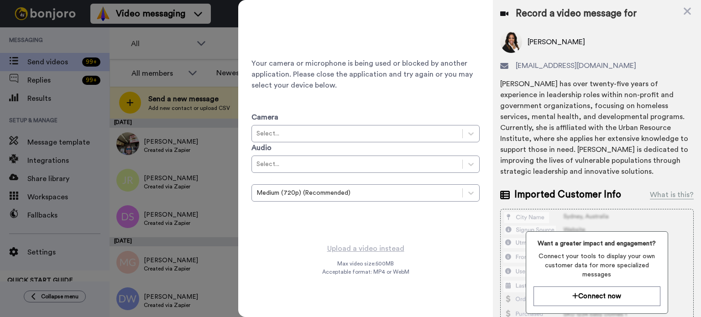
click at [681, 5] on div "Record a video message for [PERSON_NAME] [EMAIL_ADDRESS][DOMAIN_NAME] [PERSON_N…" at bounding box center [597, 215] width 208 height 431
click at [686, 10] on icon at bounding box center [687, 11] width 7 height 7
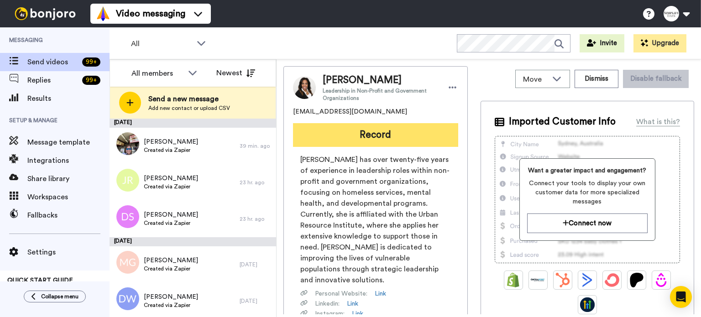
click at [380, 132] on button "Record" at bounding box center [375, 135] width 165 height 24
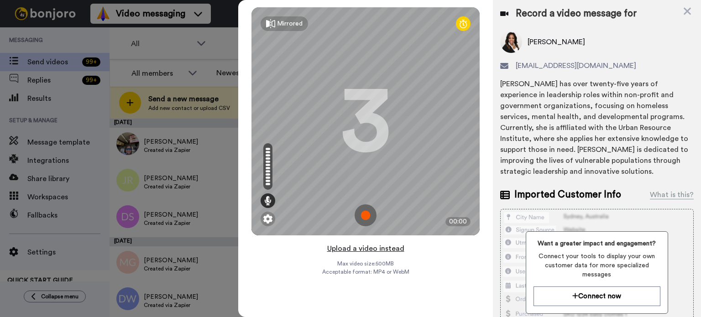
click at [382, 246] on button "Upload a video instead" at bounding box center [366, 249] width 83 height 12
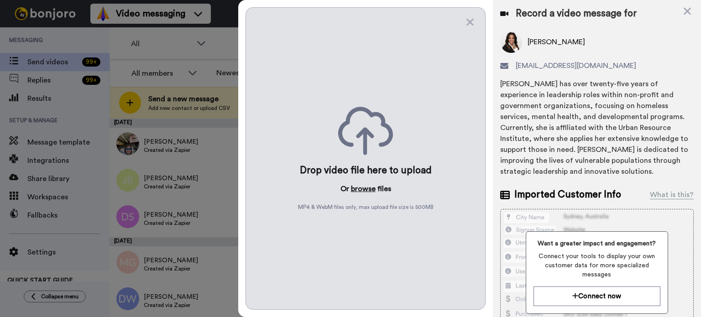
click at [364, 183] on button "browse" at bounding box center [363, 188] width 25 height 11
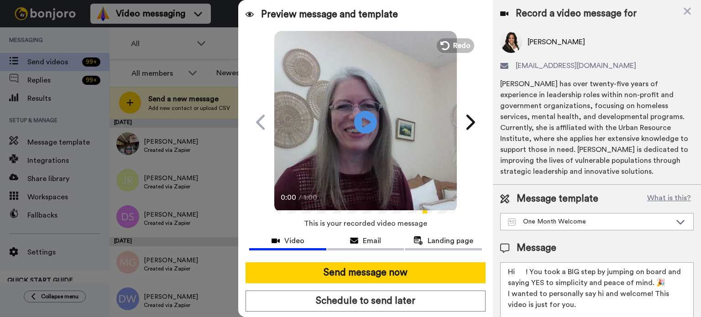
drag, startPoint x: 526, startPoint y: 267, endPoint x: 517, endPoint y: 272, distance: 10.0
click at [517, 272] on textarea "Hi ! You took a BIG step by jumping on board and saying YES to simplicity and p…" at bounding box center [597, 303] width 194 height 82
paste textarea "Angela"
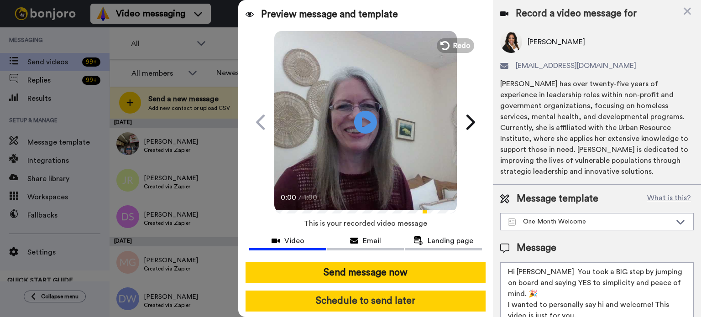
click at [445, 299] on button "Schedule to send later" at bounding box center [366, 301] width 240 height 21
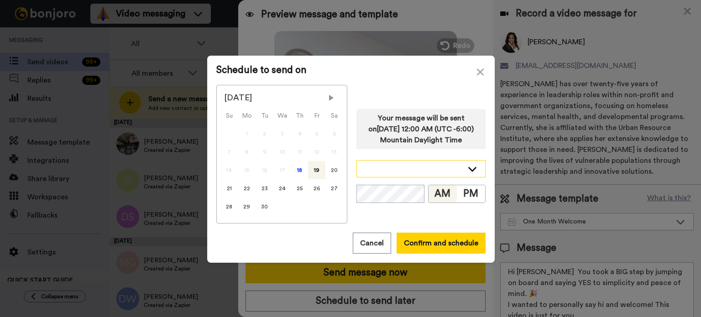
click at [469, 165] on icon at bounding box center [472, 168] width 11 height 9
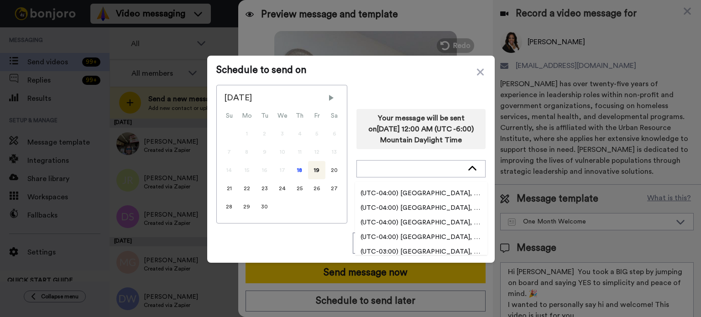
scroll to position [1734, 0]
click at [440, 204] on span "(UTC-04:00) [GEOGRAPHIC_DATA], [GEOGRAPHIC_DATA]" at bounding box center [421, 207] width 132 height 9
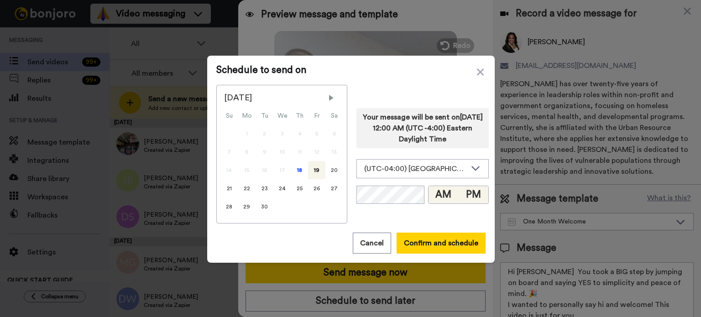
click at [467, 189] on button "PM" at bounding box center [473, 194] width 30 height 17
click at [309, 165] on div "19" at bounding box center [316, 170] width 17 height 18
click at [473, 193] on button "PM" at bounding box center [473, 194] width 30 height 17
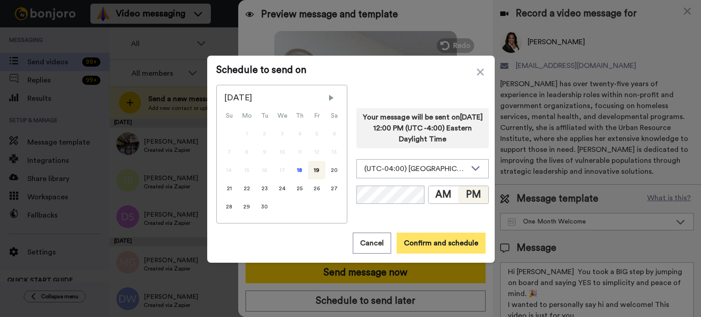
click at [444, 235] on button "Confirm and schedule" at bounding box center [441, 243] width 89 height 21
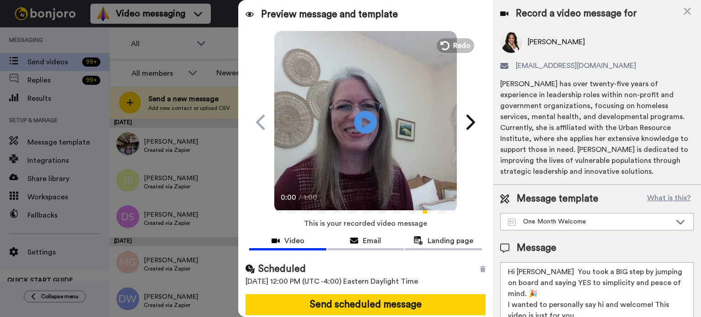
scroll to position [33, 0]
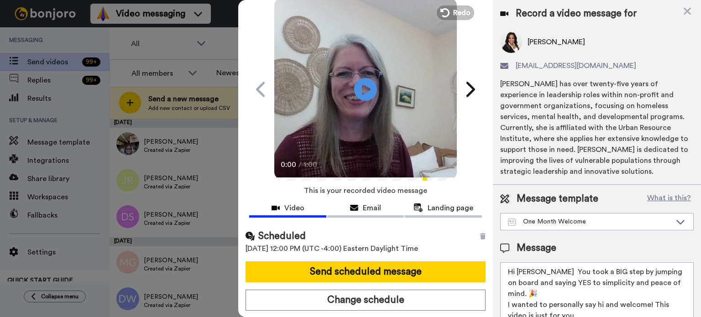
click at [541, 266] on textarea "Hi Angela You took a BIG step by jumping on board and saying YES to simplicity …" at bounding box center [597, 303] width 194 height 82
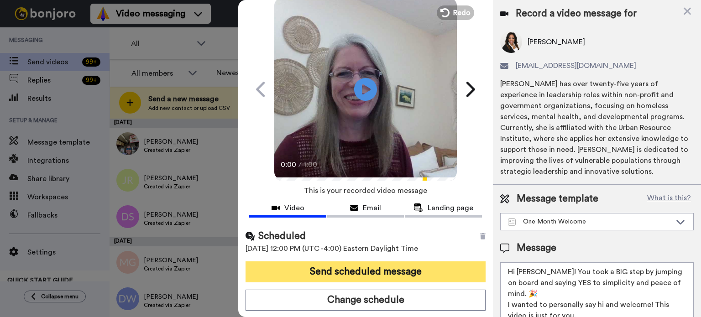
type textarea "Hi Angela! You took a BIG step by jumping on board and saying YES to simplicity…"
click at [408, 262] on button "Send scheduled message" at bounding box center [366, 272] width 240 height 21
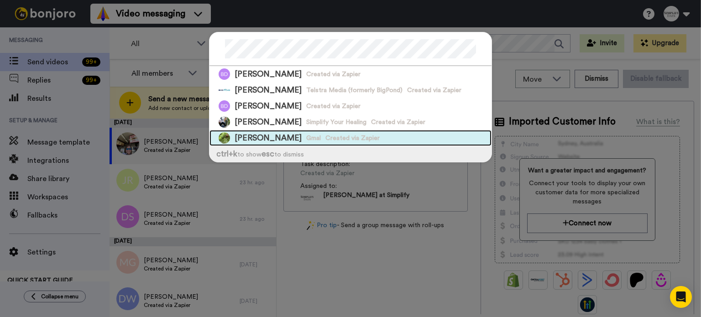
click at [418, 137] on div "[PERSON_NAME] Gmal Created via Zapier" at bounding box center [351, 138] width 282 height 16
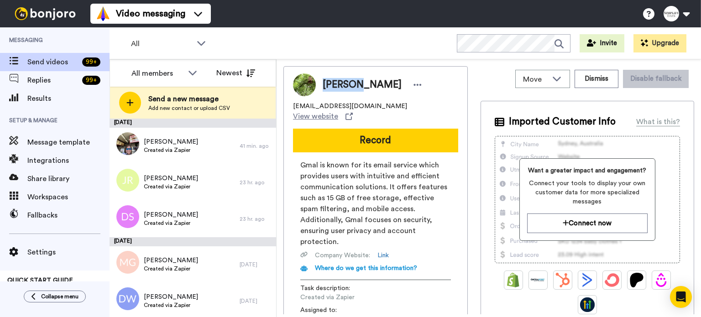
drag, startPoint x: 356, startPoint y: 84, endPoint x: 325, endPoint y: 84, distance: 31.1
click at [325, 84] on span "Barbara Petsel" at bounding box center [362, 85] width 79 height 14
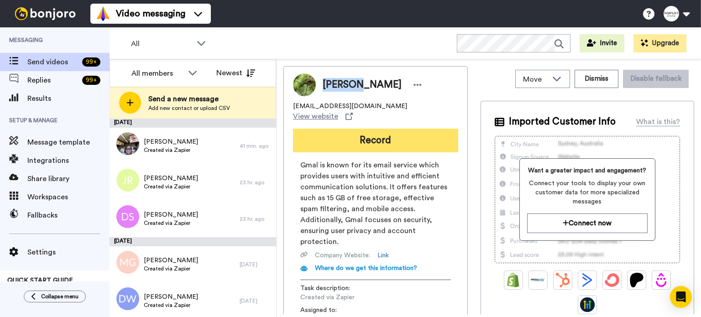
copy span "[PERSON_NAME]"
click at [383, 129] on button "Record" at bounding box center [375, 141] width 165 height 24
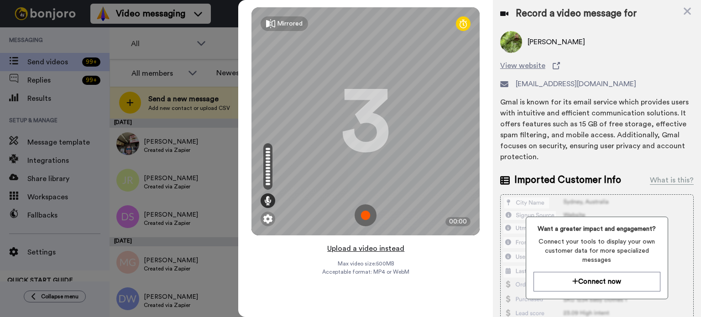
click at [372, 248] on button "Upload a video instead" at bounding box center [366, 249] width 83 height 12
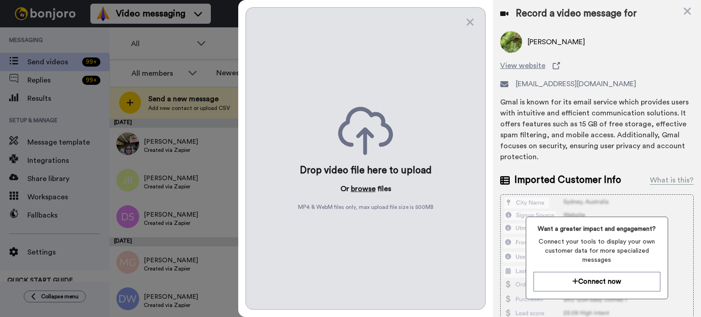
click at [365, 185] on button "browse" at bounding box center [363, 188] width 25 height 11
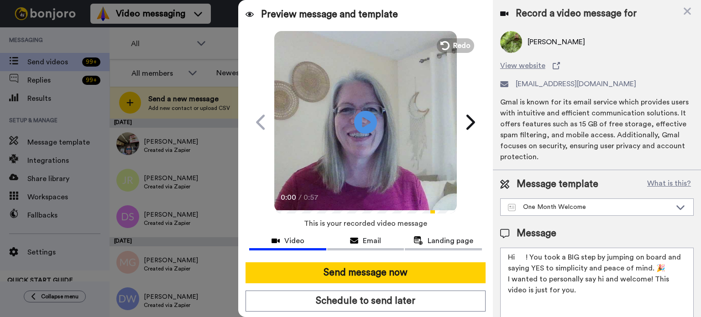
drag, startPoint x: 526, startPoint y: 258, endPoint x: 516, endPoint y: 258, distance: 10.0
click at [516, 258] on textarea "Hi ! You took a BIG step by jumping on board and saying YES to simplicity and p…" at bounding box center [597, 289] width 194 height 82
paste textarea "[PERSON_NAME]"
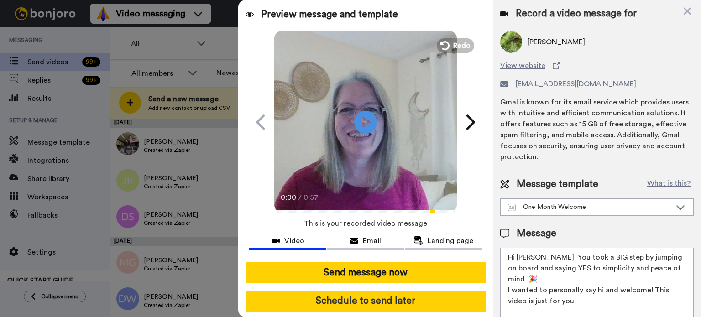
type textarea "Hi [PERSON_NAME]! You took a BIG step by jumping on board and saying YES to sim…"
click at [418, 294] on button "Schedule to send later" at bounding box center [366, 301] width 240 height 21
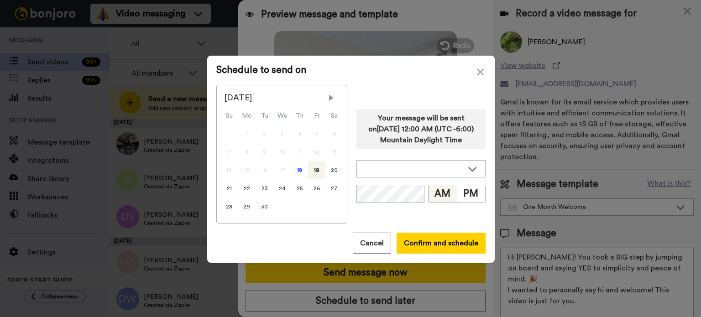
click at [311, 168] on div "19" at bounding box center [316, 170] width 17 height 18
click at [462, 167] on div at bounding box center [421, 169] width 128 height 16
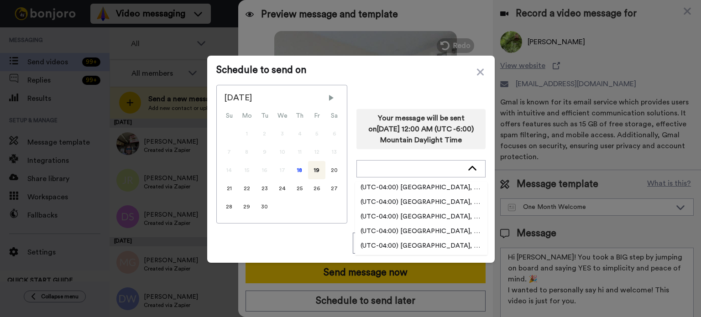
scroll to position [1506, 0]
click at [453, 222] on li "(UTC-04:00) [GEOGRAPHIC_DATA], [GEOGRAPHIC_DATA]" at bounding box center [421, 217] width 132 height 15
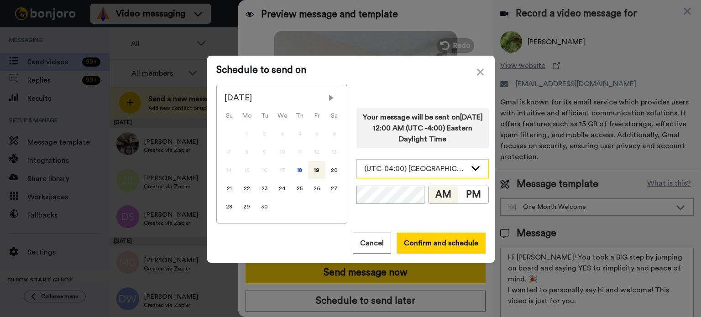
click at [470, 165] on icon at bounding box center [475, 167] width 11 height 9
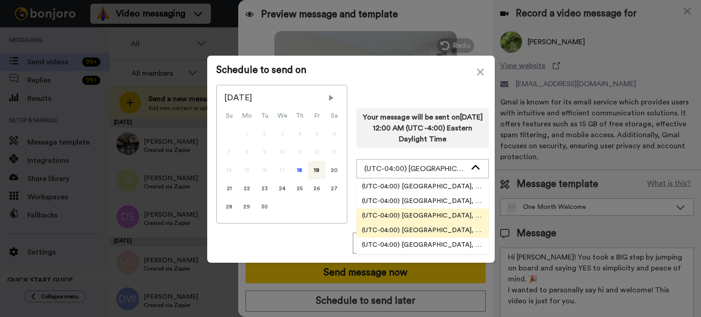
click at [445, 224] on li "(UTC-04:00) [GEOGRAPHIC_DATA], [US_STATE]" at bounding box center [422, 230] width 132 height 15
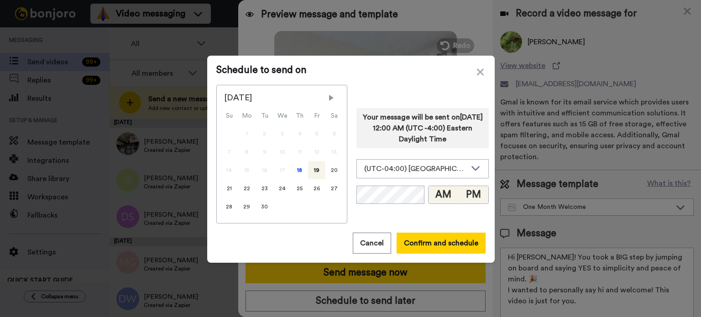
click at [465, 189] on button "PM" at bounding box center [473, 194] width 30 height 17
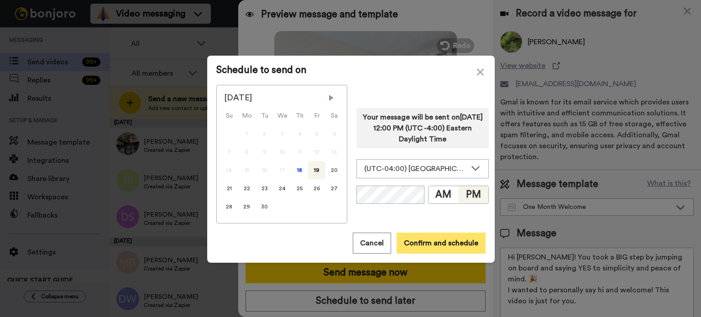
click at [453, 237] on button "Confirm and schedule" at bounding box center [441, 243] width 89 height 21
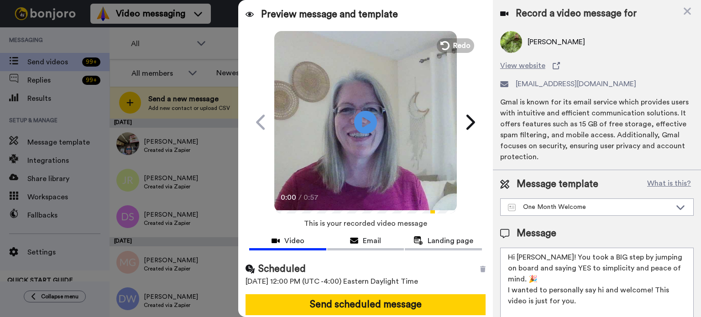
scroll to position [33, 0]
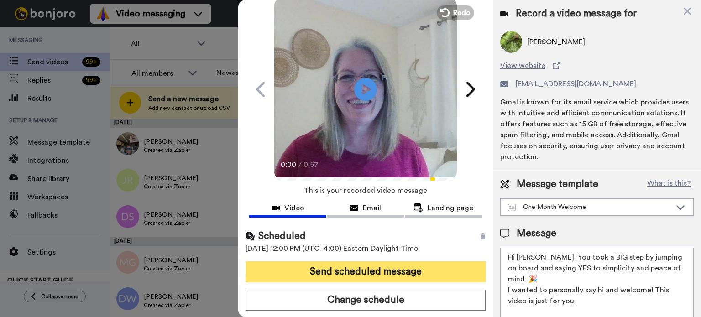
click at [431, 269] on button "Send scheduled message" at bounding box center [366, 272] width 240 height 21
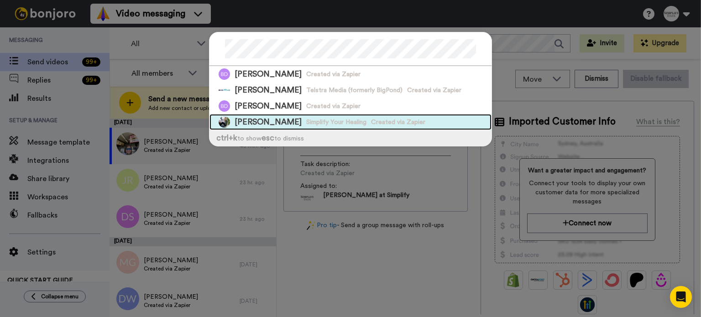
click at [385, 116] on div "[PERSON_NAME] Simplify Your Healing Created via Zapier" at bounding box center [351, 122] width 282 height 16
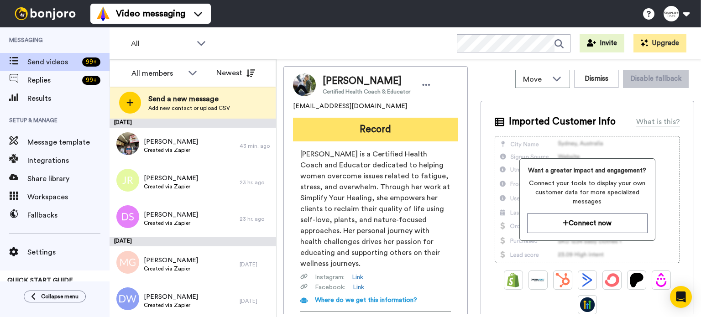
click at [417, 122] on button "Record" at bounding box center [375, 130] width 165 height 24
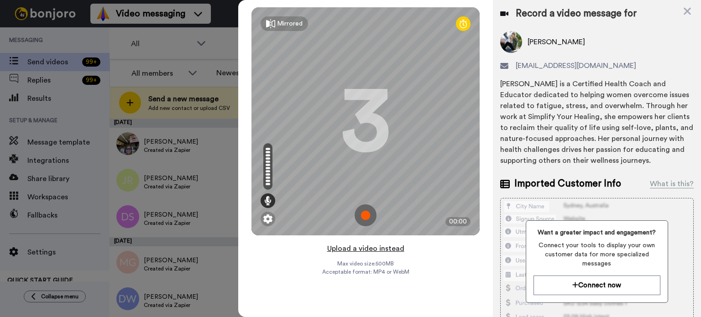
click at [382, 243] on button "Upload a video instead" at bounding box center [366, 249] width 83 height 12
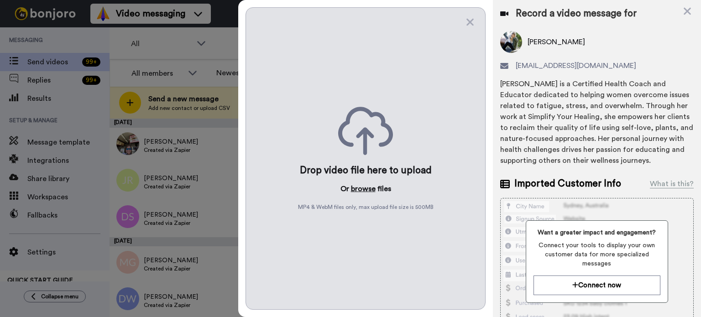
click at [365, 188] on button "browse" at bounding box center [363, 188] width 25 height 11
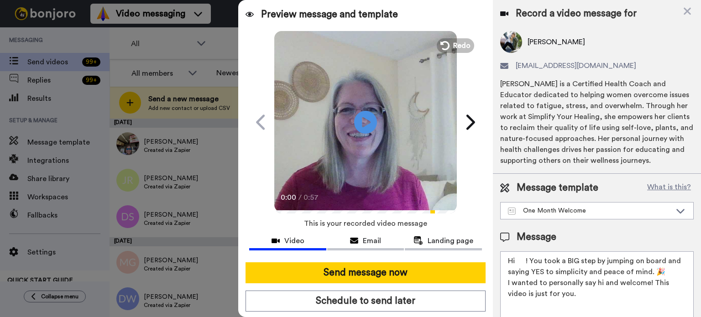
drag, startPoint x: 526, startPoint y: 259, endPoint x: 520, endPoint y: 261, distance: 5.9
click at [518, 260] on textarea "Hi ! You took a BIG step by jumping on board and saying YES to simplicity and p…" at bounding box center [597, 292] width 194 height 82
paste textarea "Barbara"
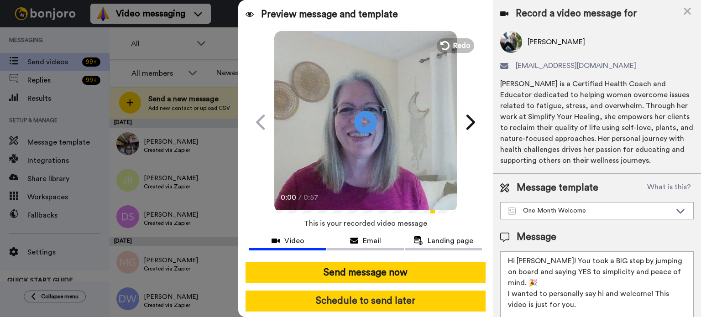
type textarea "Hi Barbara! You took a BIG step by jumping on board and saying YES to simplicit…"
click at [414, 293] on button "Schedule to send later" at bounding box center [366, 301] width 240 height 21
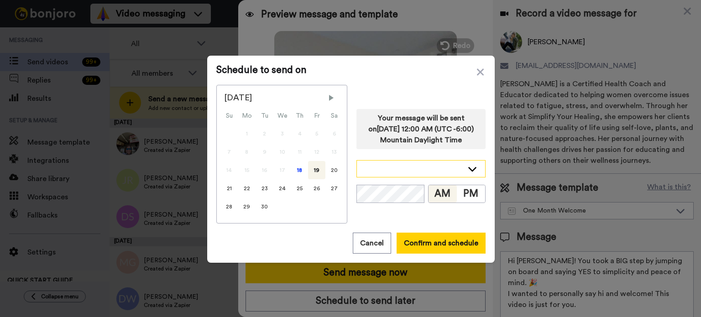
click at [461, 166] on div at bounding box center [421, 169] width 128 height 16
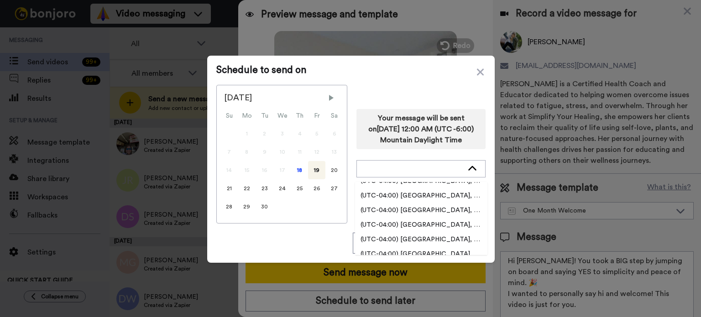
scroll to position [1734, 0]
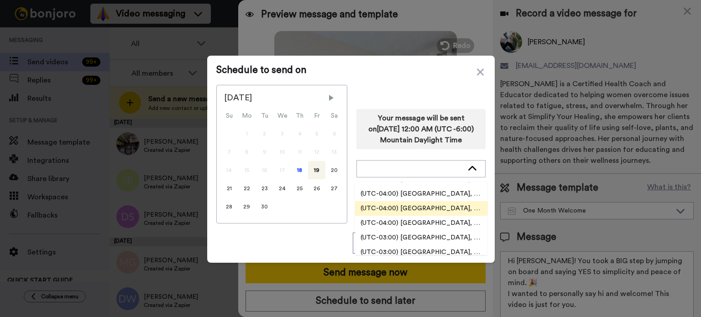
click at [445, 202] on li "(UTC-04:00) America, Toronto" at bounding box center [421, 208] width 132 height 15
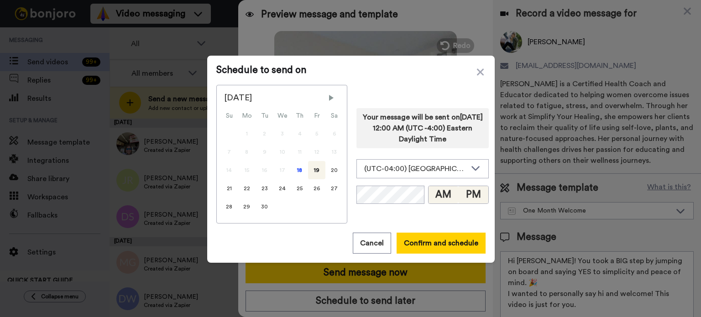
click at [468, 192] on button "PM" at bounding box center [473, 194] width 30 height 17
click at [470, 194] on button "PM" at bounding box center [473, 194] width 30 height 17
click at [311, 164] on div "19" at bounding box center [316, 170] width 17 height 18
click at [470, 194] on button "PM" at bounding box center [473, 194] width 30 height 17
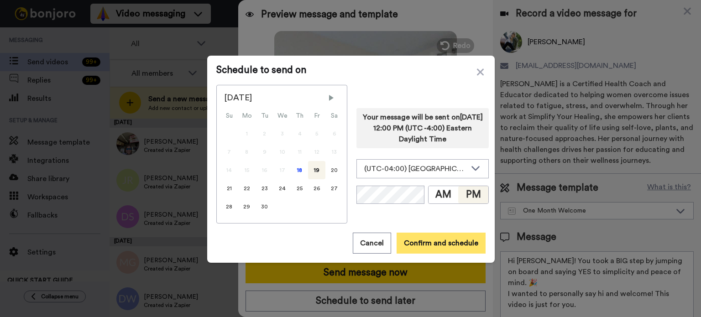
click at [459, 234] on button "Confirm and schedule" at bounding box center [441, 243] width 89 height 21
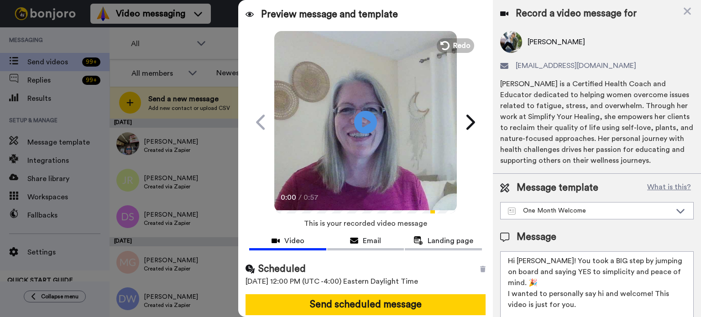
scroll to position [33, 0]
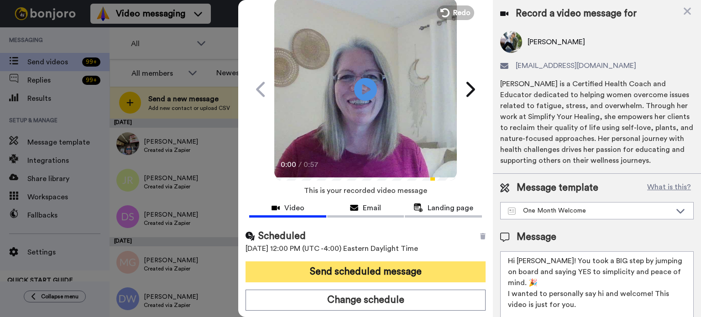
click at [429, 267] on button "Send scheduled message" at bounding box center [366, 272] width 240 height 21
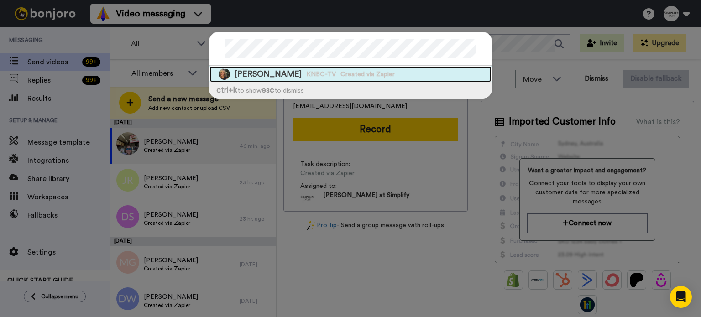
click at [397, 71] on div "[PERSON_NAME] KNBC-TV Created via Zapier" at bounding box center [351, 74] width 282 height 16
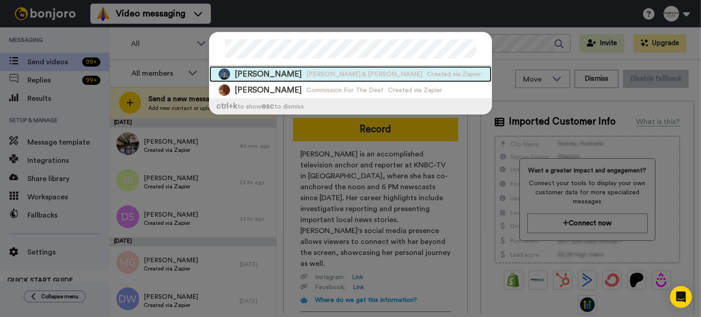
click at [349, 72] on span "[PERSON_NAME] & [PERSON_NAME]" at bounding box center [364, 74] width 116 height 9
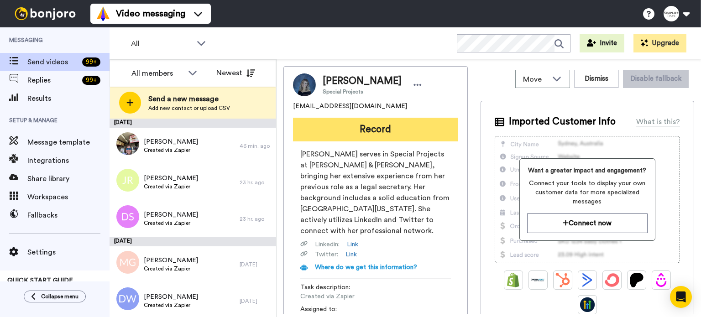
click at [363, 120] on button "Record" at bounding box center [375, 130] width 165 height 24
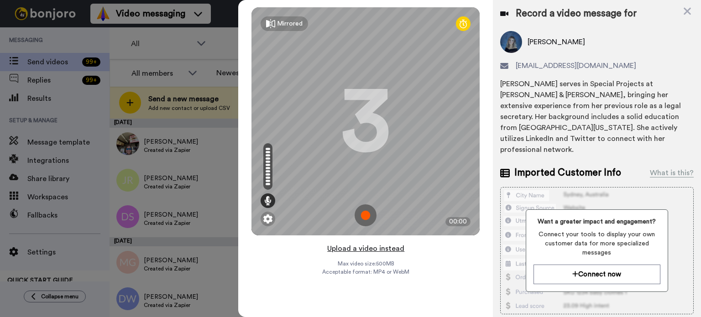
click at [382, 248] on button "Upload a video instead" at bounding box center [366, 249] width 83 height 12
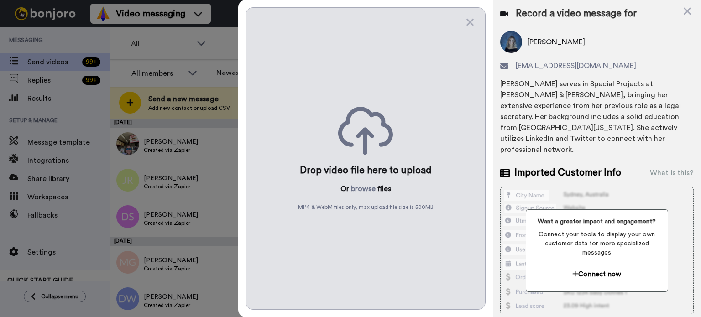
click at [367, 181] on div "Drop video file here to upload Or browse files MP4 & WebM files only, max uploa…" at bounding box center [366, 158] width 240 height 303
click at [364, 186] on button "browse" at bounding box center [363, 188] width 25 height 11
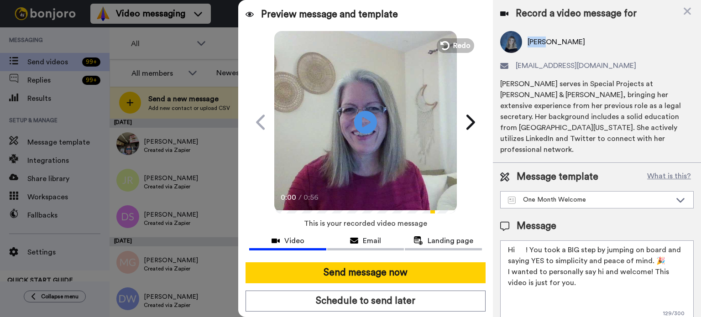
drag, startPoint x: 545, startPoint y: 39, endPoint x: 528, endPoint y: 42, distance: 18.1
click at [528, 42] on span "[PERSON_NAME]" at bounding box center [557, 42] width 58 height 11
copy span "[PERSON_NAME]"
drag, startPoint x: 524, startPoint y: 237, endPoint x: 517, endPoint y: 238, distance: 7.4
click at [517, 241] on textarea "Hi ! You took a BIG step by jumping on board and saying YES to simplicity and p…" at bounding box center [597, 282] width 194 height 82
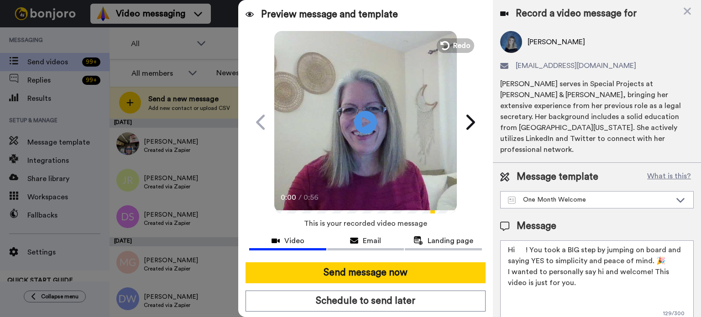
paste textarea "[PERSON_NAME]"
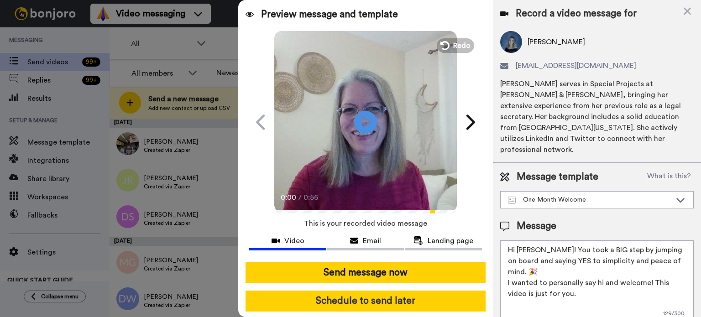
type textarea "Hi [PERSON_NAME]! You took a BIG step by jumping on board and saying YES to sim…"
click at [411, 302] on button "Schedule to send later" at bounding box center [366, 301] width 240 height 21
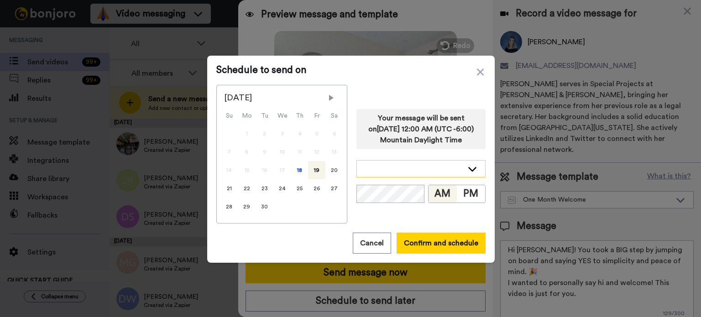
click at [469, 168] on icon at bounding box center [472, 168] width 11 height 9
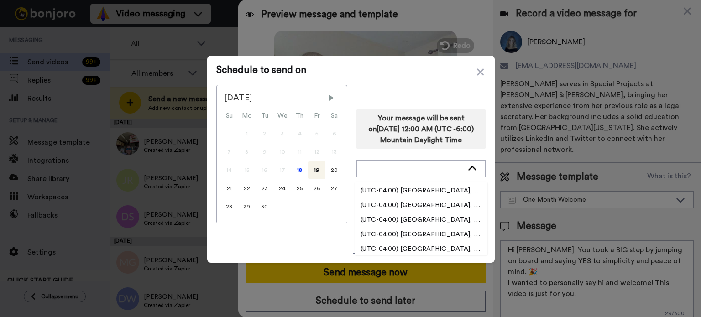
scroll to position [1702, 0]
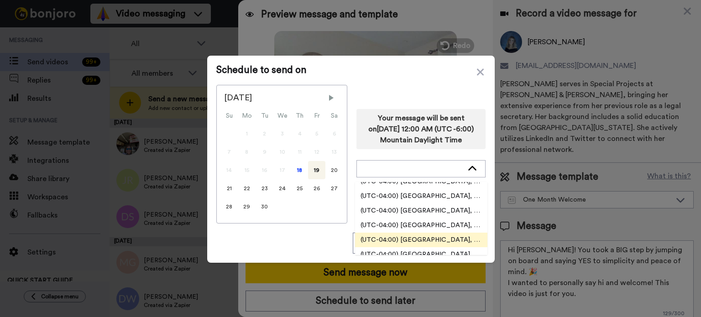
click at [434, 236] on span "(UTC-04:00) [GEOGRAPHIC_DATA], [GEOGRAPHIC_DATA]" at bounding box center [421, 240] width 132 height 9
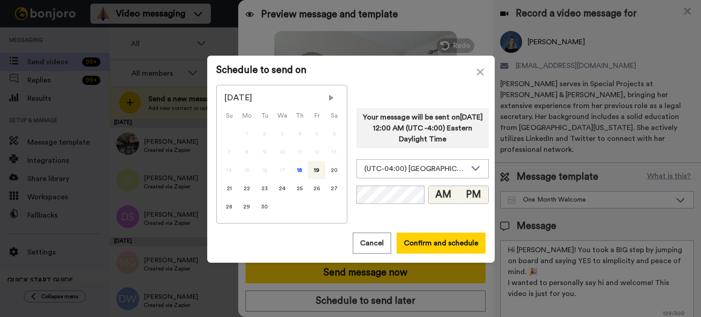
click at [467, 194] on button "PM" at bounding box center [473, 194] width 30 height 17
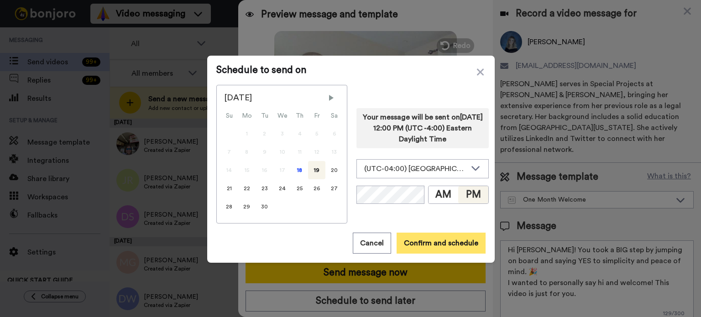
click at [460, 238] on button "Confirm and schedule" at bounding box center [441, 243] width 89 height 21
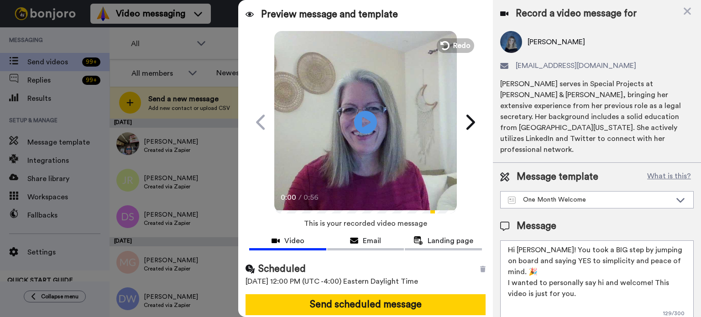
scroll to position [33, 0]
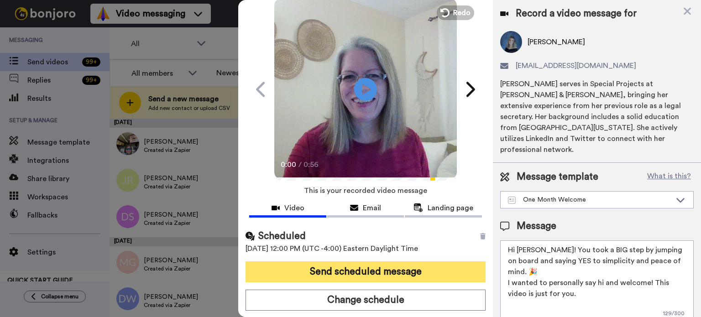
click at [428, 266] on button "Send scheduled message" at bounding box center [366, 272] width 240 height 21
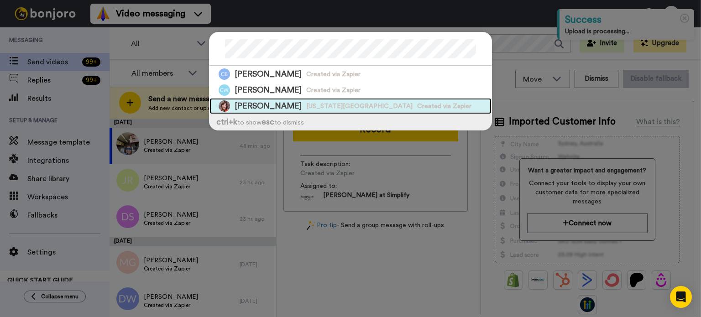
click at [357, 100] on div "[PERSON_NAME] [US_STATE][GEOGRAPHIC_DATA] [GEOGRAPHIC_DATA] Created via Zapier" at bounding box center [351, 106] width 282 height 16
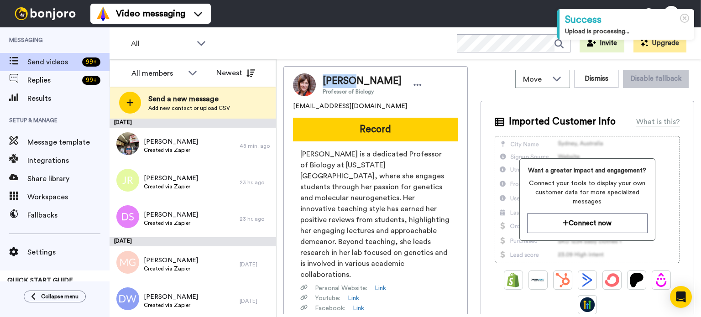
drag, startPoint x: 351, startPoint y: 77, endPoint x: 323, endPoint y: 82, distance: 29.3
click at [323, 82] on span "[PERSON_NAME]" at bounding box center [362, 81] width 79 height 14
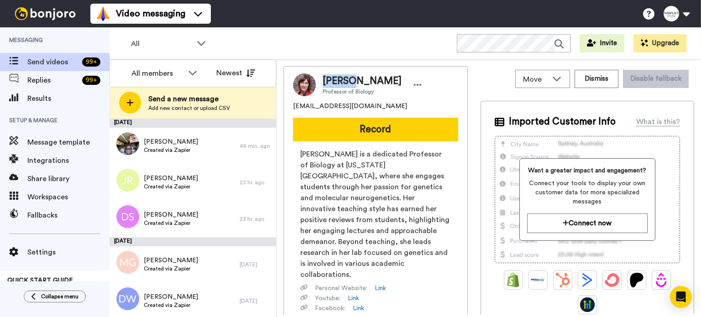
copy span "[PERSON_NAME]"
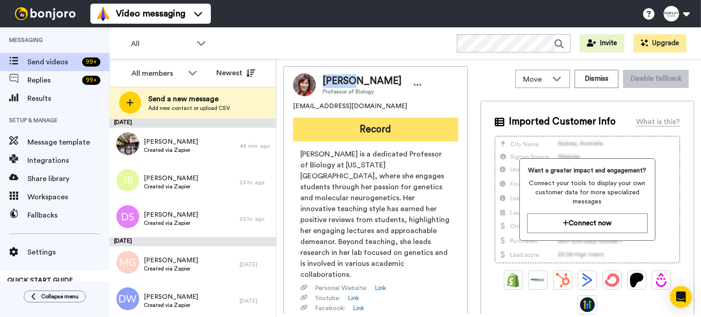
click at [378, 119] on button "Record" at bounding box center [375, 130] width 165 height 24
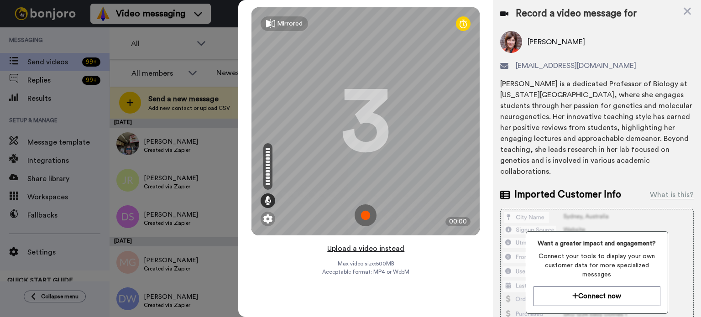
click at [367, 243] on button "Upload a video instead" at bounding box center [366, 249] width 83 height 12
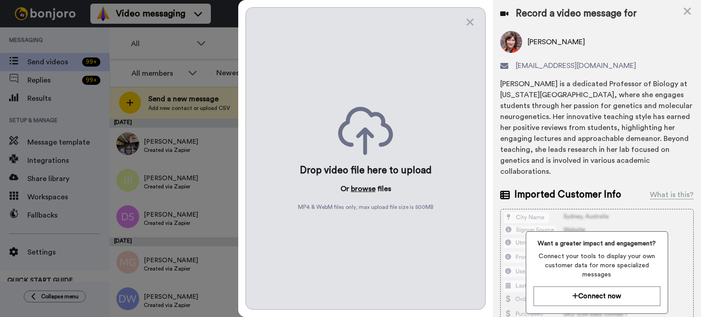
click at [367, 185] on button "browse" at bounding box center [363, 188] width 25 height 11
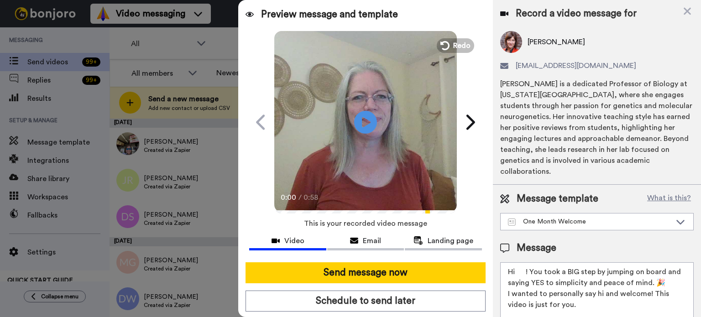
drag, startPoint x: 526, startPoint y: 268, endPoint x: 520, endPoint y: 278, distance: 10.6
click at [518, 274] on textarea "Hi ! You took a BIG step by jumping on board and saying YES to simplicity and p…" at bounding box center [597, 303] width 194 height 82
paste textarea "Cheryl"
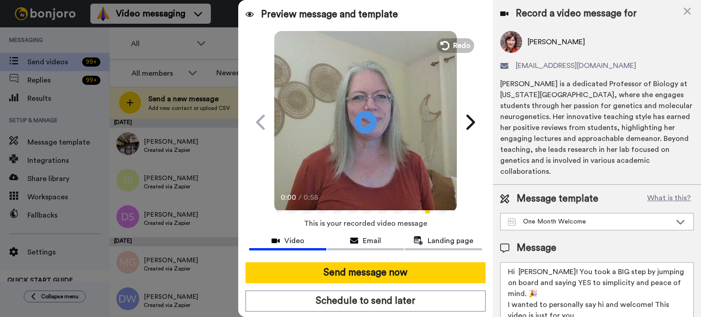
click at [520, 270] on textarea "Hi Cheryl! You took a BIG step by jumping on board and saying YES to simplicity…" at bounding box center [597, 303] width 194 height 82
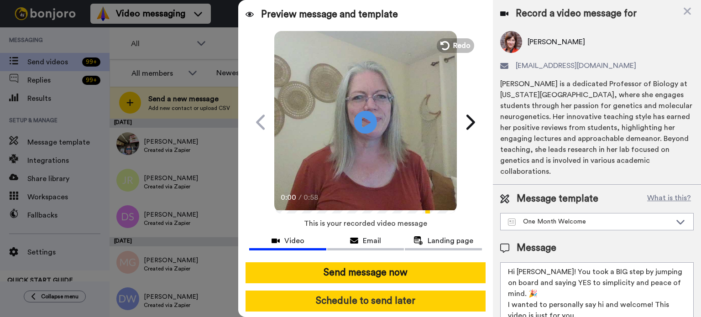
type textarea "Hi Cheryl! You took a BIG step by jumping on board and saying YES to simplicity…"
click at [436, 297] on button "Schedule to send later" at bounding box center [366, 301] width 240 height 21
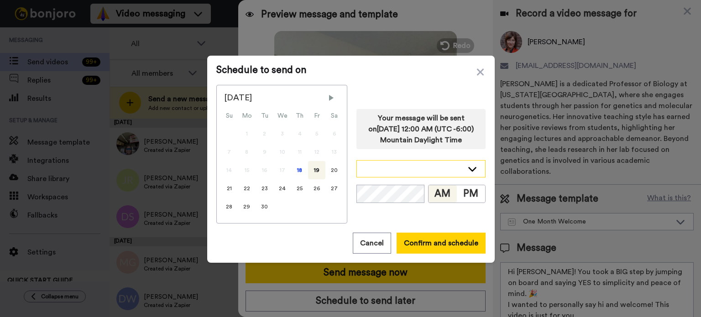
click at [472, 165] on icon at bounding box center [472, 168] width 11 height 9
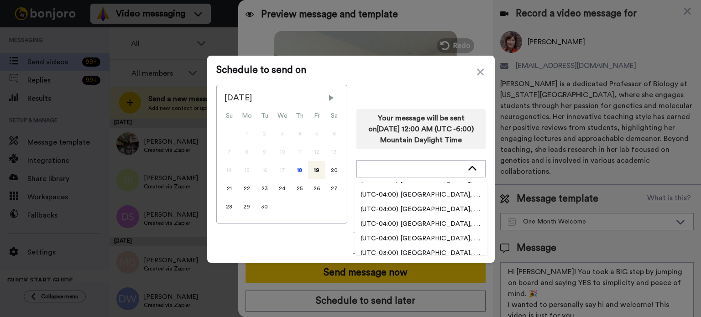
scroll to position [1734, 0]
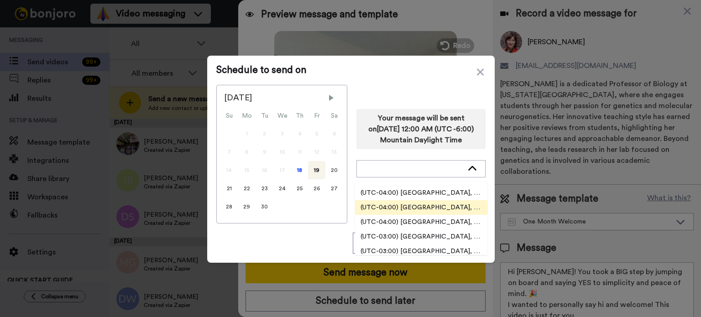
click at [443, 203] on span "(UTC-04:00) [GEOGRAPHIC_DATA], [GEOGRAPHIC_DATA]" at bounding box center [421, 207] width 132 height 9
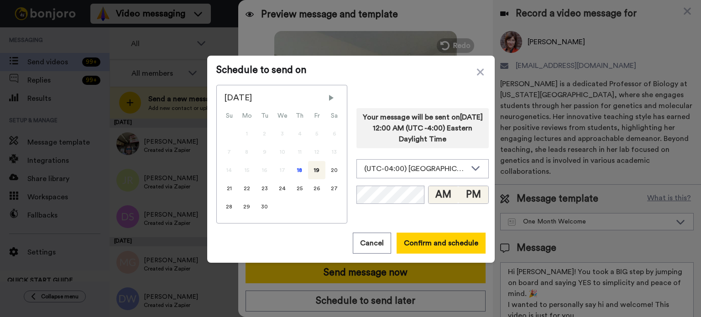
click at [466, 191] on button "PM" at bounding box center [473, 194] width 30 height 17
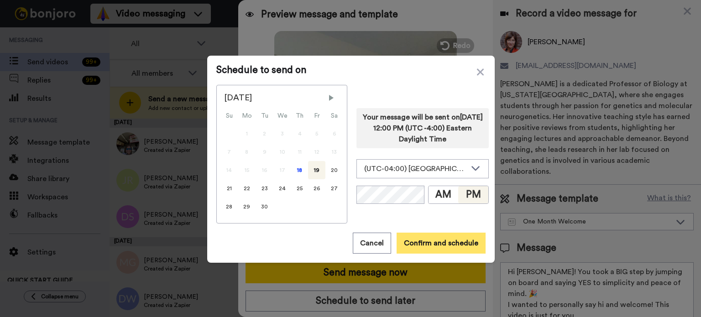
click at [461, 237] on button "Confirm and schedule" at bounding box center [441, 243] width 89 height 21
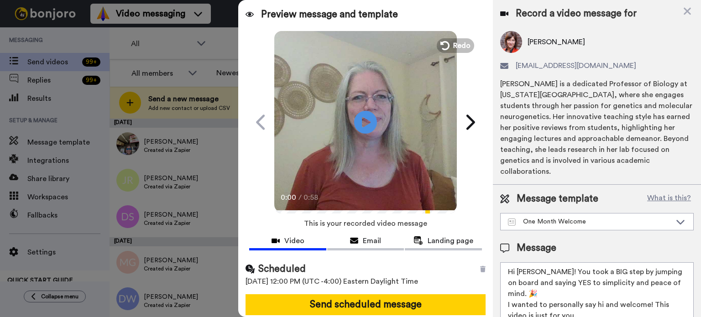
scroll to position [33, 0]
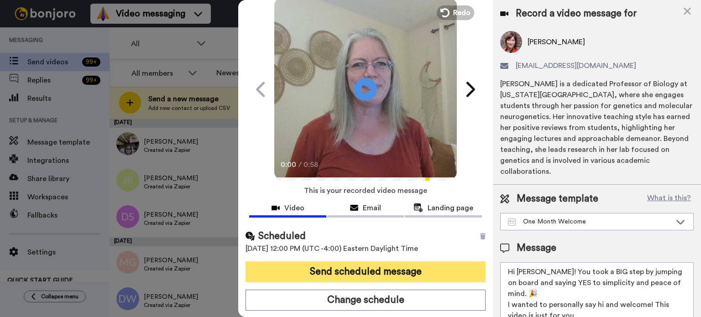
click at [416, 264] on button "Send scheduled message" at bounding box center [366, 272] width 240 height 21
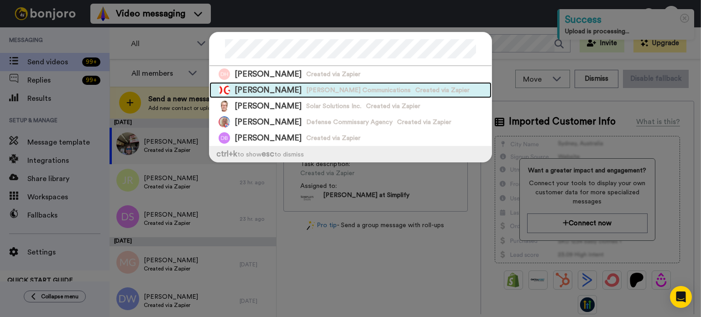
click at [353, 90] on span "[PERSON_NAME] Communications" at bounding box center [358, 90] width 105 height 9
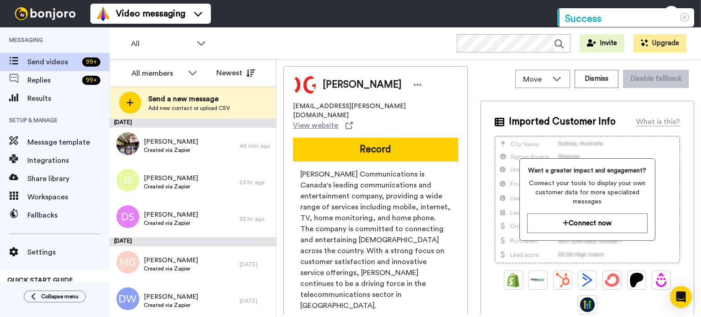
click at [413, 138] on button "Record" at bounding box center [375, 150] width 165 height 24
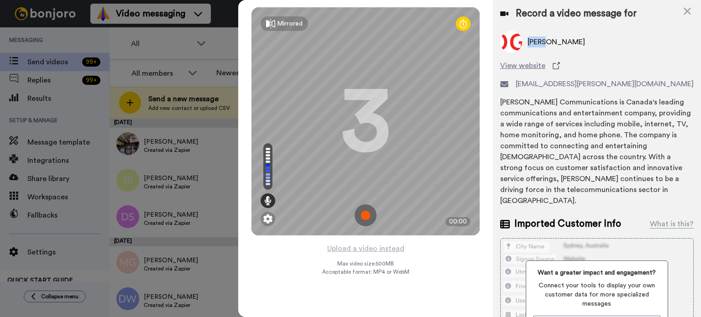
drag, startPoint x: 545, startPoint y: 44, endPoint x: 528, endPoint y: 49, distance: 18.1
click at [528, 49] on div "[PERSON_NAME]" at bounding box center [597, 42] width 194 height 22
copy span "[PERSON_NAME]"
click at [386, 246] on button "Upload a video instead" at bounding box center [366, 249] width 83 height 12
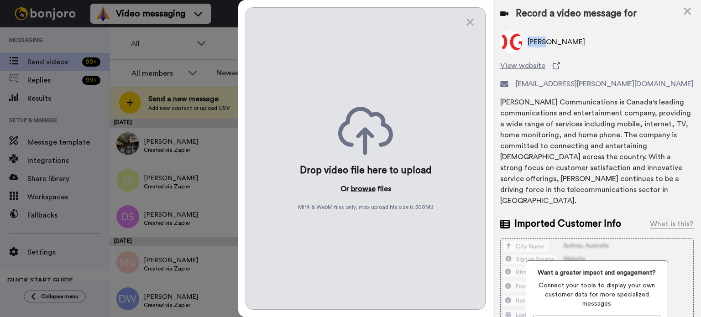
click at [367, 189] on button "browse" at bounding box center [363, 188] width 25 height 11
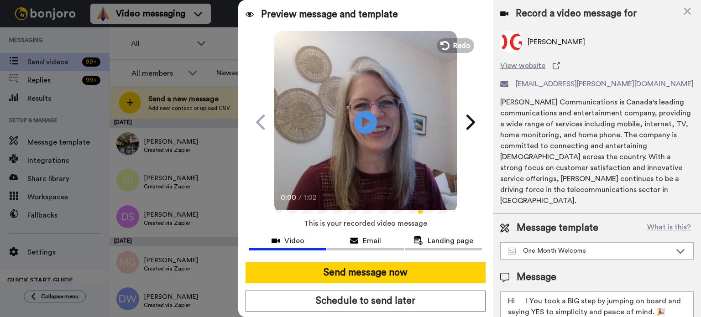
drag, startPoint x: 526, startPoint y: 289, endPoint x: 520, endPoint y: 290, distance: 6.0
paste textarea "[PERSON_NAME]"
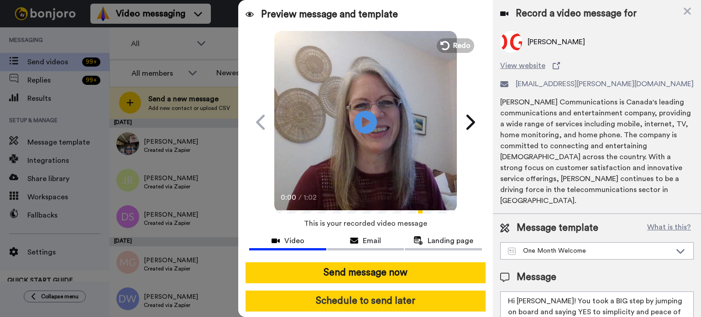
type textarea "Hi [PERSON_NAME]! You took a BIG step by jumping on board and saying YES to sim…"
click at [435, 292] on button "Schedule to send later" at bounding box center [366, 301] width 240 height 21
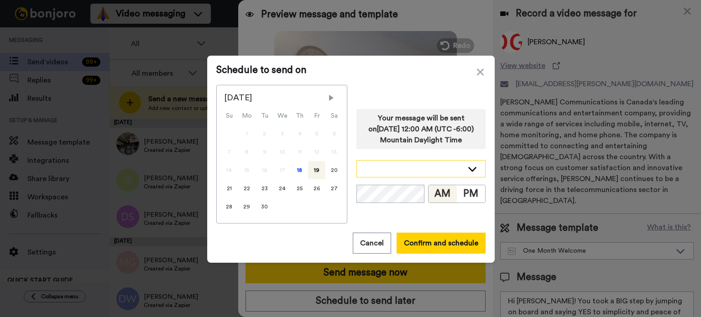
click at [469, 165] on icon at bounding box center [472, 168] width 11 height 9
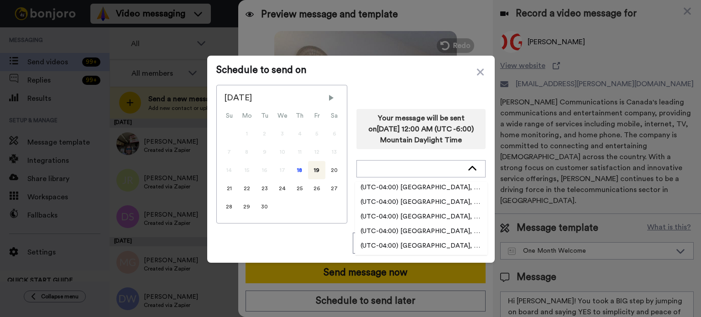
scroll to position [1552, 0]
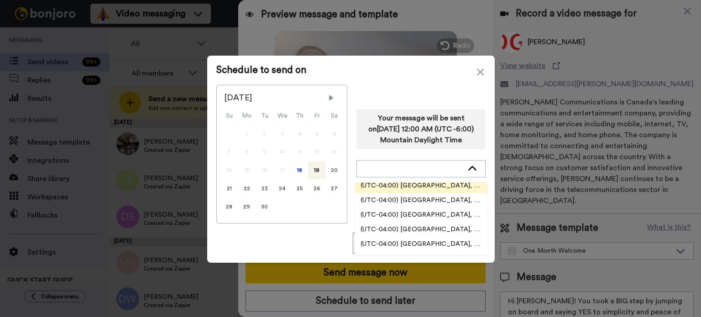
click at [453, 183] on span "(UTC-04:00) [GEOGRAPHIC_DATA], [US_STATE]" at bounding box center [421, 185] width 132 height 9
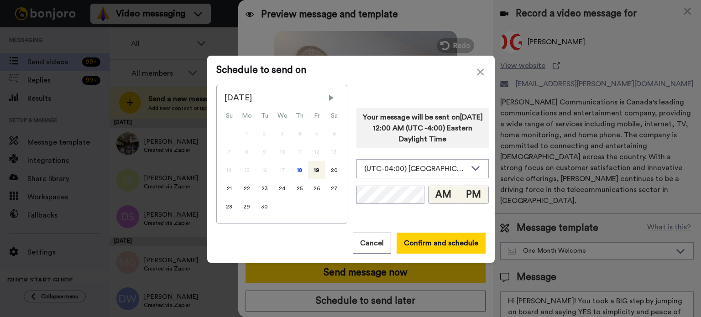
click at [468, 194] on button "PM" at bounding box center [473, 194] width 30 height 17
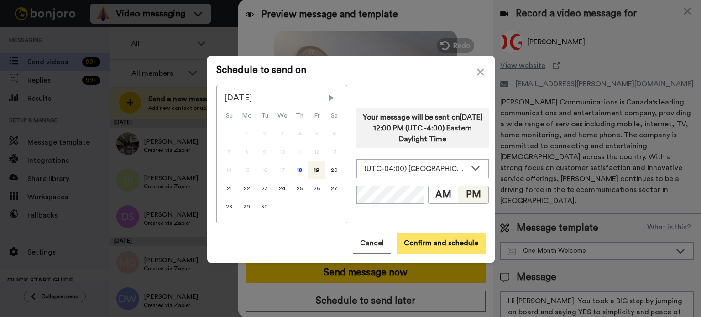
click at [437, 241] on button "Confirm and schedule" at bounding box center [441, 243] width 89 height 21
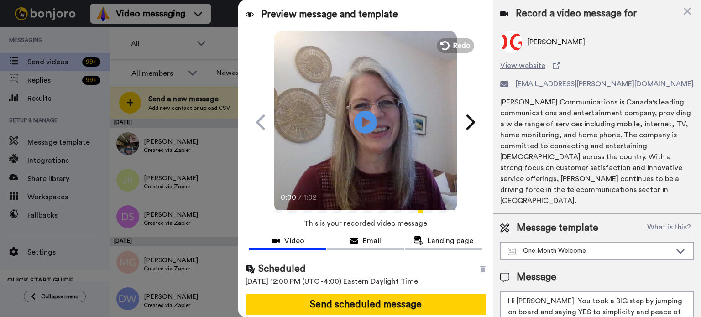
scroll to position [33, 0]
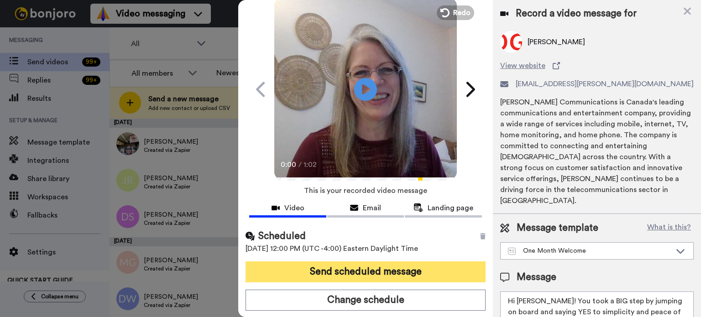
click at [409, 263] on button "Send scheduled message" at bounding box center [366, 272] width 240 height 21
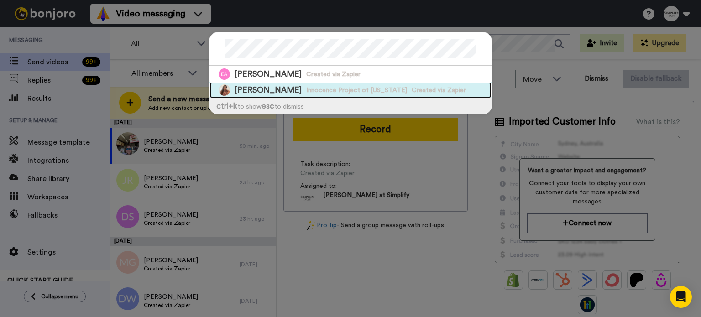
click at [346, 83] on div "[PERSON_NAME] Innocence Project of [US_STATE] Created via Zapier" at bounding box center [351, 90] width 282 height 16
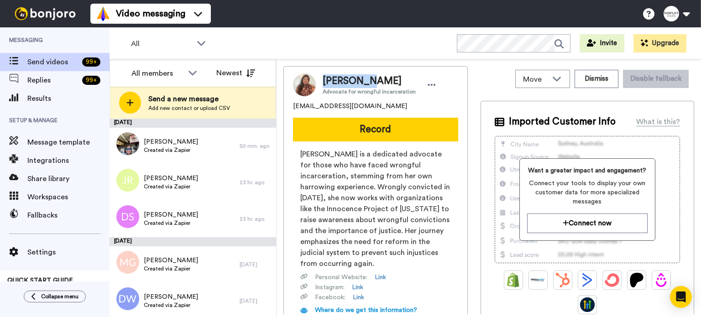
drag, startPoint x: 362, startPoint y: 80, endPoint x: 323, endPoint y: 84, distance: 38.5
click at [323, 84] on span "[PERSON_NAME]" at bounding box center [369, 81] width 93 height 14
copy span "[PERSON_NAME]"
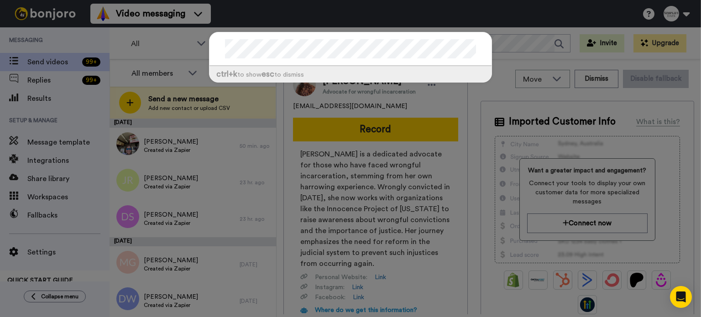
click at [388, 126] on div "ctrl +k to show esc to dismiss" at bounding box center [350, 158] width 701 height 317
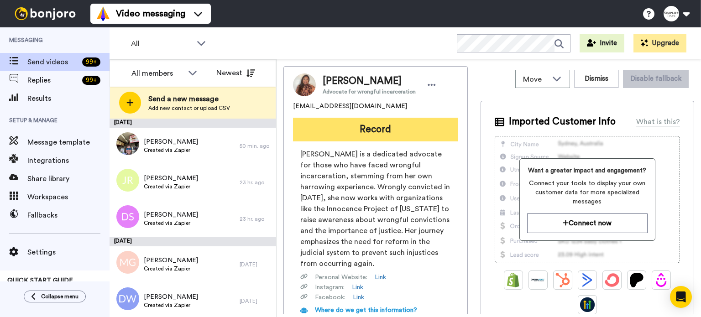
click at [388, 129] on button "Record" at bounding box center [375, 130] width 165 height 24
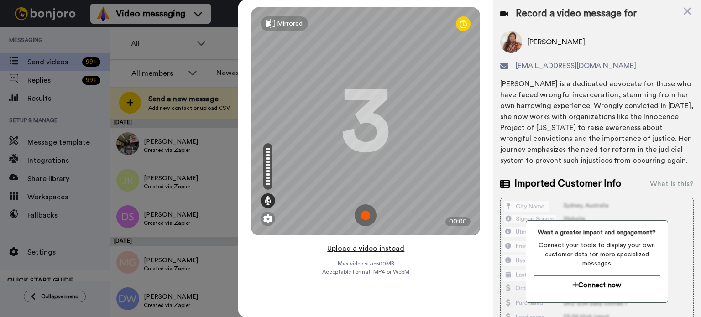
click at [378, 246] on button "Upload a video instead" at bounding box center [366, 249] width 83 height 12
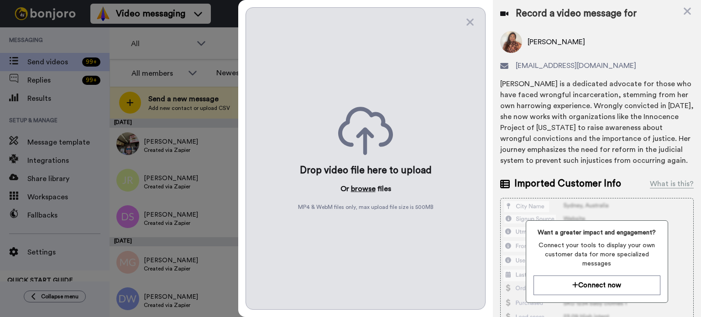
click at [362, 188] on button "browse" at bounding box center [363, 188] width 25 height 11
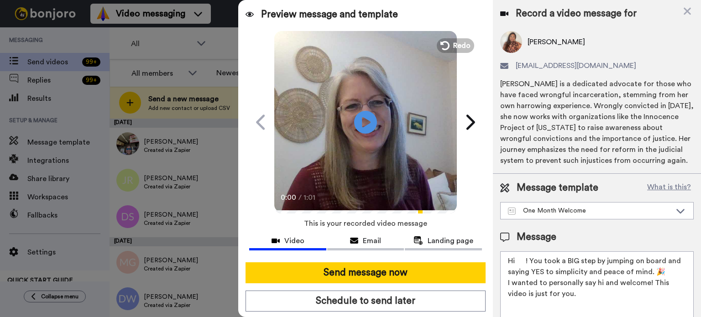
drag, startPoint x: 527, startPoint y: 261, endPoint x: 517, endPoint y: 261, distance: 10.0
click at [517, 261] on textarea "Hi ! You took a BIG step by jumping on board and saying YES to simplicity and p…" at bounding box center [597, 292] width 194 height 82
click at [524, 260] on textarea "Hi ! You took a BIG step by jumping on board and saying YES to simplicity and p…" at bounding box center [597, 292] width 194 height 82
click at [533, 276] on textarea "Hi ! You took a BIG step by jumping on board and saying YES to simplicity and p…" at bounding box center [597, 292] width 194 height 82
drag, startPoint x: 526, startPoint y: 261, endPoint x: 517, endPoint y: 261, distance: 9.1
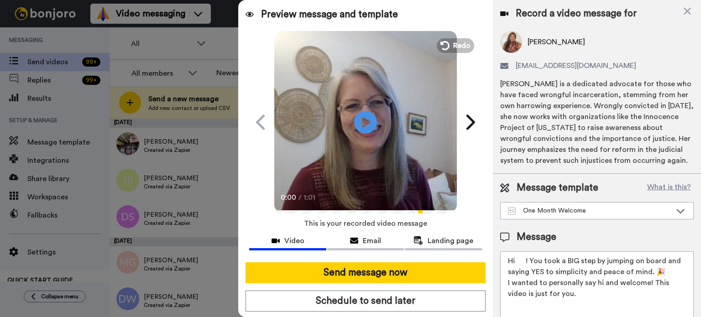
click at [517, 261] on textarea "Hi ! You took a BIG step by jumping on board and saying YES to simplicity and p…" at bounding box center [597, 292] width 194 height 82
paste textarea "[PERSON_NAME]"
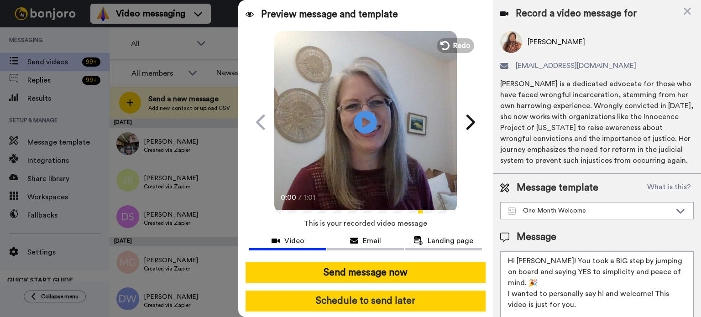
type textarea "Hi [PERSON_NAME]! You took a BIG step by jumping on board and saying YES to sim…"
click at [455, 297] on button "Schedule to send later" at bounding box center [366, 301] width 240 height 21
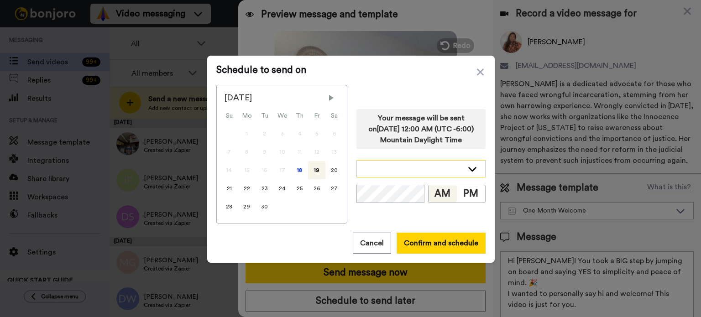
click at [469, 165] on icon at bounding box center [472, 168] width 11 height 9
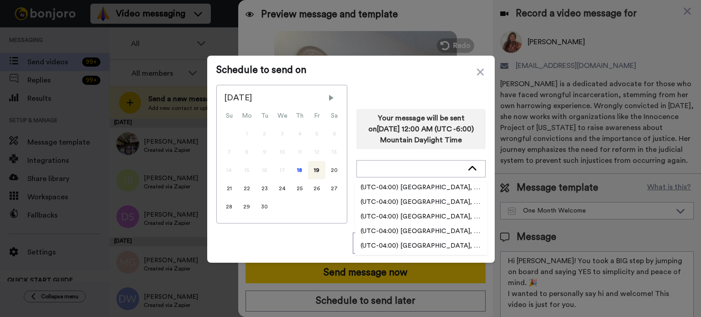
scroll to position [1734, 0]
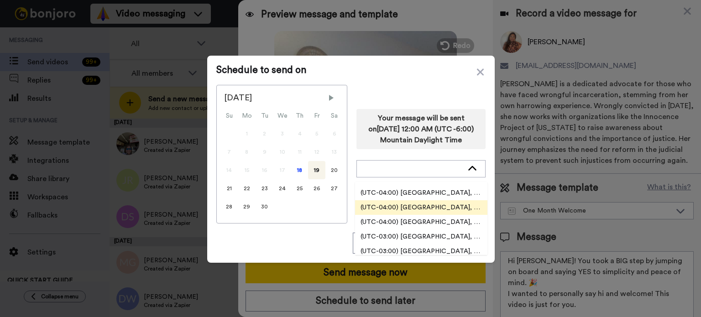
click at [455, 202] on li "(UTC-04:00) [GEOGRAPHIC_DATA], [GEOGRAPHIC_DATA]" at bounding box center [421, 207] width 132 height 15
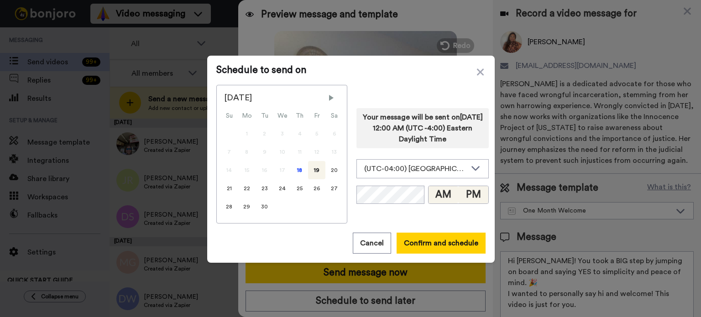
click at [465, 194] on button "PM" at bounding box center [473, 194] width 30 height 17
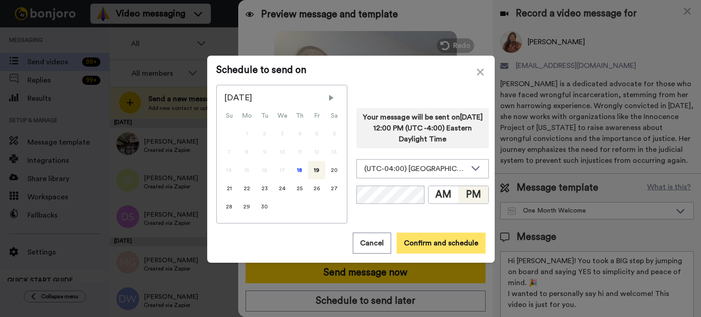
click at [455, 242] on button "Confirm and schedule" at bounding box center [441, 243] width 89 height 21
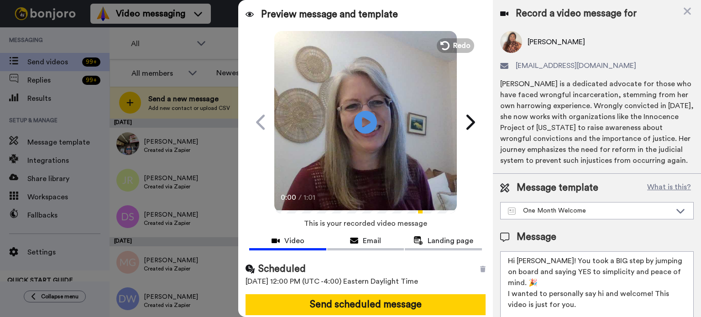
scroll to position [33, 0]
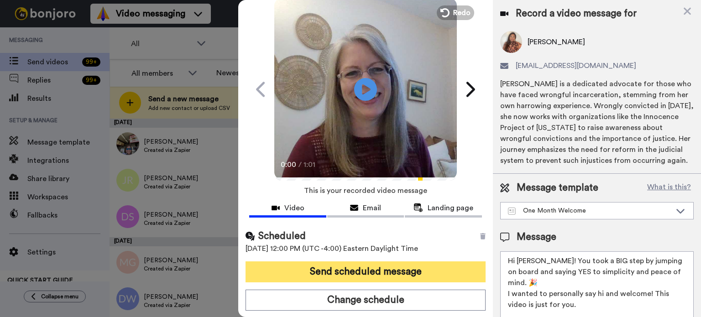
click at [435, 268] on button "Send scheduled message" at bounding box center [366, 272] width 240 height 21
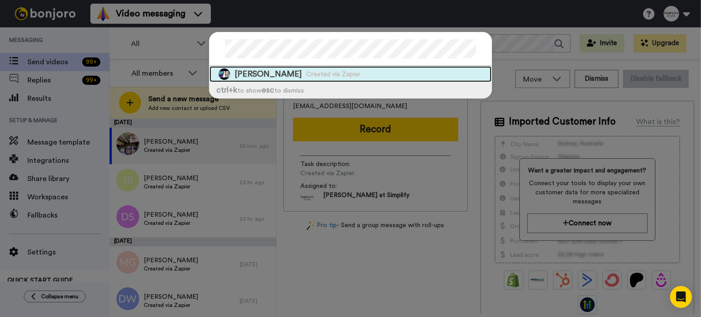
click at [306, 70] on span "Created via Zapier" at bounding box center [333, 74] width 54 height 9
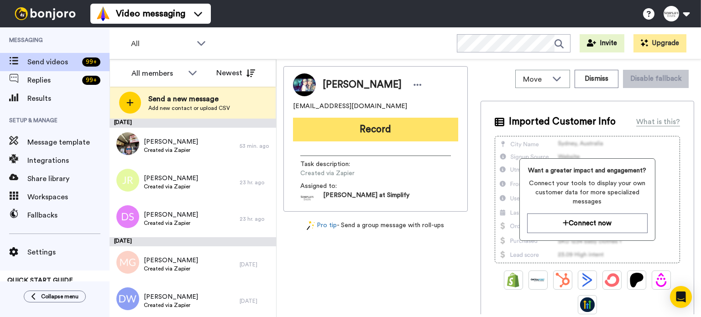
click at [393, 121] on button "Record" at bounding box center [375, 130] width 165 height 24
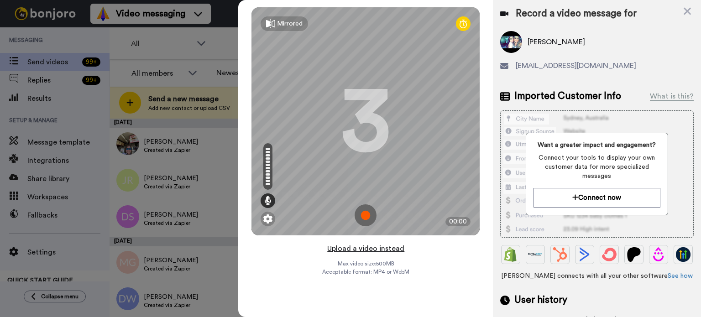
click at [363, 246] on button "Upload a video instead" at bounding box center [366, 249] width 83 height 12
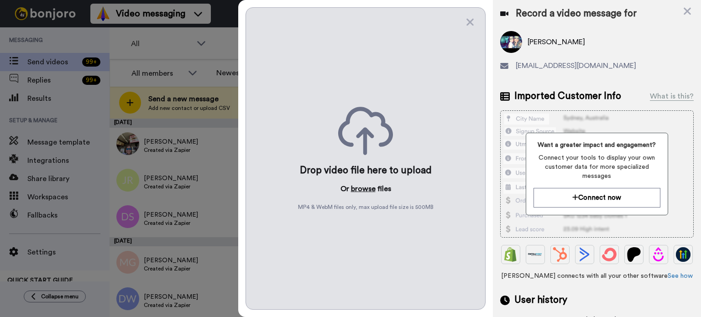
click at [360, 186] on button "browse" at bounding box center [363, 188] width 25 height 11
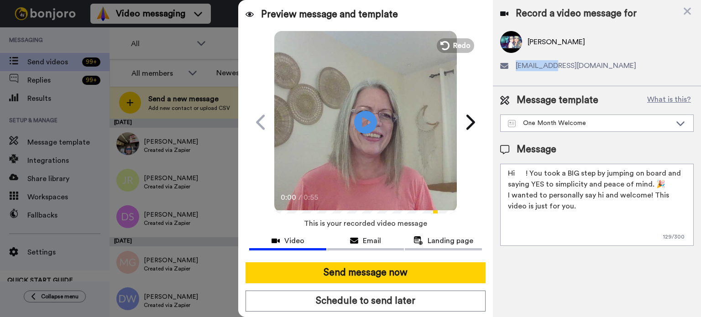
drag, startPoint x: 550, startPoint y: 63, endPoint x: 513, endPoint y: 77, distance: 38.6
click at [516, 65] on span "jacquelinegillard@gmail.com" at bounding box center [576, 65] width 121 height 11
copy span "jacqueline"
drag, startPoint x: 526, startPoint y: 173, endPoint x: 516, endPoint y: 173, distance: 10.0
click at [516, 173] on textarea "Hi ! You took a BIG step by jumping on board and saying YES to simplicity and p…" at bounding box center [597, 205] width 194 height 82
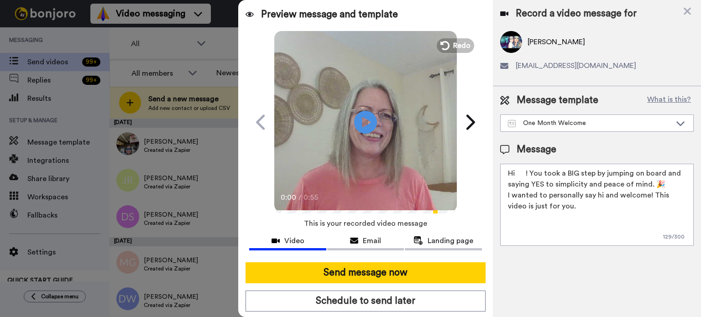
paste textarea "jacqueline"
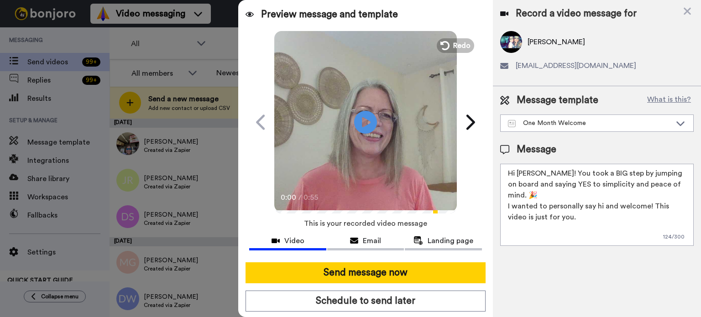
click at [519, 173] on textarea "Hi jacqueline! You took a BIG step by jumping on board and saying YES to simpli…" at bounding box center [597, 205] width 194 height 82
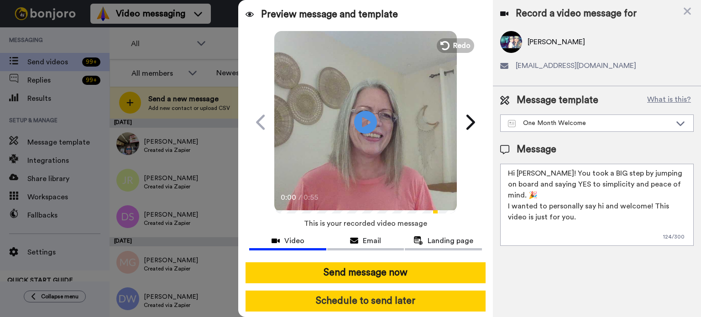
type textarea "Hi Jacqueline! You took a BIG step by jumping on board and saying YES to simpli…"
click at [411, 297] on button "Schedule to send later" at bounding box center [366, 301] width 240 height 21
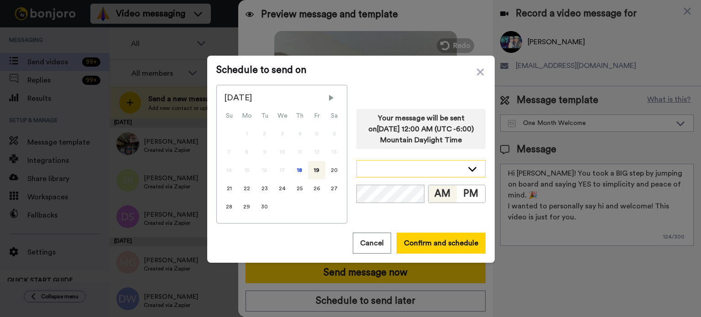
click at [467, 166] on icon at bounding box center [472, 168] width 11 height 9
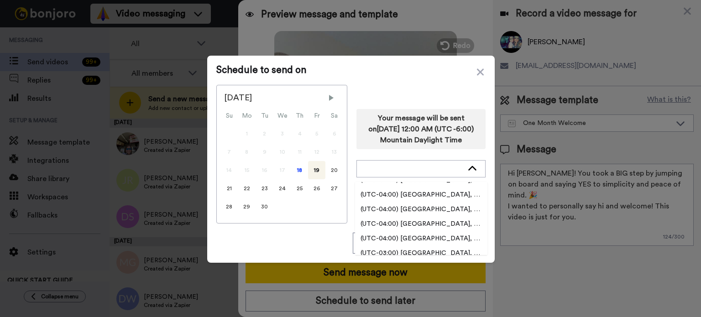
scroll to position [1734, 0]
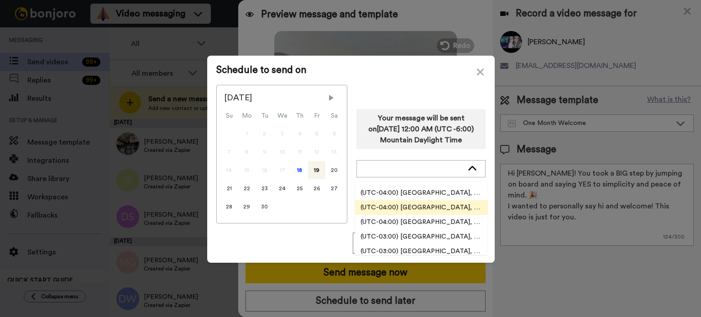
click at [446, 204] on span "(UTC-04:00) America, Toronto" at bounding box center [421, 207] width 132 height 9
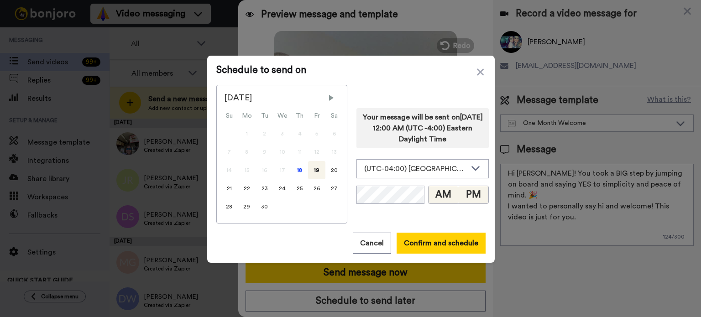
click at [465, 195] on button "PM" at bounding box center [473, 194] width 30 height 17
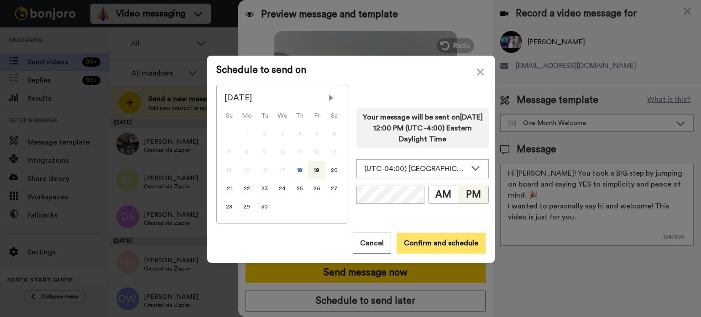
click at [458, 241] on button "Confirm and schedule" at bounding box center [441, 243] width 89 height 21
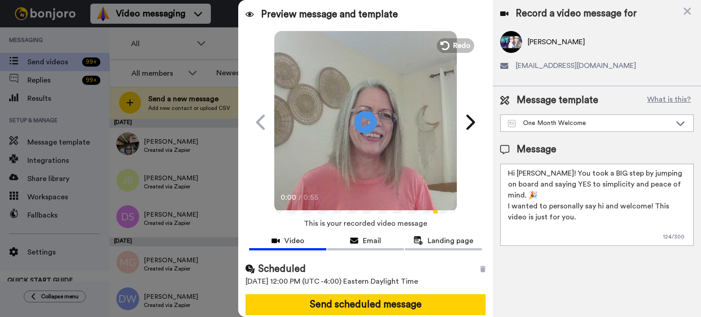
scroll to position [33, 0]
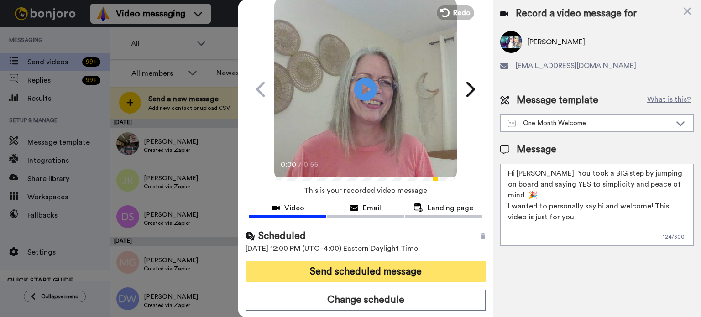
click at [396, 267] on button "Send scheduled message" at bounding box center [366, 272] width 240 height 21
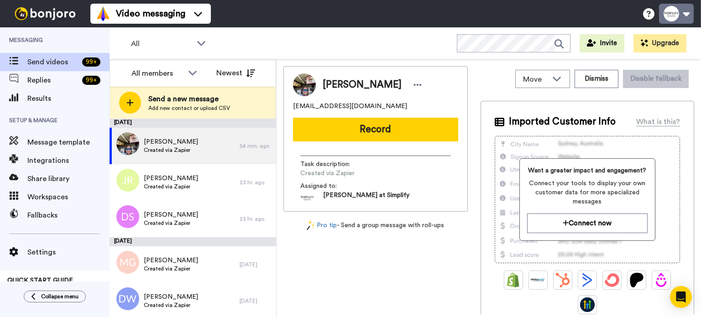
click at [674, 11] on button at bounding box center [676, 14] width 35 height 20
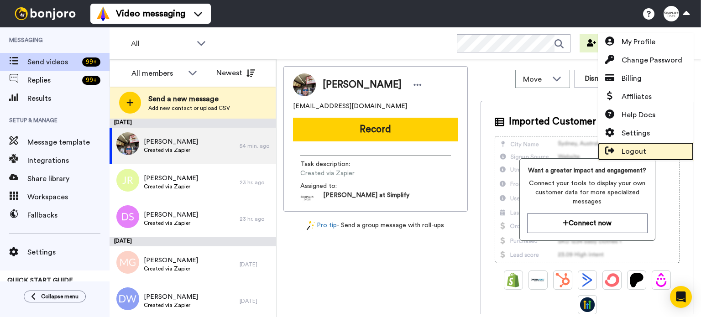
click at [644, 149] on span "Logout" at bounding box center [634, 151] width 25 height 11
